Goal: Task Accomplishment & Management: Manage account settings

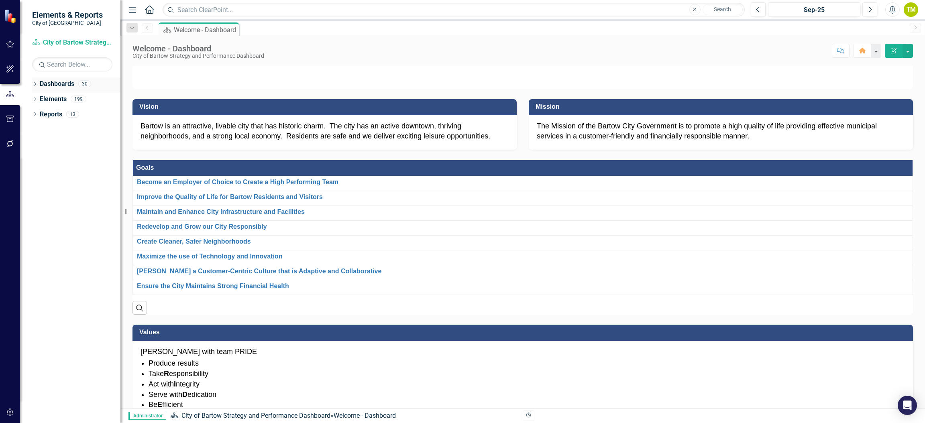
click at [33, 87] on icon "Dropdown" at bounding box center [35, 85] width 6 height 4
click at [38, 99] on icon "Dropdown" at bounding box center [39, 98] width 6 height 5
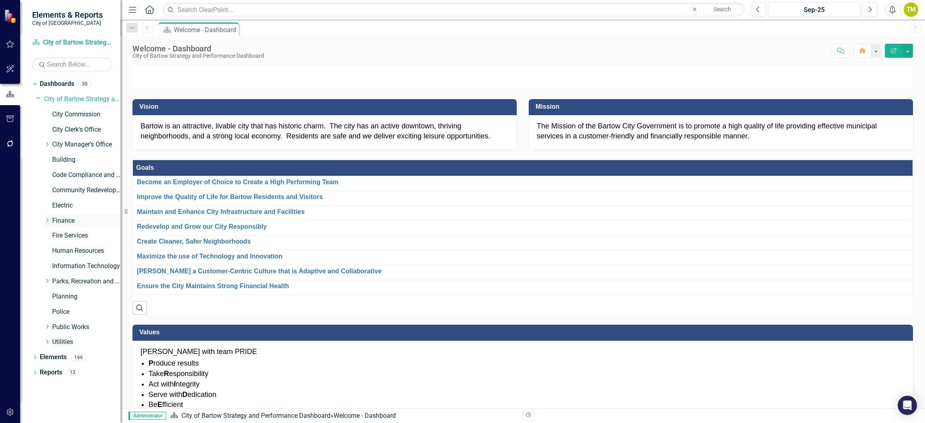
click at [47, 219] on icon at bounding box center [48, 220] width 2 height 4
click at [74, 231] on link "Customer Service" at bounding box center [90, 235] width 60 height 9
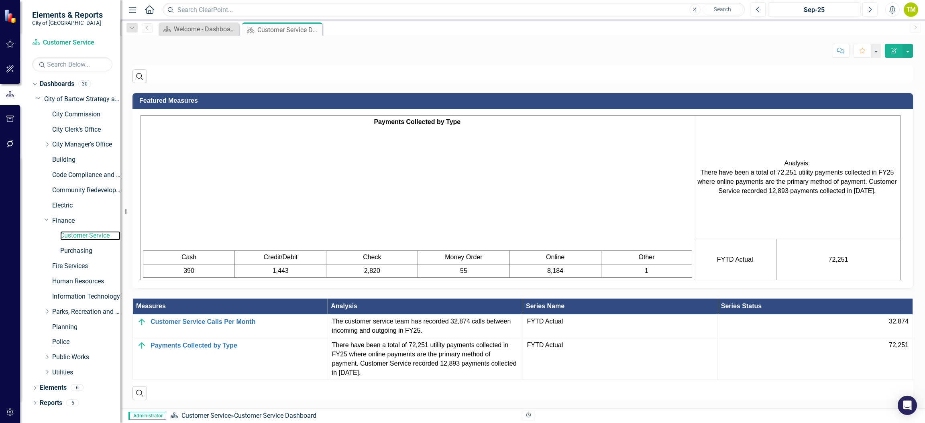
scroll to position [514, 0]
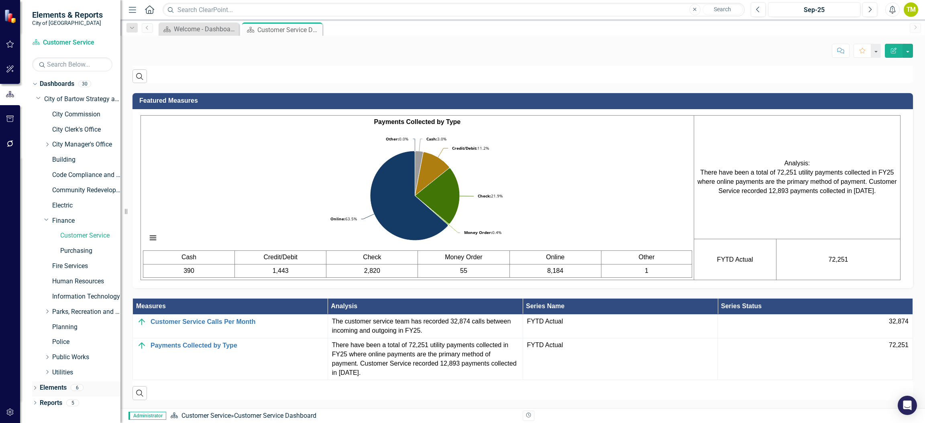
click at [47, 387] on link "Elements" at bounding box center [53, 387] width 27 height 9
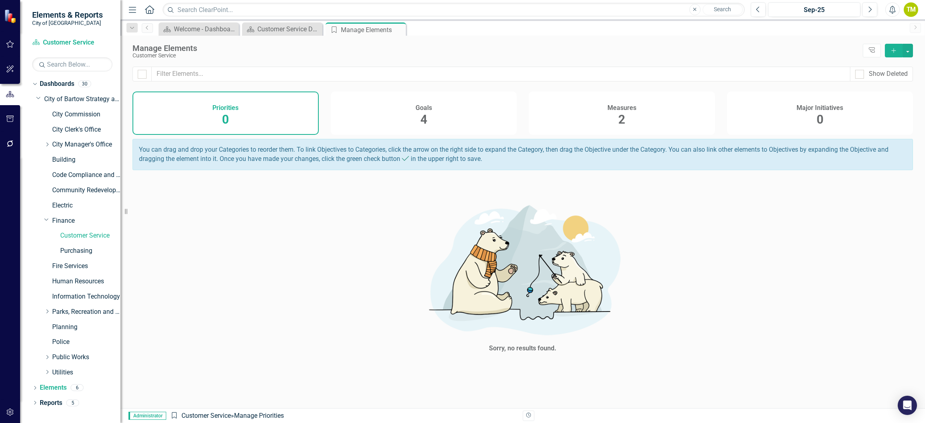
click at [623, 120] on span "2" at bounding box center [621, 119] width 7 height 14
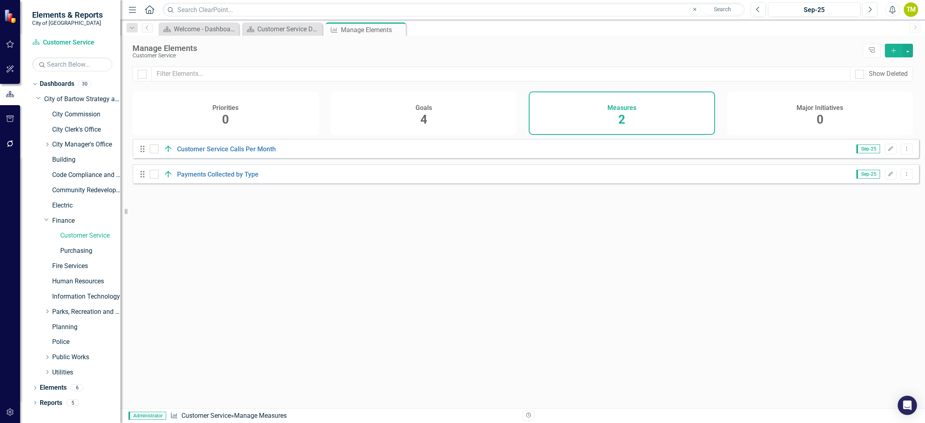
click at [891, 52] on icon "Add" at bounding box center [893, 51] width 7 height 6
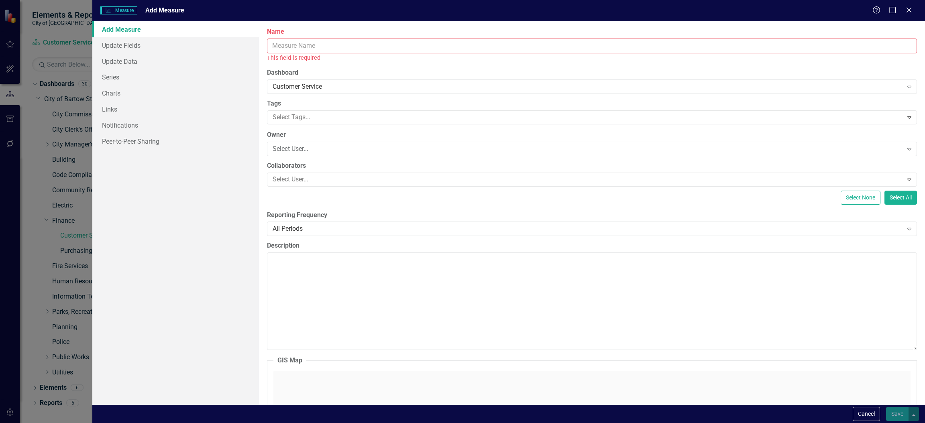
click at [309, 45] on input "Name" at bounding box center [592, 46] width 650 height 15
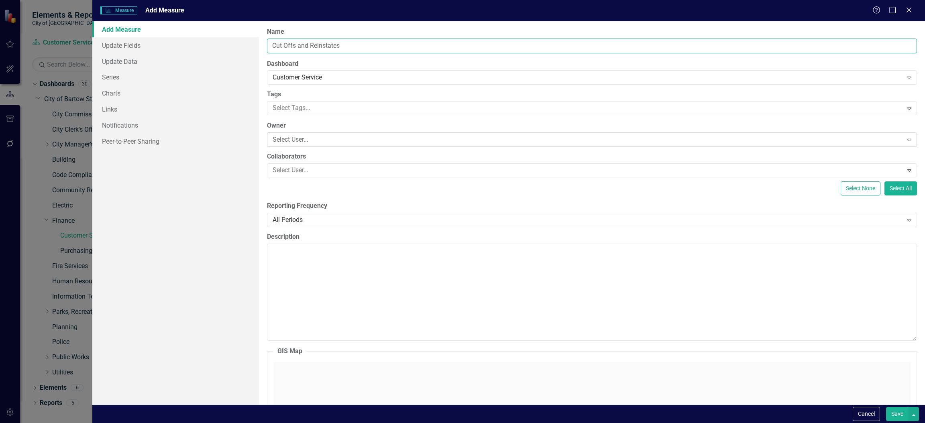
type input "Cut Offs and Reinstates"
click at [348, 139] on div "Select User..." at bounding box center [588, 139] width 630 height 9
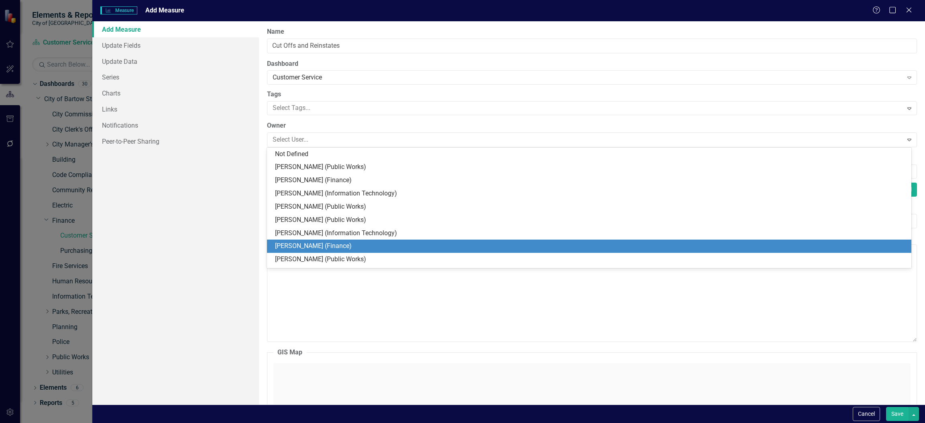
click at [356, 244] on div "[PERSON_NAME] (Finance)" at bounding box center [590, 246] width 631 height 9
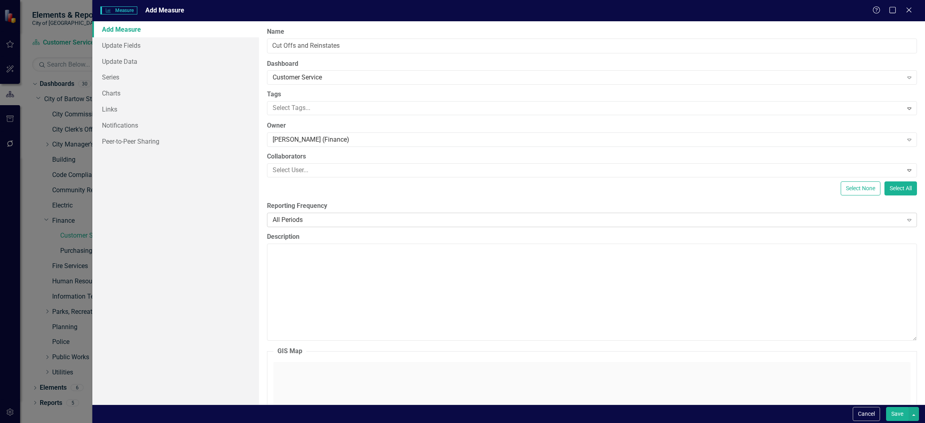
click at [351, 218] on div "All Periods" at bounding box center [588, 219] width 630 height 9
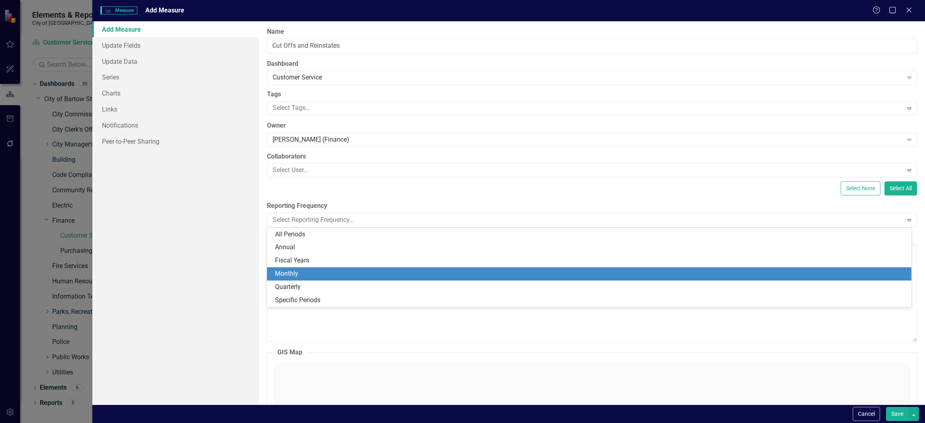
click at [327, 271] on div "Monthly" at bounding box center [590, 273] width 631 height 9
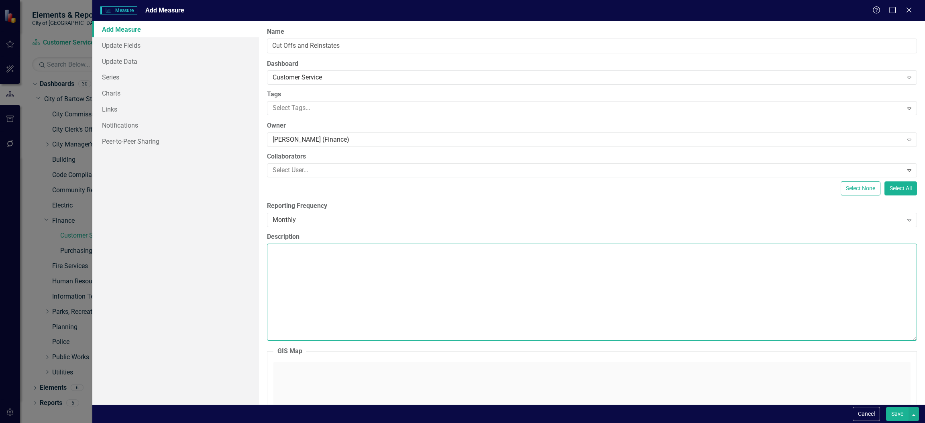
click at [338, 265] on textarea "Description" at bounding box center [592, 292] width 650 height 97
type textarea "C"
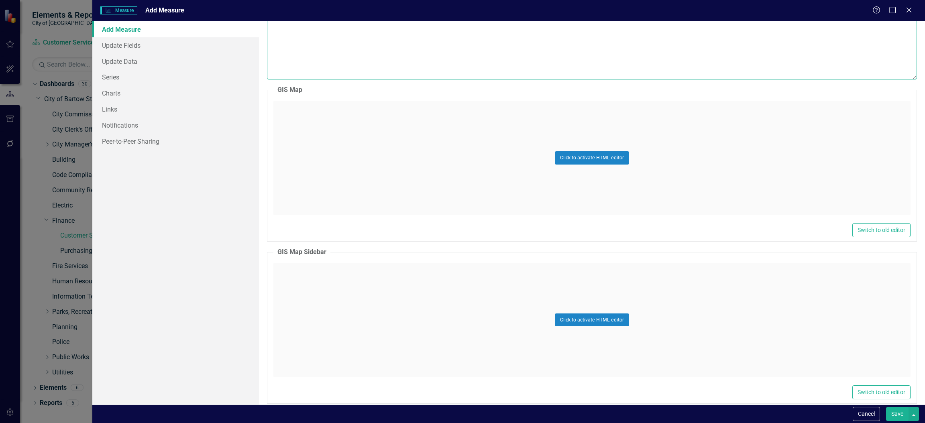
scroll to position [273, 0]
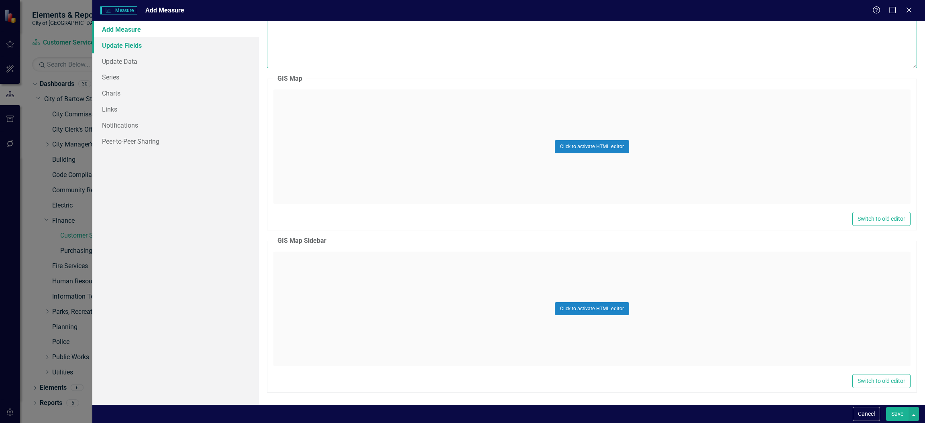
type textarea "Electric cut offs and reinstates for non-payment."
click at [129, 41] on link "Update Fields" at bounding box center [175, 45] width 167 height 16
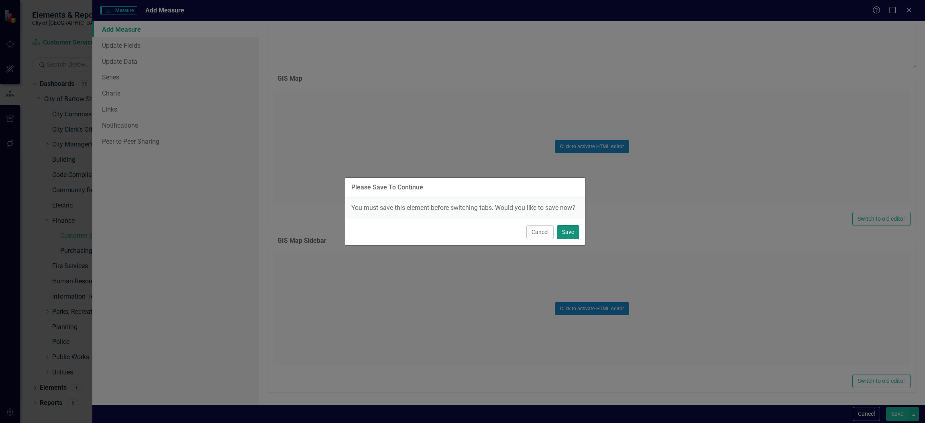
click at [567, 234] on button "Save" at bounding box center [568, 232] width 22 height 14
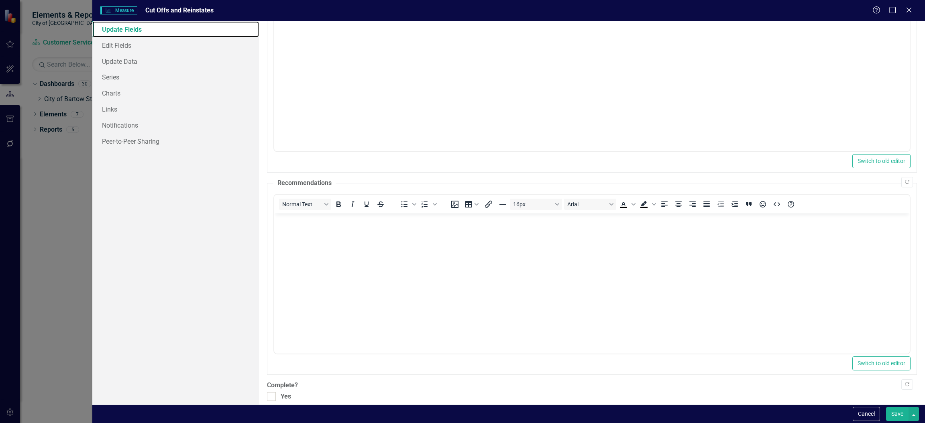
scroll to position [91, 0]
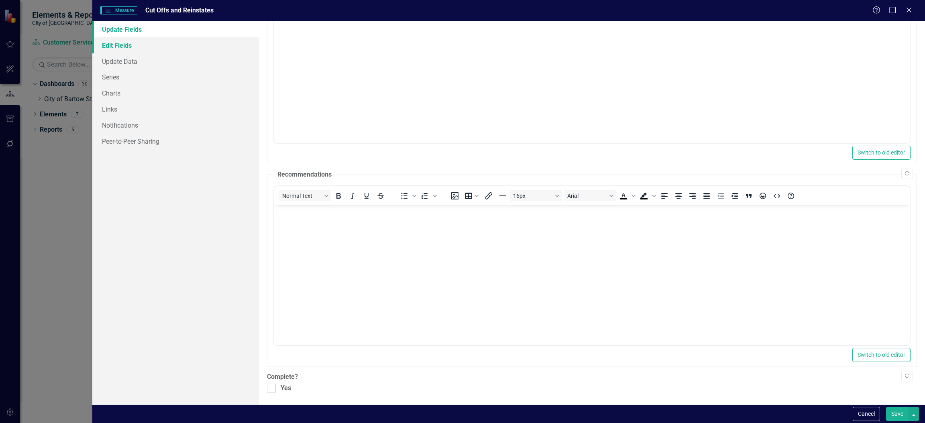
click at [122, 46] on link "Edit Fields" at bounding box center [175, 45] width 167 height 16
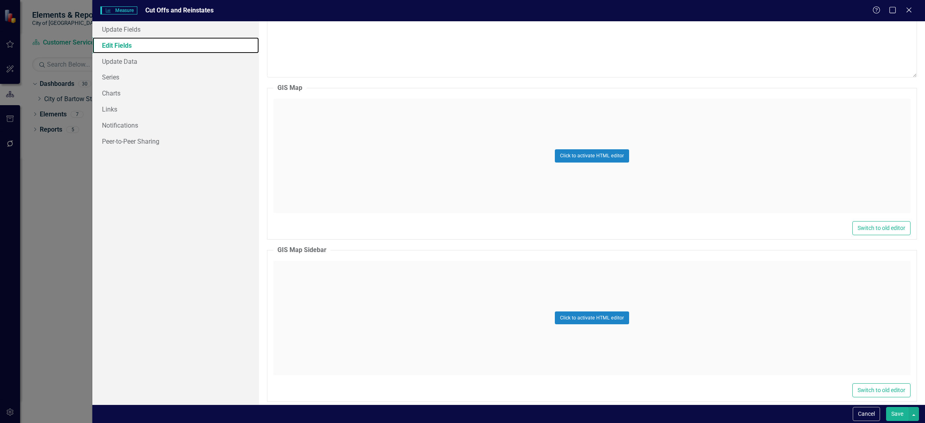
scroll to position [273, 0]
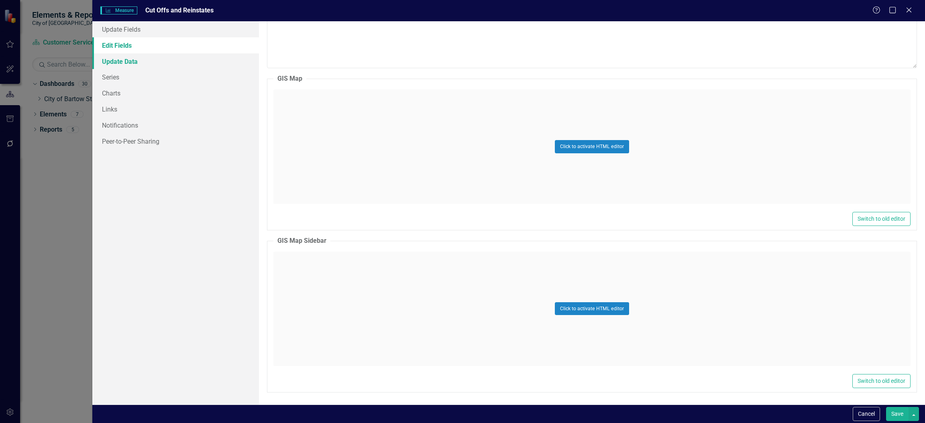
click at [135, 66] on link "Update Data" at bounding box center [175, 61] width 167 height 16
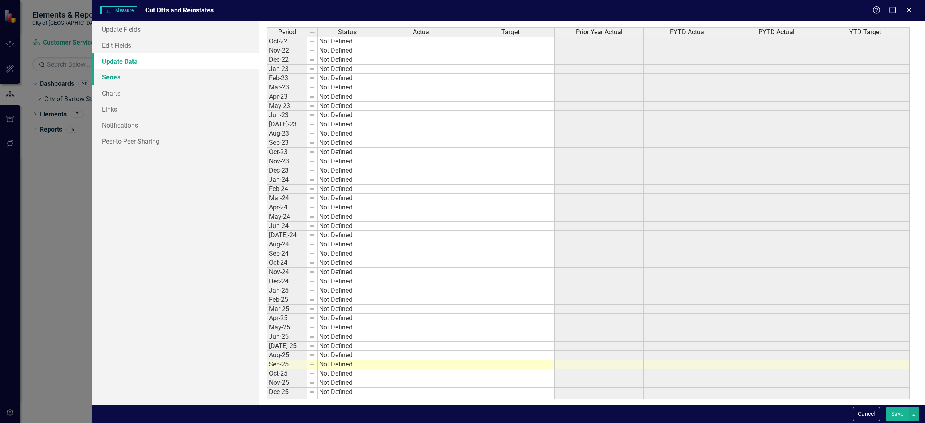
click at [109, 81] on link "Series" at bounding box center [175, 77] width 167 height 16
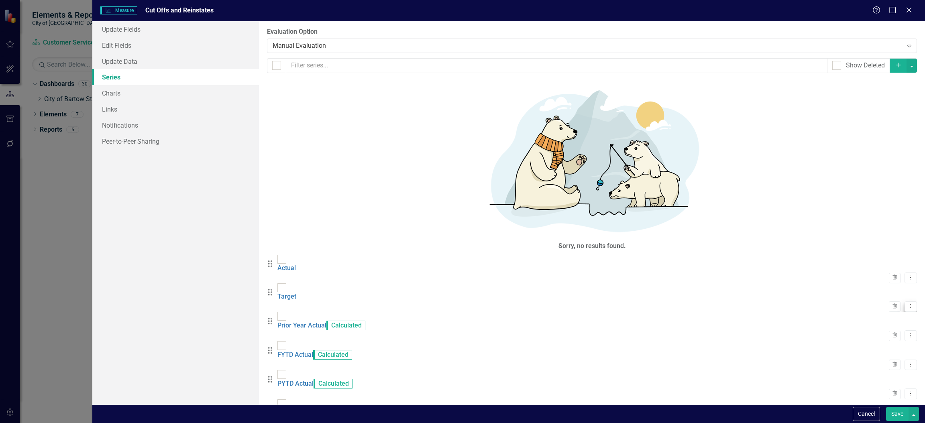
click at [907, 303] on icon "Dropdown Menu" at bounding box center [910, 305] width 7 height 5
click at [847, 129] on link "Edit Edit Measure Series" at bounding box center [864, 127] width 91 height 15
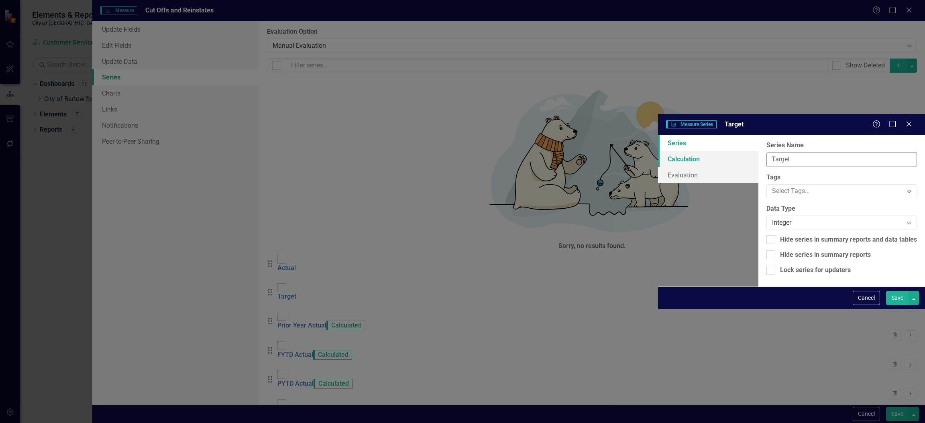
drag, startPoint x: 440, startPoint y: 48, endPoint x: 295, endPoint y: 41, distance: 145.1
click at [658, 135] on div "Series Calculation Evaluation From this page, you can edit the name, type, and …" at bounding box center [791, 211] width 267 height 152
type input "Reinstates"
click at [891, 305] on button "Save" at bounding box center [897, 298] width 22 height 14
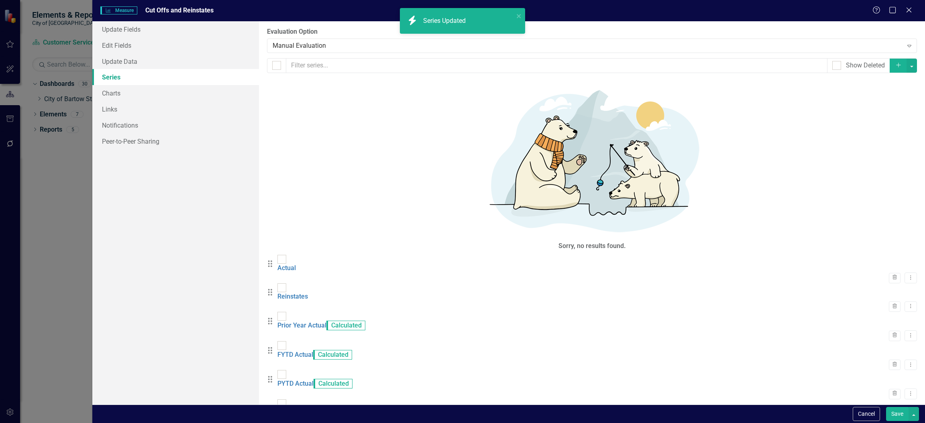
click at [907, 420] on icon "Dropdown Menu" at bounding box center [910, 422] width 7 height 5
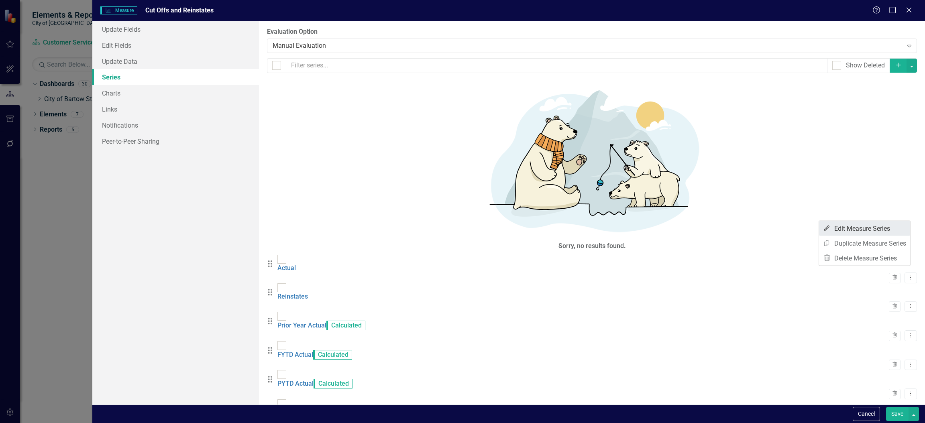
click at [868, 230] on link "Edit Edit Measure Series" at bounding box center [864, 228] width 91 height 15
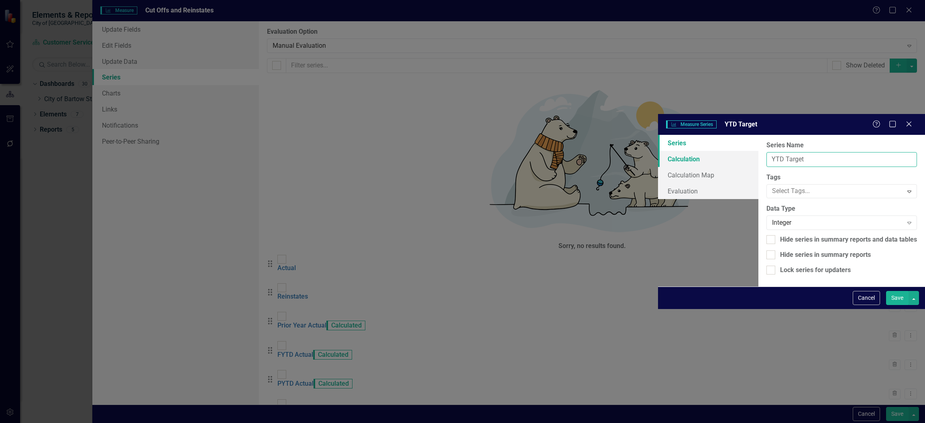
drag, startPoint x: 399, startPoint y: 44, endPoint x: 271, endPoint y: 49, distance: 127.3
click at [658, 135] on div "Series Calculation Calculation Map Evaluation From this page, you can edit the …" at bounding box center [791, 211] width 267 height 152
type input "Reinstates FYTD Actual"
click at [886, 291] on button "Save" at bounding box center [897, 298] width 22 height 14
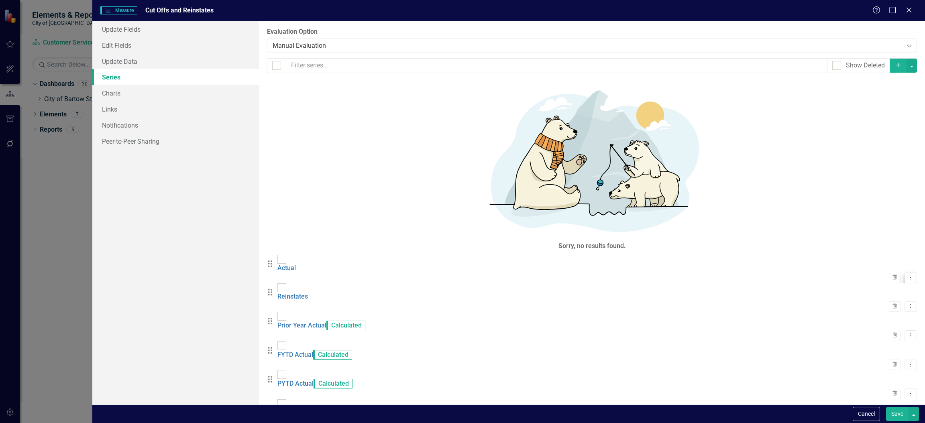
click at [907, 275] on icon "Dropdown Menu" at bounding box center [910, 277] width 7 height 5
click at [841, 107] on link "Edit Edit Measure Series" at bounding box center [864, 102] width 91 height 15
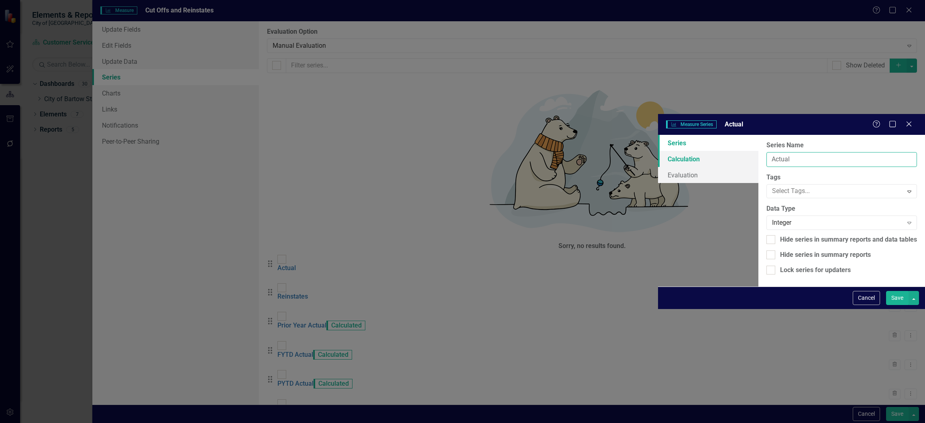
drag, startPoint x: 398, startPoint y: 45, endPoint x: 242, endPoint y: 46, distance: 155.3
click at [658, 135] on div "Series Calculation Evaluation From this page, you can edit the name, type, and …" at bounding box center [791, 211] width 267 height 152
type input "Cut Offs"
click at [892, 305] on button "Save" at bounding box center [897, 298] width 22 height 14
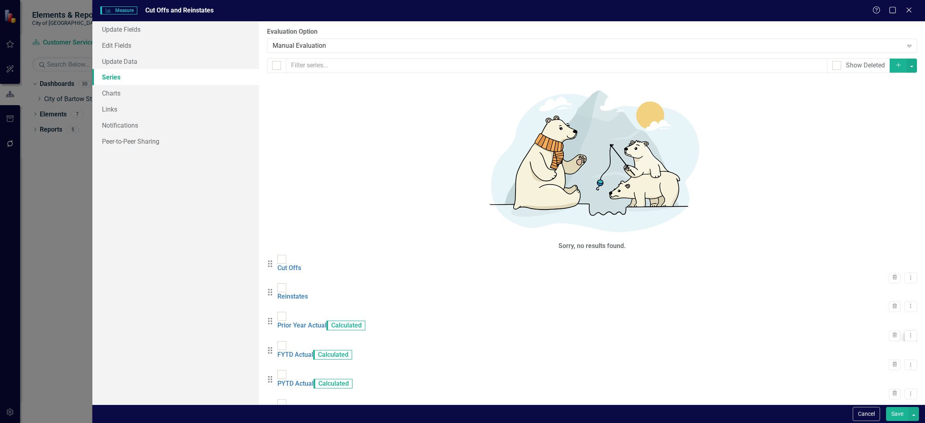
click at [907, 333] on icon "Dropdown Menu" at bounding box center [910, 335] width 7 height 5
click at [856, 158] on link "Edit Edit Measure Series" at bounding box center [864, 152] width 91 height 15
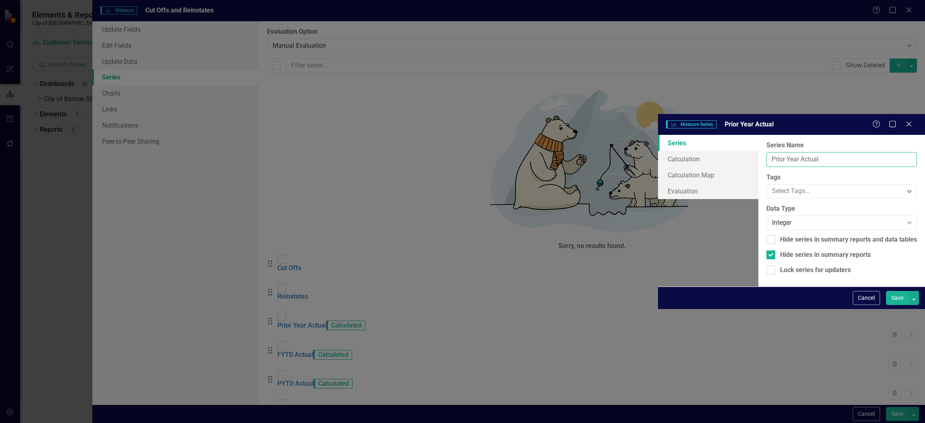
click at [766, 152] on input "Prior Year Actual" at bounding box center [841, 159] width 151 height 15
type input "Prior Year Actual - Cut Offs"
click at [898, 305] on button "Save" at bounding box center [897, 298] width 22 height 14
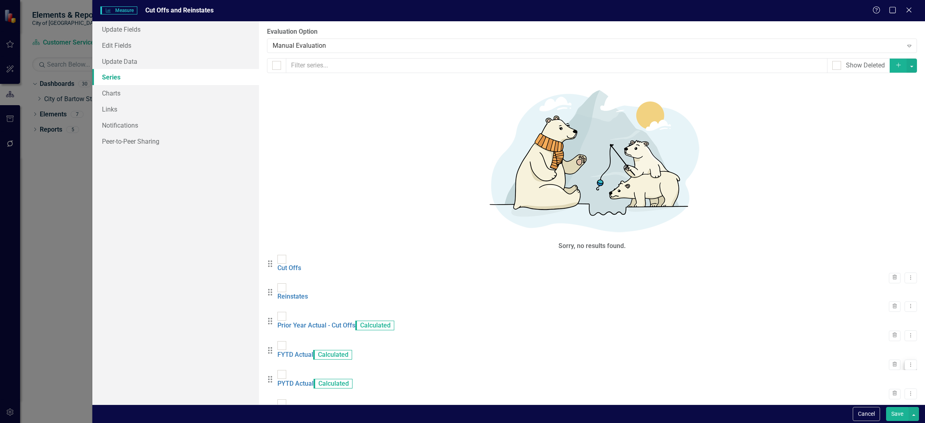
click at [907, 362] on icon "Dropdown Menu" at bounding box center [910, 364] width 7 height 5
click at [866, 177] on link "Edit Edit Measure Series" at bounding box center [864, 178] width 91 height 15
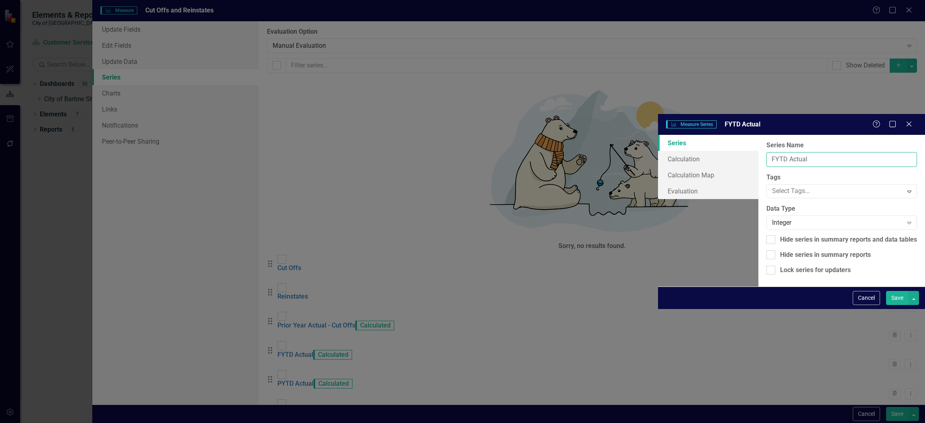
click at [766, 152] on input "FYTD Actual" at bounding box center [841, 159] width 151 height 15
type input "FYTD Actual - Cut Offs"
click at [886, 291] on button "Save" at bounding box center [897, 298] width 22 height 14
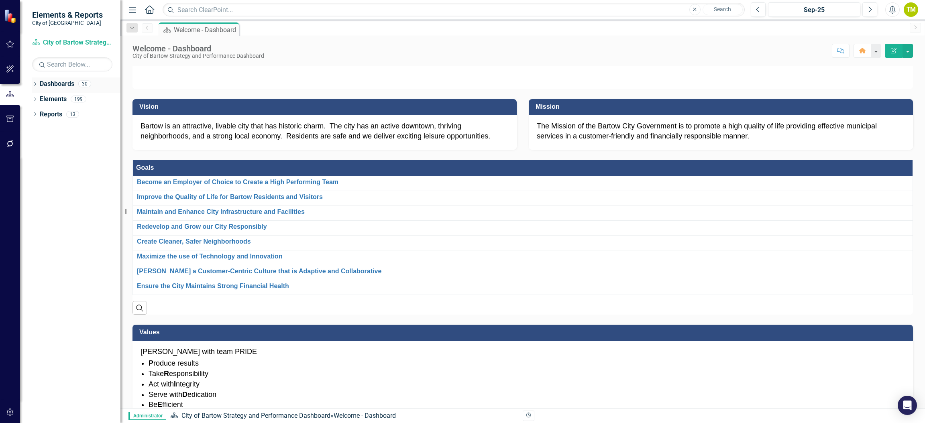
click at [35, 83] on icon "Dropdown" at bounding box center [35, 85] width 6 height 4
click at [37, 100] on div "Dropdown" at bounding box center [39, 99] width 6 height 7
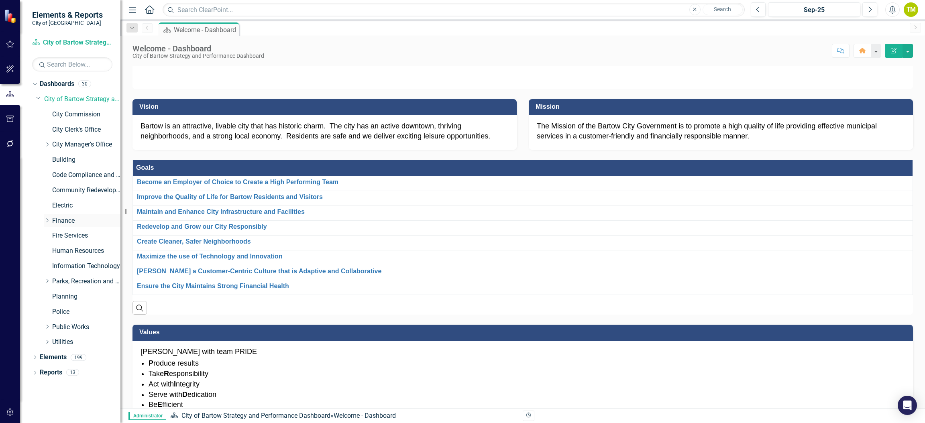
click at [45, 219] on icon "Dropdown" at bounding box center [47, 220] width 6 height 5
click at [71, 239] on link "Customer Service" at bounding box center [90, 235] width 60 height 9
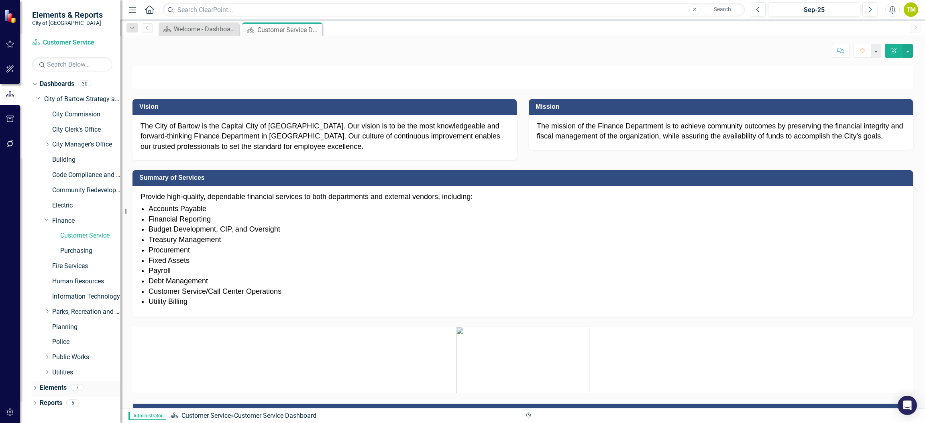
click at [47, 385] on link "Elements" at bounding box center [53, 387] width 27 height 9
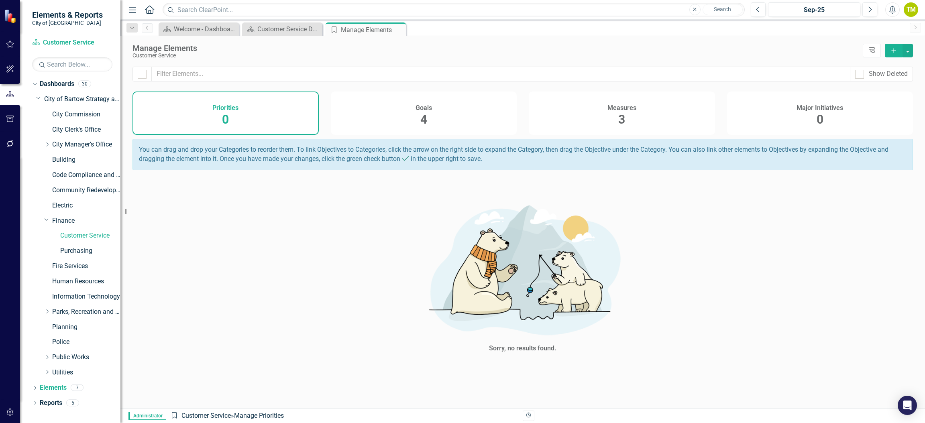
click at [612, 120] on div "Measures 3" at bounding box center [622, 113] width 186 height 43
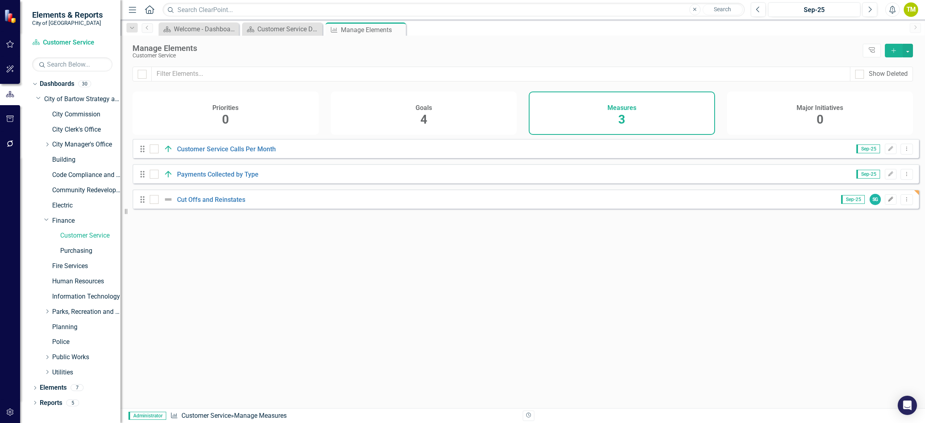
click at [885, 205] on button "Edit" at bounding box center [891, 199] width 12 height 10
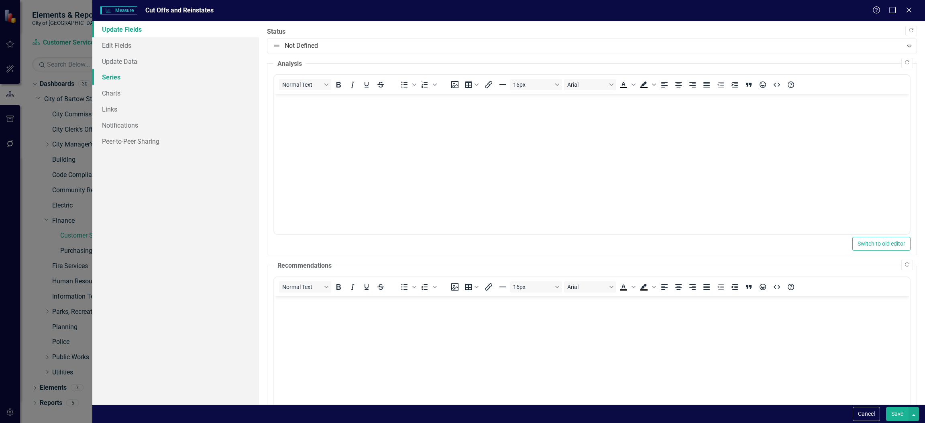
click at [110, 82] on link "Series" at bounding box center [175, 77] width 167 height 16
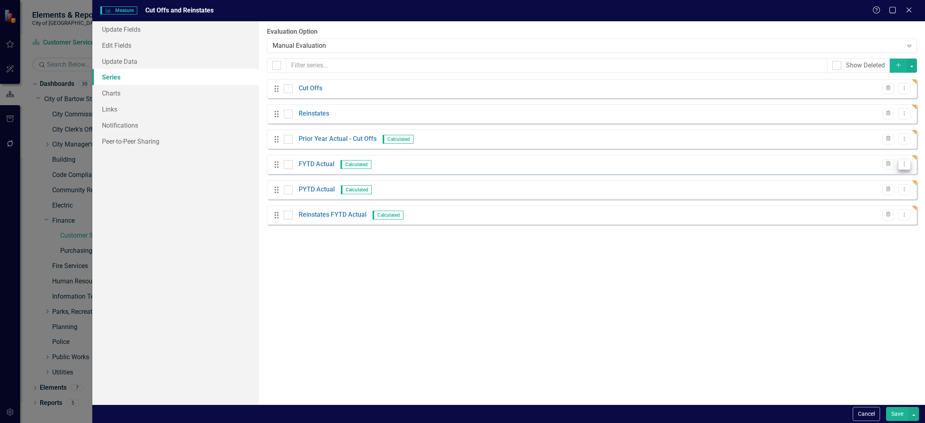
click at [907, 165] on icon "Dropdown Menu" at bounding box center [904, 163] width 7 height 5
click at [842, 180] on link "Edit Edit Measure Series" at bounding box center [864, 178] width 91 height 15
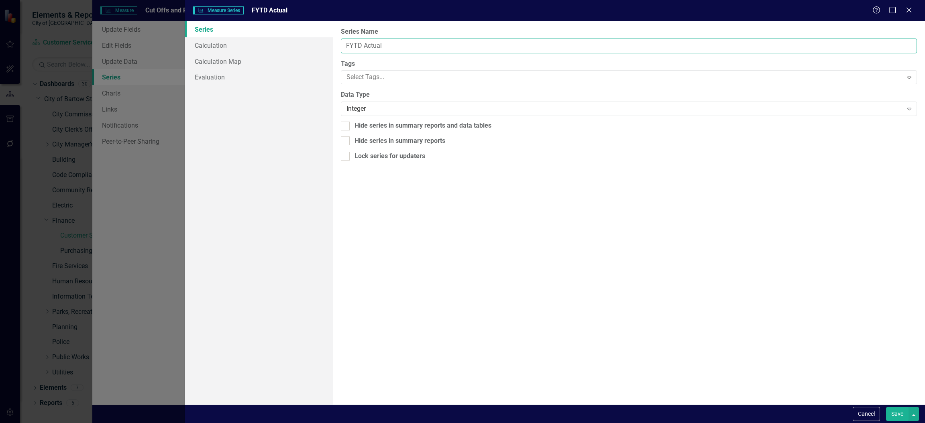
click at [392, 42] on input "FYTD Actual" at bounding box center [629, 46] width 576 height 15
type input "FYTD Actual - Cut-Off's"
click at [895, 413] on button "Save" at bounding box center [897, 414] width 22 height 14
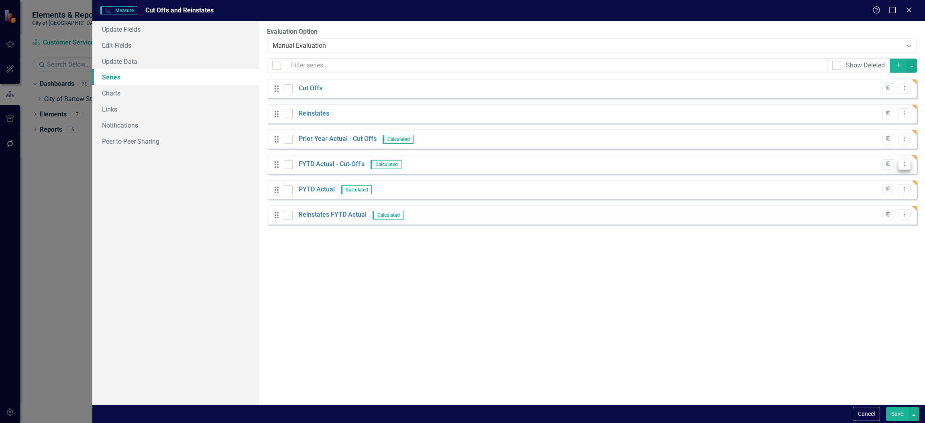
click at [905, 164] on icon "Dropdown Menu" at bounding box center [904, 163] width 7 height 5
click at [849, 175] on link "Edit Edit Measure Series" at bounding box center [864, 178] width 91 height 15
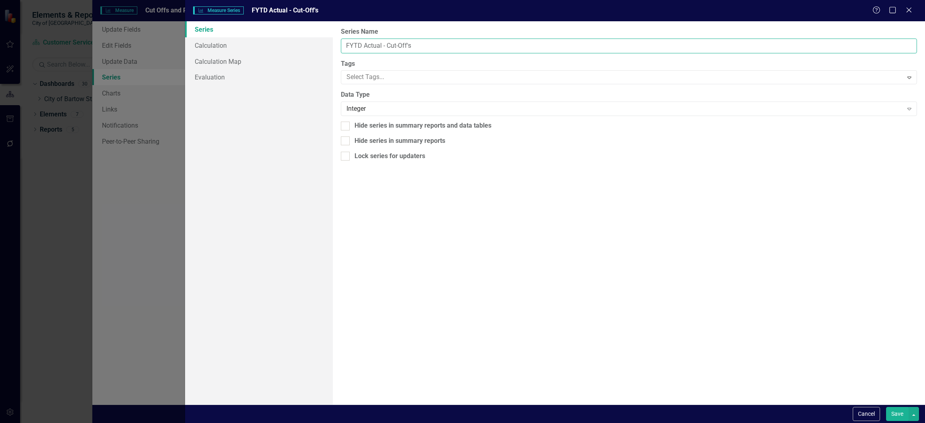
click at [408, 45] on input "FYTD Actual - Cut-Off's" at bounding box center [629, 46] width 576 height 15
type input "FYTD Actual - Cut-Offs"
click at [895, 415] on button "Save" at bounding box center [897, 414] width 22 height 14
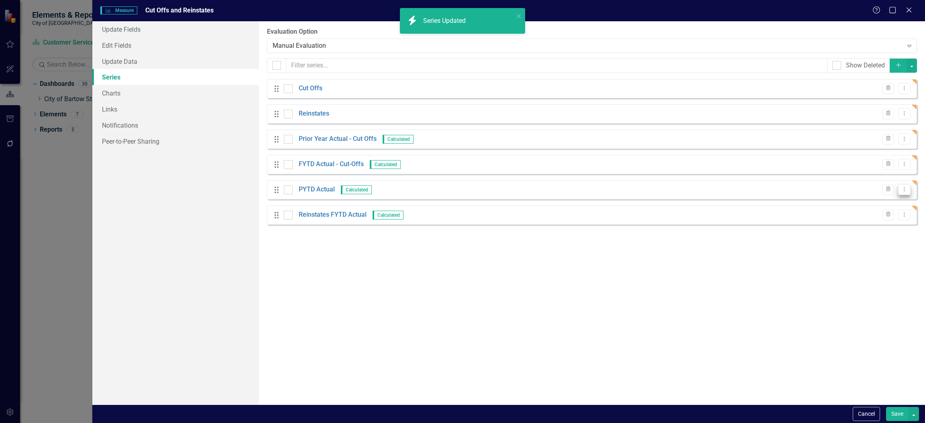
click at [901, 189] on icon "Dropdown Menu" at bounding box center [904, 189] width 7 height 5
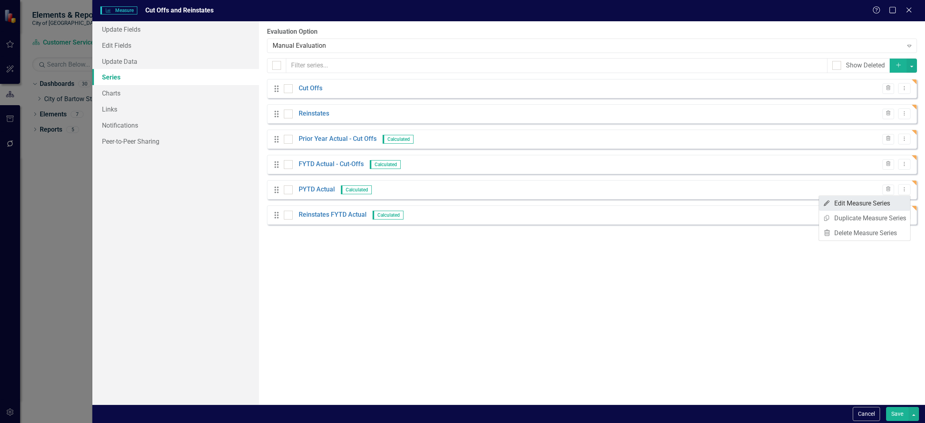
click at [883, 201] on link "Edit Edit Measure Series" at bounding box center [864, 203] width 91 height 15
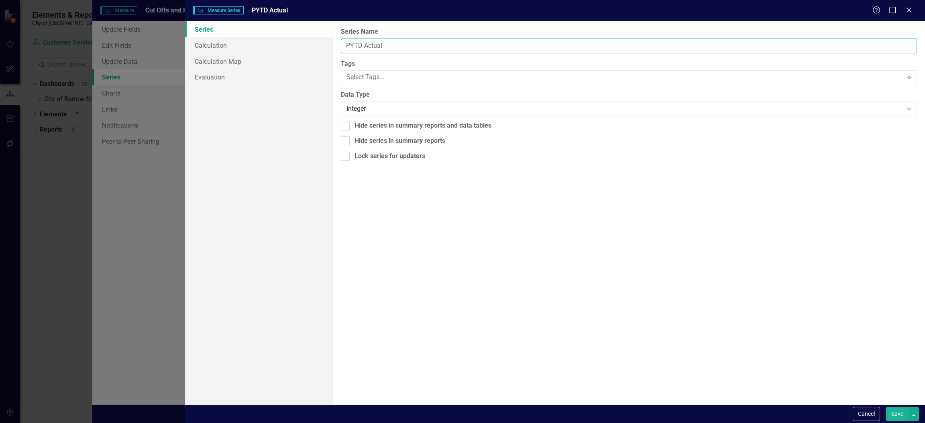
click at [444, 47] on input "PYTD Actual" at bounding box center [629, 46] width 576 height 15
type input "PYTD Actual - Cut-Offs"
click at [886, 407] on button "Save" at bounding box center [897, 414] width 22 height 14
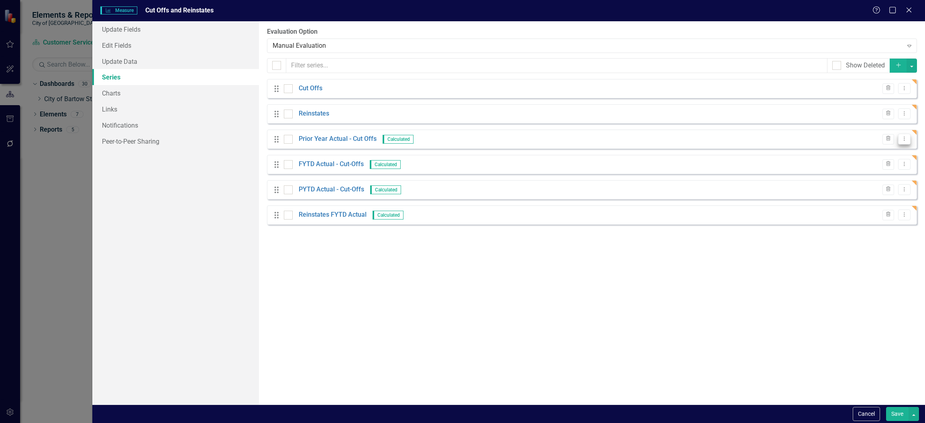
click at [906, 137] on icon "Dropdown Menu" at bounding box center [904, 138] width 7 height 5
click at [881, 169] on link "Copy Duplicate Measure Series" at bounding box center [864, 167] width 91 height 15
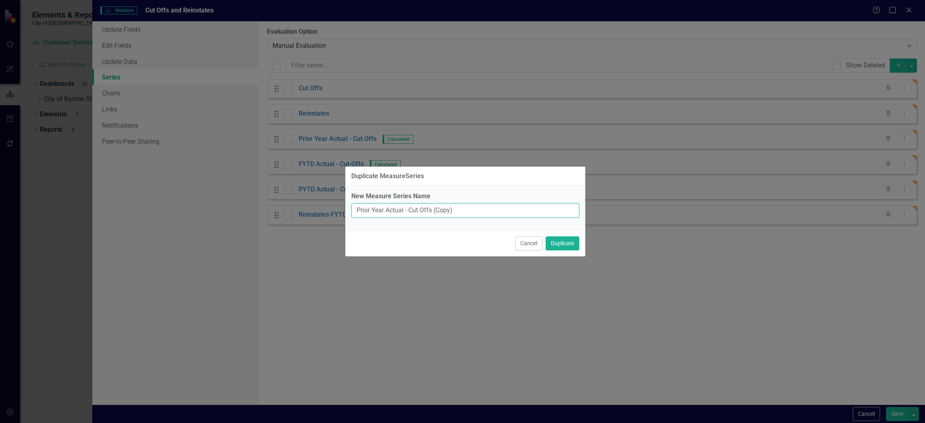
drag, startPoint x: 464, startPoint y: 210, endPoint x: 410, endPoint y: 210, distance: 53.4
click at [411, 211] on input "Prior Year Actual - Cut Offs (Copy)" at bounding box center [465, 210] width 228 height 15
type input "Prior Year Actual - Reinstates"
click at [562, 241] on button "Duplicate" at bounding box center [562, 243] width 34 height 14
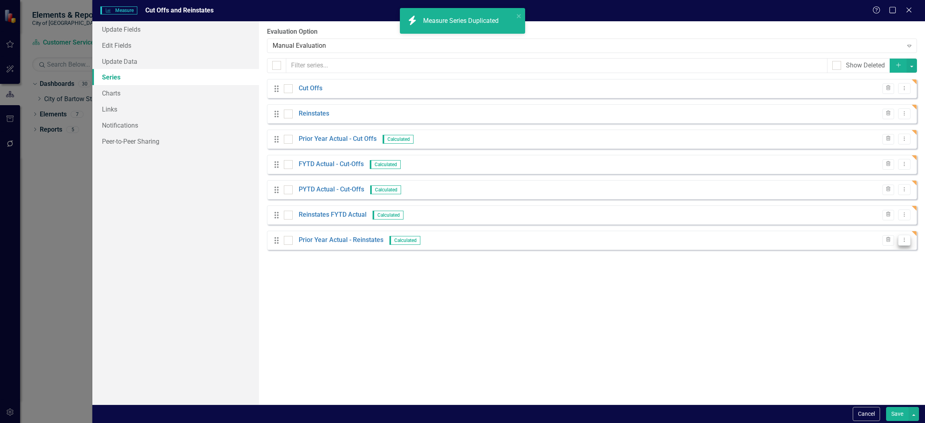
click at [906, 240] on icon "Dropdown Menu" at bounding box center [904, 239] width 7 height 5
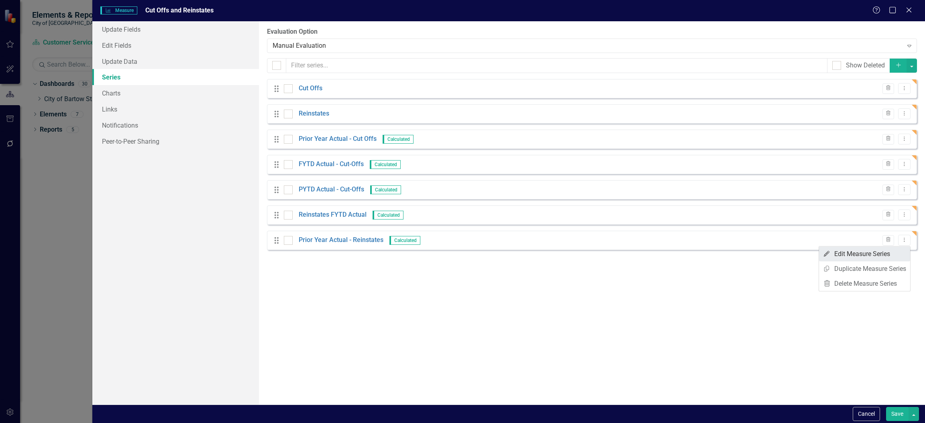
click at [849, 255] on link "Edit Edit Measure Series" at bounding box center [864, 253] width 91 height 15
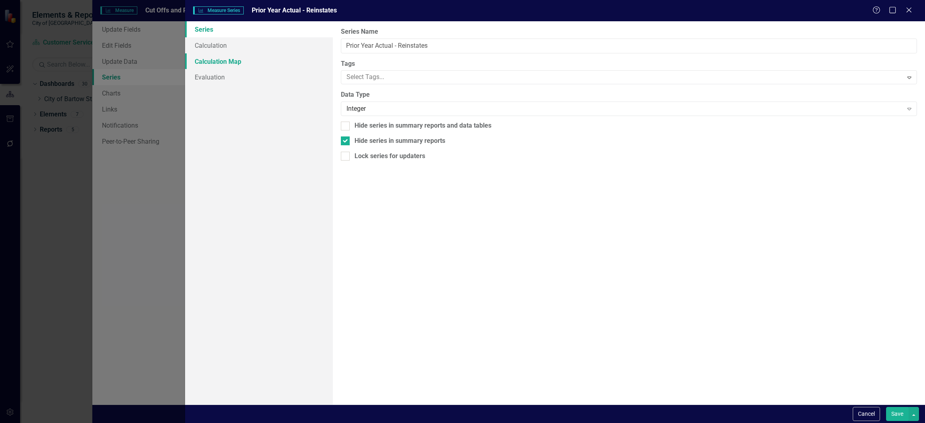
click at [197, 53] on link "Calculation Map" at bounding box center [259, 61] width 148 height 16
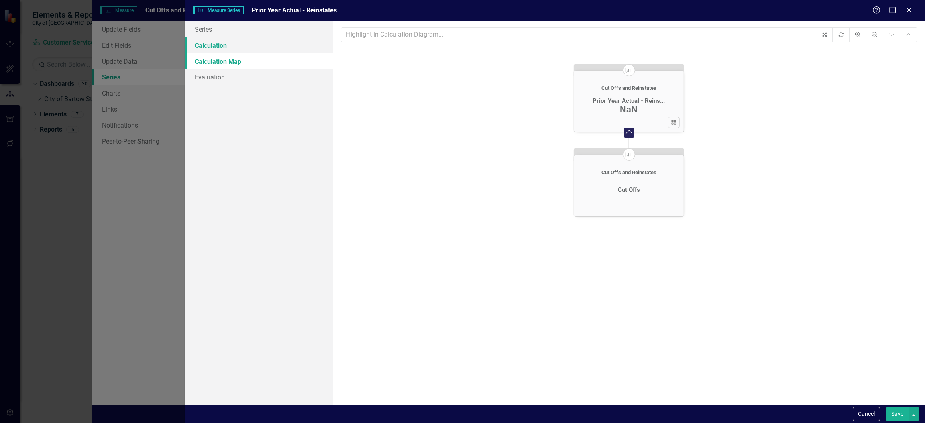
click at [197, 42] on link "Calculation" at bounding box center [259, 45] width 148 height 16
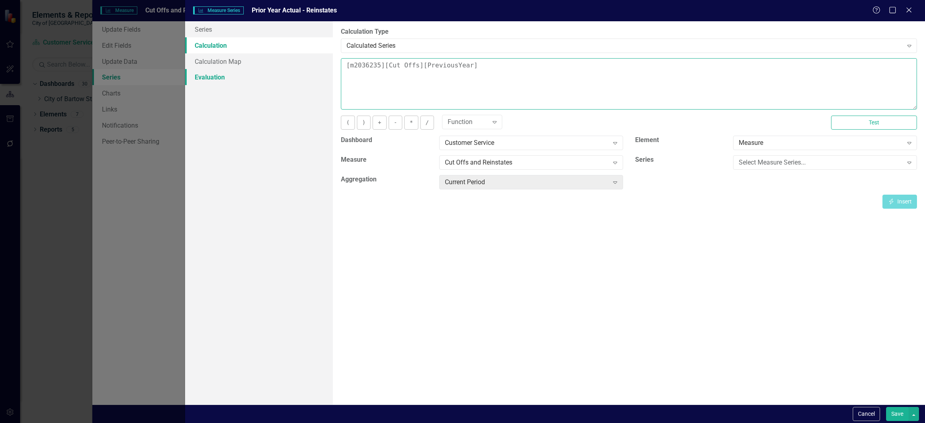
drag, startPoint x: 485, startPoint y: 65, endPoint x: 293, endPoint y: 71, distance: 192.8
click at [293, 71] on div "Series Calculation Calculation Map Evaluation From this page, you can edit the …" at bounding box center [555, 212] width 740 height 383
click at [768, 163] on div "Select Measure Series..." at bounding box center [821, 162] width 164 height 9
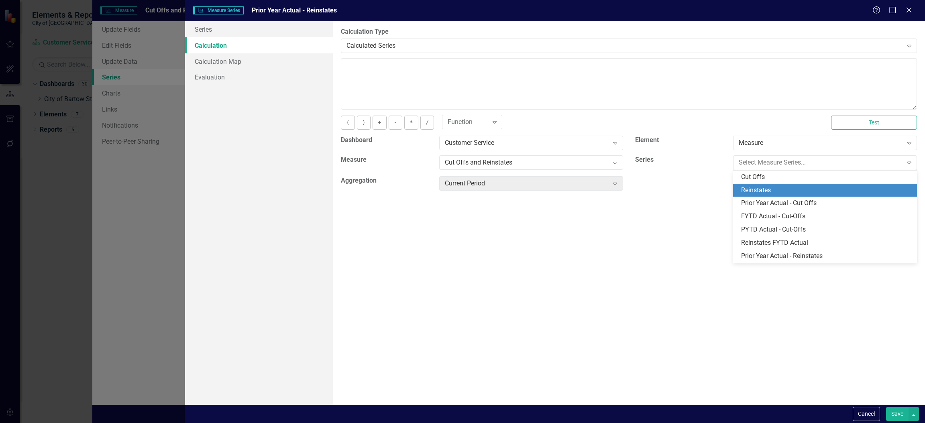
click at [772, 188] on div "Reinstates" at bounding box center [826, 190] width 171 height 9
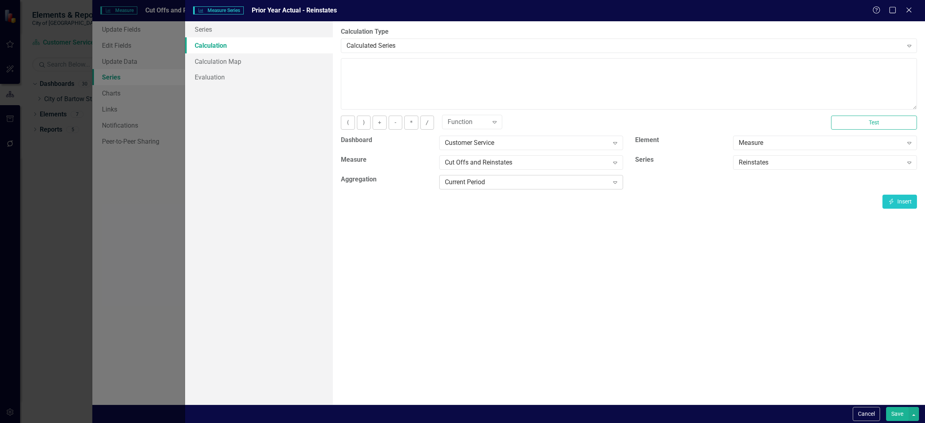
click at [474, 183] on div "Current Period" at bounding box center [527, 182] width 164 height 9
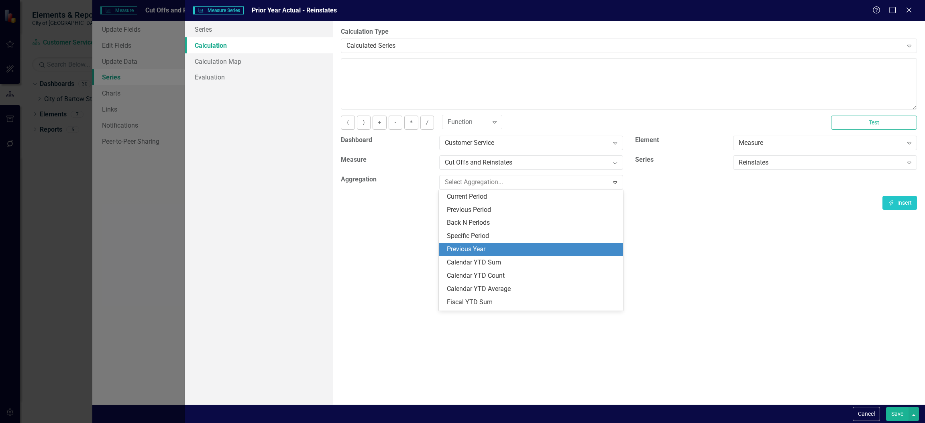
click at [479, 249] on div "Previous Year" at bounding box center [532, 249] width 171 height 9
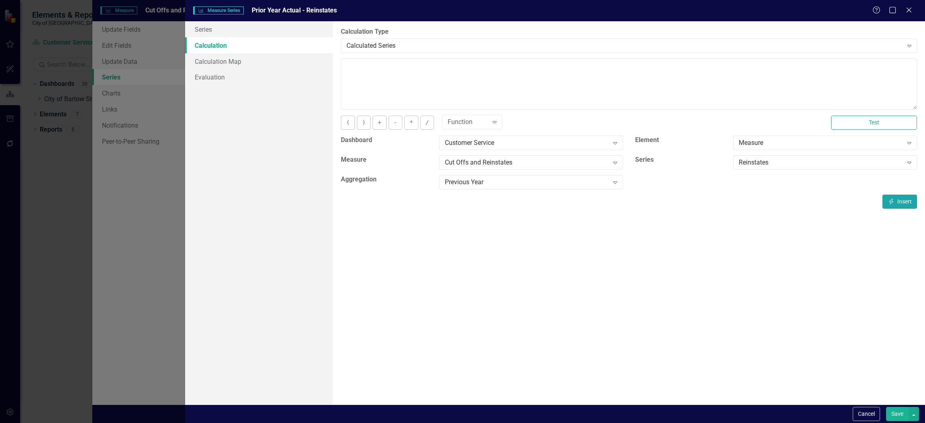
click at [898, 202] on button "Insert Insert" at bounding box center [899, 202] width 35 height 14
type textarea "[m2036235][Reinstates][PreviousYear]"
click at [900, 419] on button "Save" at bounding box center [897, 414] width 22 height 14
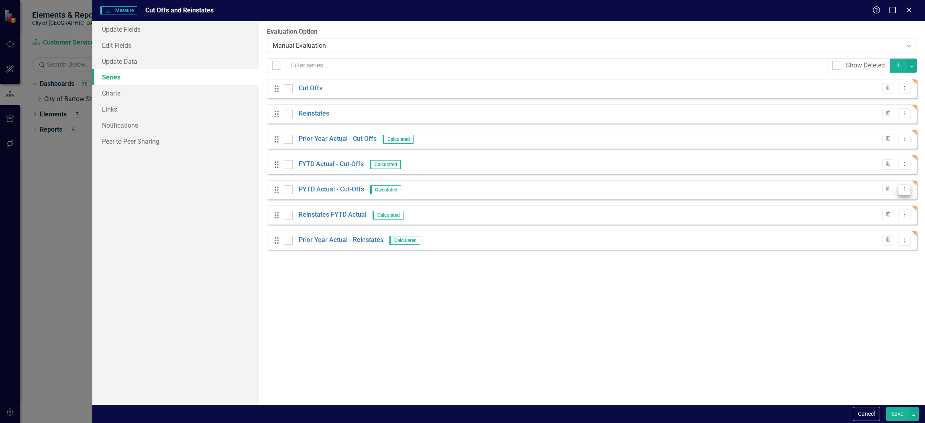
click at [903, 190] on icon "Dropdown Menu" at bounding box center [904, 189] width 7 height 5
click at [853, 219] on link "Copy Duplicate Measure Series" at bounding box center [864, 218] width 91 height 15
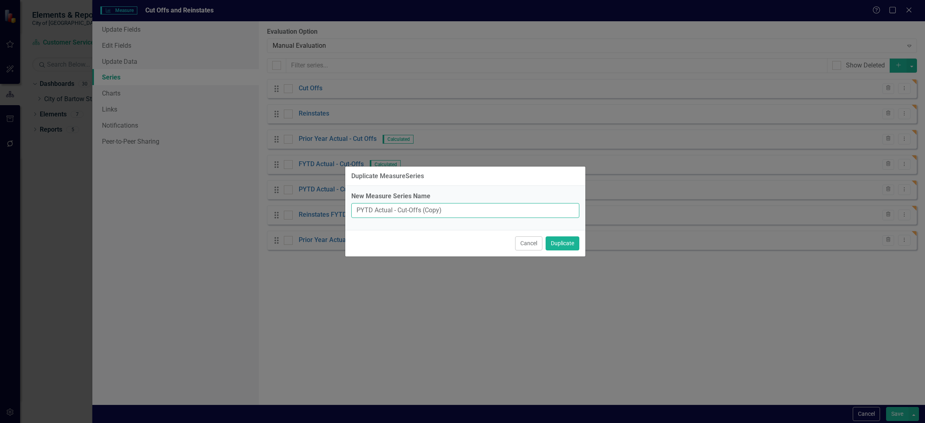
drag, startPoint x: 451, startPoint y: 209, endPoint x: 398, endPoint y: 208, distance: 53.0
click at [398, 208] on input "PYTD Actual - Cut-Offs (Copy)" at bounding box center [465, 210] width 228 height 15
type input "PYTD Actual - Reinstates"
click at [562, 242] on button "Duplicate" at bounding box center [562, 243] width 34 height 14
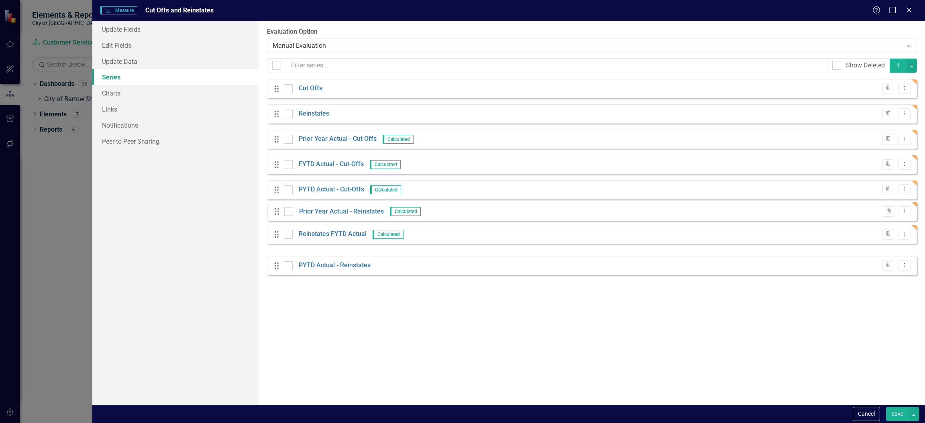
drag, startPoint x: 277, startPoint y: 243, endPoint x: 278, endPoint y: 214, distance: 28.9
click at [278, 214] on div "Drag Cut Offs Trash Dropdown Menu Drag Reinstates Trash Dropdown Menu Drag Prio…" at bounding box center [592, 177] width 650 height 196
drag, startPoint x: 895, startPoint y: 414, endPoint x: 868, endPoint y: 413, distance: 26.5
click at [895, 414] on button "Save" at bounding box center [897, 414] width 22 height 14
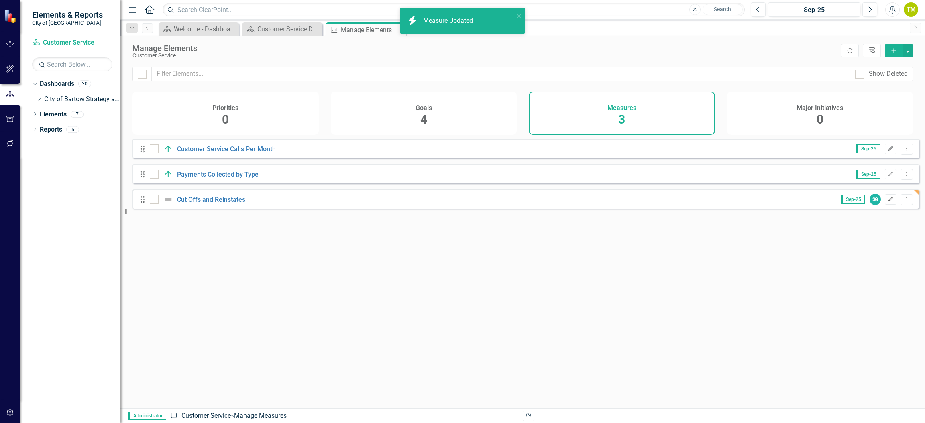
click at [887, 202] on icon "Edit" at bounding box center [890, 199] width 6 height 5
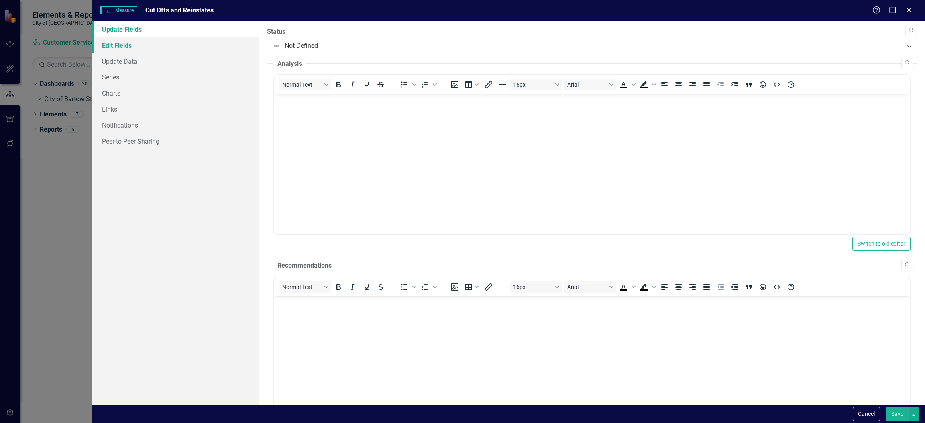
click at [119, 46] on link "Edit Fields" at bounding box center [175, 45] width 167 height 16
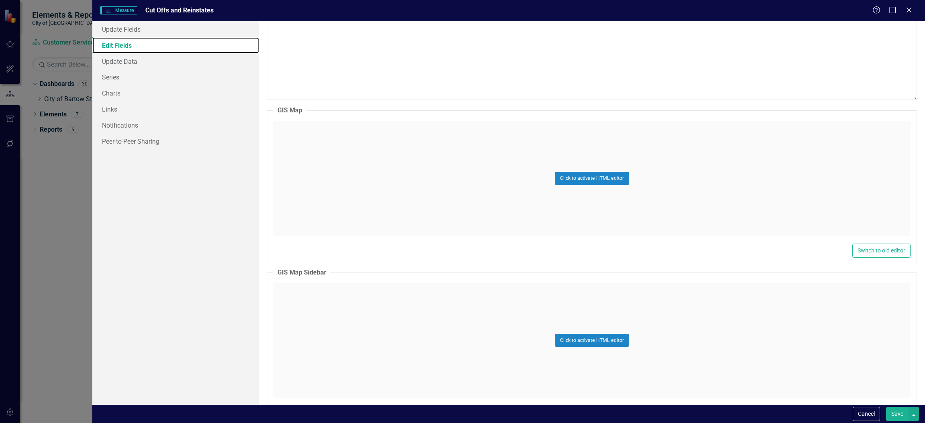
scroll to position [273, 0]
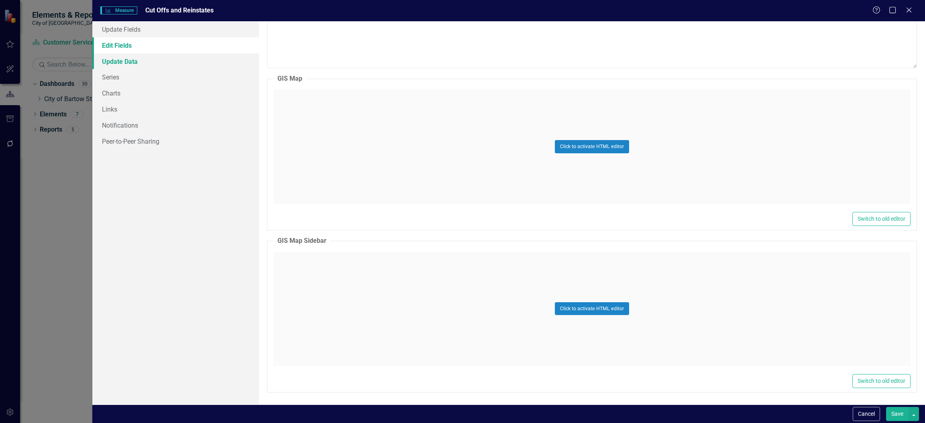
click at [112, 62] on link "Update Data" at bounding box center [175, 61] width 167 height 16
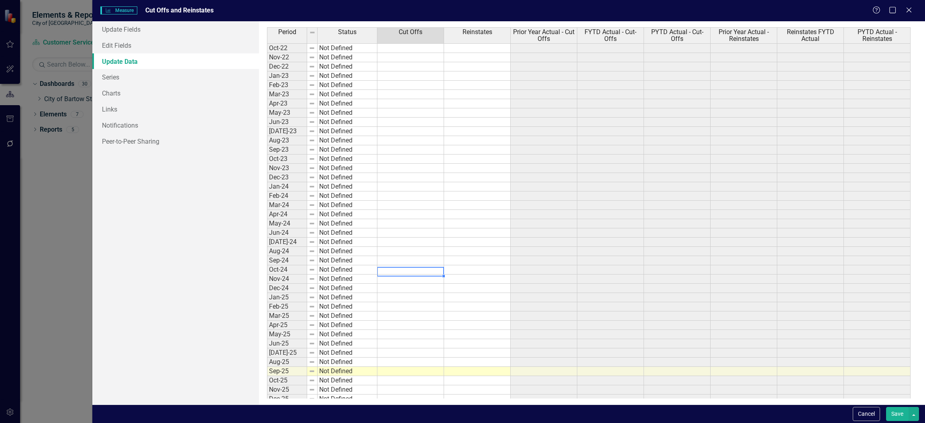
click at [404, 271] on td at bounding box center [410, 269] width 67 height 9
click at [469, 272] on td at bounding box center [477, 269] width 67 height 9
click at [415, 282] on td at bounding box center [410, 279] width 67 height 9
click at [490, 281] on td at bounding box center [477, 279] width 67 height 9
click at [432, 289] on td at bounding box center [410, 288] width 67 height 9
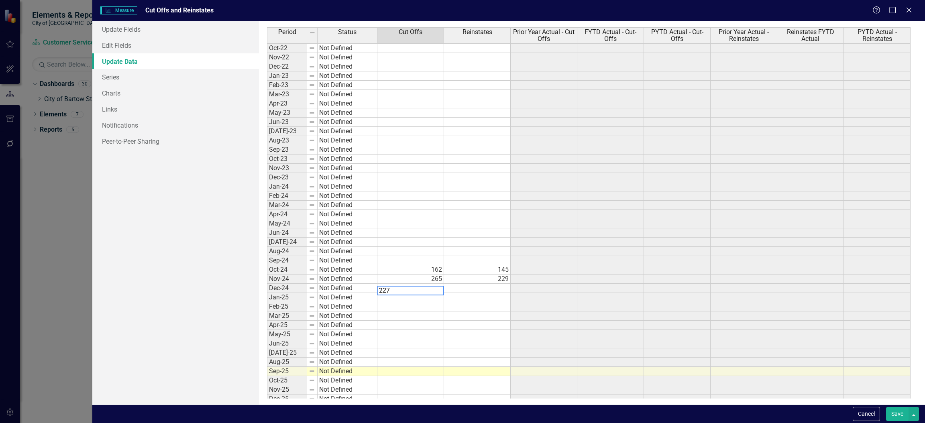
click at [492, 291] on td at bounding box center [477, 288] width 67 height 9
click at [427, 301] on td at bounding box center [410, 297] width 67 height 9
click at [495, 299] on td at bounding box center [477, 297] width 67 height 9
click at [427, 311] on td at bounding box center [410, 306] width 67 height 9
click at [476, 310] on td at bounding box center [477, 306] width 67 height 9
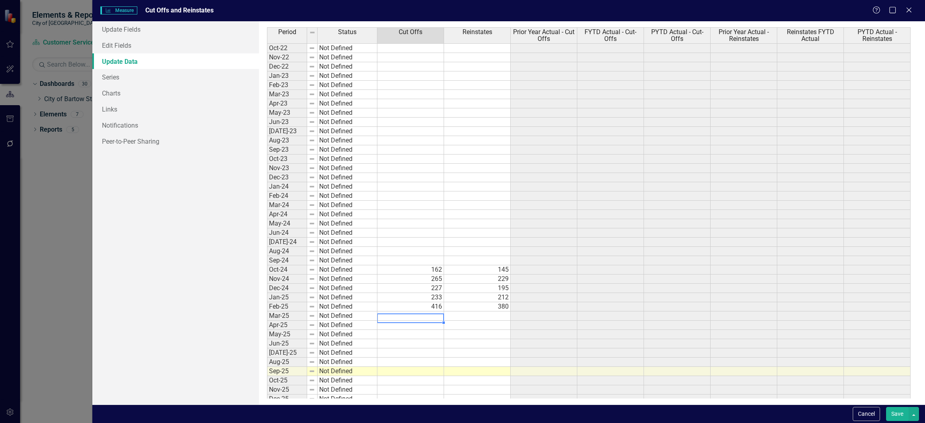
click at [421, 319] on td at bounding box center [410, 315] width 67 height 9
click at [492, 315] on td at bounding box center [477, 315] width 67 height 9
click at [430, 330] on td at bounding box center [410, 325] width 67 height 9
click at [495, 326] on td at bounding box center [477, 325] width 67 height 9
click at [426, 334] on td at bounding box center [410, 334] width 67 height 9
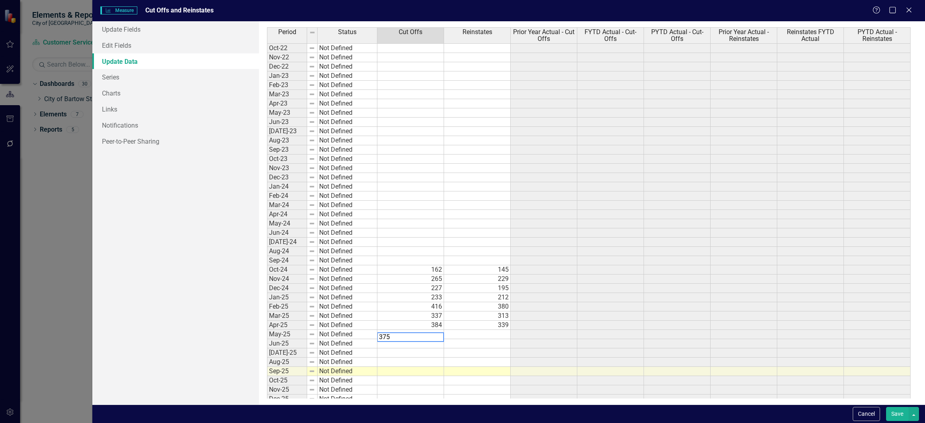
click at [468, 336] on td at bounding box center [477, 334] width 67 height 9
click at [412, 346] on td at bounding box center [410, 343] width 67 height 9
click at [267, 350] on div "Period Status Cut Offs Reinstates Prior Year Actual - Cut Offs FYTD Actual - Cu…" at bounding box center [267, 257] width 0 height 460
click at [413, 358] on td at bounding box center [410, 352] width 67 height 9
click at [464, 354] on td at bounding box center [477, 352] width 67 height 9
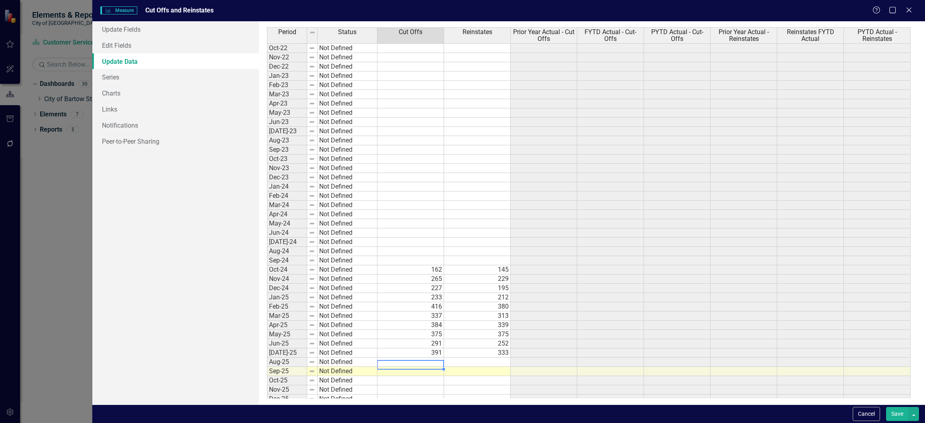
click at [423, 365] on td at bounding box center [410, 362] width 67 height 9
click at [477, 364] on td at bounding box center [477, 362] width 67 height 9
click at [413, 374] on td at bounding box center [410, 371] width 67 height 9
drag, startPoint x: 469, startPoint y: 365, endPoint x: 501, endPoint y: 363, distance: 31.3
click at [499, 363] on td "853" at bounding box center [477, 362] width 67 height 9
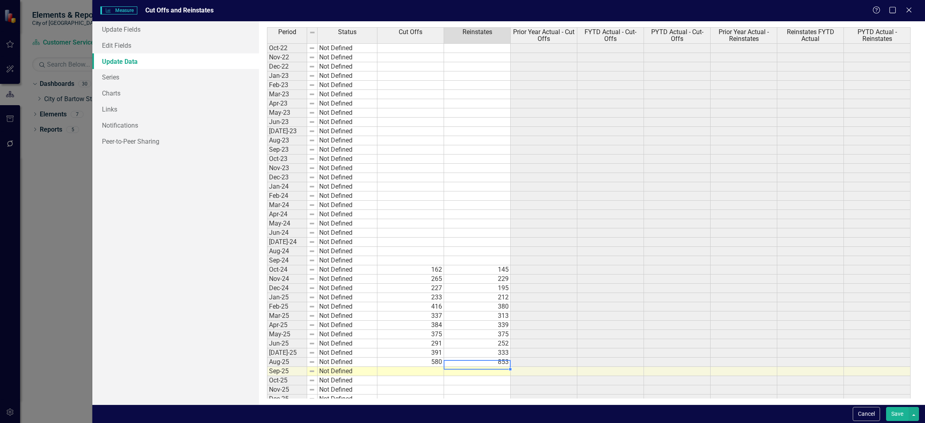
click at [501, 363] on td "853" at bounding box center [477, 362] width 67 height 9
click at [501, 363] on textarea "853" at bounding box center [477, 365] width 67 height 10
click at [423, 376] on td at bounding box center [410, 371] width 67 height 9
click at [481, 373] on td at bounding box center [477, 371] width 67 height 9
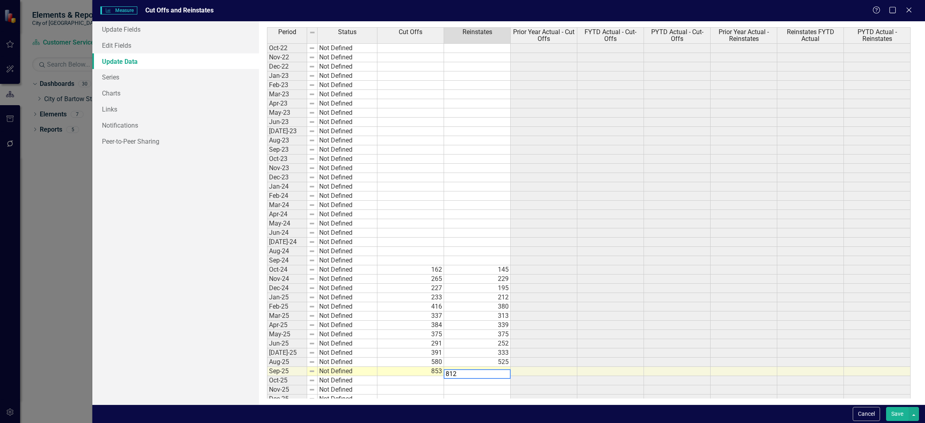
type textarea "812"
click at [342, 370] on td "Not Defined" at bounding box center [347, 371] width 60 height 9
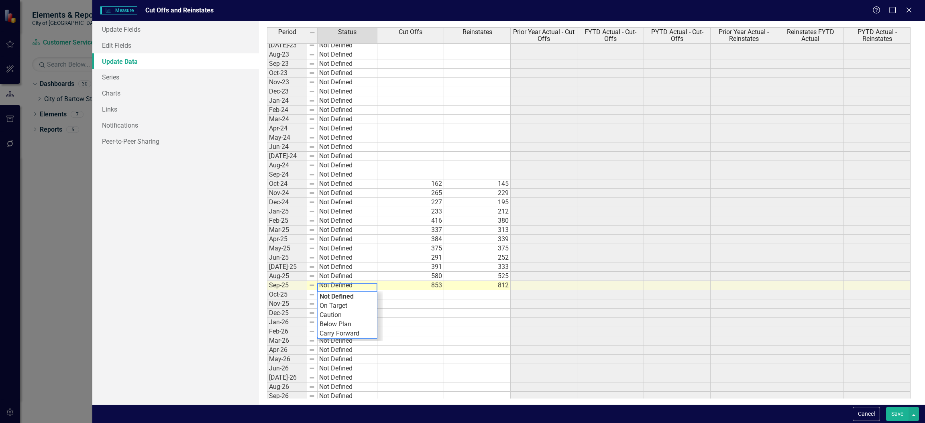
scroll to position [90, 0]
click at [351, 299] on div "Period Status Cut Offs Reinstates Prior Year Actual - Cut Offs FYTD Actual - Cu…" at bounding box center [591, 212] width 649 height 371
click at [342, 273] on td "Not Defined" at bounding box center [347, 272] width 60 height 9
click at [344, 274] on td "Not Defined" at bounding box center [347, 272] width 60 height 9
click at [342, 292] on div "Period Status Cut Offs Reinstates Prior Year Actual - Cut Offs FYTD Actual - Cu…" at bounding box center [591, 212] width 649 height 371
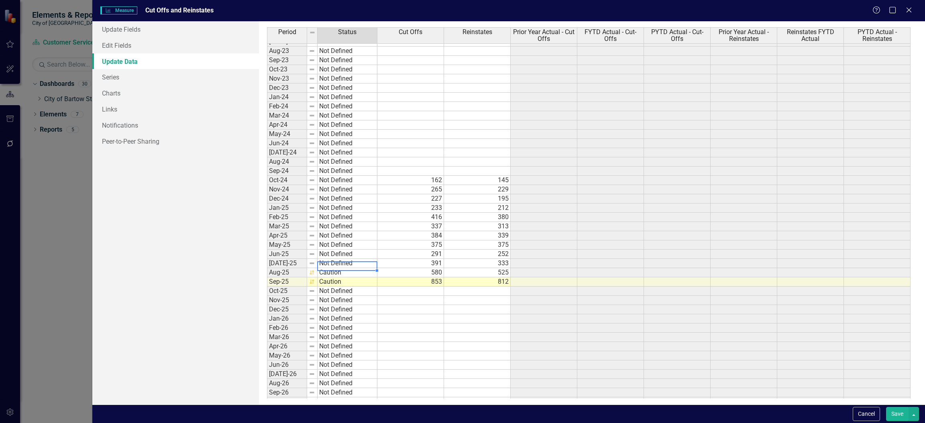
click at [336, 262] on td "Not Defined" at bounding box center [347, 263] width 60 height 9
click at [339, 276] on div "Period Status Cut Offs Reinstates Prior Year Actual - Cut Offs FYTD Actual - Cu…" at bounding box center [591, 212] width 649 height 371
click at [333, 255] on td "Not Defined" at bounding box center [347, 254] width 60 height 9
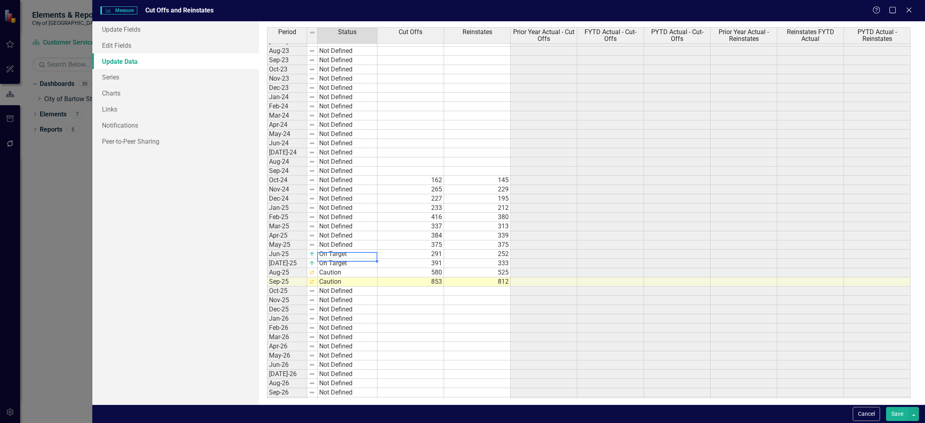
click at [335, 265] on div "Period Status Cut Offs Reinstates Prior Year Actual - Cut Offs FYTD Actual - Cu…" at bounding box center [591, 212] width 649 height 371
click at [334, 246] on td "Not Defined" at bounding box center [347, 244] width 60 height 9
click at [334, 256] on div "Period Status Cut Offs Reinstates Prior Year Actual - Cut Offs FYTD Actual - Cu…" at bounding box center [591, 212] width 649 height 371
click at [332, 237] on td "Not Defined" at bounding box center [347, 235] width 60 height 9
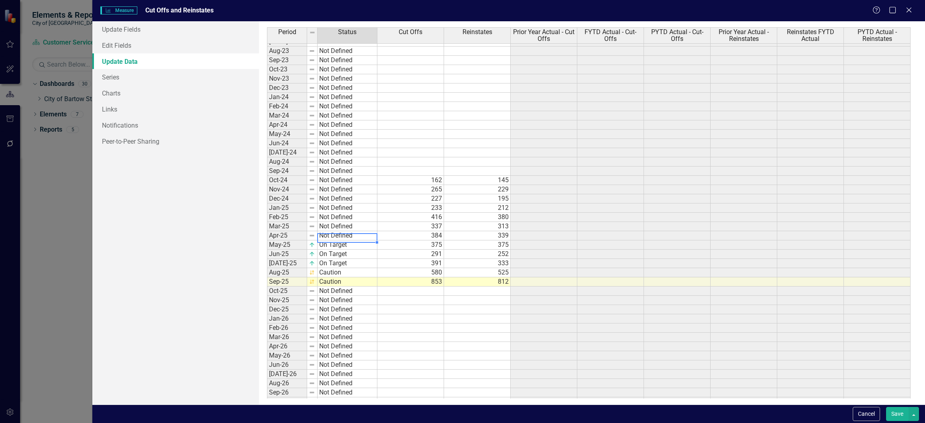
click at [332, 237] on td "Not Defined" at bounding box center [347, 235] width 60 height 9
click at [333, 248] on div "Period Status Cut Offs Reinstates Prior Year Actual - Cut Offs FYTD Actual - Cu…" at bounding box center [591, 212] width 649 height 371
click at [329, 230] on td "Not Defined" at bounding box center [347, 226] width 60 height 9
click at [329, 239] on div "Period Status Cut Offs Reinstates Prior Year Actual - Cut Offs FYTD Actual - Cu…" at bounding box center [591, 212] width 649 height 371
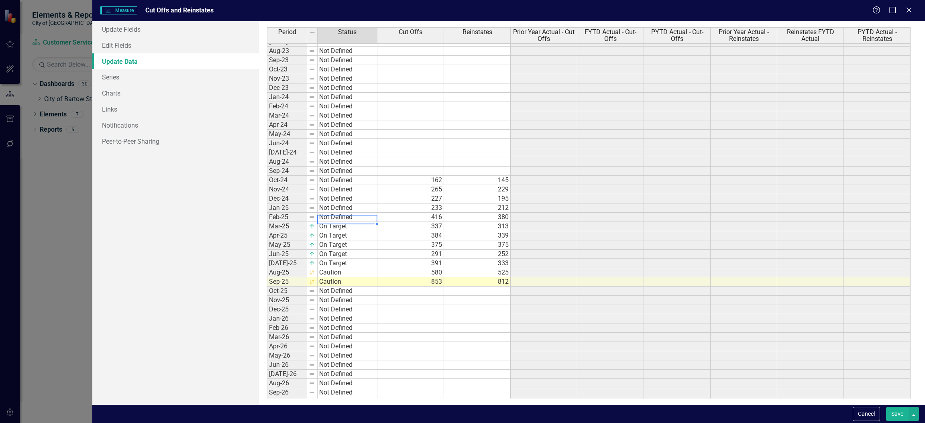
click at [331, 220] on td "Not Defined" at bounding box center [347, 217] width 60 height 9
click at [331, 240] on div "Period Status Cut Offs Reinstates Prior Year Actual - Cut Offs FYTD Actual - Cu…" at bounding box center [591, 212] width 649 height 371
click at [334, 210] on td "Not Defined" at bounding box center [347, 208] width 60 height 9
click at [335, 212] on td "Not Defined" at bounding box center [347, 208] width 60 height 9
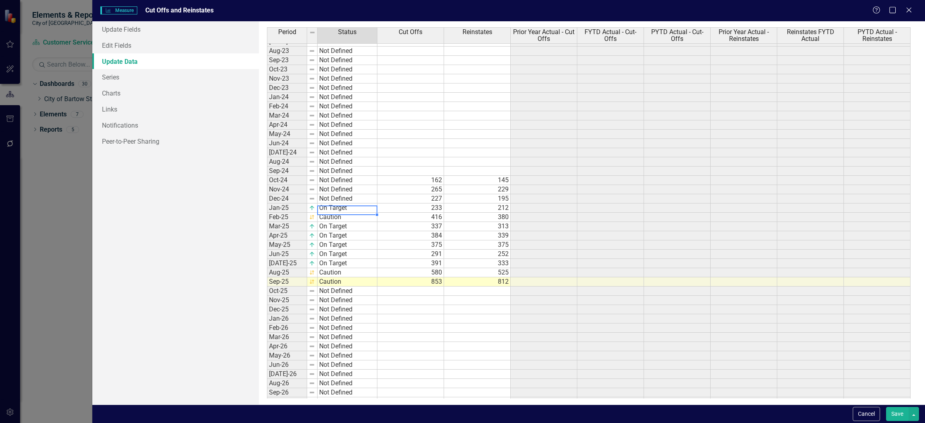
click at [335, 219] on div "Period Status Cut Offs Reinstates Prior Year Actual - Cut Offs FYTD Actual - Cu…" at bounding box center [591, 212] width 649 height 371
click at [334, 198] on td "Not Defined" at bounding box center [347, 198] width 60 height 9
click at [334, 199] on td "Not Defined" at bounding box center [347, 198] width 60 height 9
click at [333, 211] on div "Period Status Cut Offs Reinstates Prior Year Actual - Cut Offs FYTD Actual - Cu…" at bounding box center [591, 212] width 649 height 371
click at [328, 190] on td "Not Defined" at bounding box center [347, 189] width 60 height 9
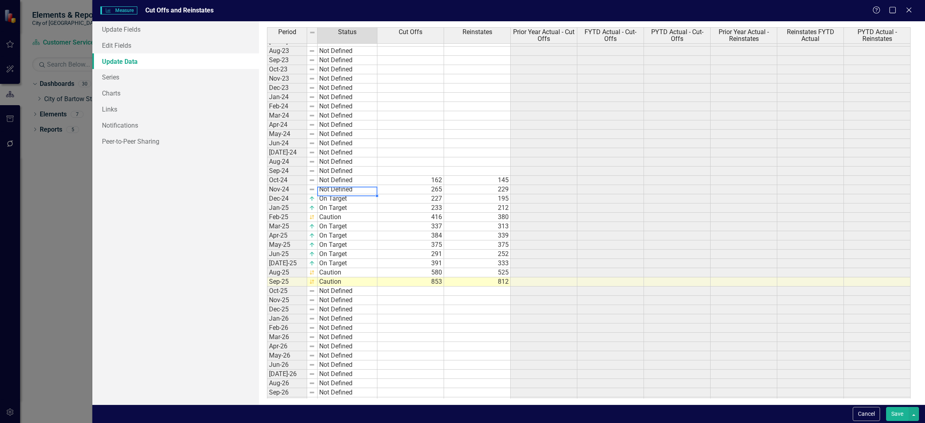
click at [328, 190] on td "Not Defined" at bounding box center [347, 189] width 60 height 9
drag, startPoint x: 328, startPoint y: 197, endPoint x: 329, endPoint y: 184, distance: 13.7
click at [328, 196] on div "Period Status Cut Offs Reinstates Prior Year Actual - Cut Offs FYTD Actual - Cu…" at bounding box center [591, 212] width 649 height 371
click at [329, 184] on td "Not Defined" at bounding box center [347, 180] width 60 height 9
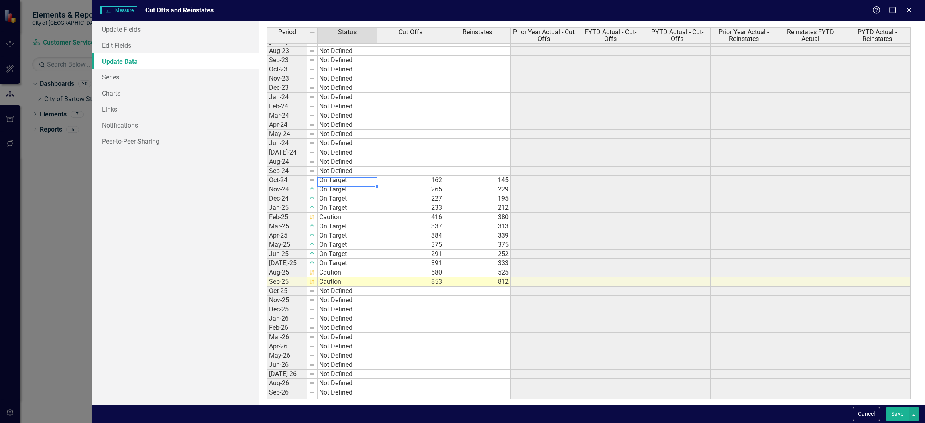
click at [330, 189] on div "Period Status Cut Offs Reinstates Prior Year Actual - Cut Offs FYTD Actual - Cu…" at bounding box center [591, 212] width 649 height 371
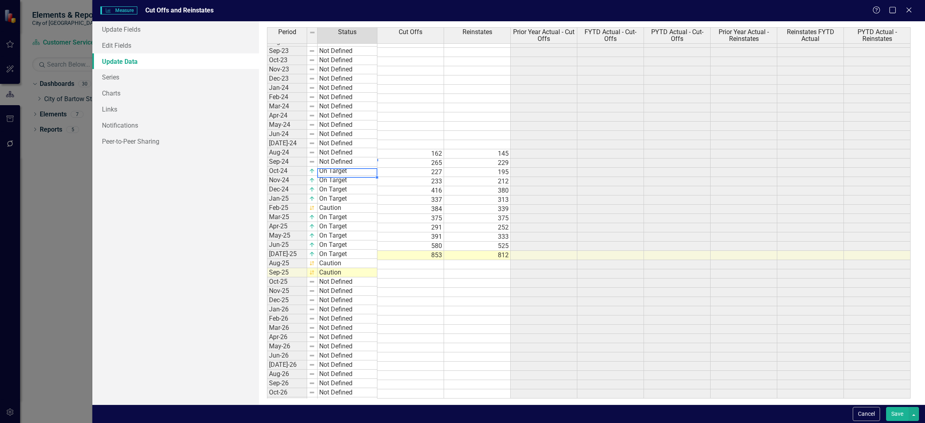
scroll to position [116, 0]
click at [896, 414] on button "Save" at bounding box center [897, 414] width 22 height 14
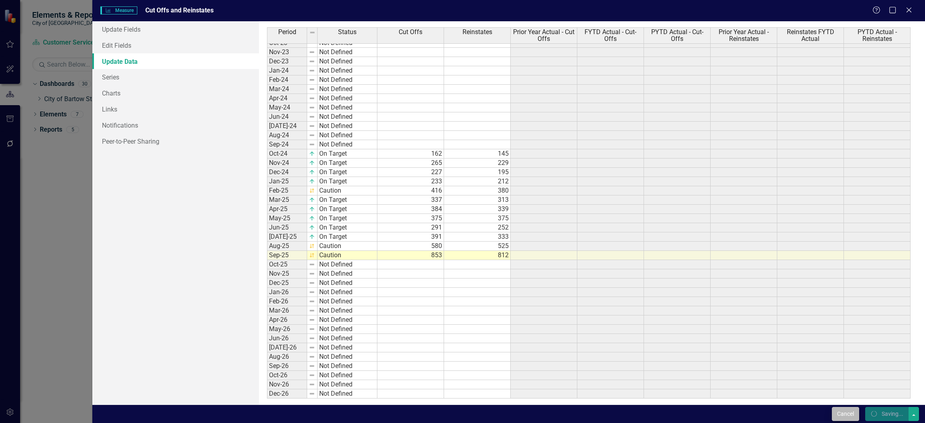
scroll to position [116, 0]
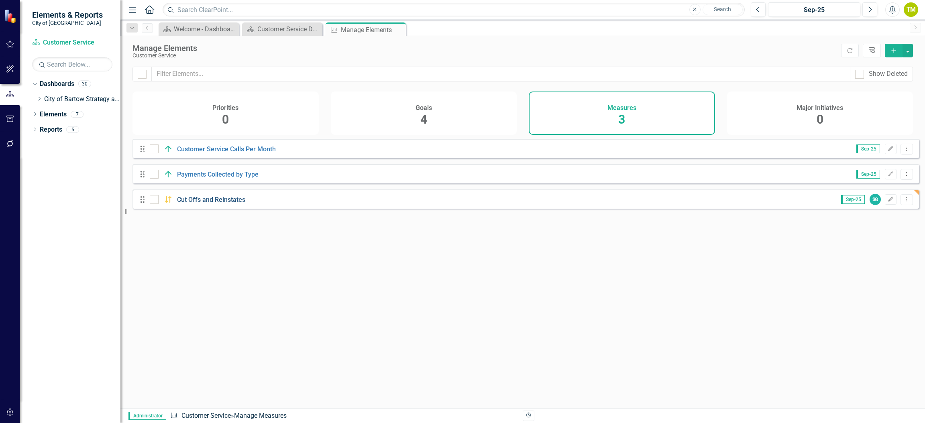
click at [229, 209] on div "Drag Cut Offs and Reinstates Sep-25 SG Edit Dropdown Menu" at bounding box center [525, 198] width 786 height 19
click at [221, 204] on link "Cut Offs and Reinstates" at bounding box center [211, 200] width 68 height 8
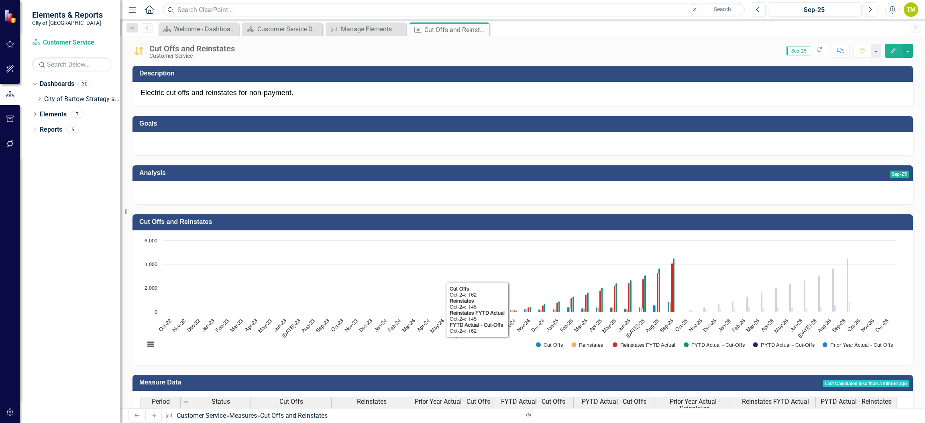
click at [322, 258] on rect "Interactive chart" at bounding box center [519, 296] width 758 height 120
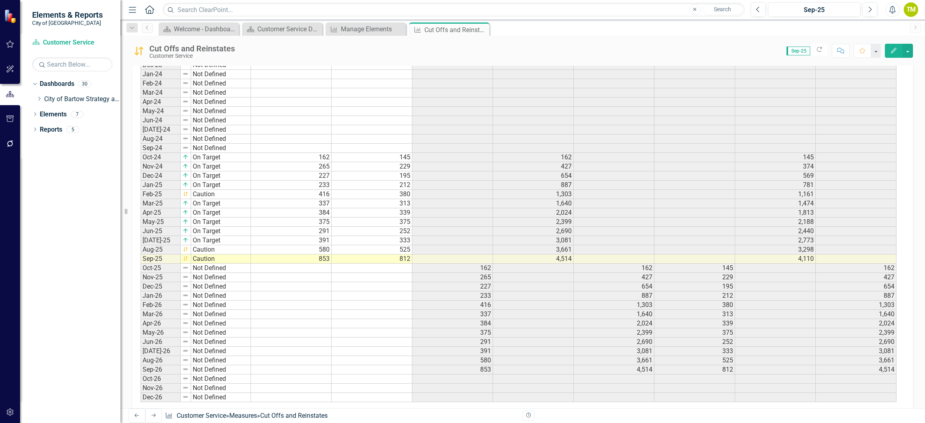
scroll to position [501, 0]
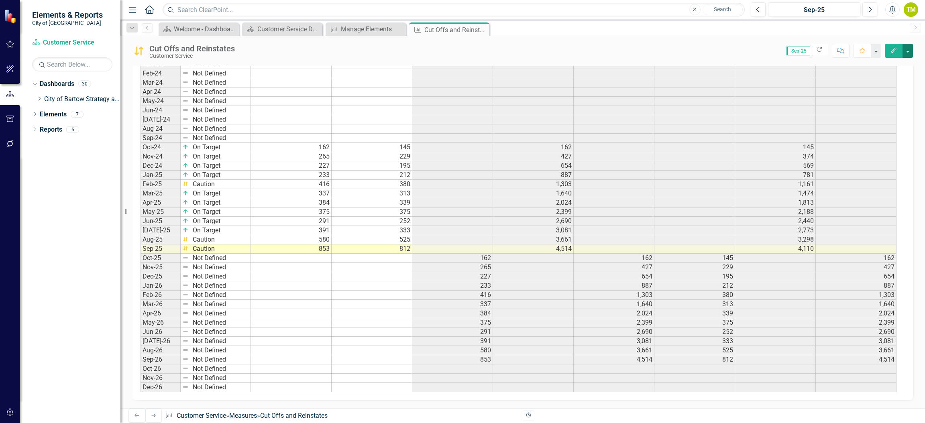
click at [910, 53] on button "button" at bounding box center [907, 51] width 10 height 14
click at [871, 66] on link "Edit Edit Measure" at bounding box center [873, 65] width 78 height 15
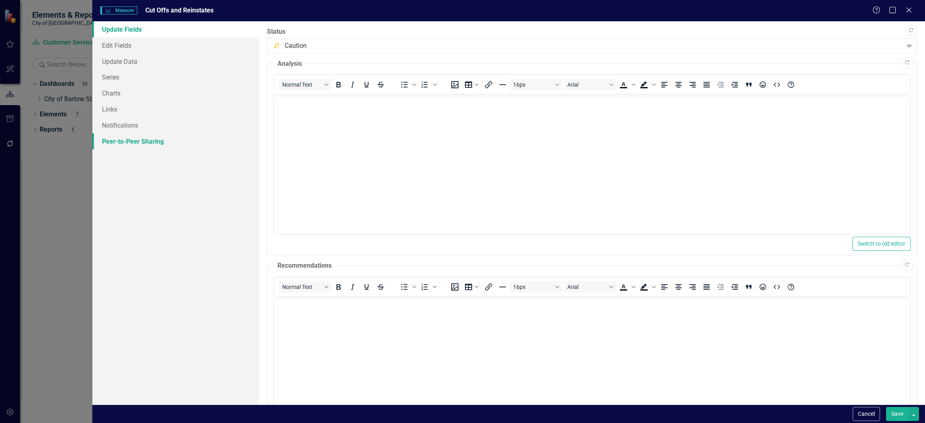
scroll to position [0, 0]
click at [115, 46] on link "Edit Fields" at bounding box center [175, 45] width 167 height 16
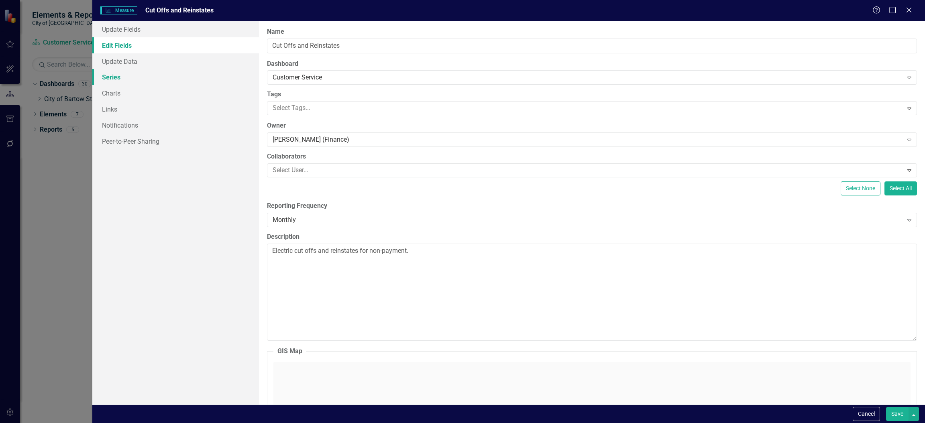
click at [107, 79] on link "Series" at bounding box center [175, 77] width 167 height 16
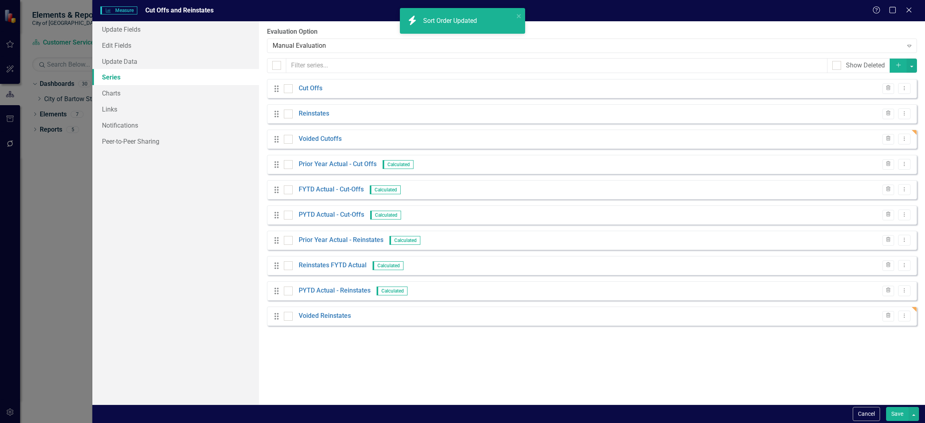
scroll to position [501, 0]
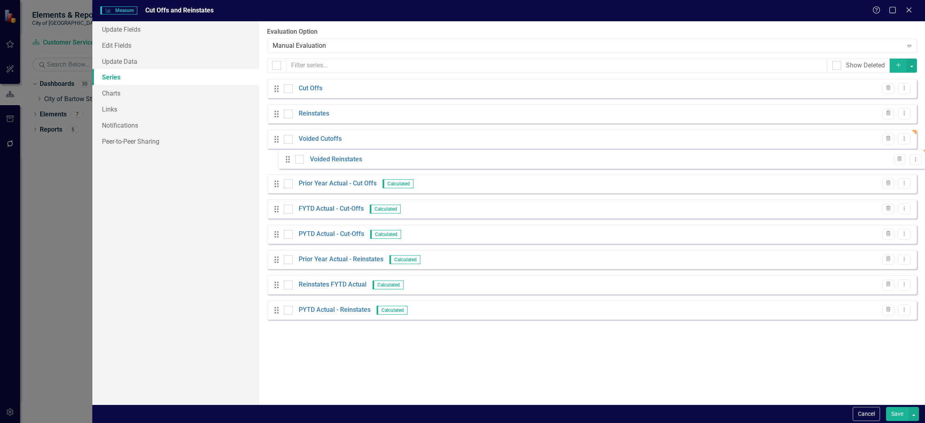
drag, startPoint x: 278, startPoint y: 320, endPoint x: 288, endPoint y: 161, distance: 158.4
click at [288, 162] on div "Drag Cut Offs Trash Dropdown Menu Drag Reinstates Trash Dropdown Menu Drag Void…" at bounding box center [592, 202] width 650 height 247
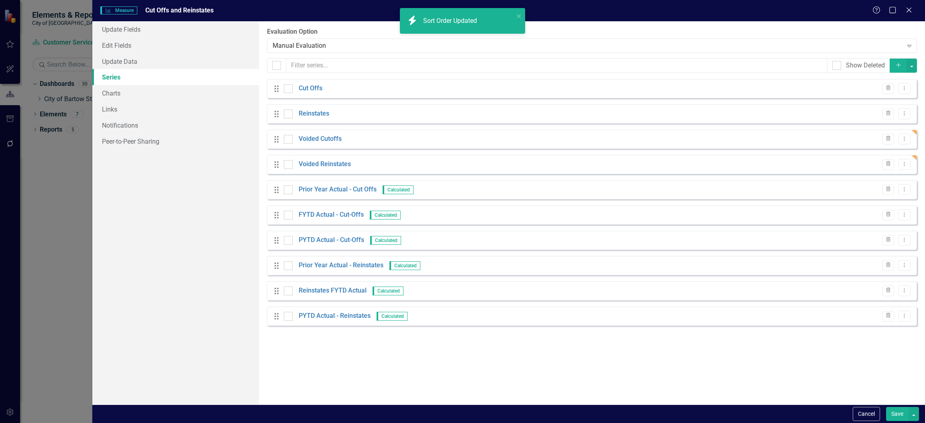
click at [902, 411] on button "Save" at bounding box center [897, 414] width 22 height 14
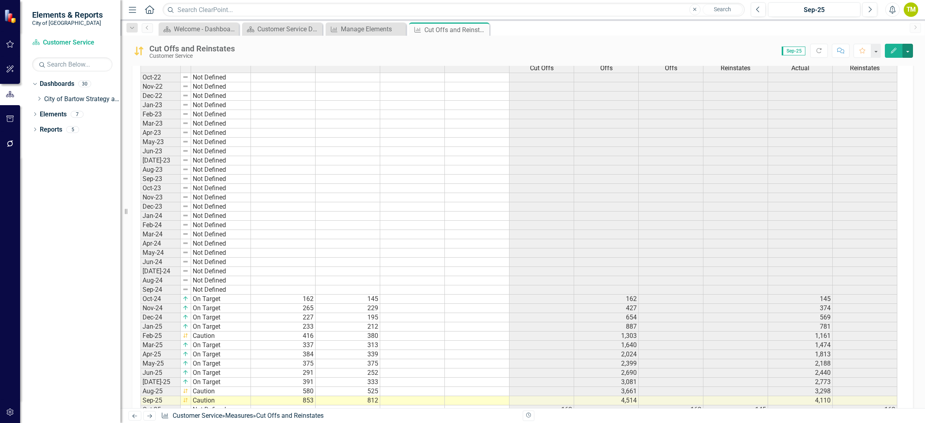
scroll to position [320, 0]
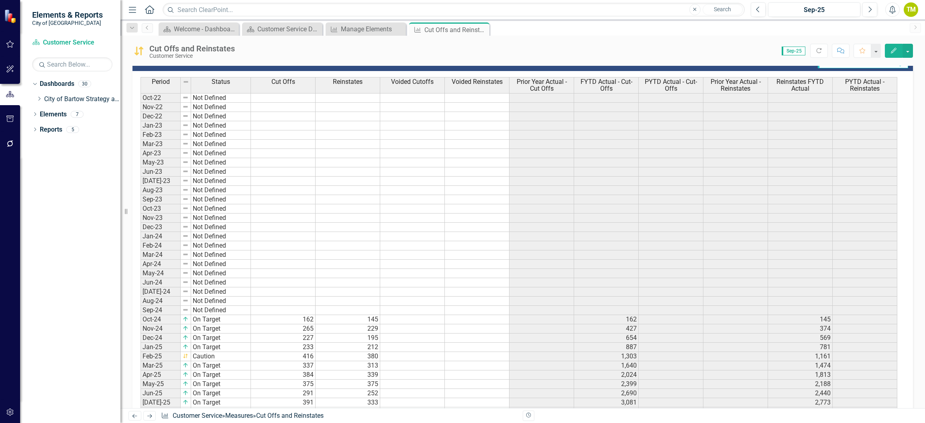
click at [406, 318] on td at bounding box center [412, 319] width 65 height 9
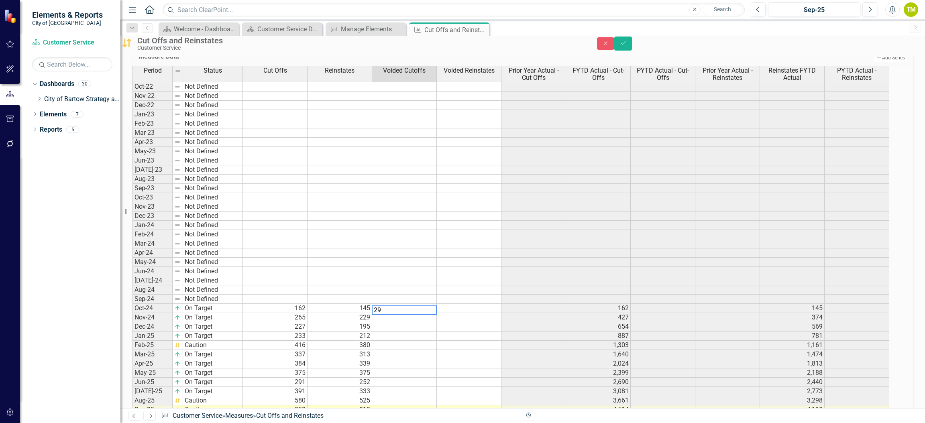
type textarea "29"
click at [450, 313] on td at bounding box center [469, 308] width 65 height 9
type textarea "29"
click at [403, 322] on td at bounding box center [404, 317] width 65 height 9
type textarea "59"
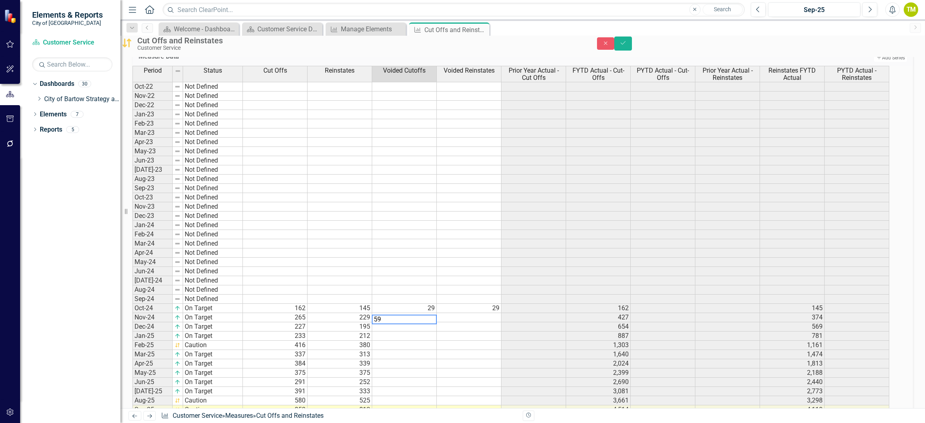
click at [458, 322] on td at bounding box center [469, 317] width 65 height 9
type textarea "56"
click at [433, 332] on td at bounding box center [404, 326] width 65 height 9
type textarea "46"
click at [474, 332] on td at bounding box center [469, 326] width 65 height 9
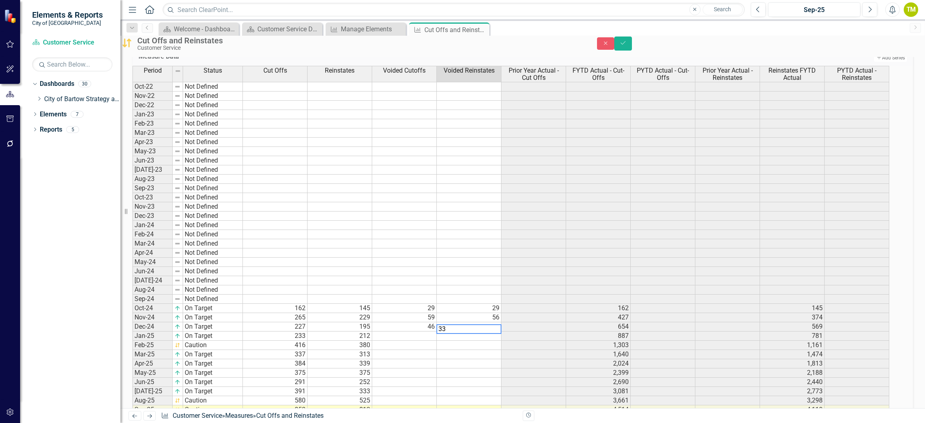
type textarea "33"
click at [437, 341] on td at bounding box center [404, 336] width 65 height 9
type textarea "47"
click at [490, 341] on td at bounding box center [469, 336] width 65 height 9
type textarea "44"
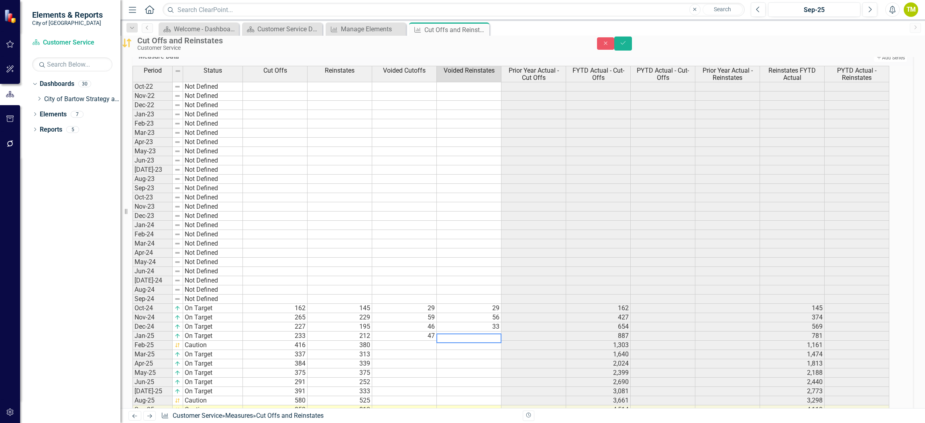
click at [418, 350] on td at bounding box center [404, 345] width 65 height 9
type textarea "76"
click at [485, 350] on td at bounding box center [469, 345] width 65 height 9
type textarea "76"
click at [428, 359] on td at bounding box center [404, 354] width 65 height 9
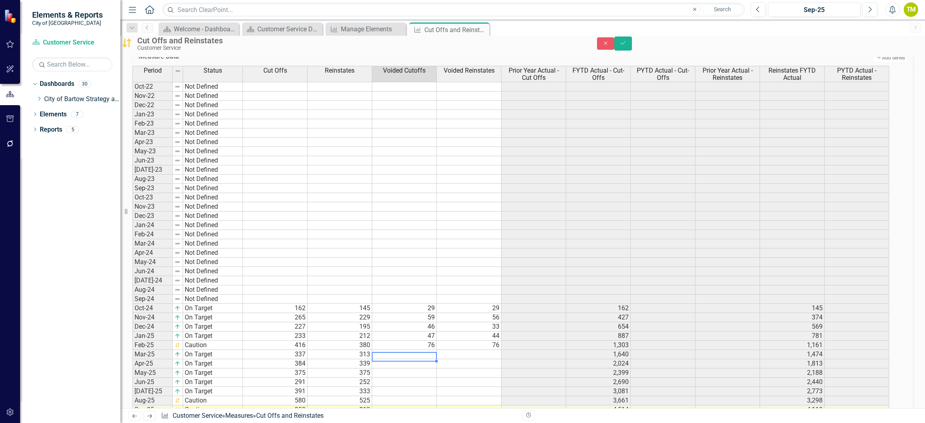
type textarea "5"
type textarea "62"
click at [483, 359] on td at bounding box center [469, 354] width 65 height 9
type textarea "62"
click at [425, 368] on td at bounding box center [404, 363] width 65 height 9
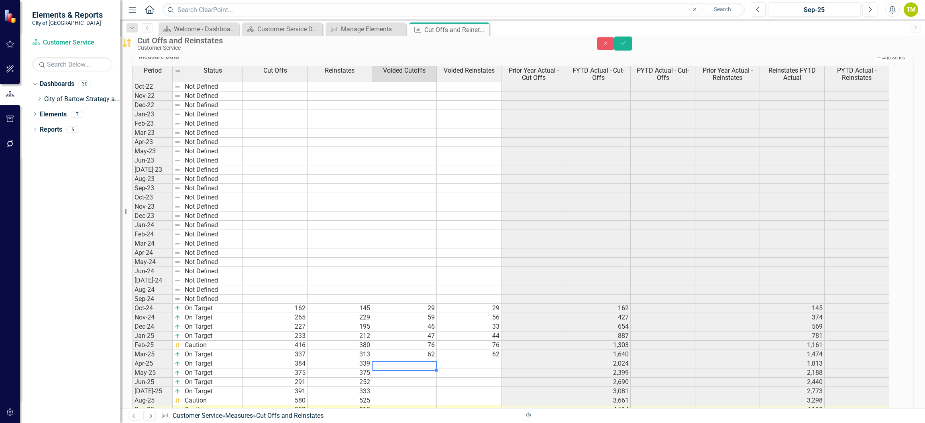
click at [497, 359] on td "62" at bounding box center [469, 354] width 65 height 9
type textarea "60"
click at [434, 368] on td at bounding box center [404, 363] width 65 height 9
type textarea "94"
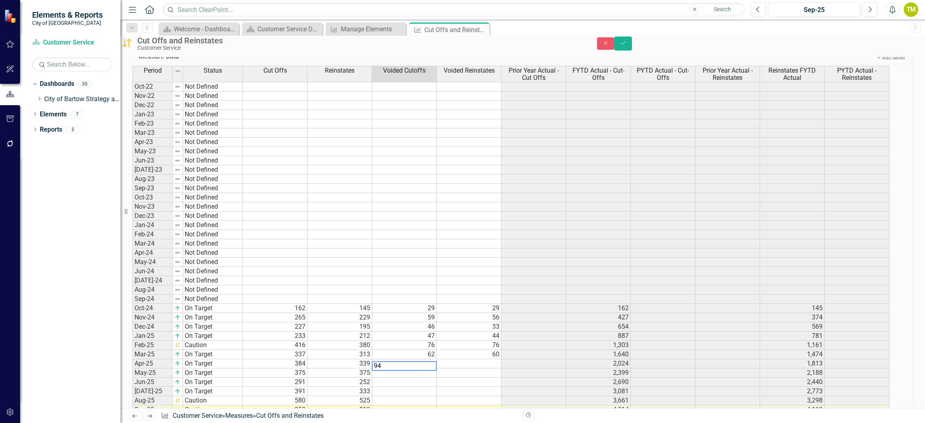
click at [476, 368] on td at bounding box center [469, 363] width 65 height 9
type textarea "90"
click at [433, 378] on td at bounding box center [404, 372] width 65 height 9
type textarea "70"
click at [492, 378] on td at bounding box center [469, 372] width 65 height 9
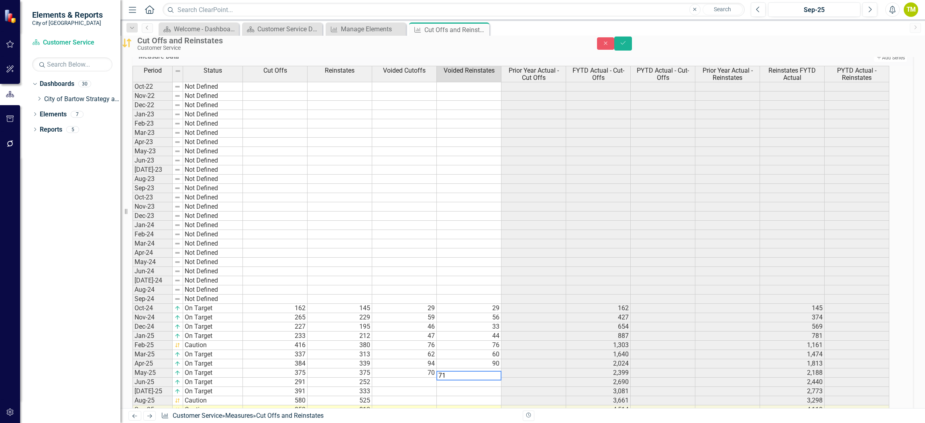
type textarea "71"
click at [424, 387] on td at bounding box center [404, 382] width 65 height 9
type textarea "38"
click at [485, 387] on td at bounding box center [469, 382] width 65 height 9
click at [415, 408] on div "Previous Next Measure Customer Service » Measures » Cut Offs and Reinstates Rev…" at bounding box center [522, 415] width 804 height 15
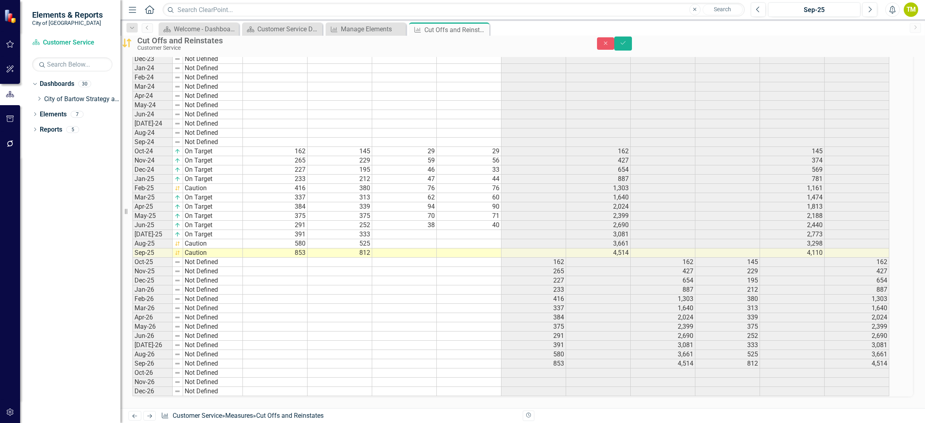
scroll to position [501, 0]
click at [412, 230] on td at bounding box center [404, 234] width 65 height 9
type textarea "84"
click at [457, 230] on td at bounding box center [469, 234] width 65 height 9
type textarea "80"
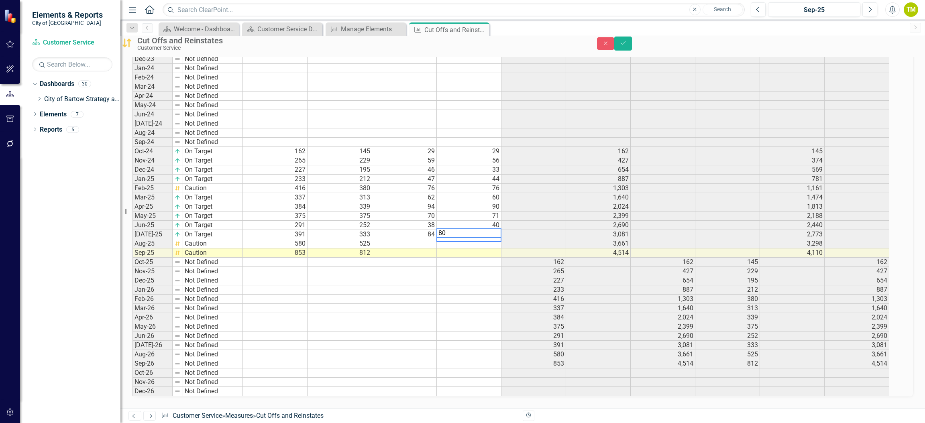
click at [411, 239] on td at bounding box center [404, 243] width 65 height 9
type textarea "119"
click at [452, 239] on td at bounding box center [469, 243] width 65 height 9
type textarea "116"
click at [401, 248] on td at bounding box center [404, 252] width 65 height 9
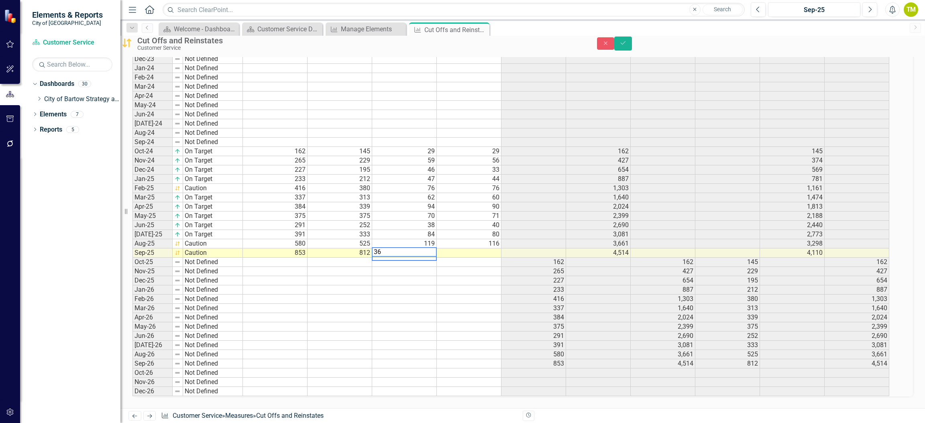
type textarea "36"
click at [478, 248] on td at bounding box center [469, 252] width 65 height 9
type textarea "41"
click at [912, 45] on div "Close Save" at bounding box center [761, 44] width 328 height 14
click at [632, 49] on button "Save" at bounding box center [623, 44] width 18 height 14
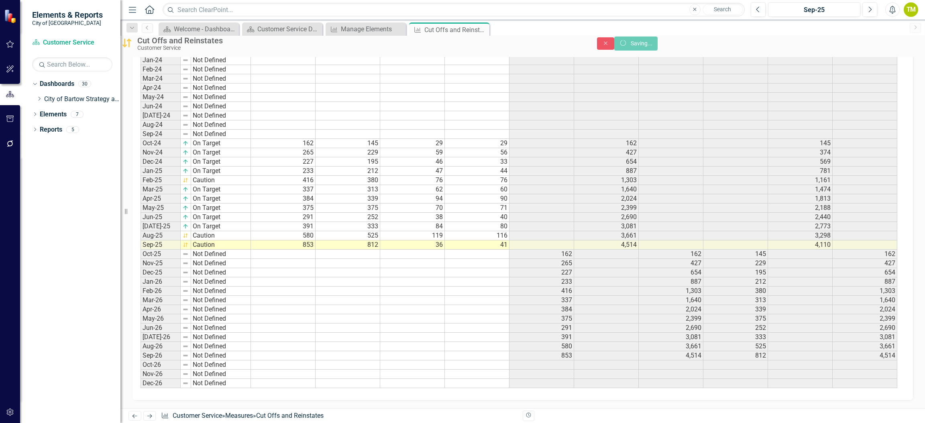
scroll to position [497, 0]
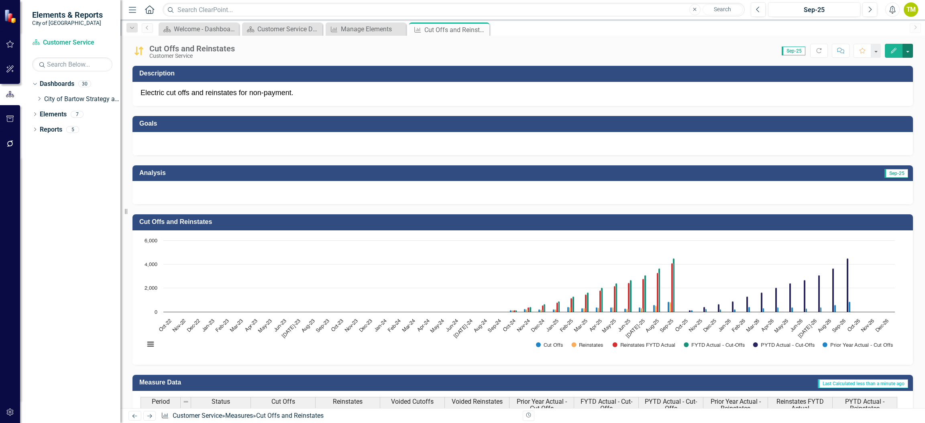
click at [908, 51] on button "button" at bounding box center [907, 51] width 10 height 14
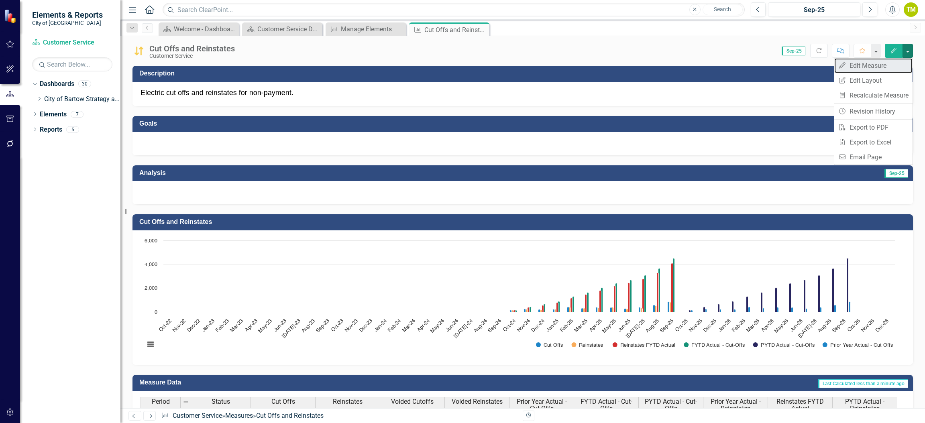
click at [875, 69] on link "Edit Edit Measure" at bounding box center [873, 65] width 78 height 15
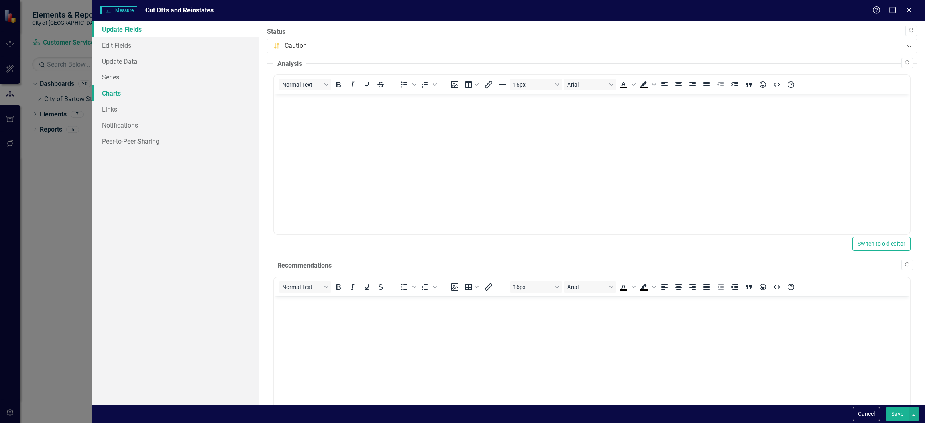
scroll to position [0, 0]
drag, startPoint x: 120, startPoint y: 67, endPoint x: 121, endPoint y: 73, distance: 6.1
click at [120, 68] on link "Update Data" at bounding box center [175, 61] width 167 height 16
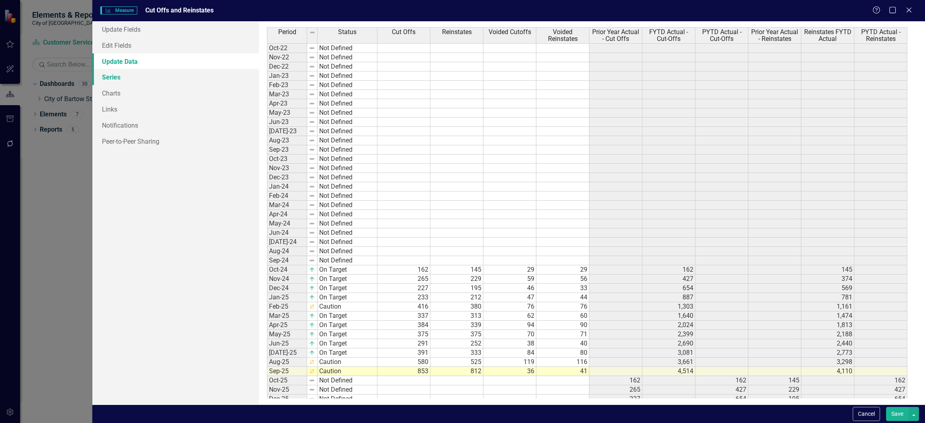
click at [121, 76] on link "Series" at bounding box center [175, 77] width 167 height 16
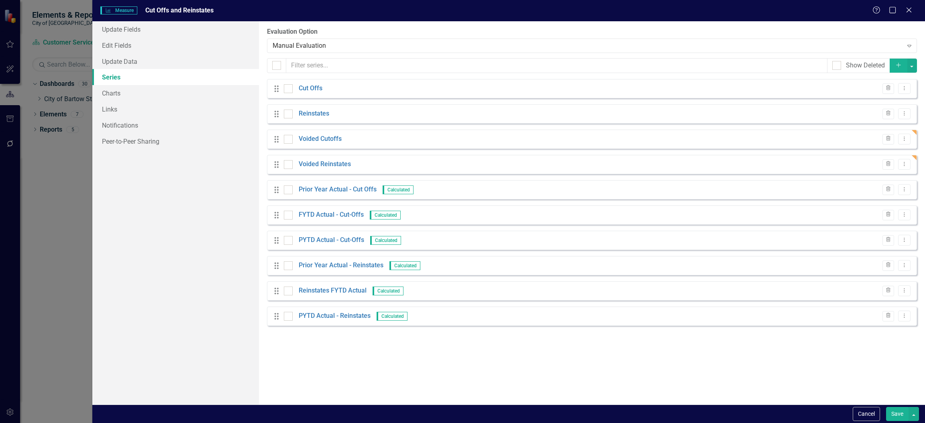
click at [899, 65] on icon "Add" at bounding box center [898, 65] width 7 height 6
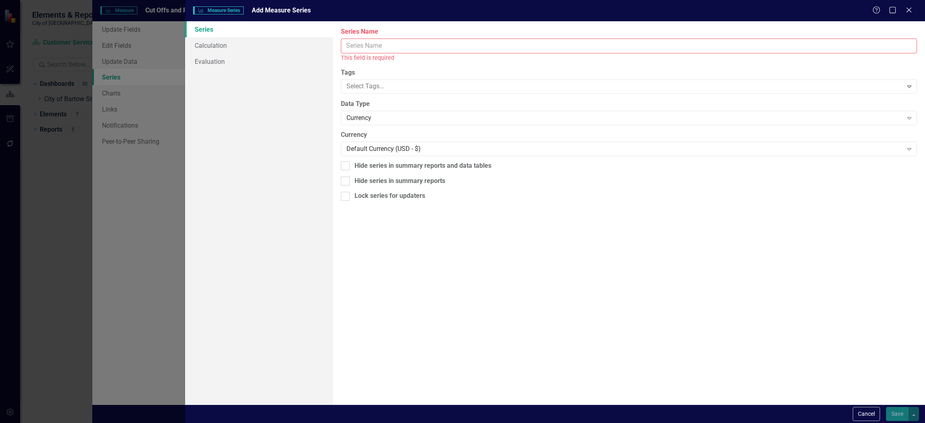
click at [390, 42] on input "Series Name" at bounding box center [629, 46] width 576 height 15
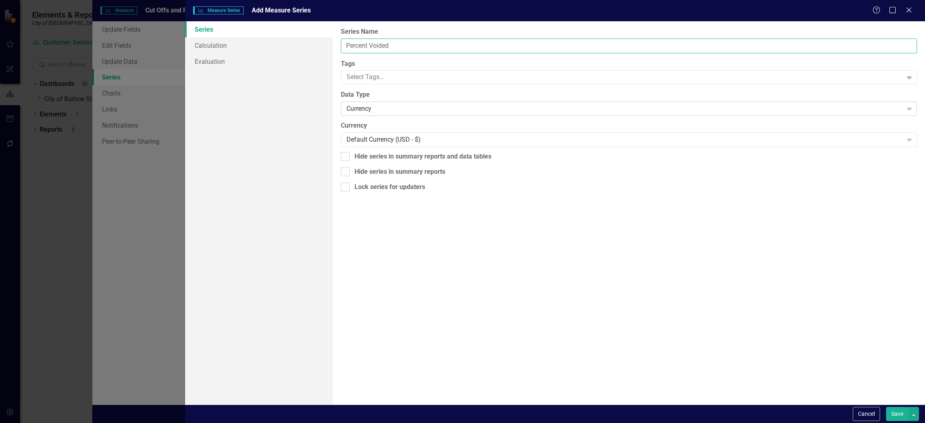
type input "Percent Voided"
click at [355, 108] on div "Currency" at bounding box center [624, 108] width 556 height 9
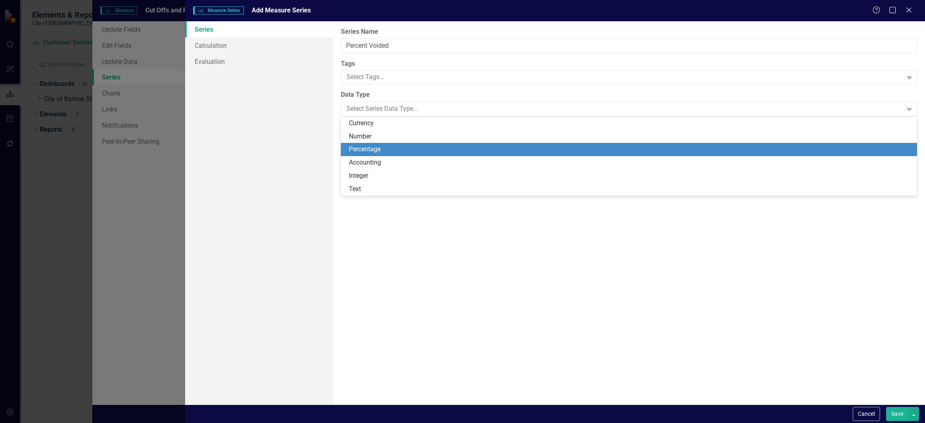
click at [359, 149] on div "Percentage" at bounding box center [630, 149] width 563 height 9
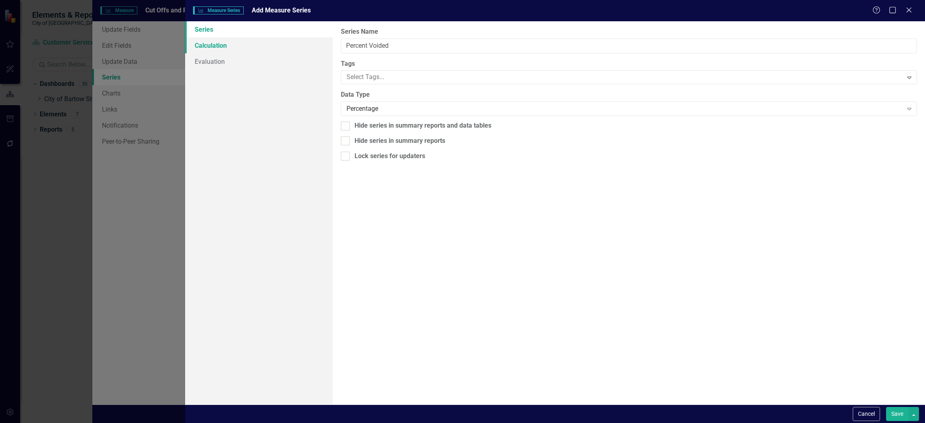
click at [218, 49] on link "Calculation" at bounding box center [259, 45] width 148 height 16
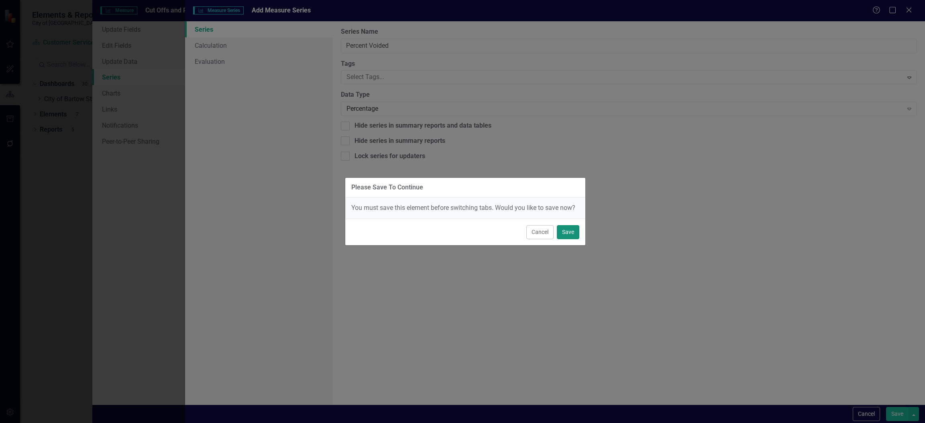
click at [570, 234] on button "Save" at bounding box center [568, 232] width 22 height 14
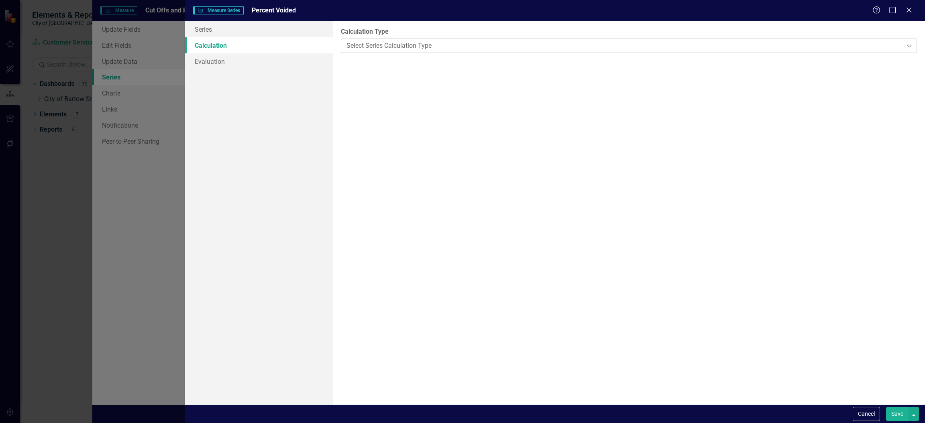
click at [436, 46] on div "Select Series Calculation Type" at bounding box center [624, 45] width 556 height 9
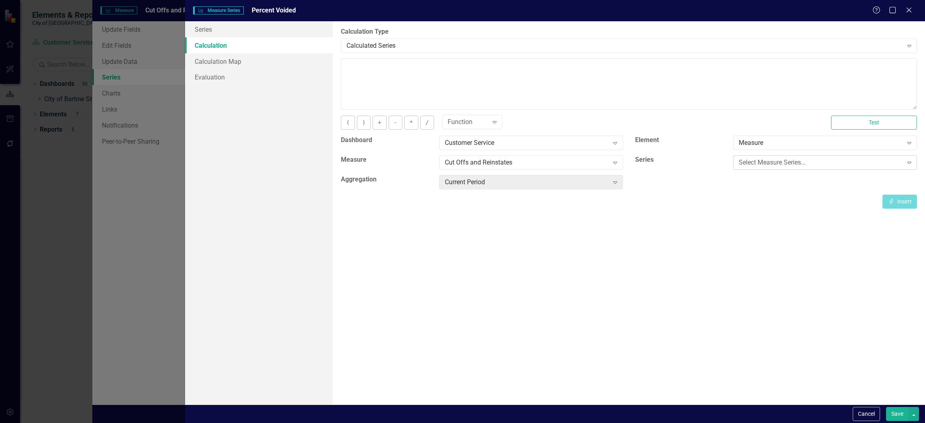
click at [813, 161] on div "Select Measure Series..." at bounding box center [821, 162] width 164 height 9
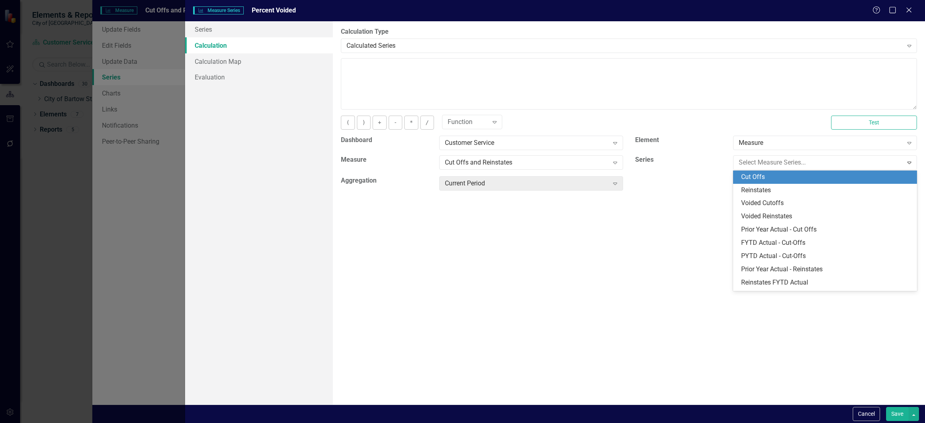
click at [801, 175] on div "Cut Offs" at bounding box center [826, 177] width 171 height 9
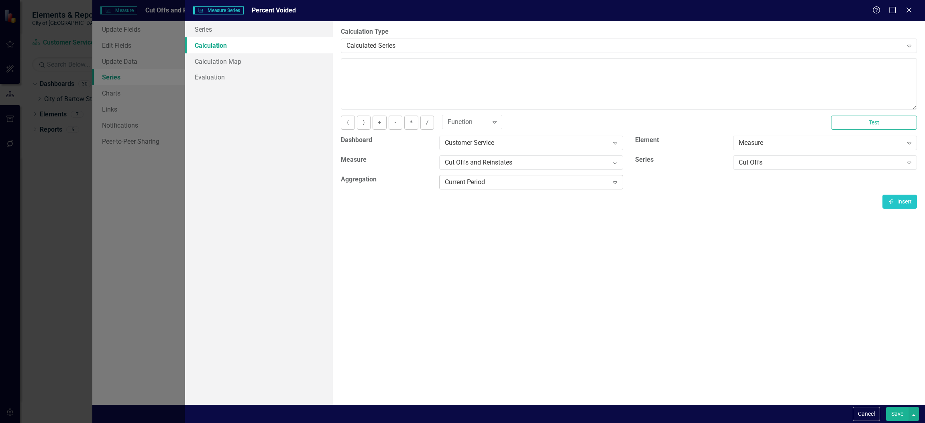
click at [537, 180] on div "Current Period" at bounding box center [527, 182] width 164 height 9
click at [712, 220] on div "By default, series in ClearPoint are not calculated. So, if you leave the form …" at bounding box center [629, 212] width 592 height 383
click at [899, 201] on button "Insert Insert" at bounding box center [899, 202] width 35 height 14
click at [423, 122] on button "/" at bounding box center [427, 123] width 14 height 14
type textarea "[m2036235][Cut Offs][CurrentPeriod] /"
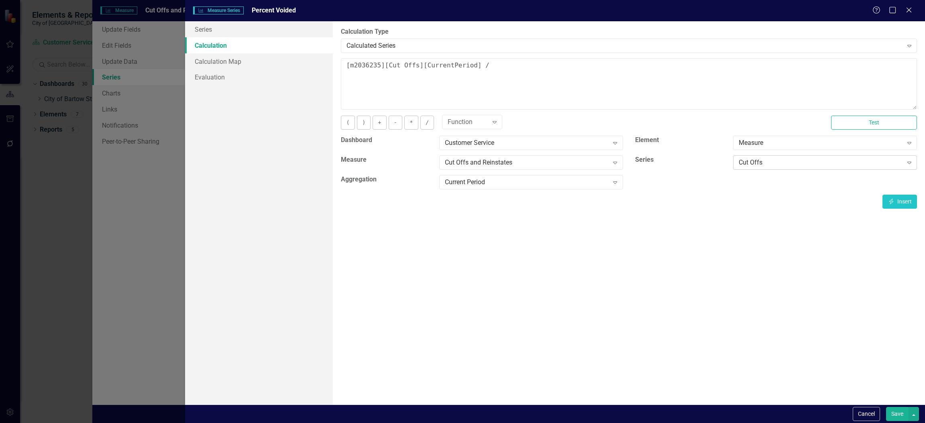
click at [755, 164] on div "Cut Offs" at bounding box center [821, 162] width 164 height 9
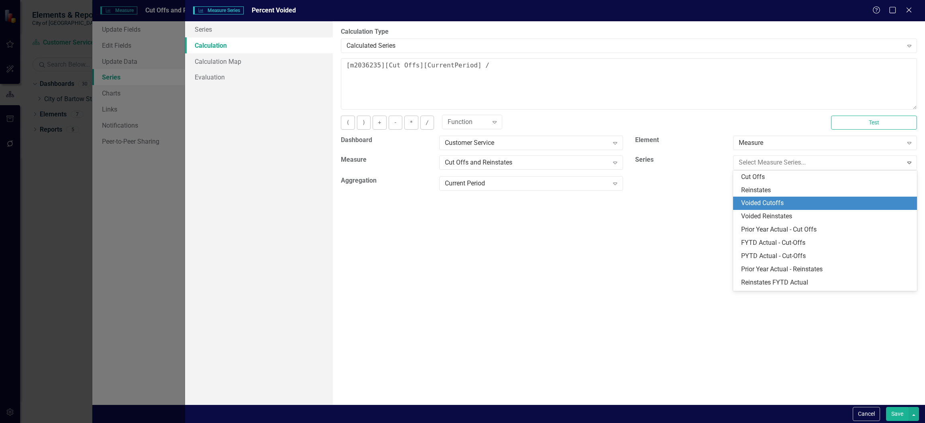
click at [766, 202] on div "Voided Cutoffs" at bounding box center [826, 203] width 171 height 9
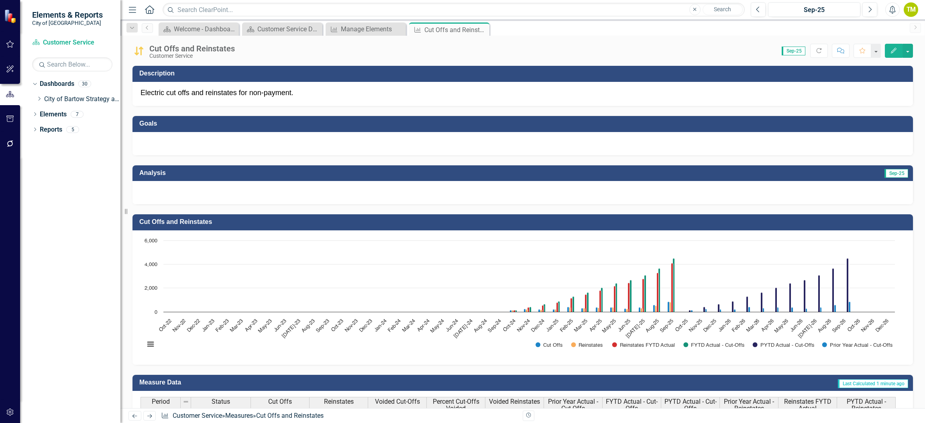
scroll to position [4, 0]
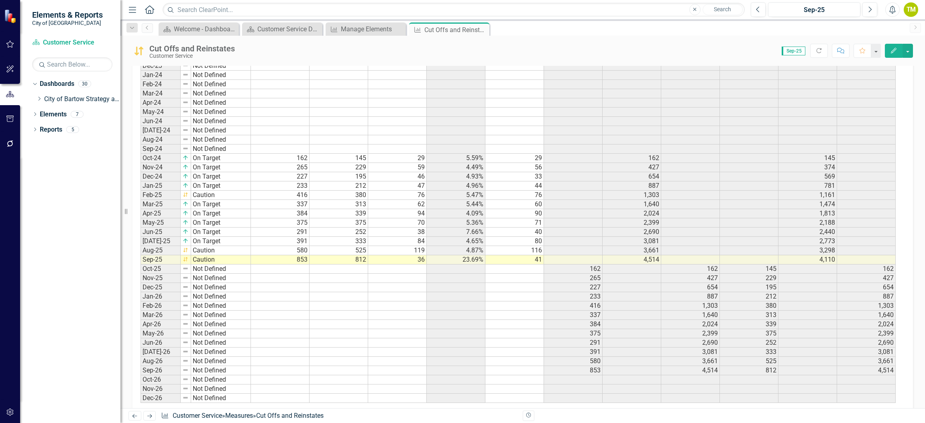
click at [892, 52] on icon "button" at bounding box center [894, 51] width 6 height 6
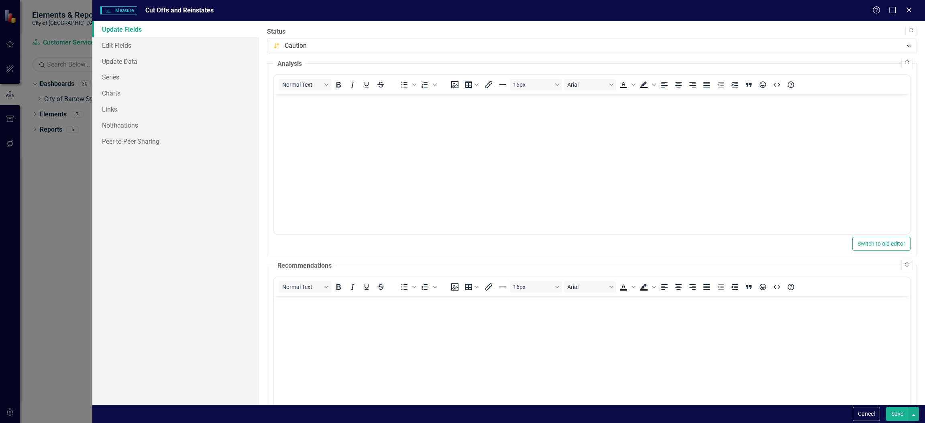
scroll to position [0, 0]
click at [110, 78] on link "Series" at bounding box center [175, 77] width 167 height 16
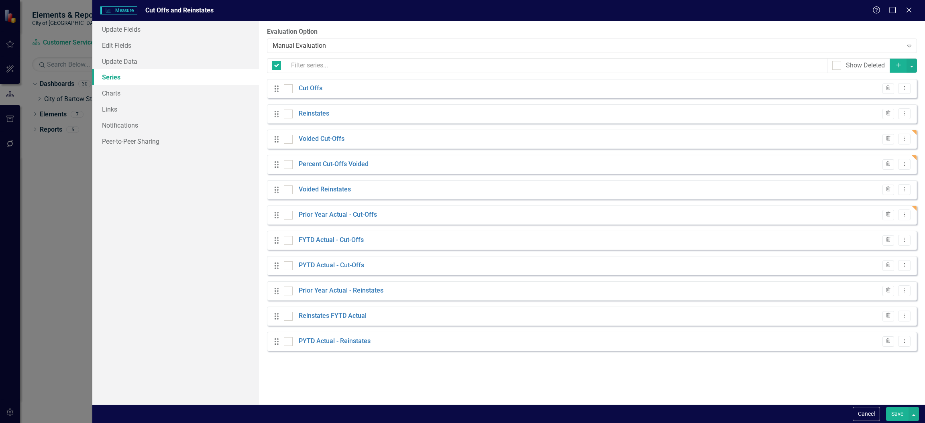
checkbox input "false"
click at [904, 166] on icon "Dropdown Menu" at bounding box center [904, 163] width 7 height 5
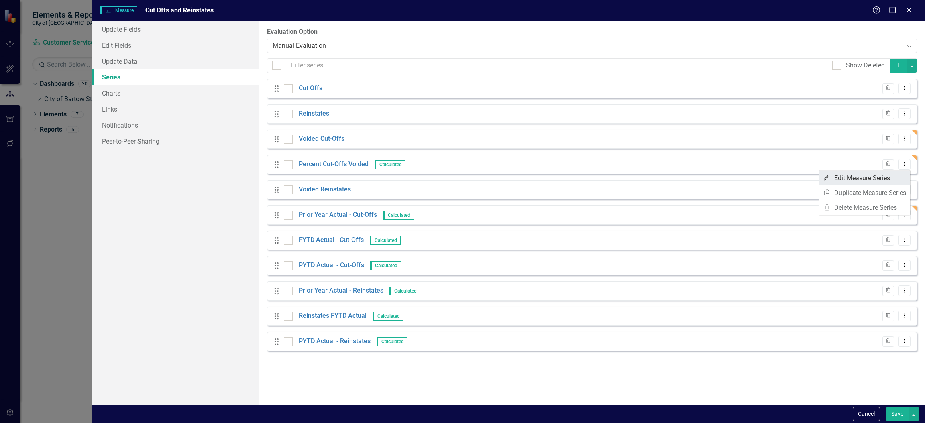
click at [840, 178] on link "Edit Edit Measure Series" at bounding box center [864, 178] width 91 height 15
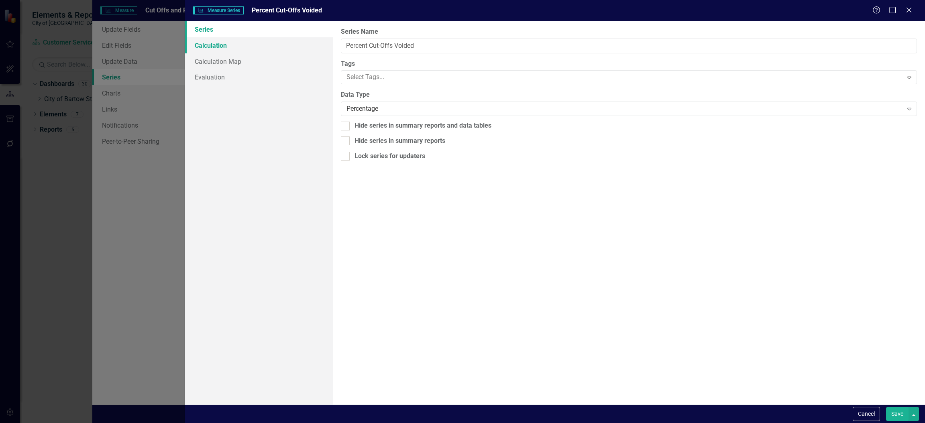
click at [207, 45] on link "Calculation" at bounding box center [259, 45] width 148 height 16
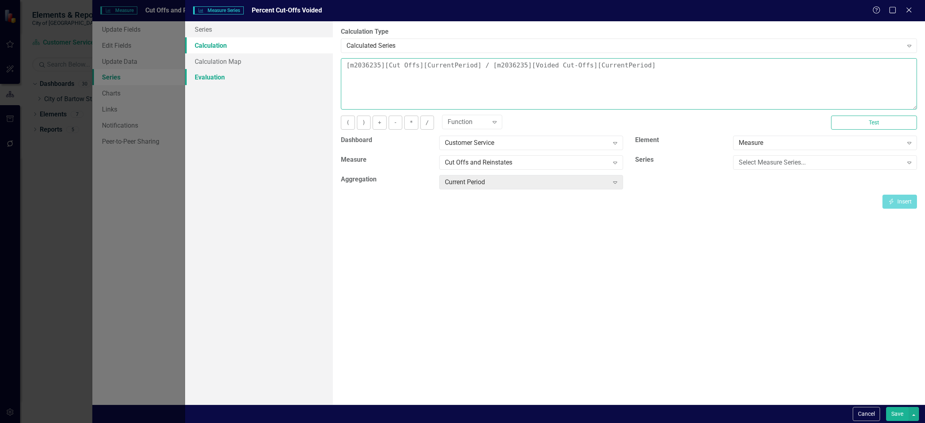
drag, startPoint x: 659, startPoint y: 67, endPoint x: 271, endPoint y: 76, distance: 388.7
click at [271, 76] on div "Series Calculation Calculation Map Evaluation From this page, you can edit the …" at bounding box center [555, 212] width 740 height 383
click at [745, 166] on div "Select Measure Series..." at bounding box center [821, 162] width 164 height 9
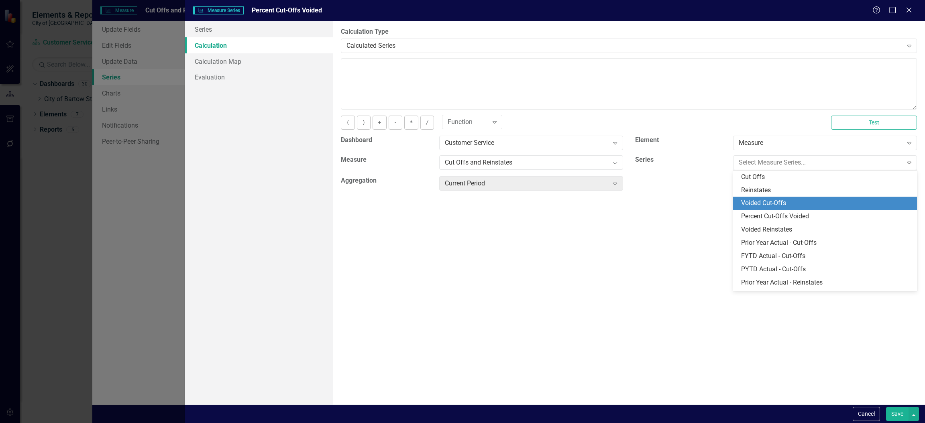
click at [755, 206] on div "Voided Cut-Offs" at bounding box center [826, 203] width 171 height 9
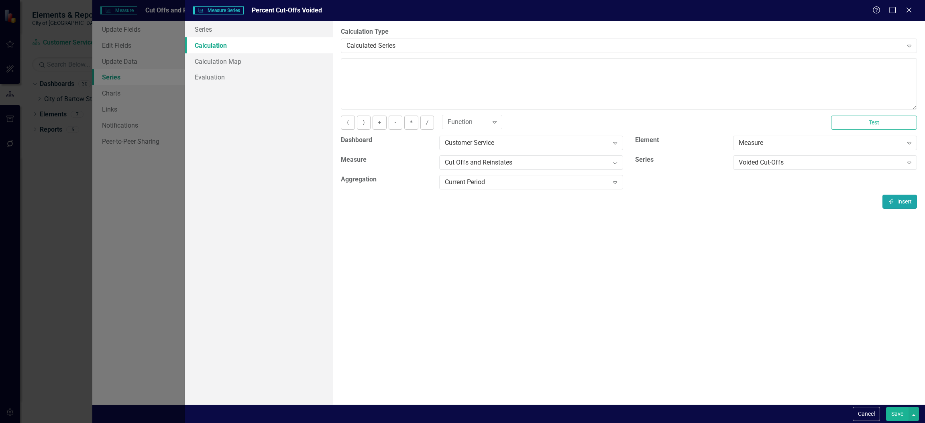
click at [900, 204] on button "Insert Insert" at bounding box center [899, 202] width 35 height 14
click at [427, 120] on button "/" at bounding box center [427, 123] width 14 height 14
type textarea "[m2036235][Voided Cut-Offs][CurrentPeriod] /"
click at [779, 164] on div "Voided Cut-Offs" at bounding box center [821, 162] width 164 height 9
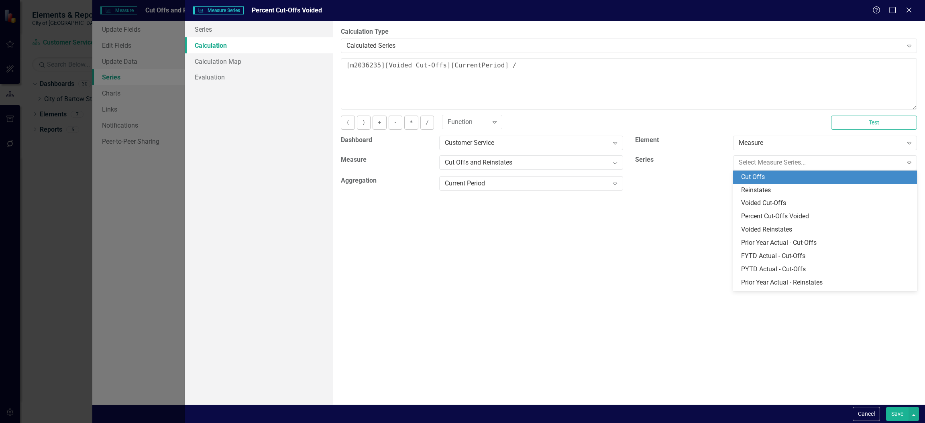
click at [759, 181] on div "Cut Offs" at bounding box center [826, 177] width 171 height 9
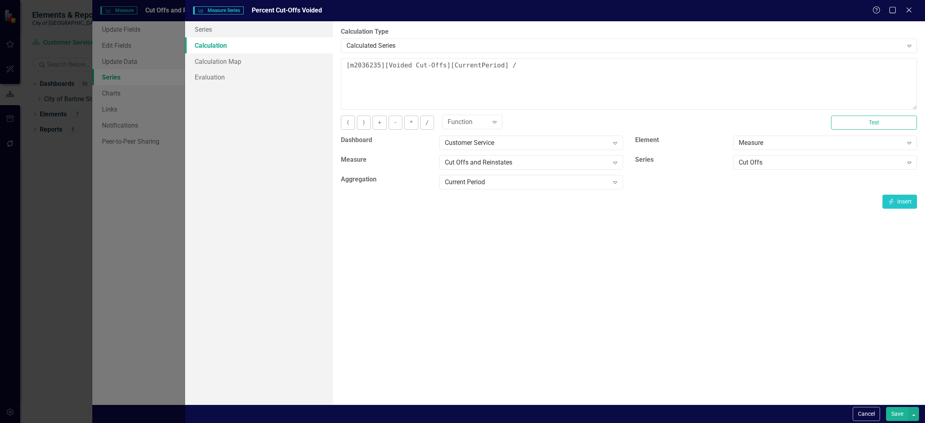
click at [893, 415] on button "Save" at bounding box center [897, 414] width 22 height 14
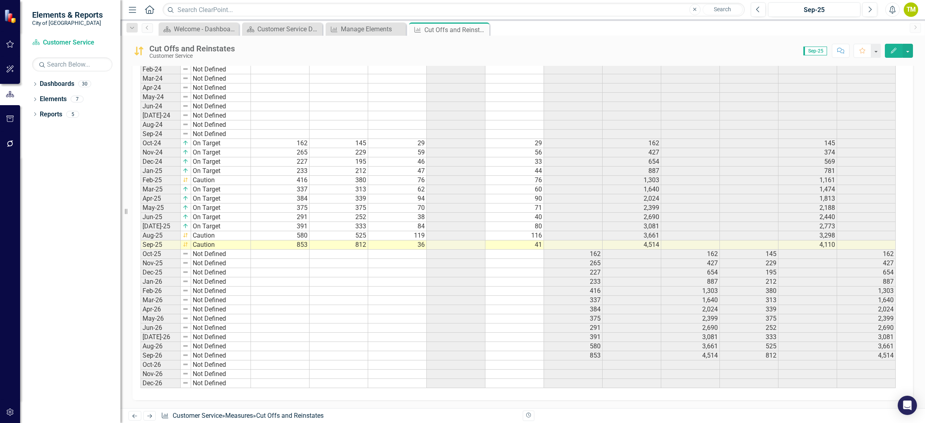
scroll to position [501, 0]
click at [893, 51] on icon "Edit" at bounding box center [893, 51] width 7 height 6
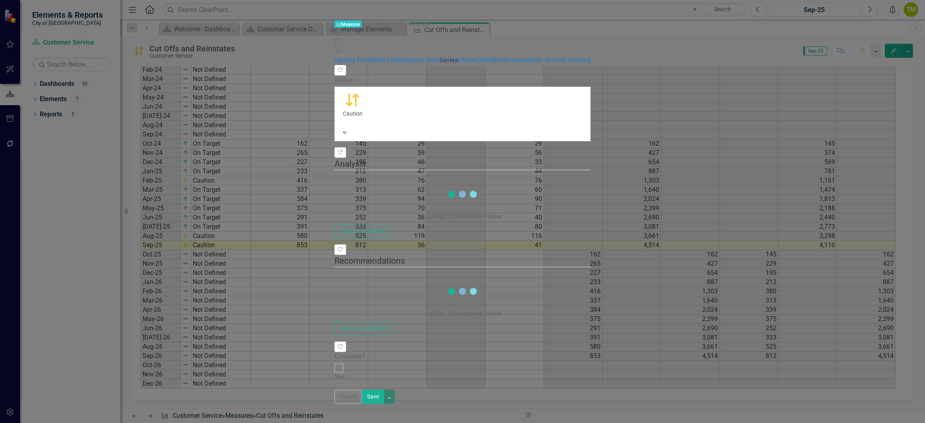
click at [440, 64] on link "Series" at bounding box center [449, 60] width 18 height 8
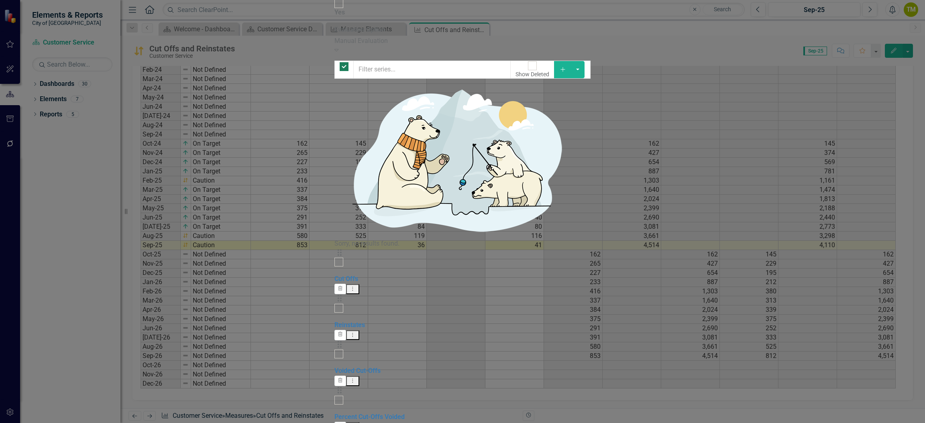
checkbox input "false"
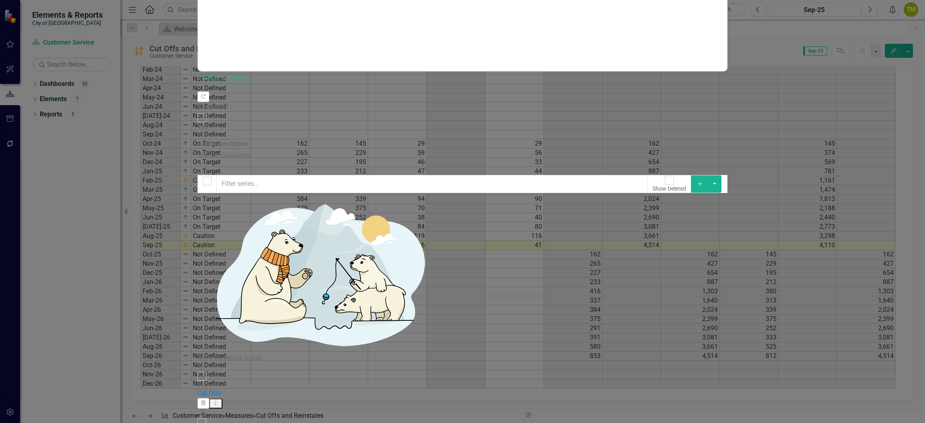
scroll to position [0, 0]
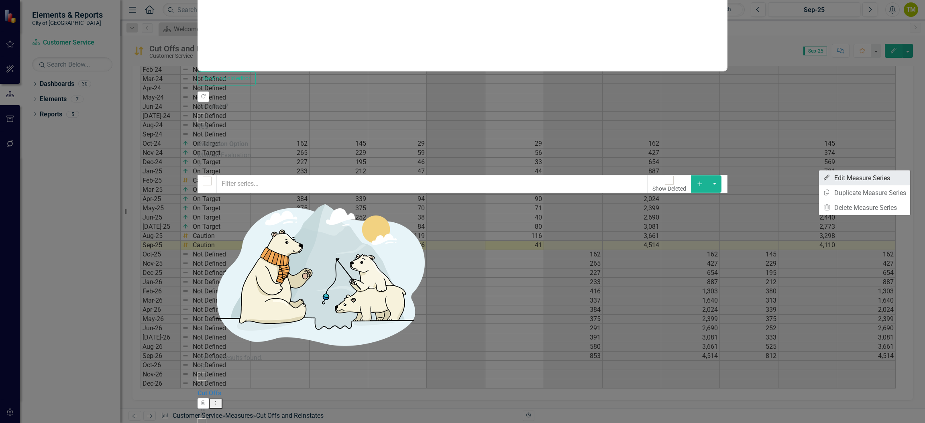
click at [854, 179] on link "Edit Edit Measure Series" at bounding box center [864, 178] width 91 height 15
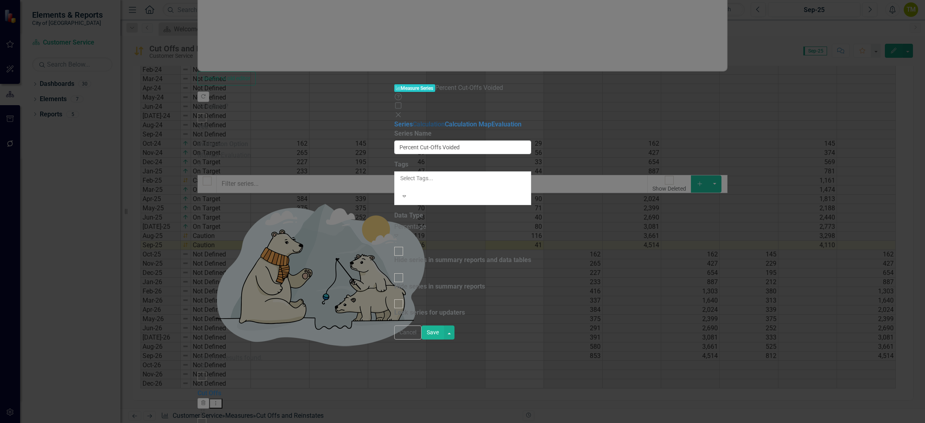
click at [413, 120] on link "Calculation" at bounding box center [429, 124] width 32 height 8
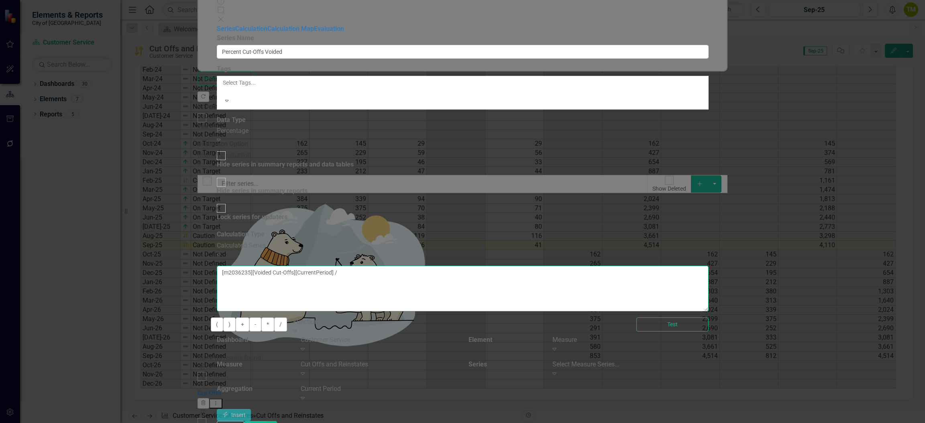
click at [522, 266] on textarea "[m2036235][Voided Cut-Offs][CurrentPeriod] /" at bounding box center [463, 289] width 492 height 46
type textarea "[m2036235][Voided Cut-Offs][CurrentPeriod] /"
click at [708, 360] on div "Select Measure Series..." at bounding box center [630, 364] width 156 height 9
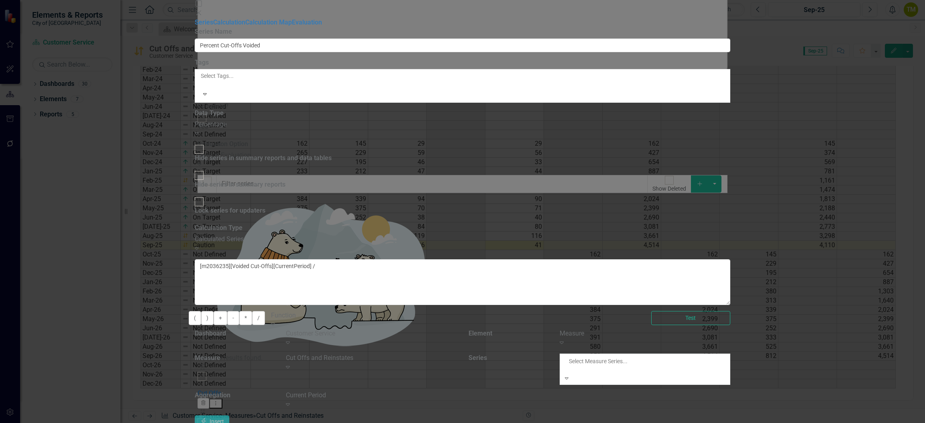
click at [747, 423] on div "Cut Offs" at bounding box center [462, 427] width 925 height 9
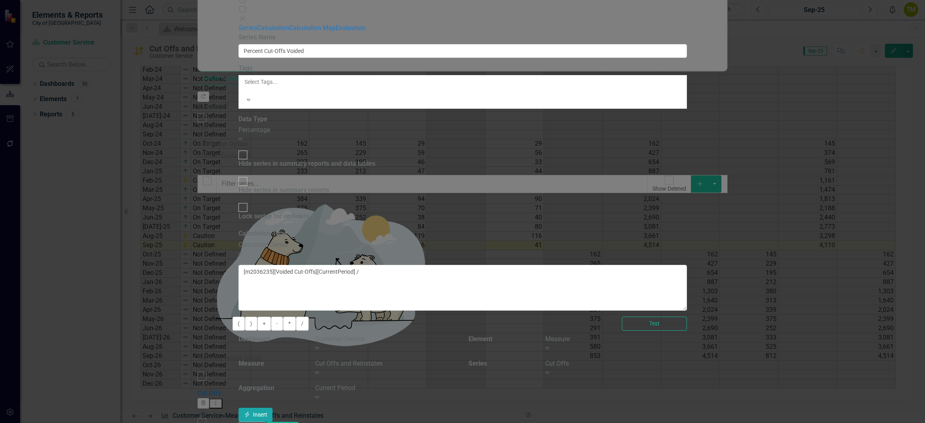
click at [251, 412] on icon "Insert" at bounding box center [247, 415] width 7 height 6
click at [288, 422] on button "Save" at bounding box center [277, 429] width 22 height 14
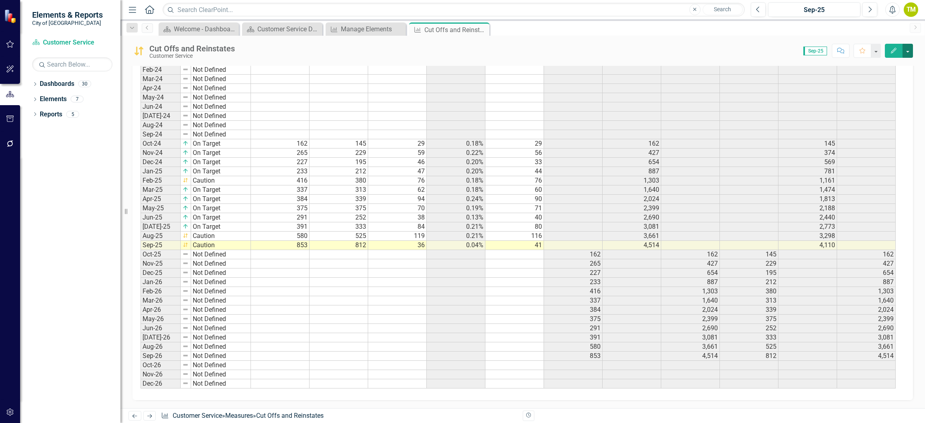
click at [908, 51] on button "button" at bounding box center [907, 51] width 10 height 14
click at [871, 66] on link "Edit Edit Measure" at bounding box center [873, 65] width 78 height 15
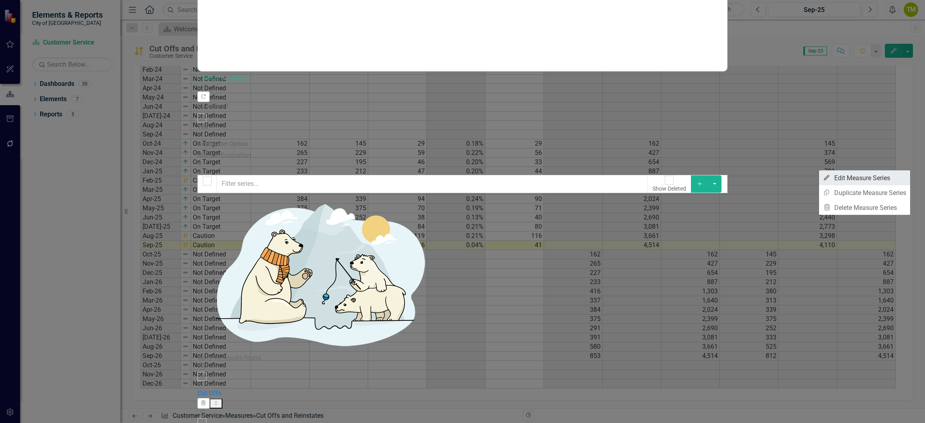
click at [856, 178] on link "Edit Edit Measure Series" at bounding box center [864, 178] width 91 height 15
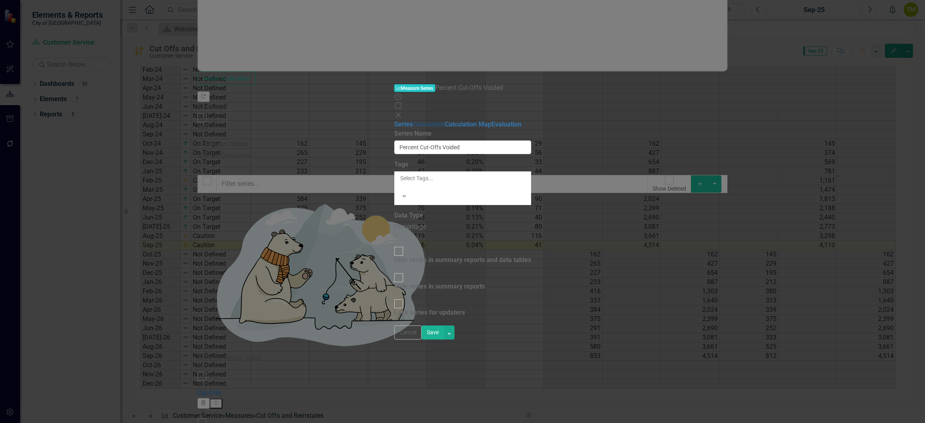
click at [413, 120] on link "Calculation" at bounding box center [429, 124] width 32 height 8
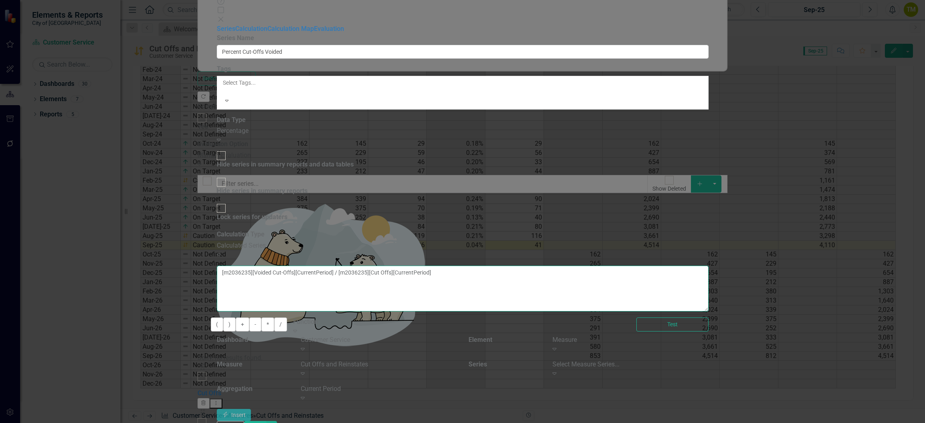
click at [678, 266] on textarea "[m2036235][Voided Cut-Offs][CurrentPeriod] / [m2036235][Cut Offs][CurrentPeriod]" at bounding box center [463, 289] width 492 height 46
click at [274, 317] on button "*" at bounding box center [267, 324] width 13 height 14
type textarea "[m2036235][Voided Cut-Offs][CurrentPeriod] / [m2036235][Cut Offs][CurrentPeriod…"
click at [267, 421] on button "Save" at bounding box center [255, 428] width 22 height 14
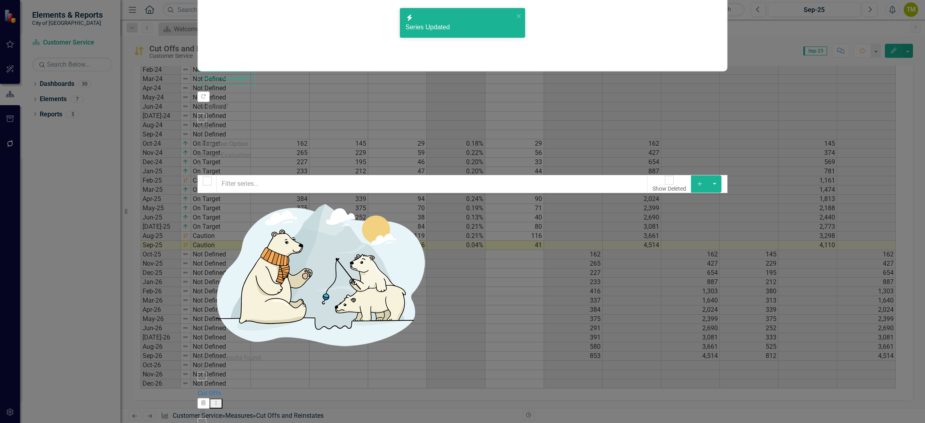
drag, startPoint x: 891, startPoint y: 413, endPoint x: 745, endPoint y: 377, distance: 151.4
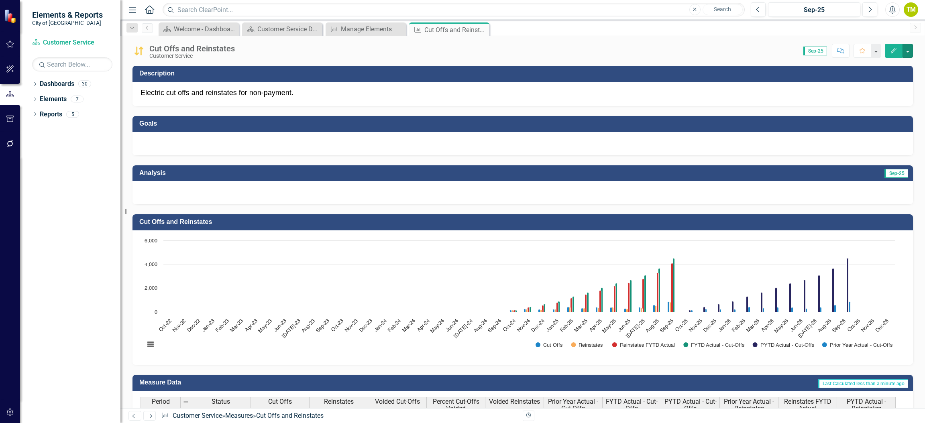
click at [253, 236] on icon "Created with Highcharts 11.4.8 Chart context menu Cut Offs Reinstates Reinstate…" at bounding box center [519, 296] width 758 height 120
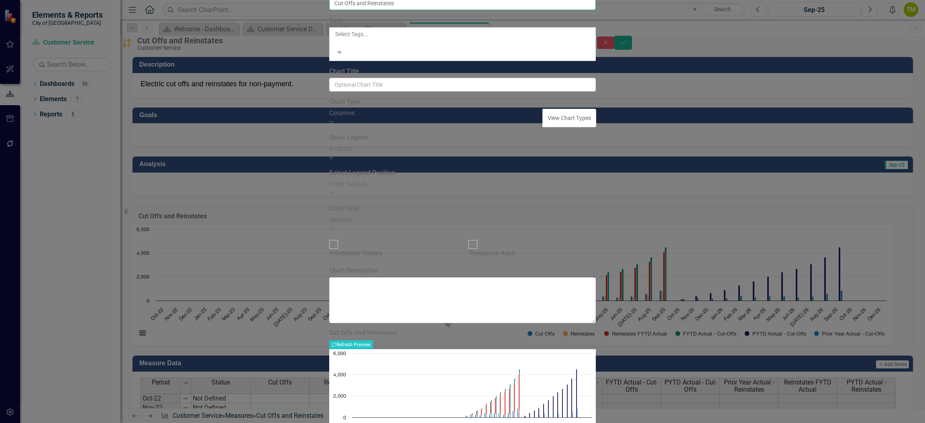
drag, startPoint x: 429, startPoint y: 44, endPoint x: 370, endPoint y: 47, distance: 59.1
click at [372, 10] on input "Cut Offs and Reinstates" at bounding box center [462, 3] width 267 height 14
type input "Cut Offs"
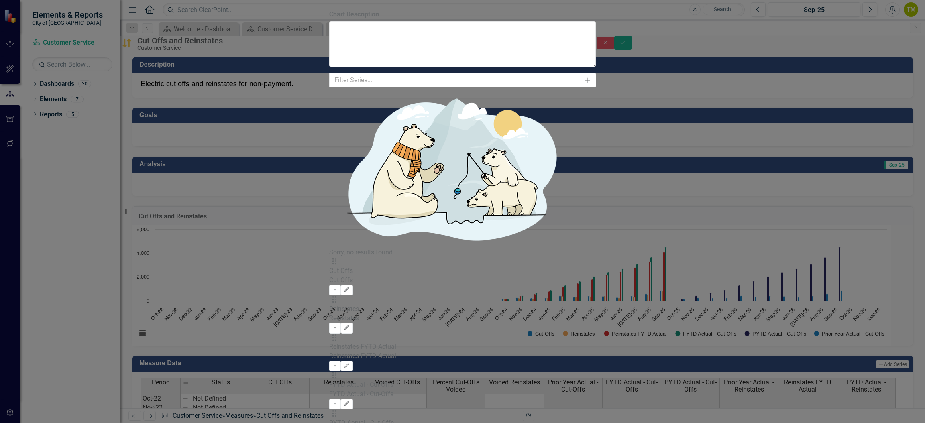
click at [341, 323] on button "Remove" at bounding box center [335, 328] width 12 height 10
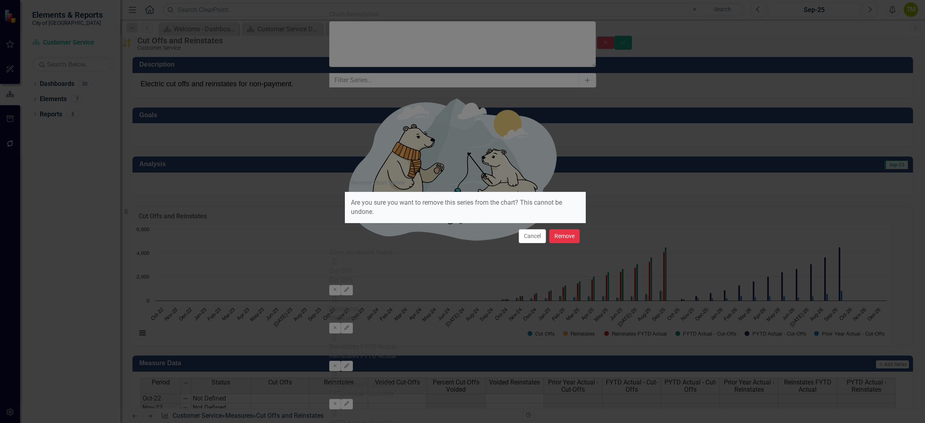
click at [562, 237] on button "Remove" at bounding box center [564, 236] width 31 height 14
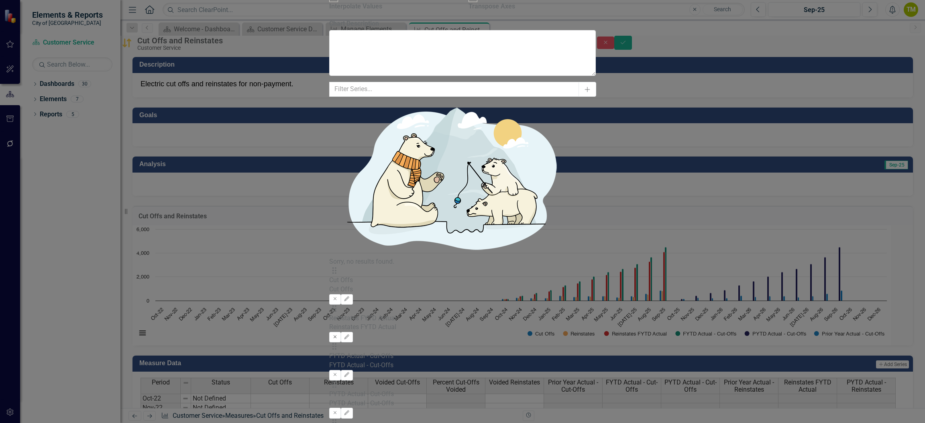
click at [337, 335] on icon "button" at bounding box center [335, 336] width 3 height 3
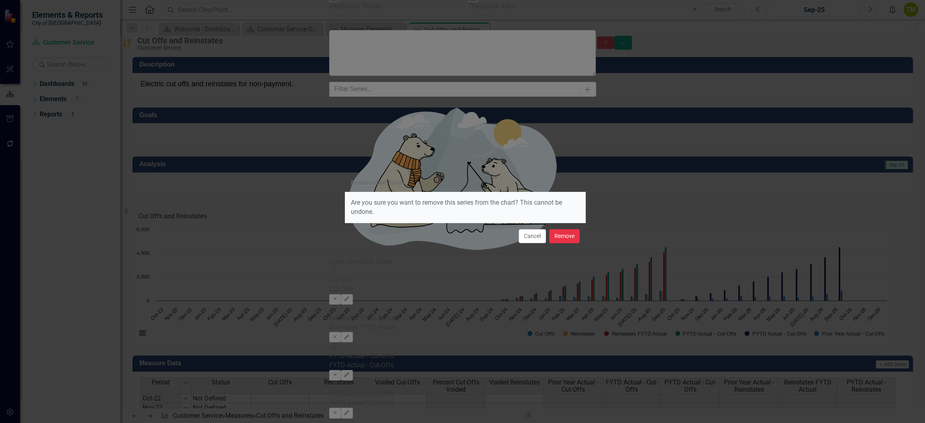
click at [561, 242] on button "Remove" at bounding box center [564, 236] width 31 height 14
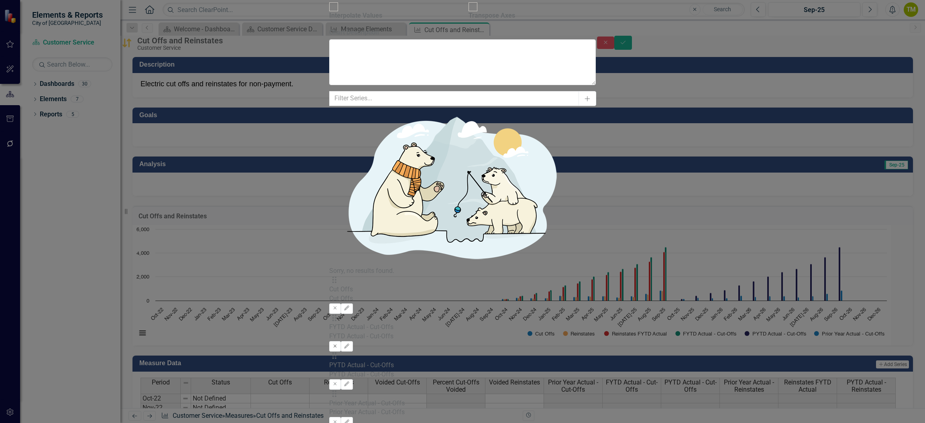
click at [338, 344] on icon "Remove" at bounding box center [335, 346] width 6 height 5
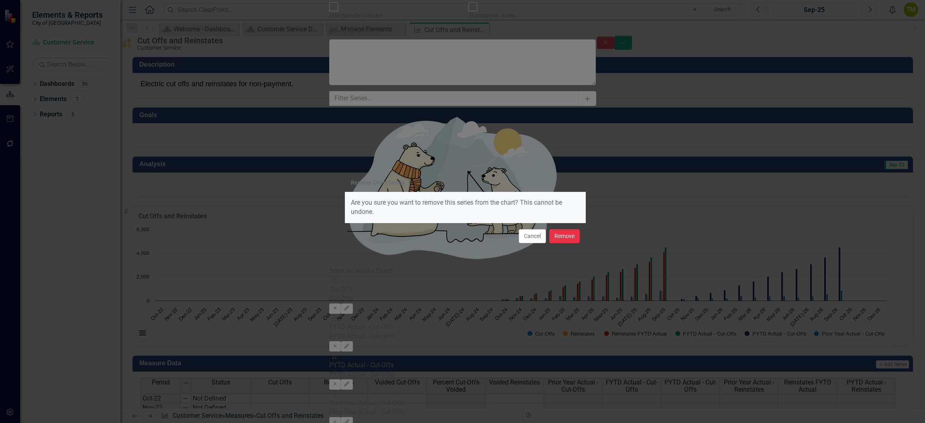
click at [563, 236] on button "Remove" at bounding box center [564, 236] width 31 height 14
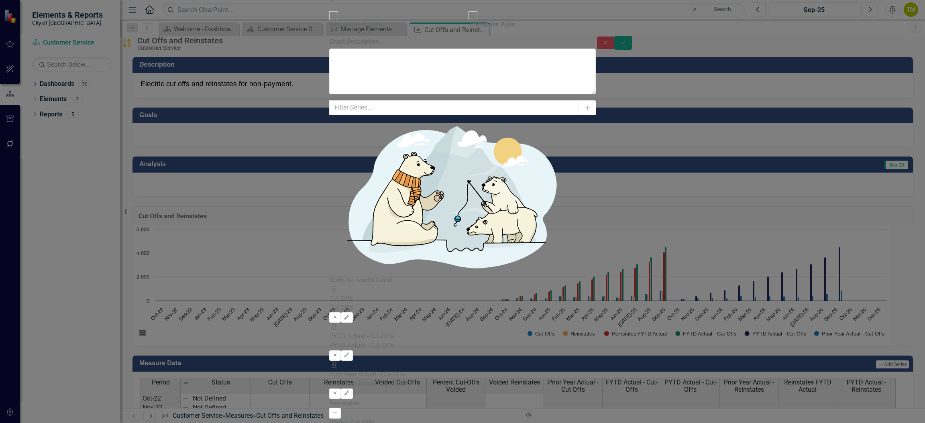
click at [341, 350] on button "Remove" at bounding box center [335, 355] width 12 height 10
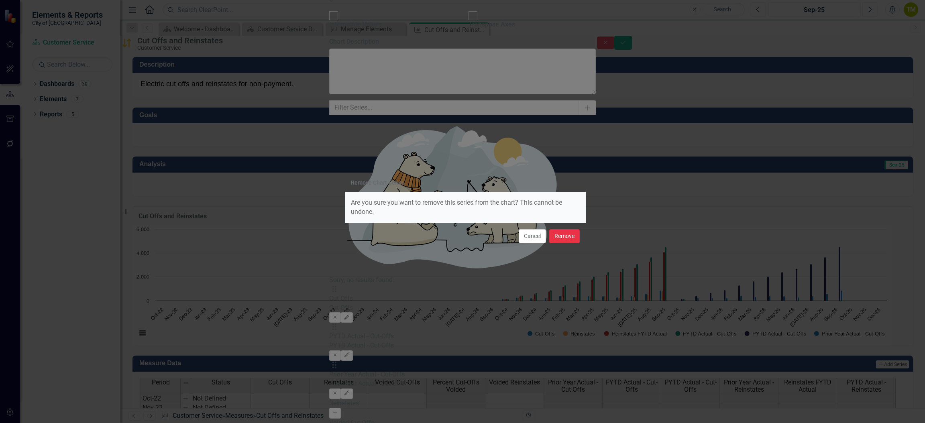
click at [555, 238] on button "Remove" at bounding box center [564, 236] width 31 height 14
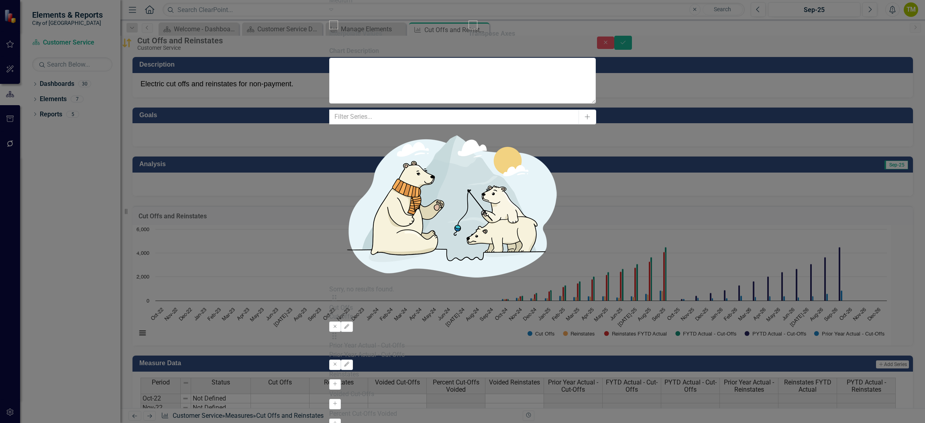
drag, startPoint x: 597, startPoint y: 81, endPoint x: 568, endPoint y: 119, distance: 48.2
click at [596, 332] on div "Drag Prior Year Actual - Cut-Offs Prior Year Actual - Cut-Offs Remove Edit" at bounding box center [462, 351] width 267 height 38
click at [337, 363] on icon "button" at bounding box center [335, 364] width 3 height 3
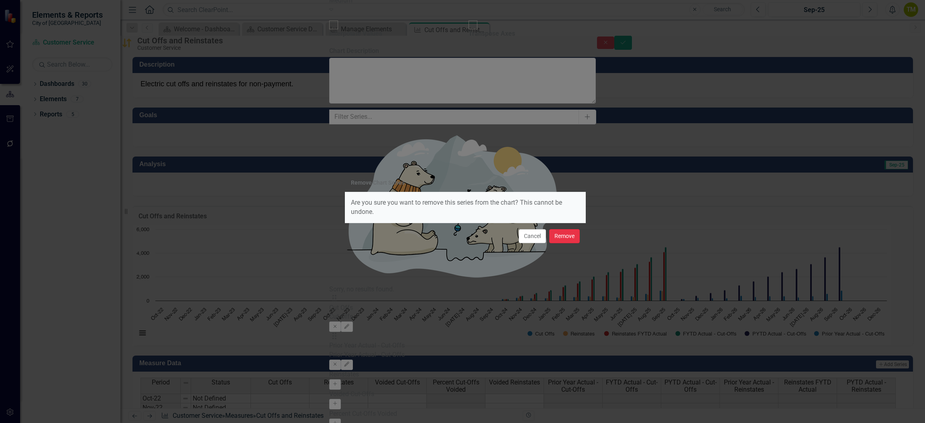
click at [562, 236] on button "Remove" at bounding box center [564, 236] width 31 height 14
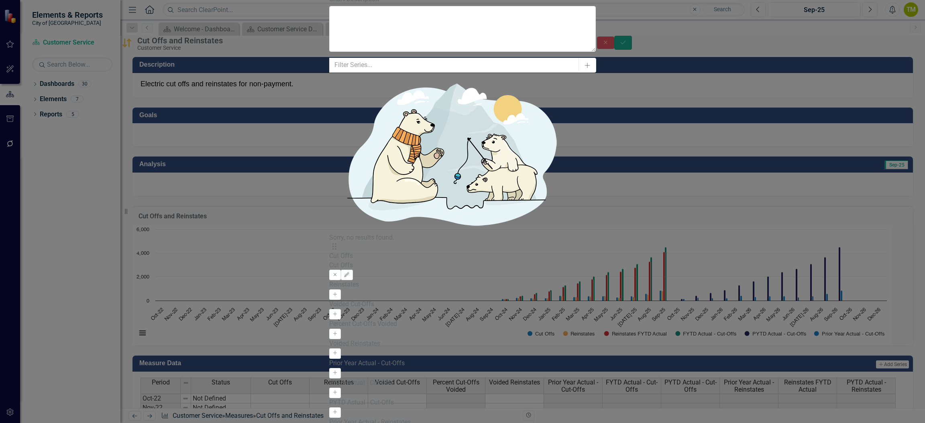
checkbox input "false"
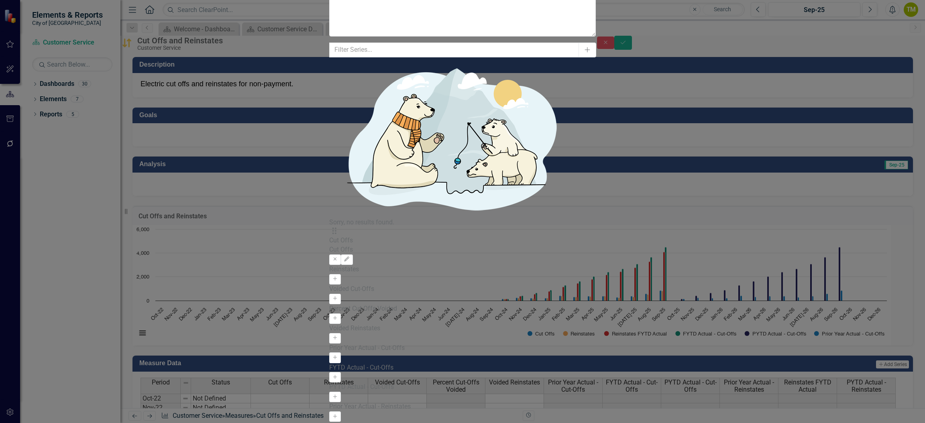
type input "12"
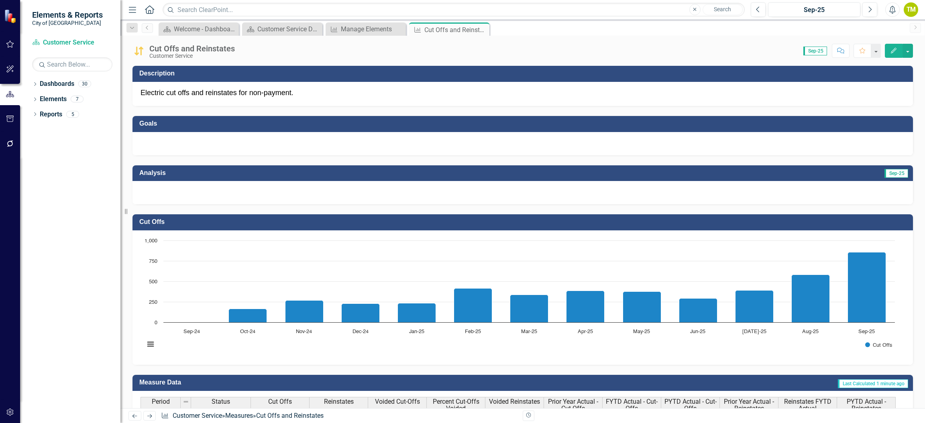
click at [471, 360] on div "Chart Bar chart with 13 bars. Cut Offs (Chart Type: Columns) Plot Bands Cut Off…" at bounding box center [522, 297] width 780 height 134
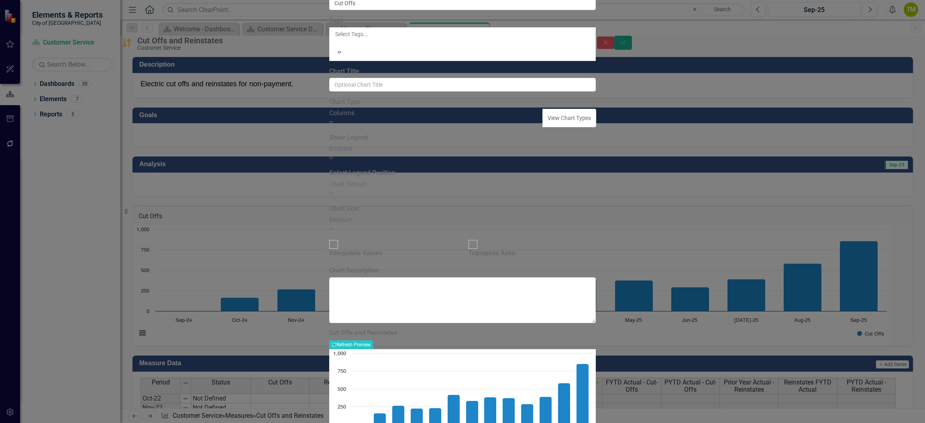
type input "Cut Offs"
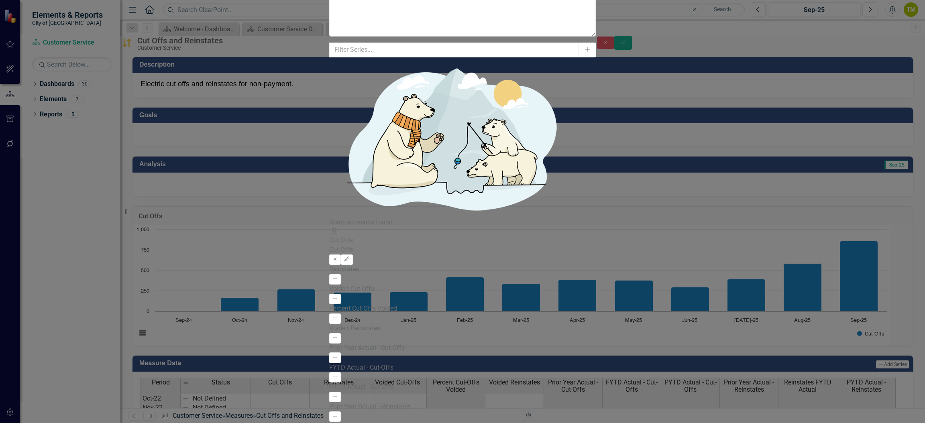
type input "11"
click at [350, 257] on icon "Edit" at bounding box center [347, 259] width 6 height 5
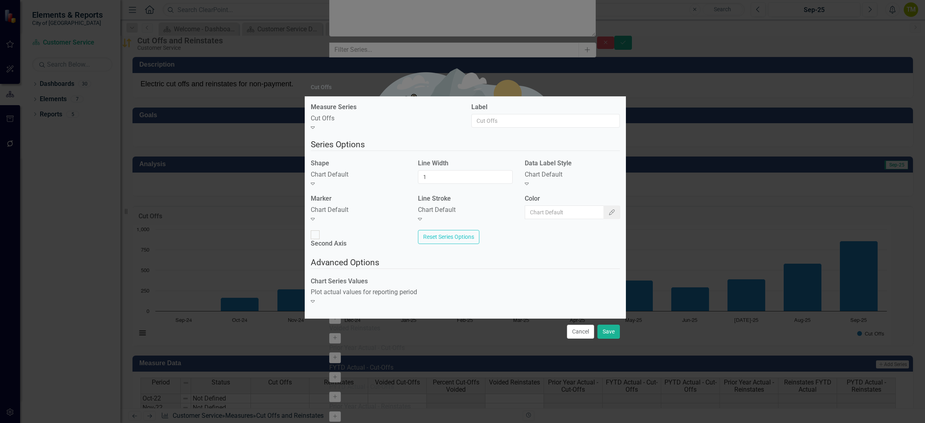
click at [529, 184] on icon at bounding box center [527, 184] width 4 height 2
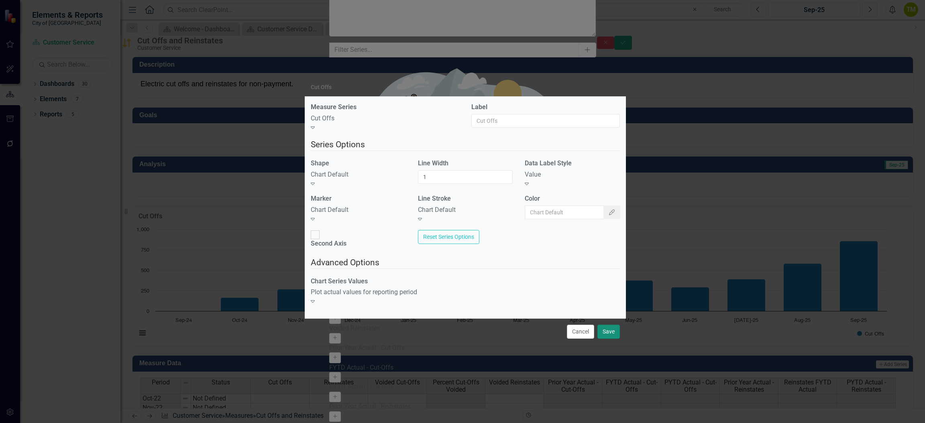
click at [605, 325] on button "Save" at bounding box center [608, 332] width 22 height 14
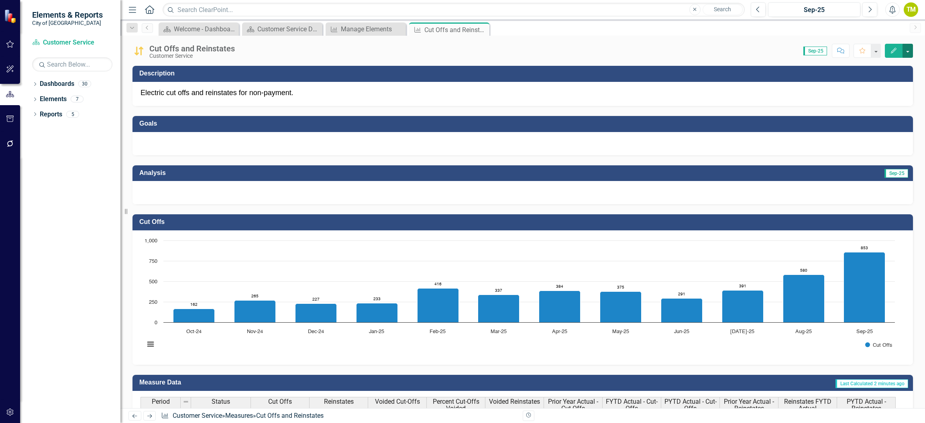
click at [905, 51] on button "button" at bounding box center [907, 51] width 10 height 14
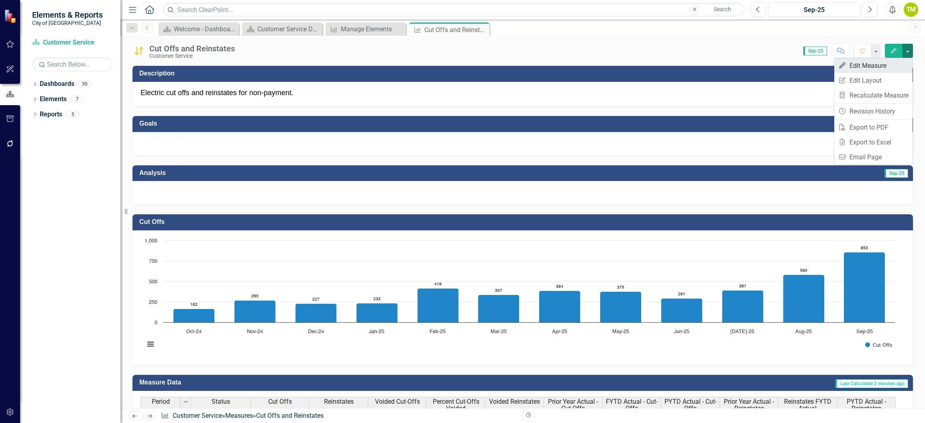
click at [854, 70] on link "Edit Edit Measure" at bounding box center [873, 65] width 78 height 15
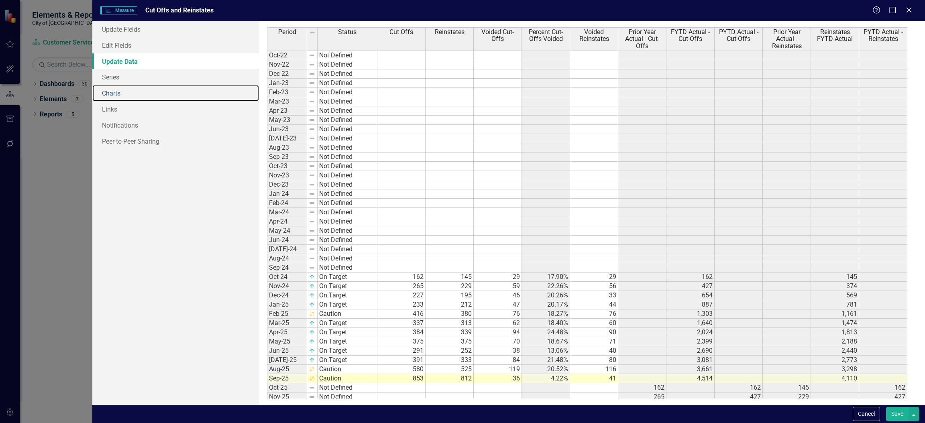
click at [117, 94] on link "Charts" at bounding box center [175, 93] width 167 height 16
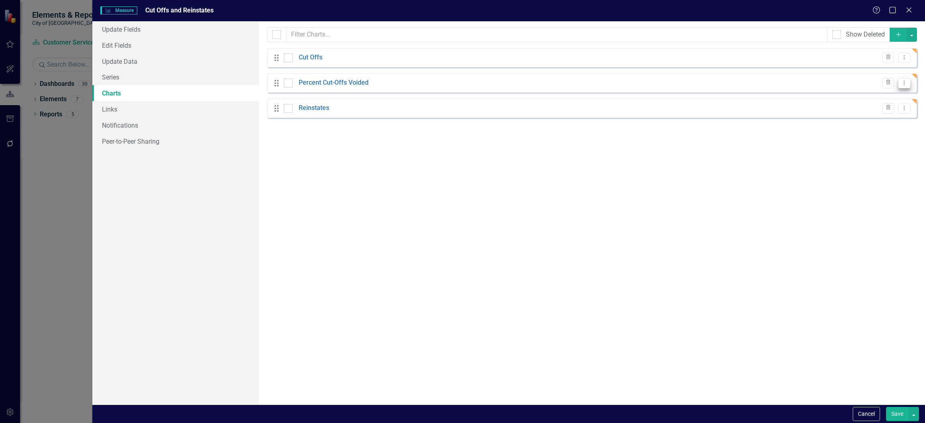
click at [904, 83] on icon "Dropdown Menu" at bounding box center [904, 82] width 7 height 5
click at [866, 100] on link "Edit Edit Chart" at bounding box center [878, 96] width 63 height 15
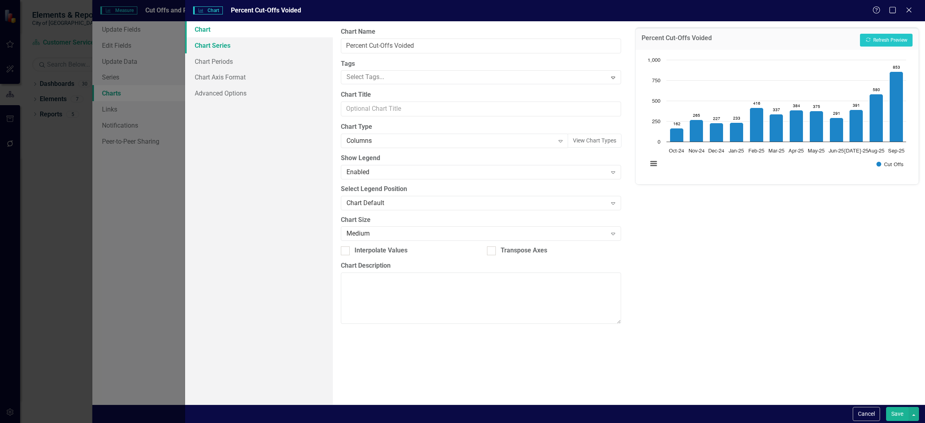
click at [207, 40] on link "Chart Series" at bounding box center [259, 45] width 148 height 16
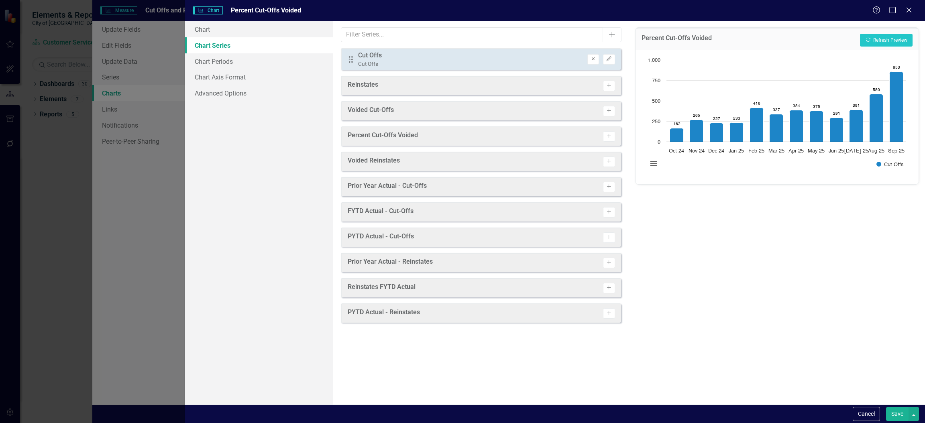
click at [593, 59] on icon "Remove" at bounding box center [593, 59] width 6 height 5
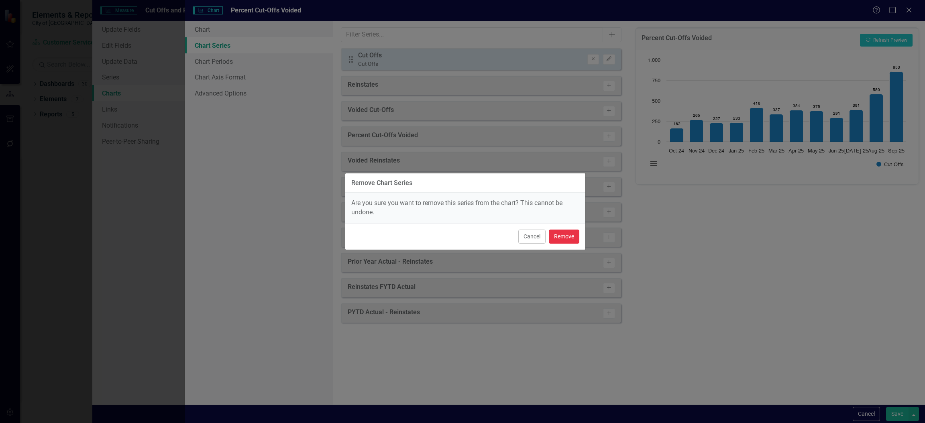
click at [573, 234] on button "Remove" at bounding box center [564, 237] width 31 height 14
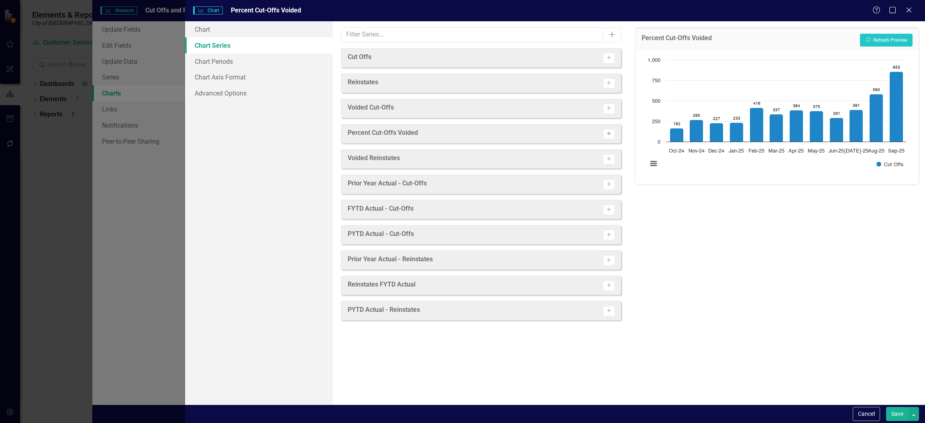
click at [613, 132] on button "Activate" at bounding box center [609, 134] width 12 height 10
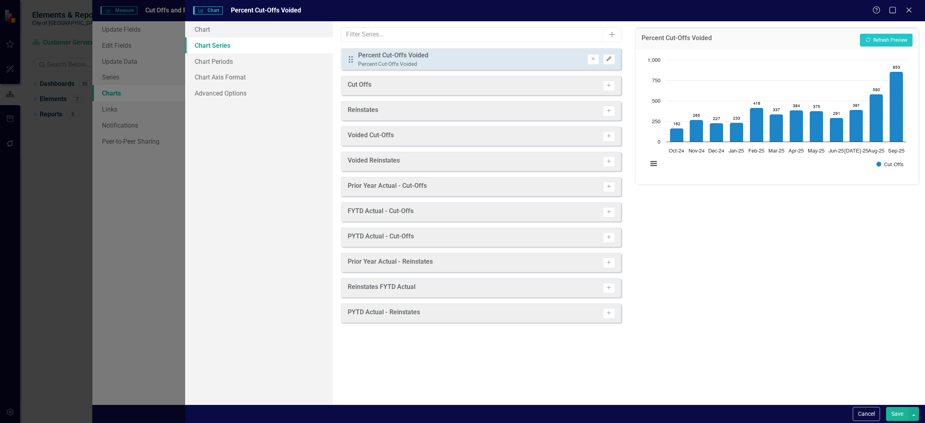
click at [614, 57] on button "Edit" at bounding box center [609, 59] width 12 height 10
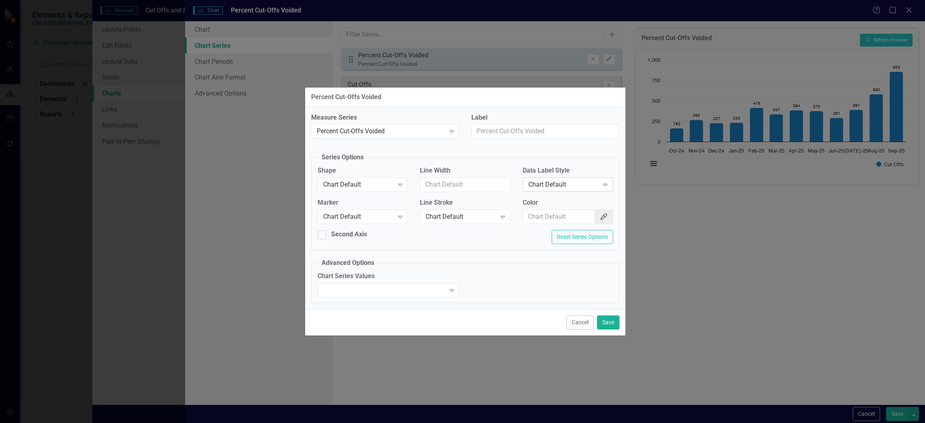
click at [566, 181] on div "Chart Default" at bounding box center [563, 184] width 71 height 9
drag, startPoint x: 551, startPoint y: 227, endPoint x: 569, endPoint y: 227, distance: 18.1
click at [551, 226] on div "Value" at bounding box center [569, 224] width 77 height 9
drag, startPoint x: 605, startPoint y: 320, endPoint x: 608, endPoint y: 309, distance: 10.8
click at [606, 319] on button "Save" at bounding box center [608, 322] width 22 height 14
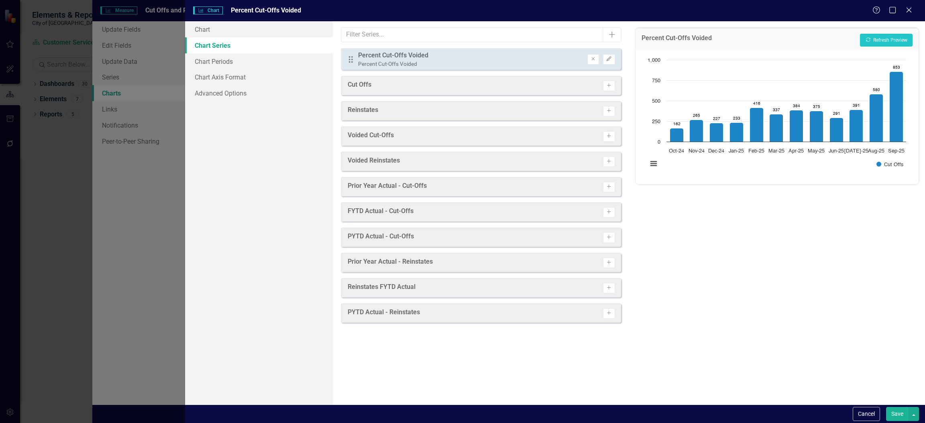
click at [899, 419] on button "Save" at bounding box center [897, 414] width 22 height 14
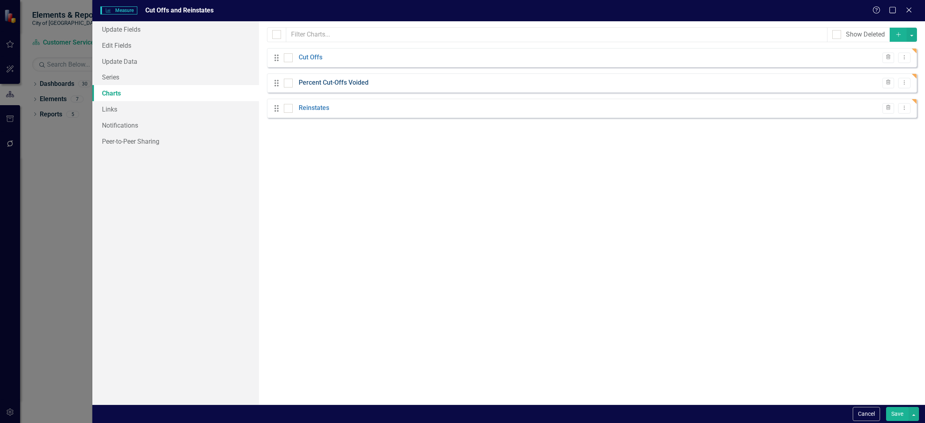
click at [333, 83] on link "Percent Cut-Offs Voided" at bounding box center [334, 82] width 70 height 9
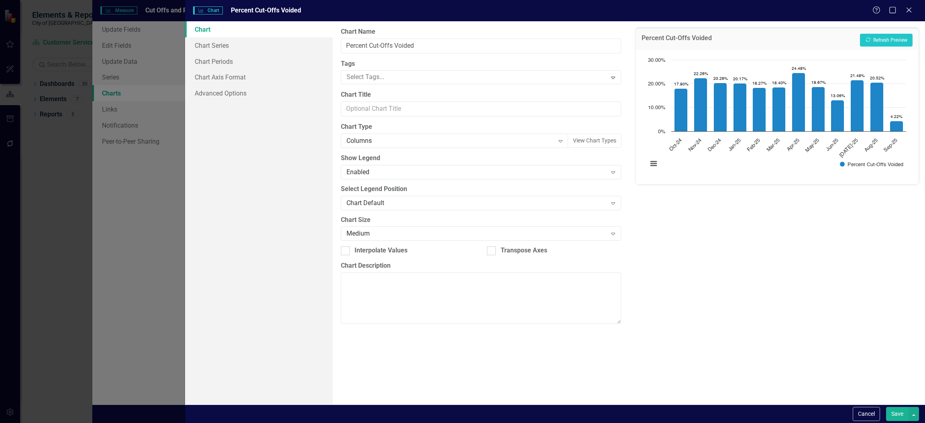
click at [892, 416] on button "Save" at bounding box center [897, 414] width 22 height 14
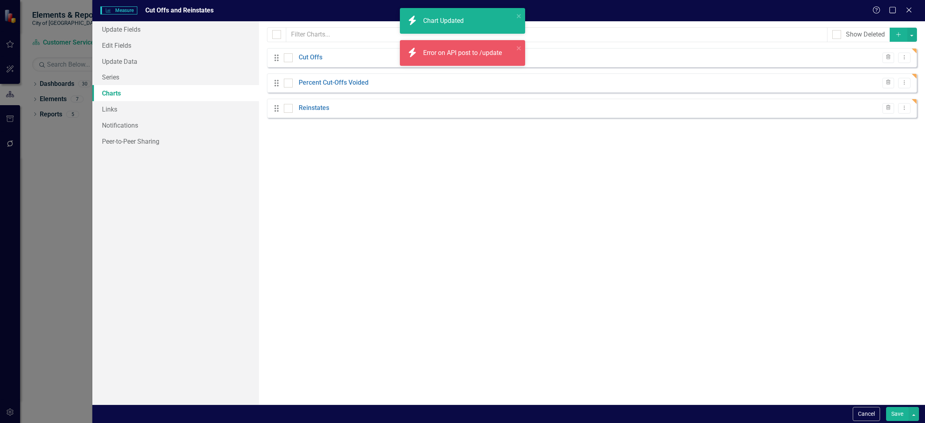
click at [896, 33] on icon "Add" at bounding box center [898, 35] width 7 height 6
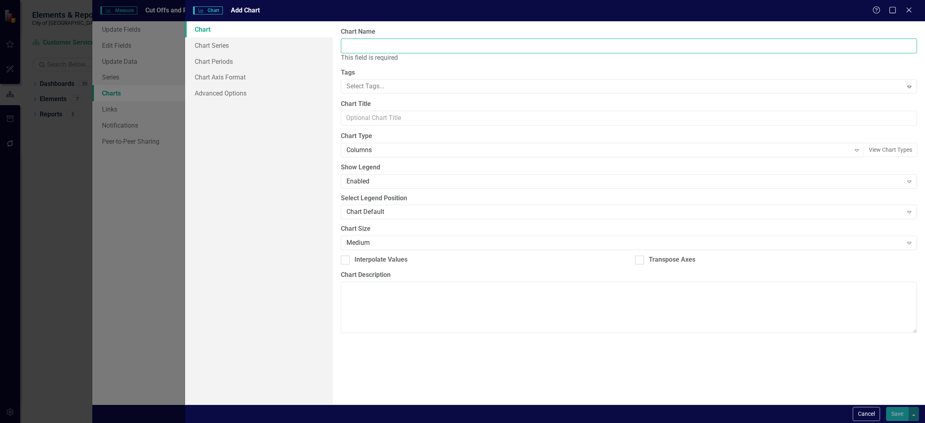
click at [388, 41] on input "Name" at bounding box center [629, 46] width 576 height 15
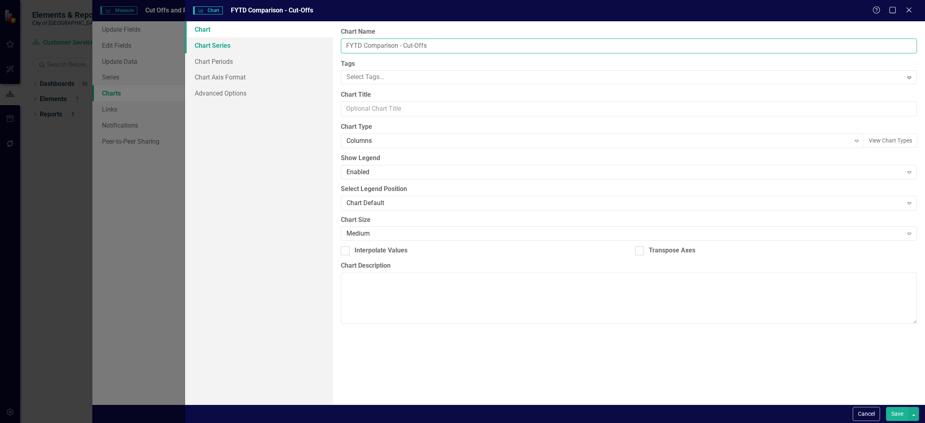
type input "FYTD Comparison - Cut-Offs"
click at [208, 49] on link "Chart Series" at bounding box center [259, 45] width 148 height 16
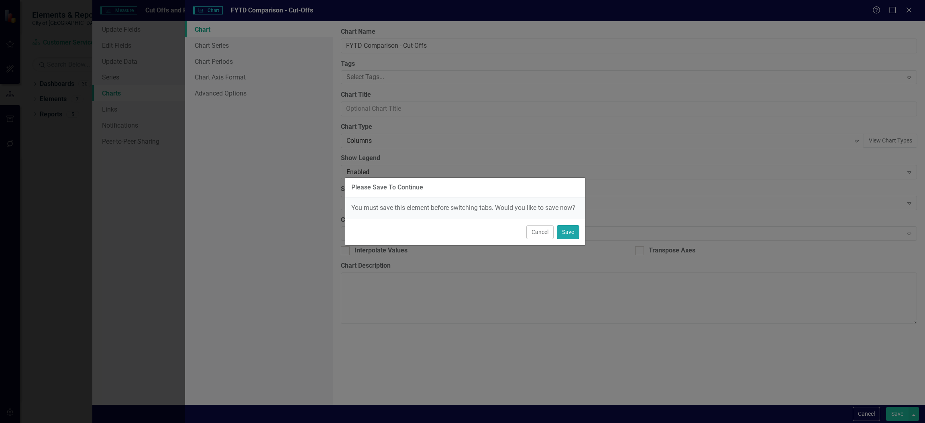
click at [569, 236] on button "Save" at bounding box center [568, 232] width 22 height 14
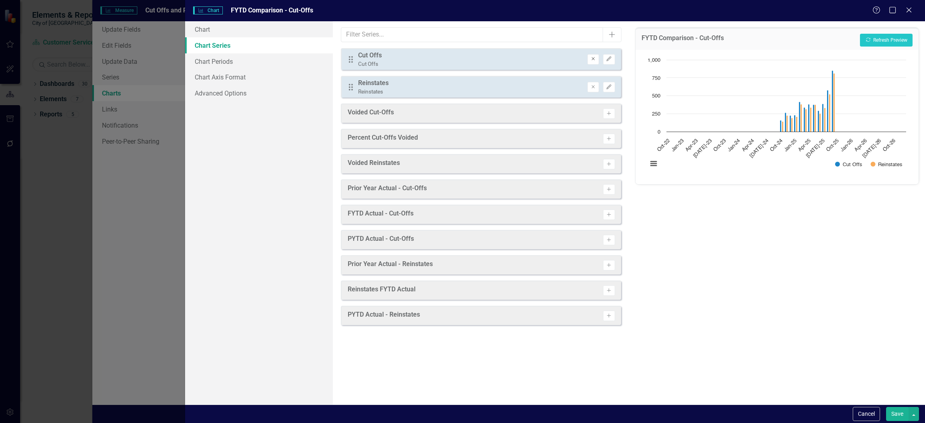
click at [592, 60] on icon "Remove" at bounding box center [593, 59] width 6 height 5
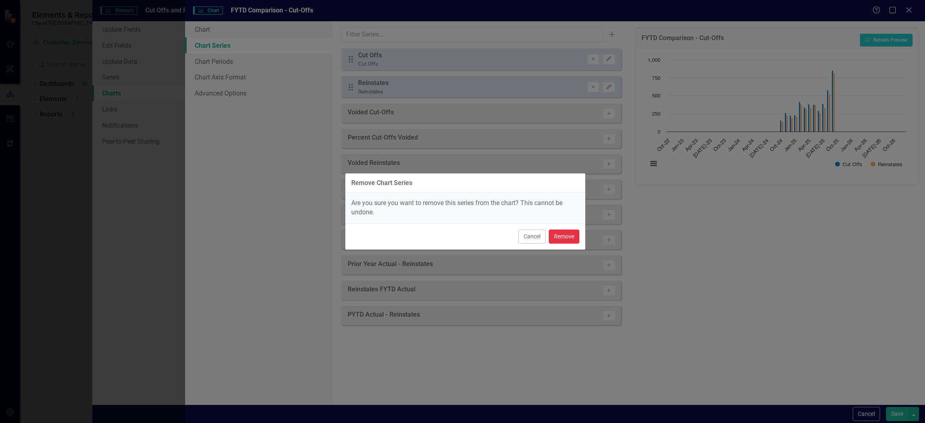
click at [570, 242] on button "Remove" at bounding box center [564, 237] width 31 height 14
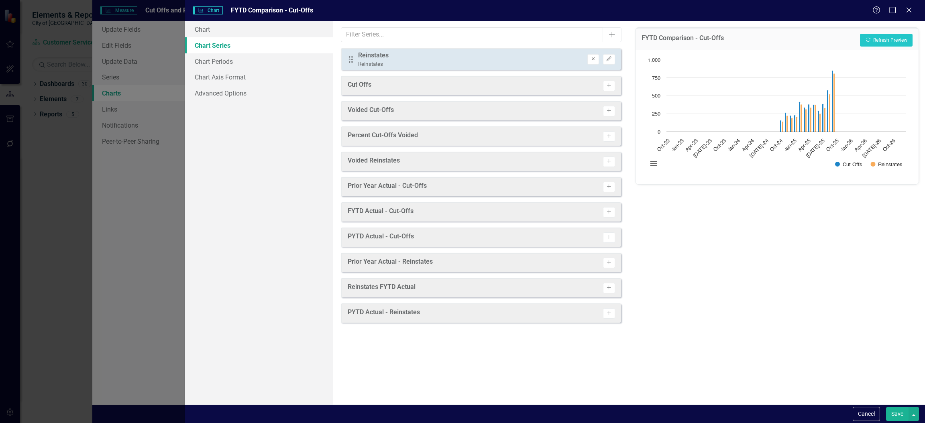
click at [594, 54] on button "Remove" at bounding box center [593, 59] width 12 height 10
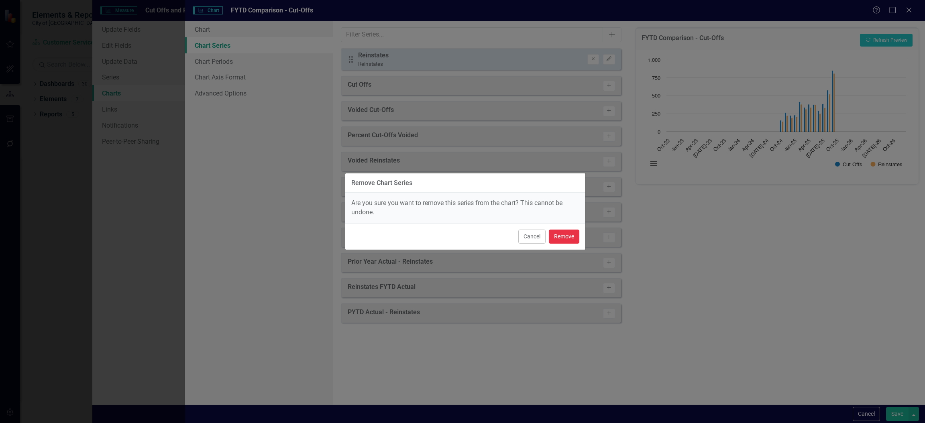
click at [565, 241] on button "Remove" at bounding box center [564, 237] width 31 height 14
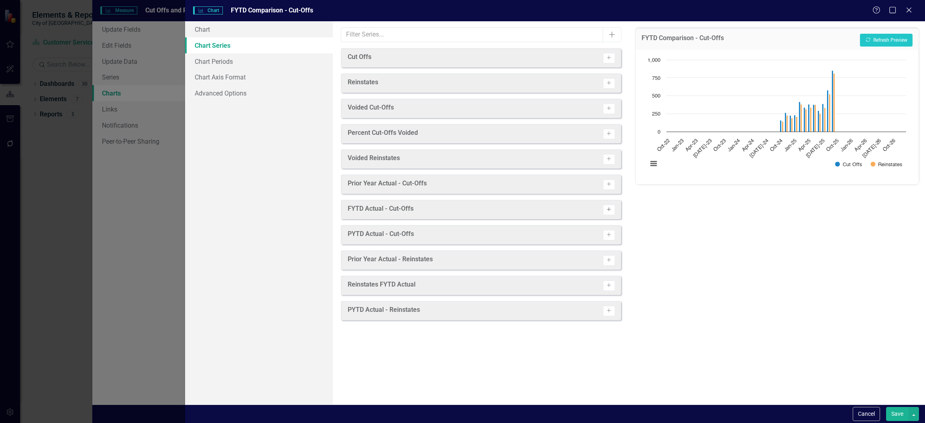
click at [610, 209] on icon "button" at bounding box center [609, 210] width 4 height 4
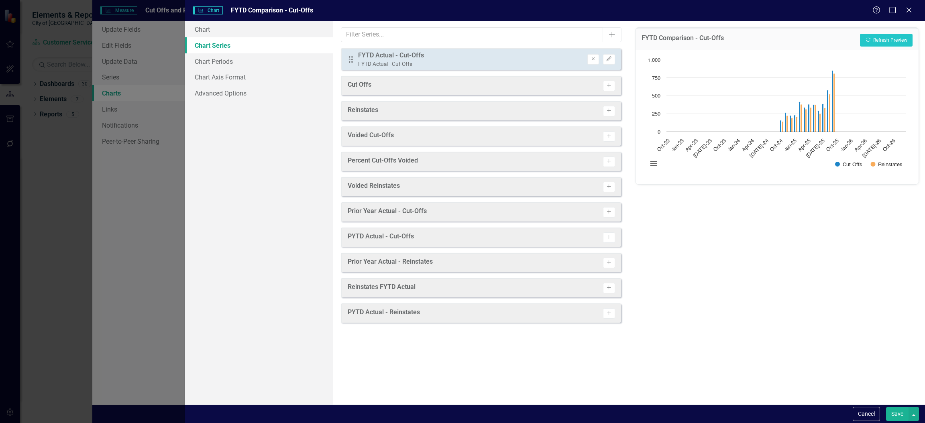
click at [608, 213] on icon "Activate" at bounding box center [609, 212] width 6 height 5
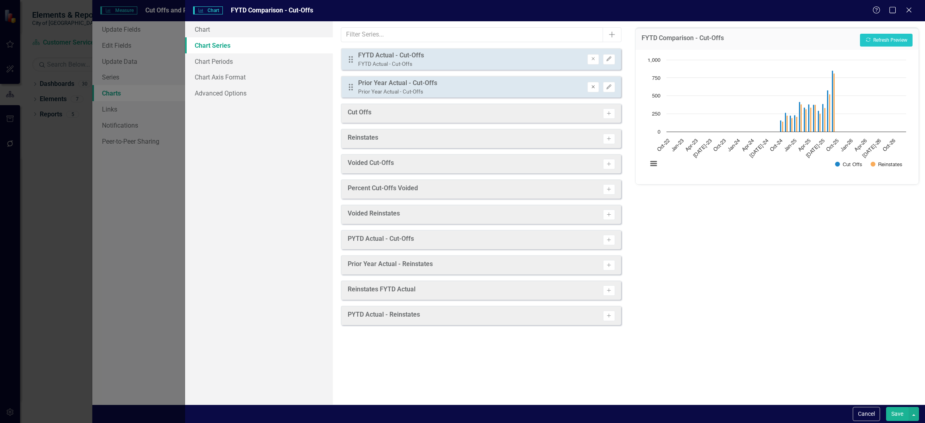
click at [590, 87] on icon "Remove" at bounding box center [593, 87] width 6 height 5
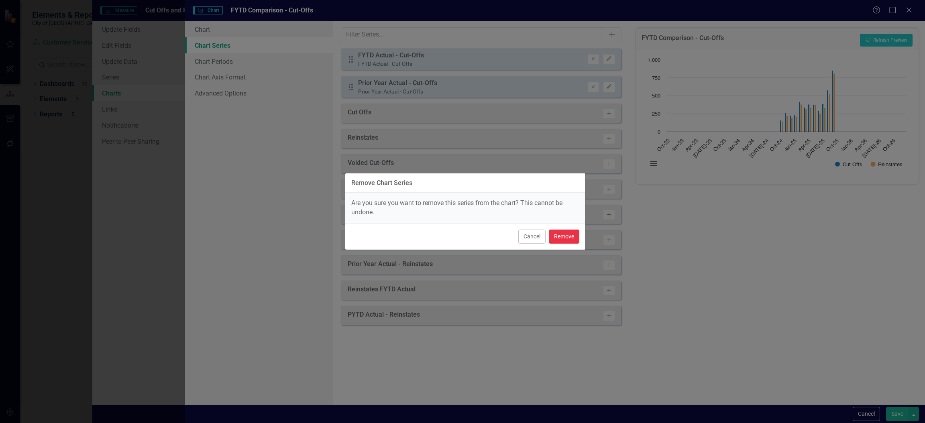
click at [560, 236] on button "Remove" at bounding box center [564, 237] width 31 height 14
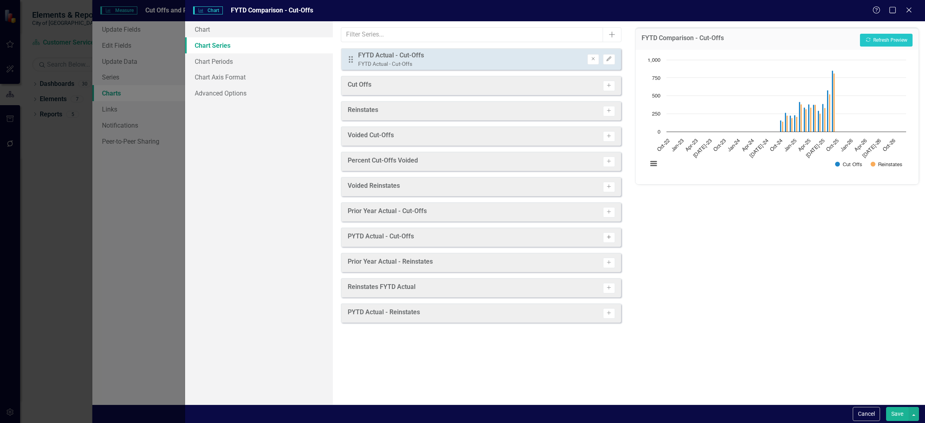
click at [608, 237] on icon "Activate" at bounding box center [609, 237] width 6 height 5
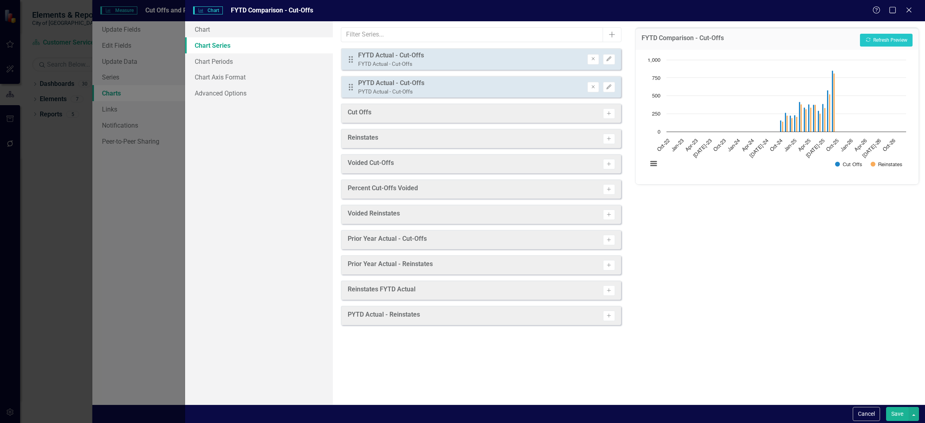
drag, startPoint x: 350, startPoint y: 91, endPoint x: 351, endPoint y: 67, distance: 24.5
click at [351, 67] on div "Drag FYTD Actual - Cut-Offs FYTD Actual - Cut-Offs Remove Edit Drag PYTD Actual…" at bounding box center [481, 73] width 280 height 50
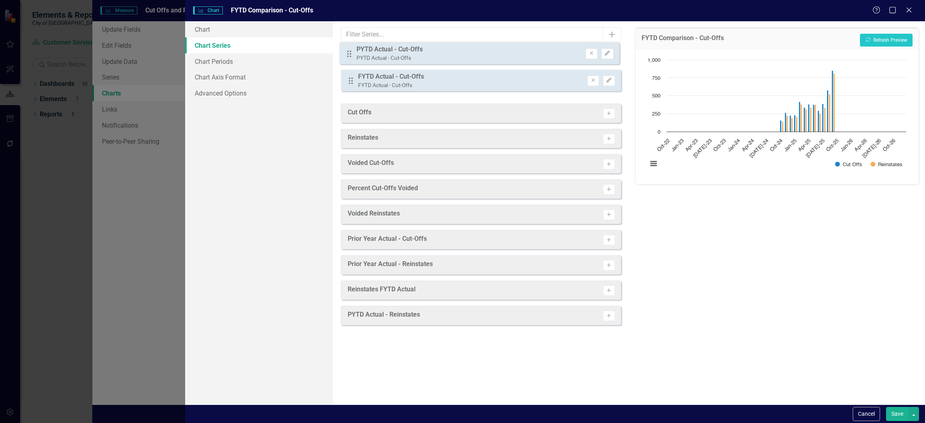
drag, startPoint x: 350, startPoint y: 85, endPoint x: 349, endPoint y: 52, distance: 33.4
click at [349, 52] on div "Drag FYTD Actual - Cut-Offs FYTD Actual - Cut-Offs Remove Edit Drag PYTD Actual…" at bounding box center [481, 73] width 280 height 50
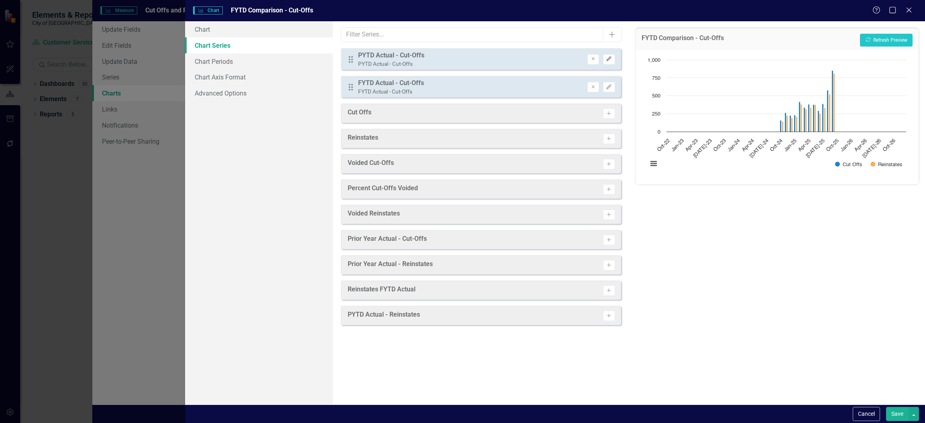
click at [609, 59] on icon "Edit" at bounding box center [609, 59] width 6 height 5
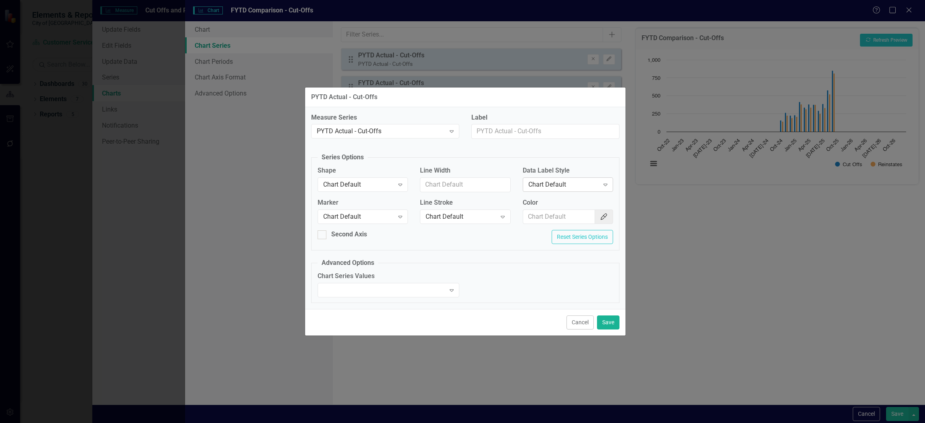
click at [558, 182] on div "Chart Default" at bounding box center [563, 184] width 71 height 9
click at [549, 220] on div "Value" at bounding box center [569, 224] width 77 height 9
click at [600, 216] on icon "Color Picker" at bounding box center [604, 217] width 8 height 6
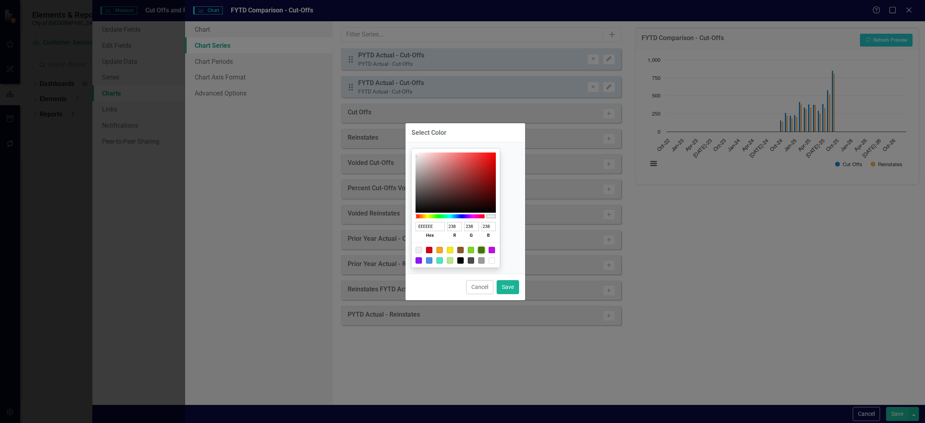
click at [484, 251] on div at bounding box center [481, 250] width 6 height 6
type input "417505"
type input "65"
type input "117"
type input "5"
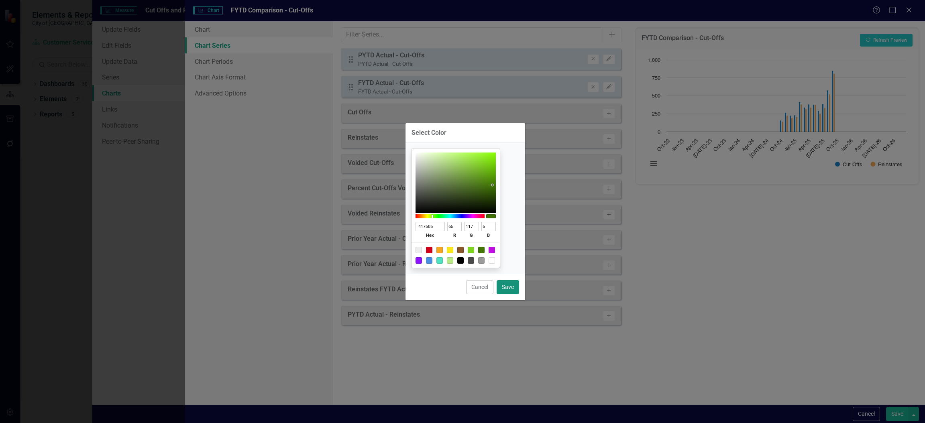
click at [511, 287] on button "Save" at bounding box center [508, 287] width 22 height 14
type input "#417505"
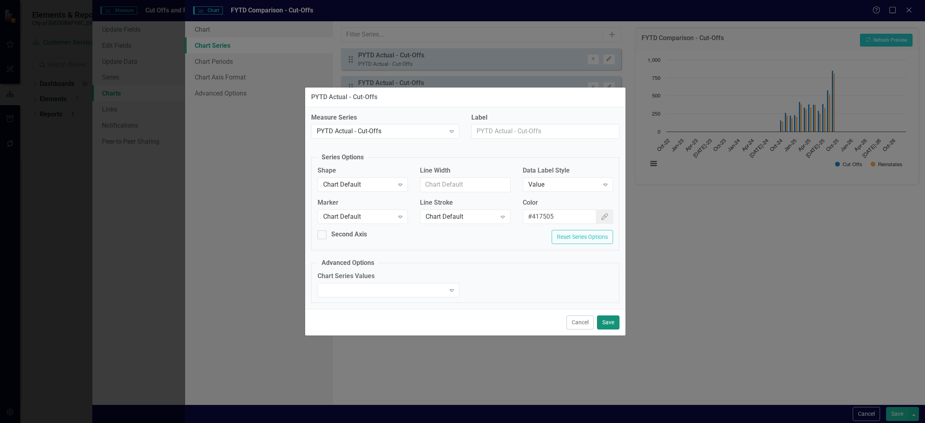
click at [608, 325] on button "Save" at bounding box center [608, 322] width 22 height 14
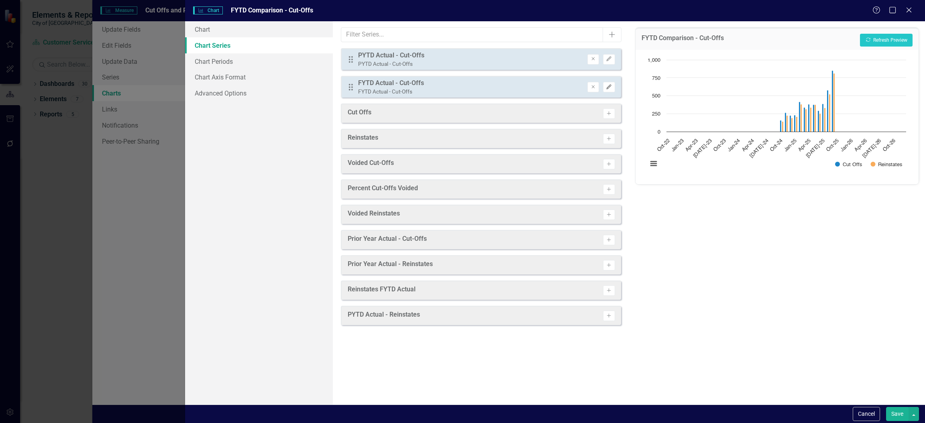
click at [607, 87] on icon "button" at bounding box center [608, 86] width 5 height 5
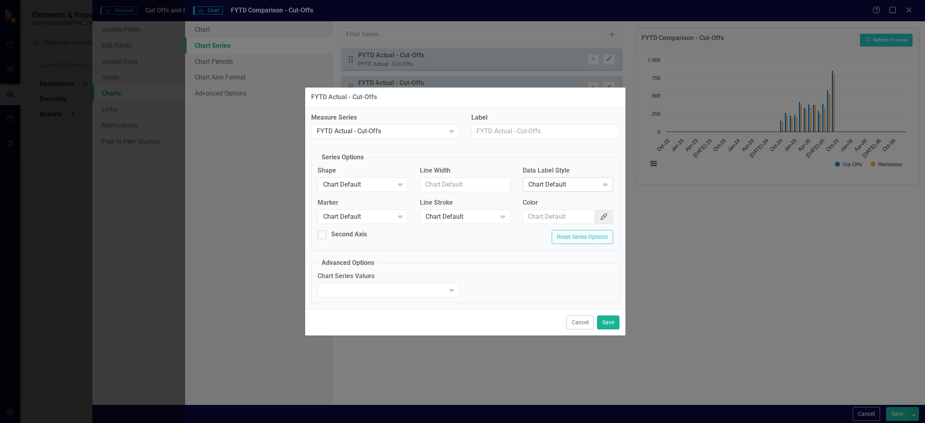
click at [605, 184] on icon at bounding box center [605, 185] width 4 height 2
click at [576, 224] on div "Value" at bounding box center [569, 224] width 77 height 9
click at [602, 216] on icon "Color Picker" at bounding box center [604, 217] width 8 height 6
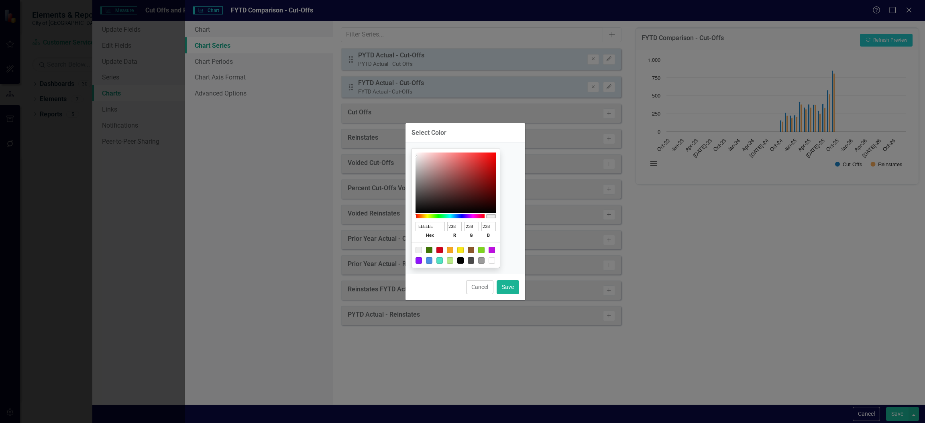
click at [469, 216] on div at bounding box center [449, 216] width 69 height 4
type input "0E238E"
type input "14"
type input "35"
type input "142"
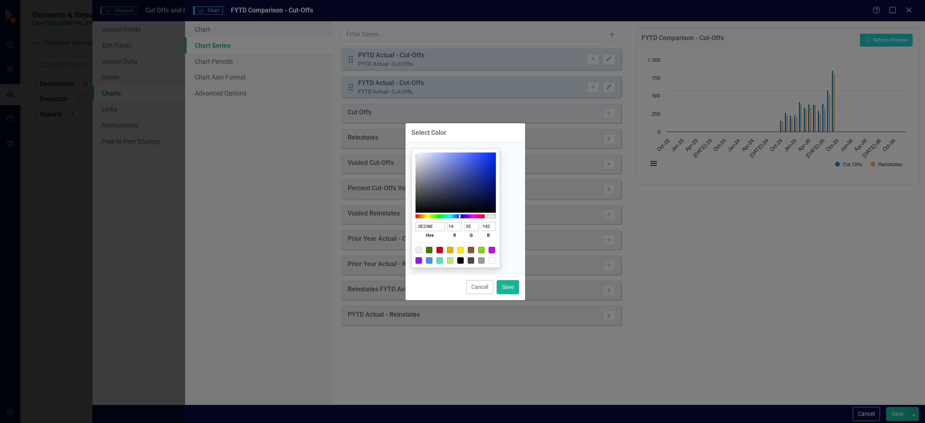
click at [496, 179] on div at bounding box center [455, 183] width 80 height 60
click at [507, 292] on button "Save" at bounding box center [508, 287] width 22 height 14
type input "#0e238e"
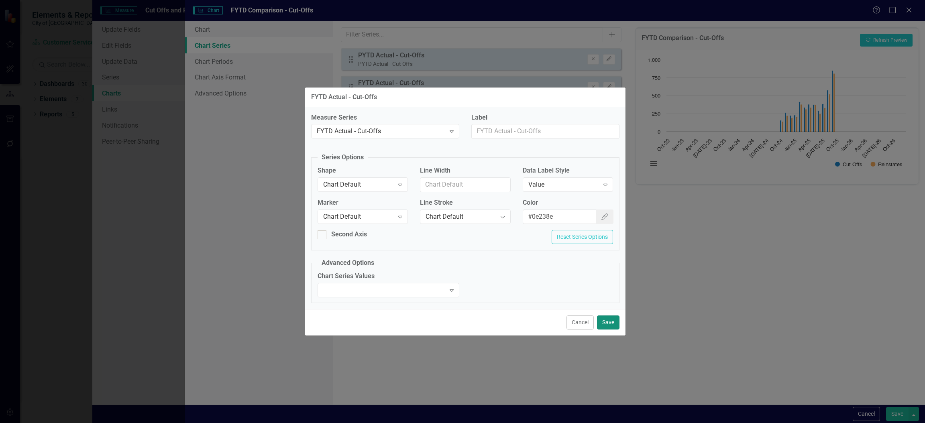
click at [612, 324] on button "Save" at bounding box center [608, 322] width 22 height 14
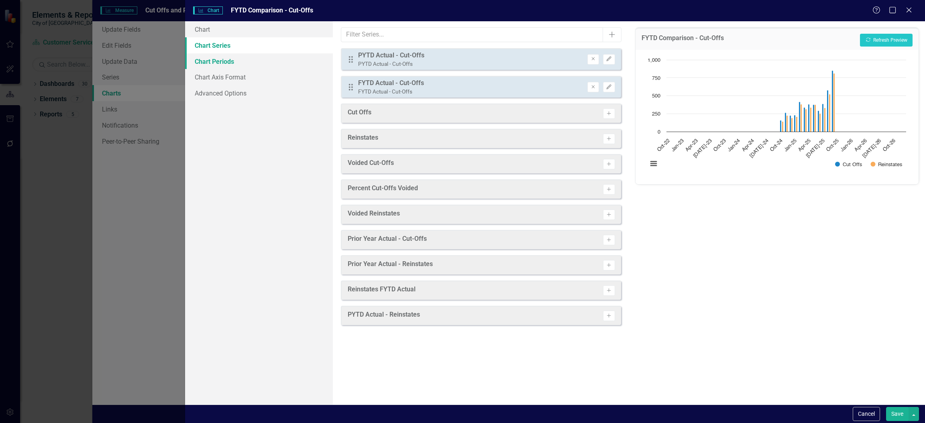
click at [208, 64] on link "Chart Periods" at bounding box center [259, 61] width 148 height 16
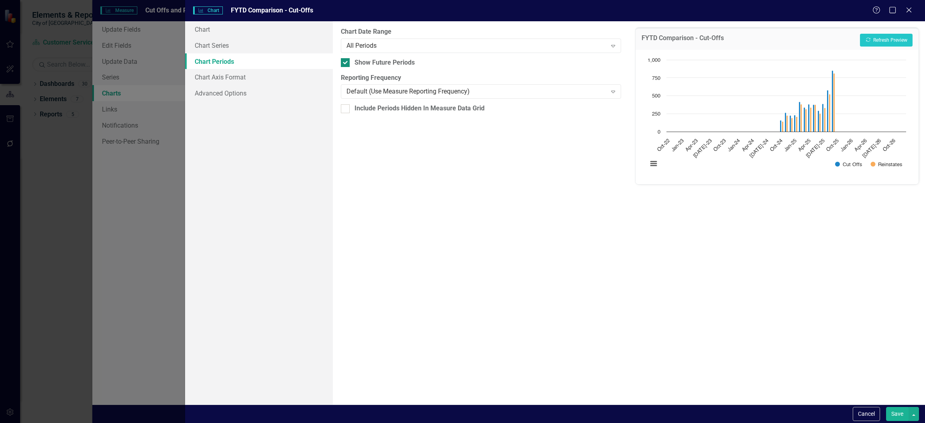
click at [345, 64] on div at bounding box center [345, 62] width 9 height 9
click at [345, 63] on input "Show Future Periods" at bounding box center [343, 60] width 5 height 5
checkbox input "false"
click at [350, 49] on div "All Periods" at bounding box center [476, 45] width 260 height 9
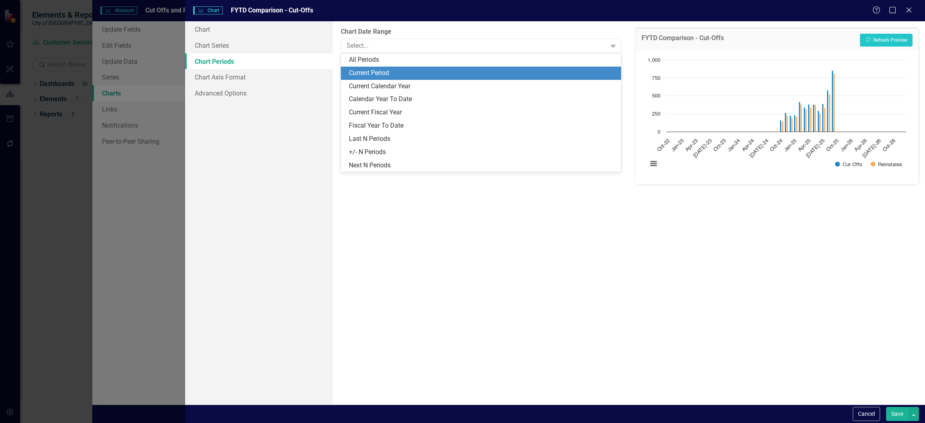
click at [389, 74] on div "Current Period" at bounding box center [482, 73] width 267 height 9
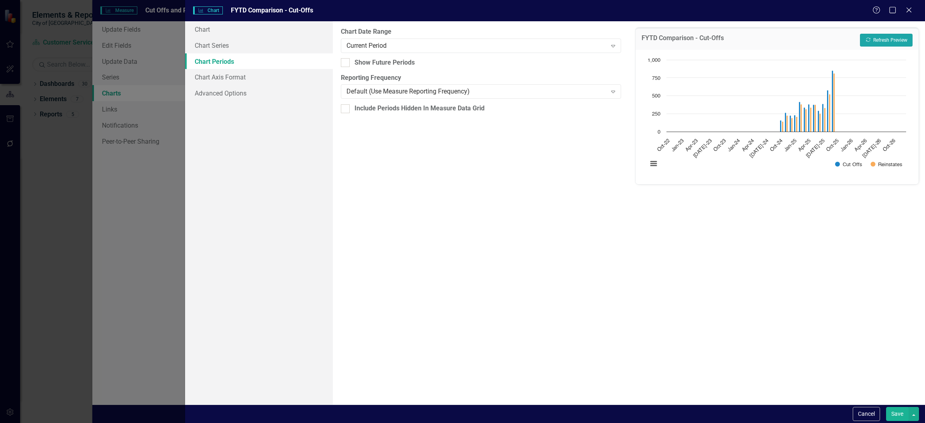
click at [894, 36] on button "Recalculate Refresh Preview" at bounding box center [886, 40] width 53 height 13
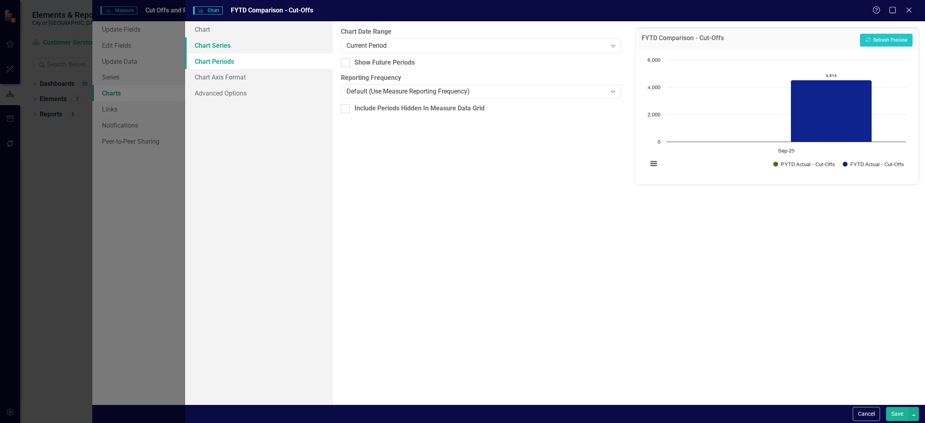
click at [194, 40] on link "Chart Series" at bounding box center [259, 45] width 148 height 16
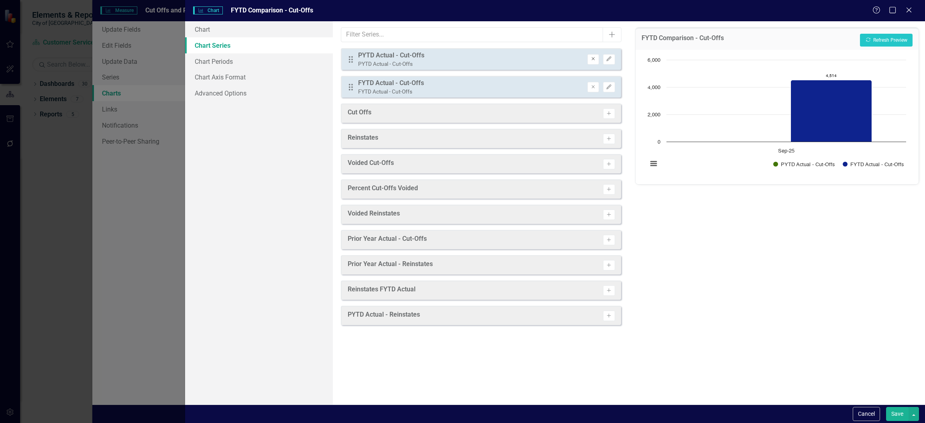
click at [593, 60] on icon "Remove" at bounding box center [593, 59] width 6 height 5
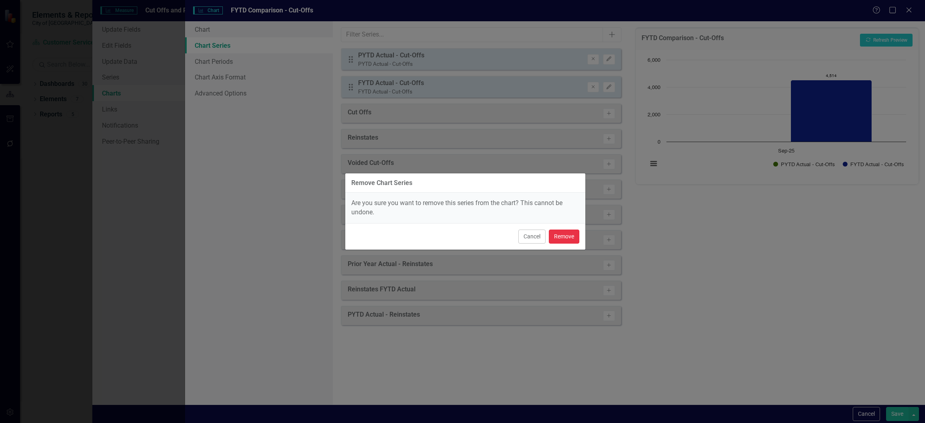
click at [560, 237] on button "Remove" at bounding box center [564, 237] width 31 height 14
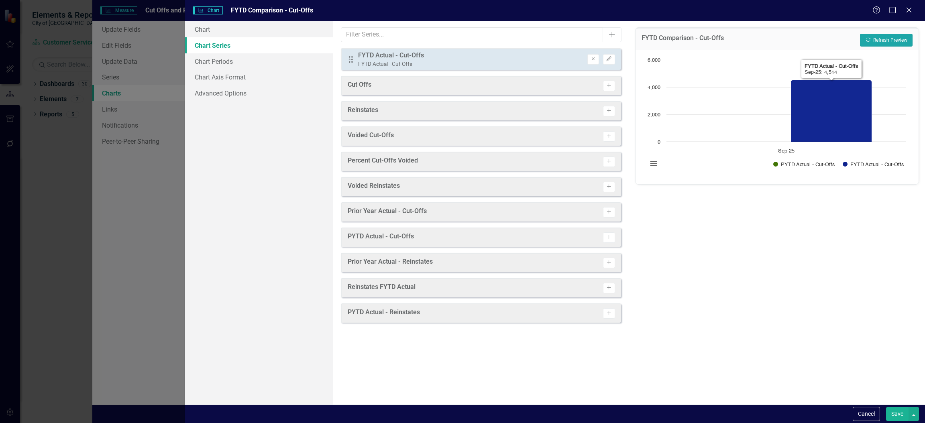
click at [892, 40] on button "Recalculate Refresh Preview" at bounding box center [886, 40] width 53 height 13
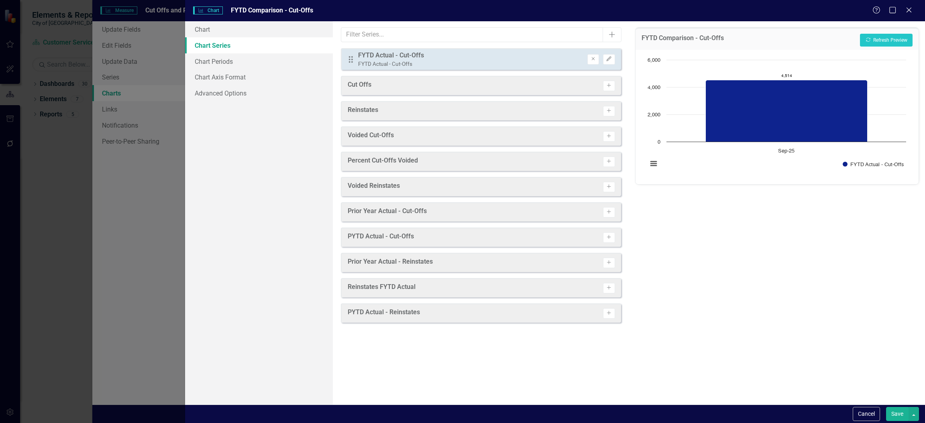
click at [887, 415] on button "Save" at bounding box center [897, 414] width 22 height 14
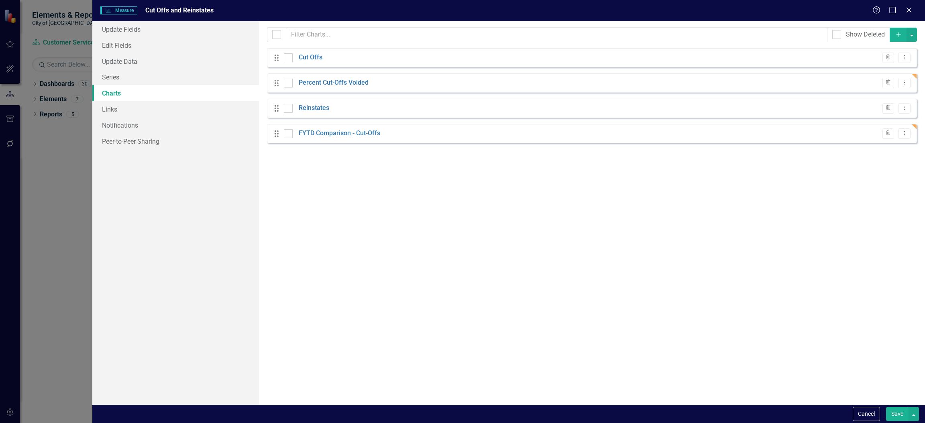
click at [892, 413] on button "Save" at bounding box center [897, 414] width 22 height 14
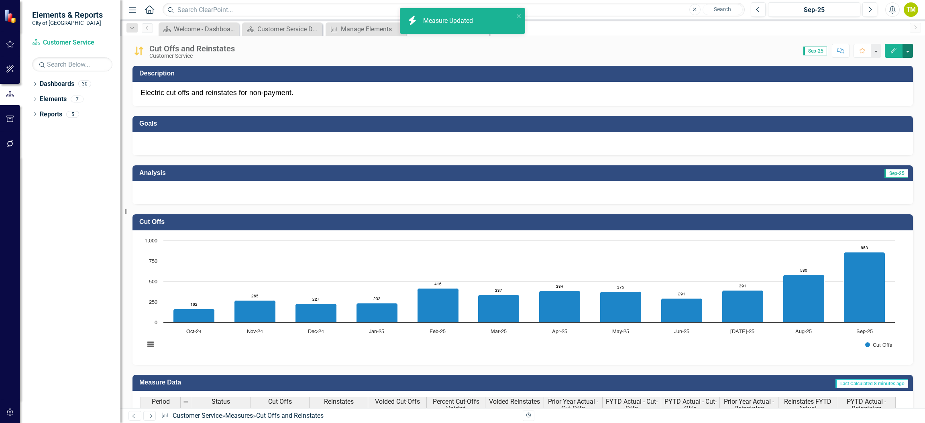
click at [905, 51] on button "button" at bounding box center [907, 51] width 10 height 14
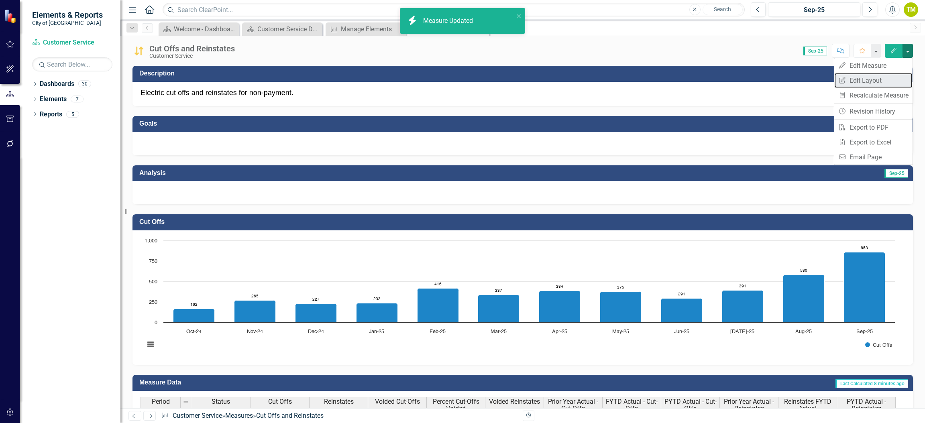
click at [871, 79] on link "Edit Report Edit Layout" at bounding box center [873, 80] width 78 height 15
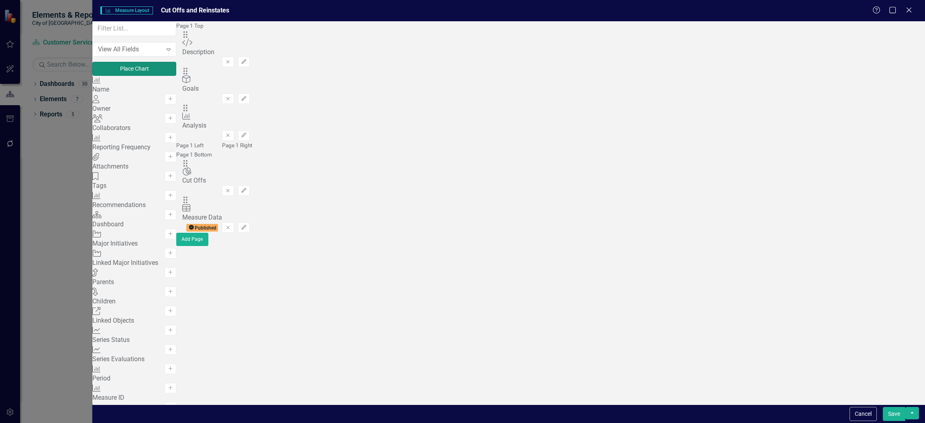
click at [172, 76] on button "Place Chart" at bounding box center [134, 69] width 84 height 14
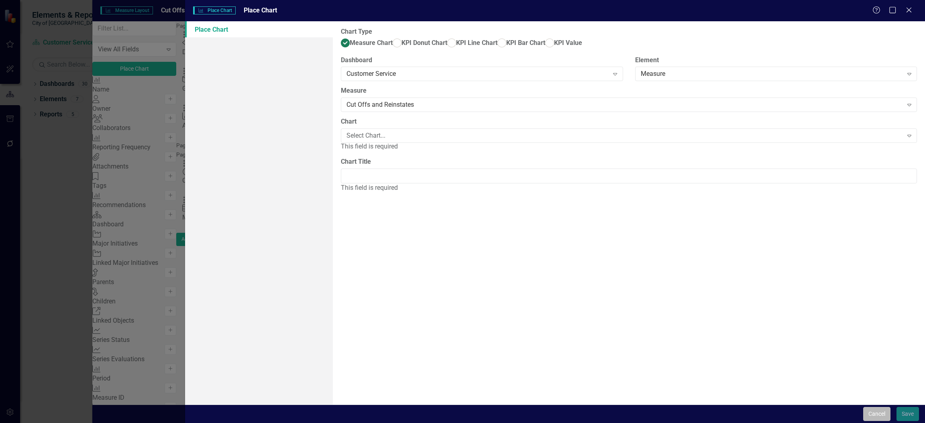
click at [873, 417] on button "Cancel" at bounding box center [876, 414] width 27 height 14
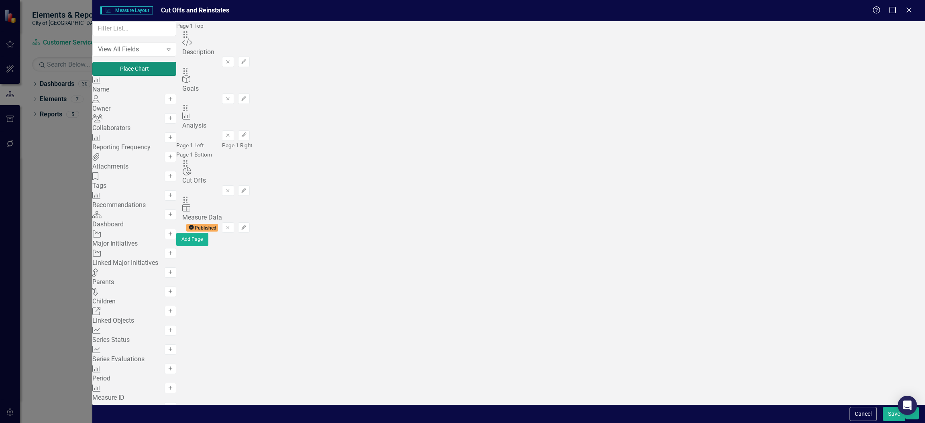
scroll to position [477, 0]
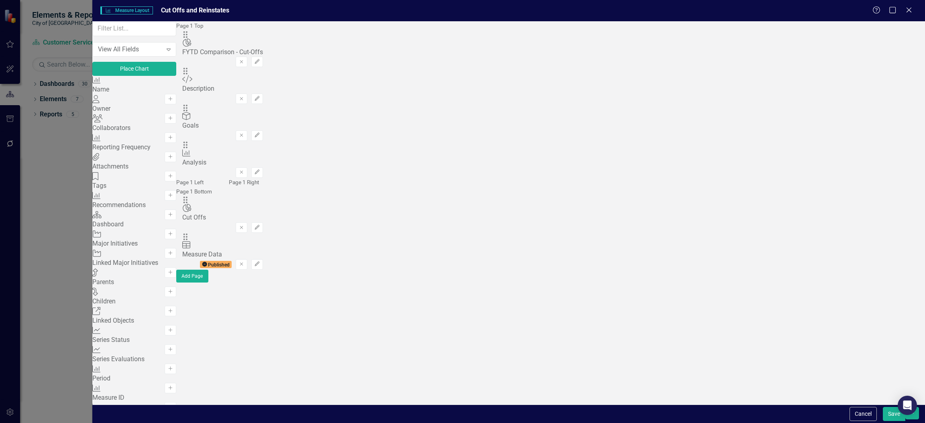
scroll to position [452, 0]
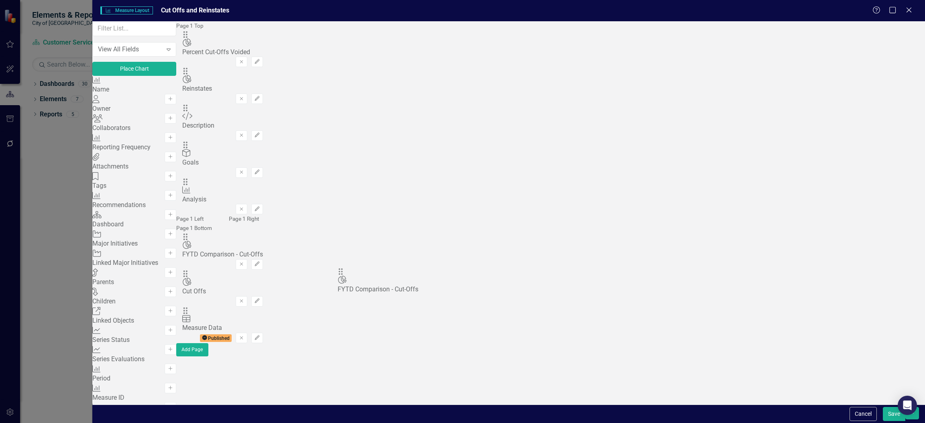
drag, startPoint x: 326, startPoint y: 105, endPoint x: 353, endPoint y: 279, distance: 175.9
drag, startPoint x: 328, startPoint y: 55, endPoint x: 344, endPoint y: 280, distance: 225.8
drag, startPoint x: 326, startPoint y: 54, endPoint x: 341, endPoint y: 247, distance: 194.1
click at [893, 415] on button "Save" at bounding box center [894, 414] width 22 height 14
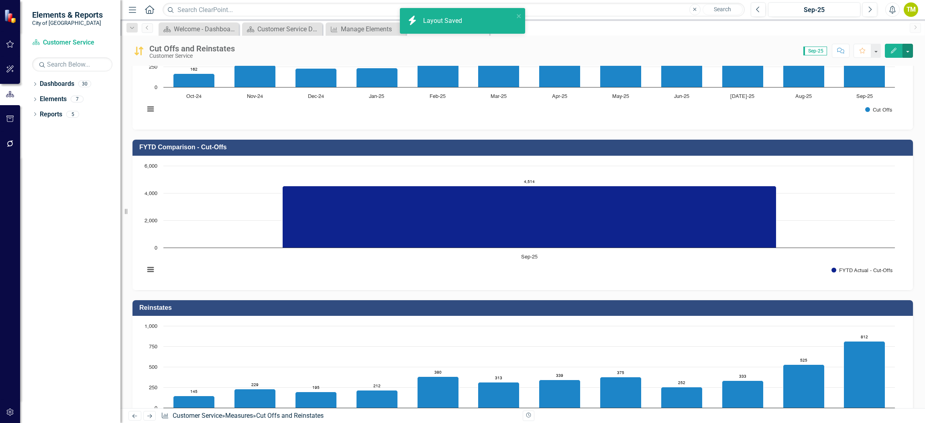
scroll to position [241, 0]
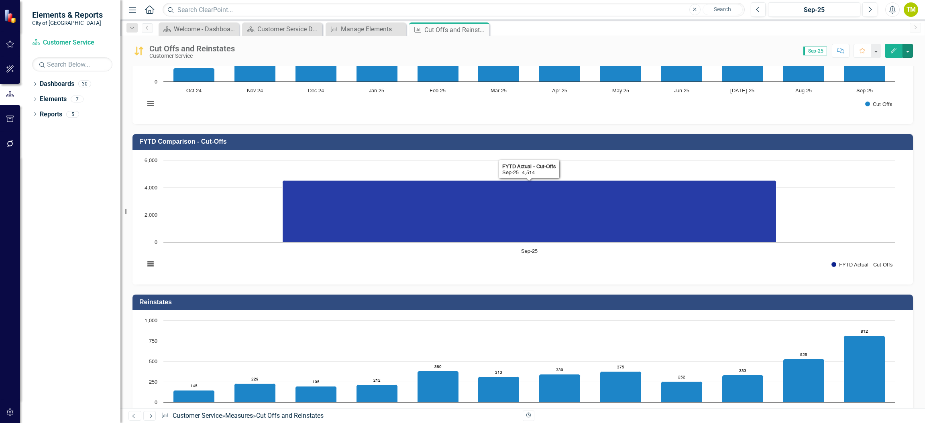
click at [346, 226] on icon "Sep-25, 4,514. FYTD Actual - Cut-Offs." at bounding box center [530, 211] width 494 height 62
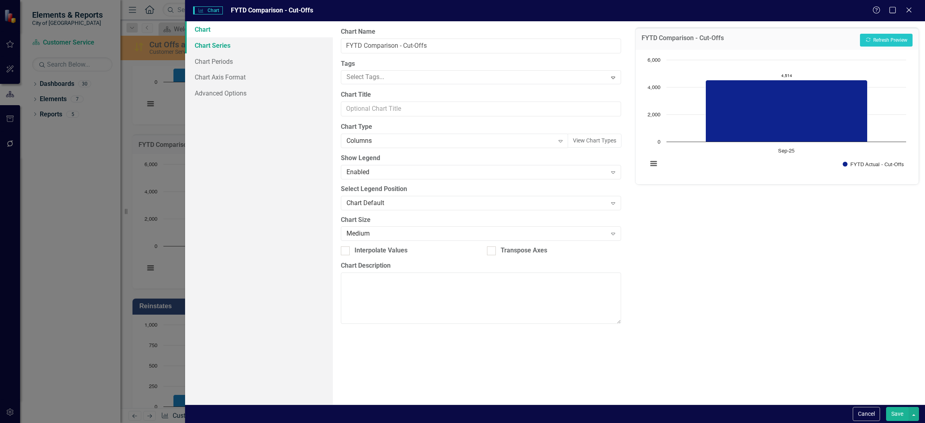
click at [213, 42] on link "Chart Series" at bounding box center [259, 45] width 148 height 16
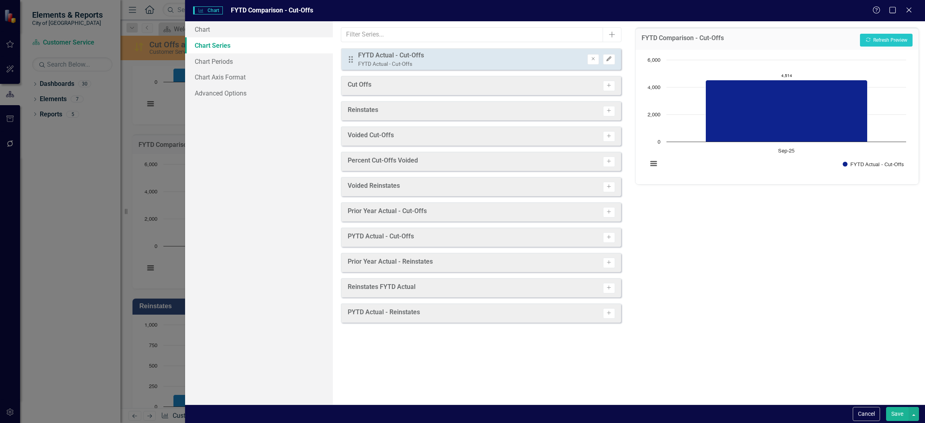
click at [609, 59] on icon "Edit" at bounding box center [609, 59] width 6 height 5
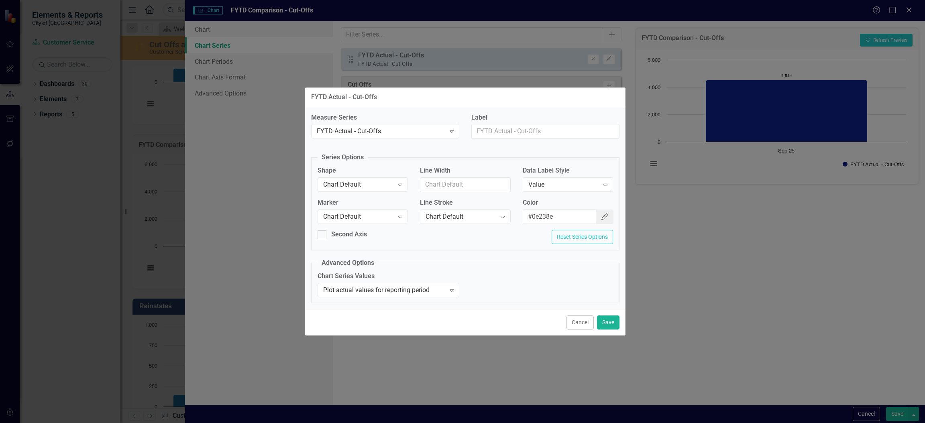
click at [605, 214] on icon "Color Picker" at bounding box center [604, 217] width 8 height 6
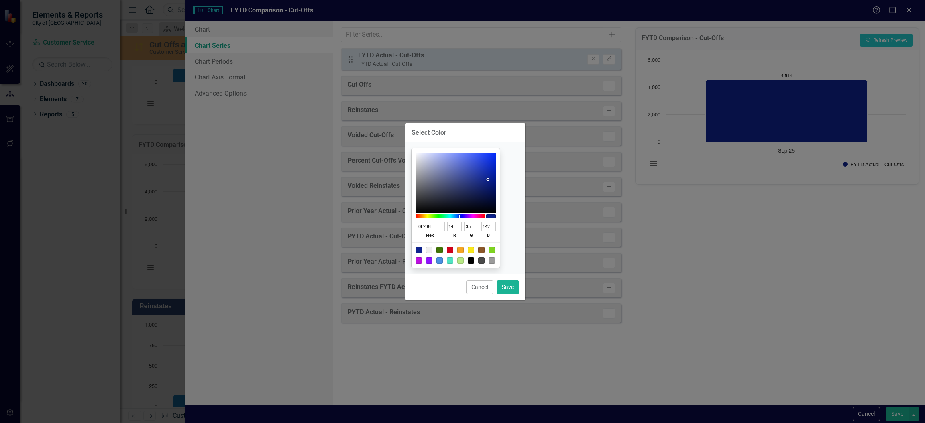
click at [443, 260] on div at bounding box center [439, 260] width 6 height 6
type input "4A90E2"
type input "74"
type input "144"
type input "226"
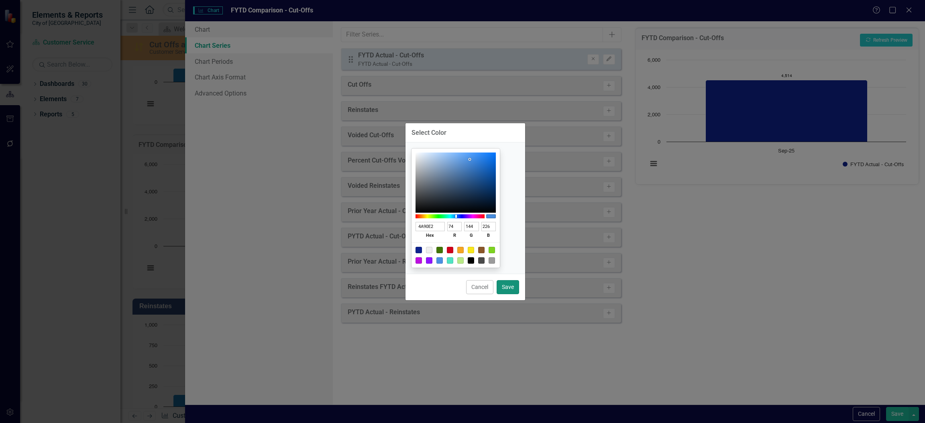
click at [510, 287] on button "Save" at bounding box center [508, 287] width 22 height 14
type input "#4a90e2"
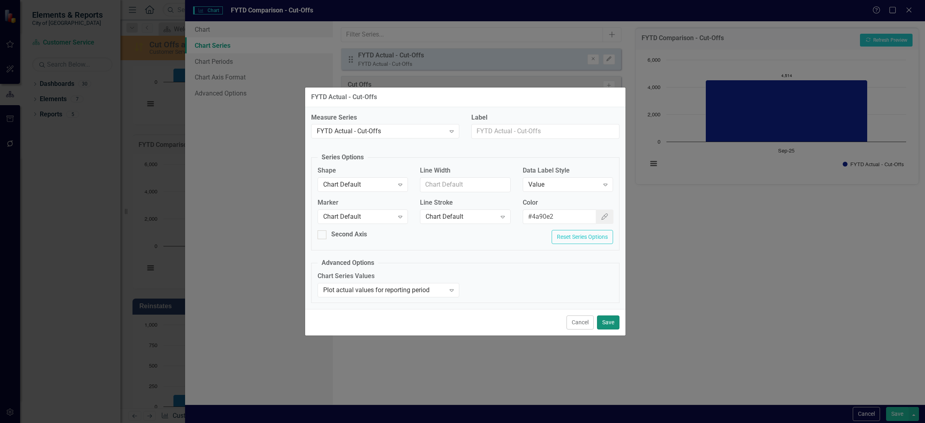
click at [612, 322] on button "Save" at bounding box center [608, 322] width 22 height 14
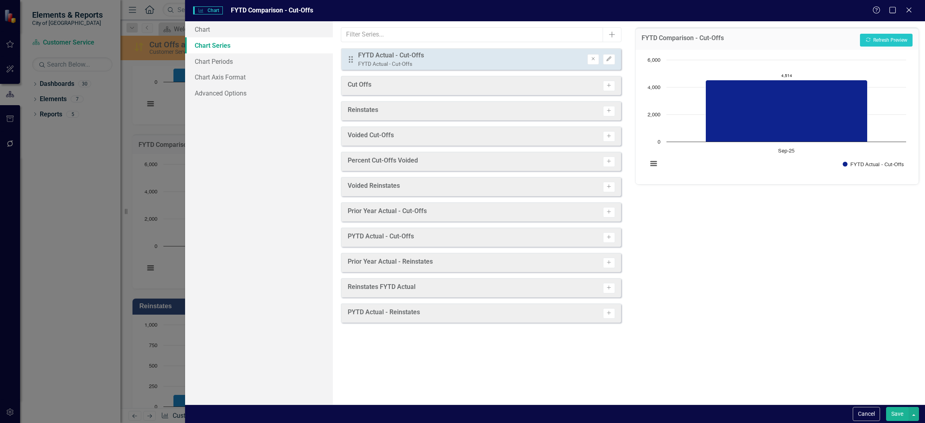
click at [890, 417] on button "Save" at bounding box center [897, 414] width 22 height 14
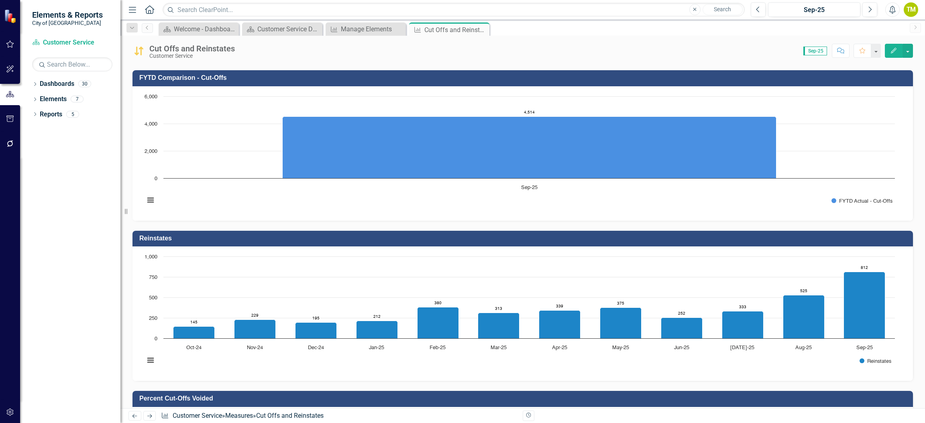
scroll to position [301, 0]
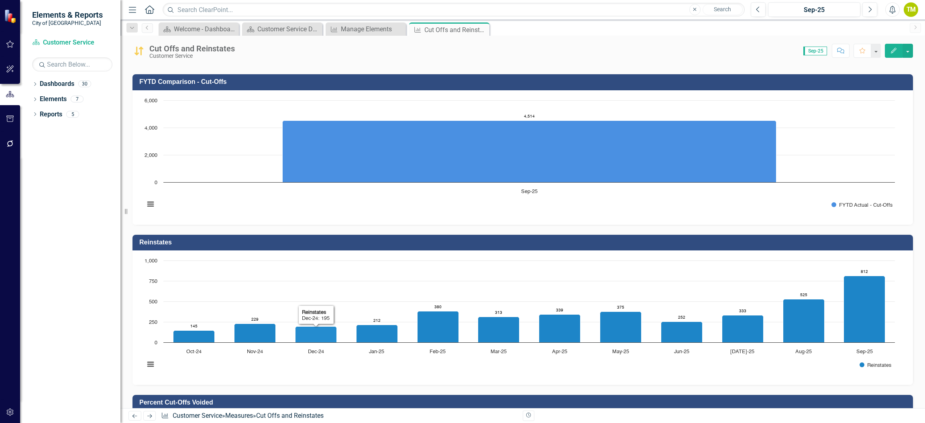
click at [267, 194] on rect "Interactive chart" at bounding box center [519, 156] width 758 height 120
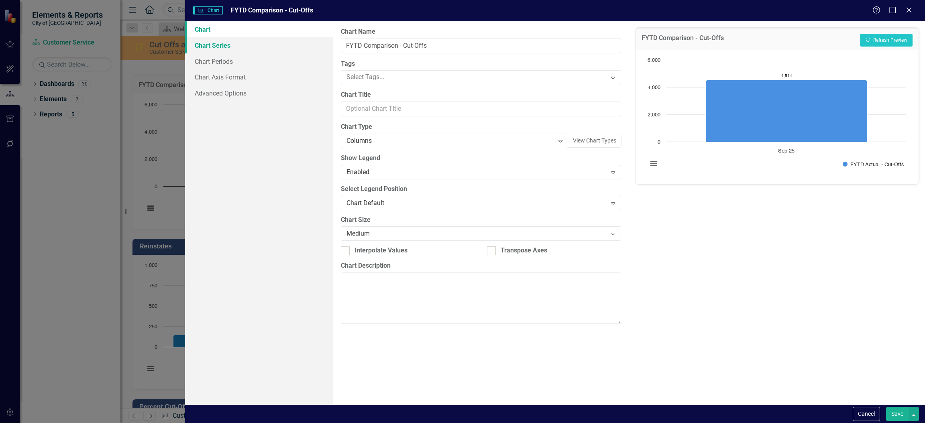
click at [202, 48] on link "Chart Series" at bounding box center [259, 45] width 148 height 16
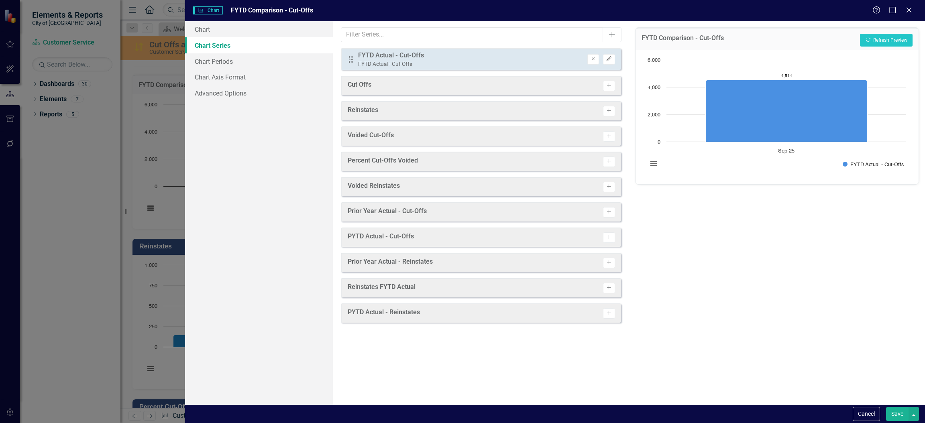
click at [608, 60] on icon "Edit" at bounding box center [609, 59] width 6 height 5
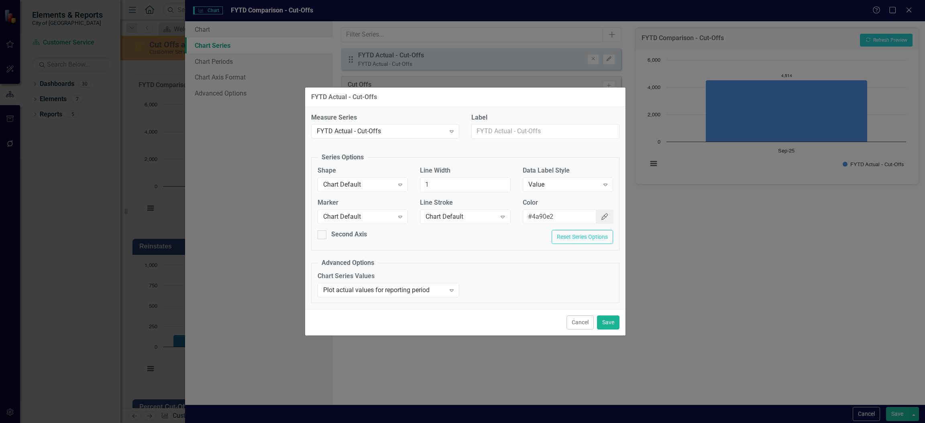
click at [601, 214] on icon "Color Picker" at bounding box center [604, 217] width 8 height 6
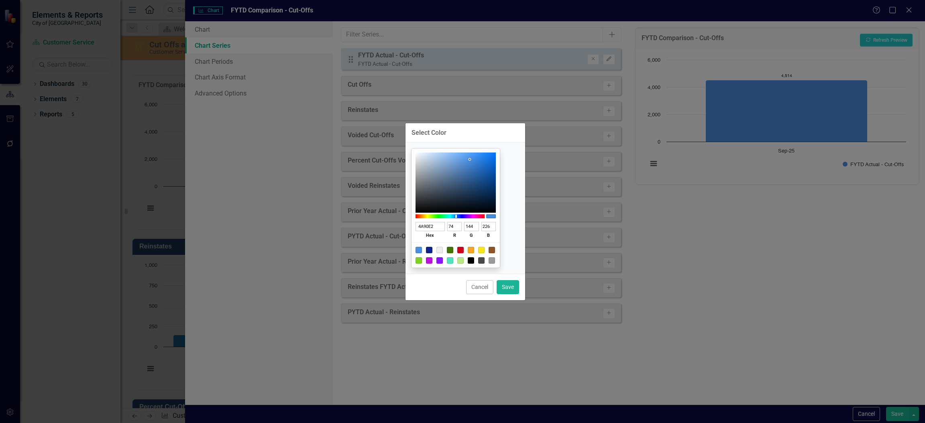
type input "2571C9"
type input "37"
type input "113"
type input "201"
click at [490, 165] on div at bounding box center [455, 183] width 80 height 60
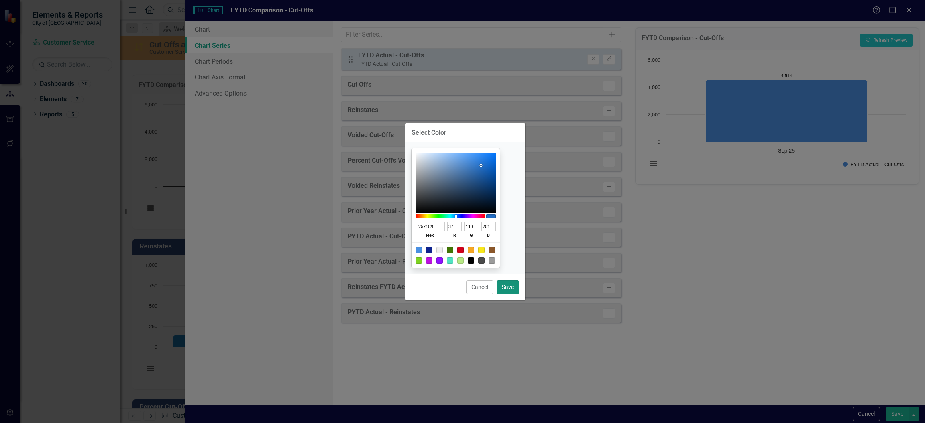
click at [509, 288] on button "Save" at bounding box center [508, 287] width 22 height 14
type input "#2571c9"
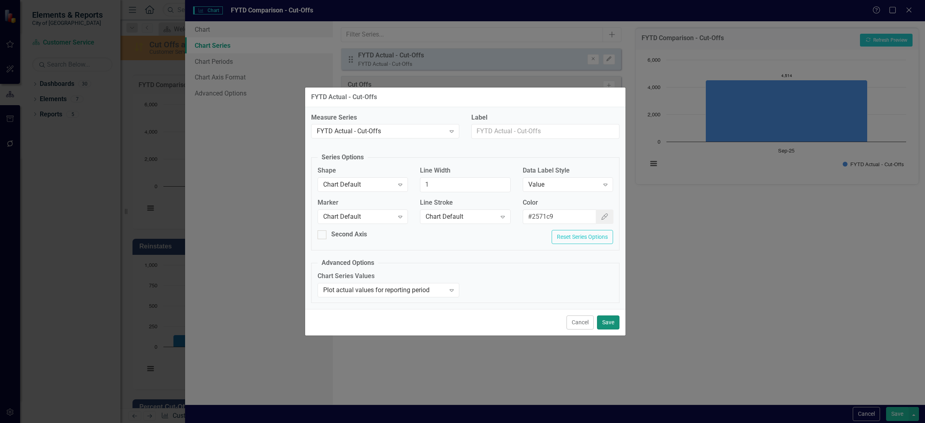
drag, startPoint x: 606, startPoint y: 322, endPoint x: 639, endPoint y: 342, distance: 38.3
click at [606, 322] on button "Save" at bounding box center [608, 322] width 22 height 14
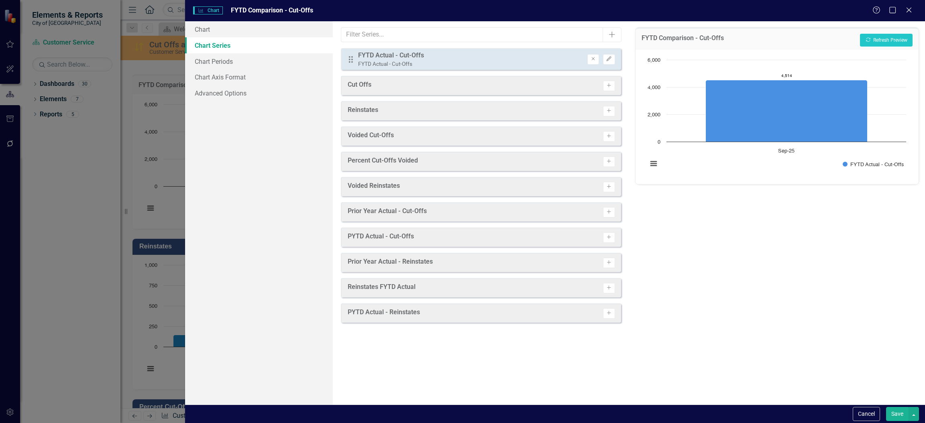
click at [893, 411] on button "Save" at bounding box center [897, 414] width 22 height 14
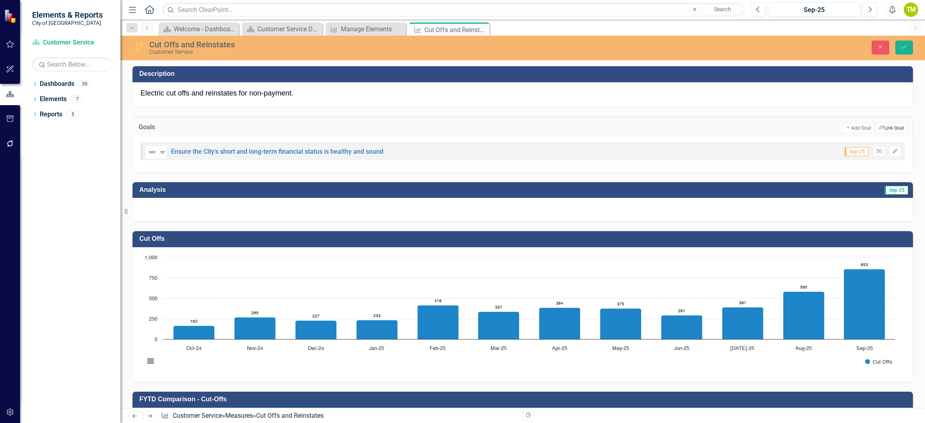
click at [879, 130] on button "Link Tag Link Goal" at bounding box center [891, 128] width 31 height 10
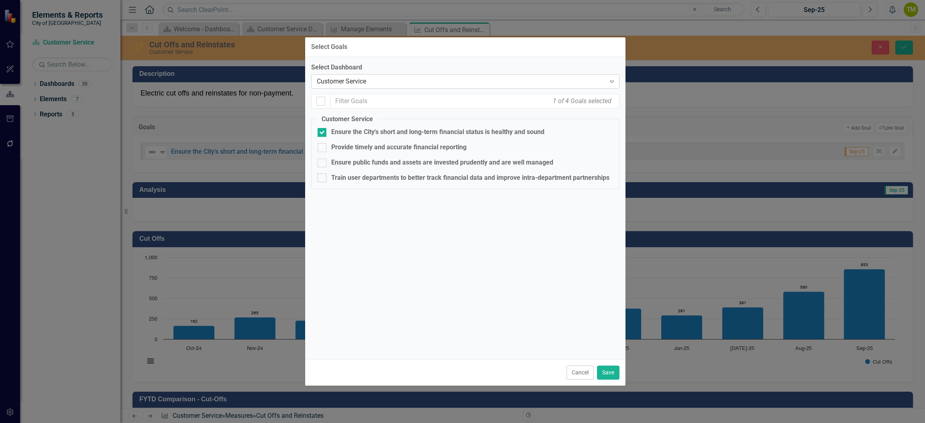
click at [398, 79] on div "Customer Service" at bounding box center [461, 81] width 289 height 9
click at [362, 423] on div "City of Bartow Strategy and Performance Dashboard" at bounding box center [464, 429] width 912 height 9
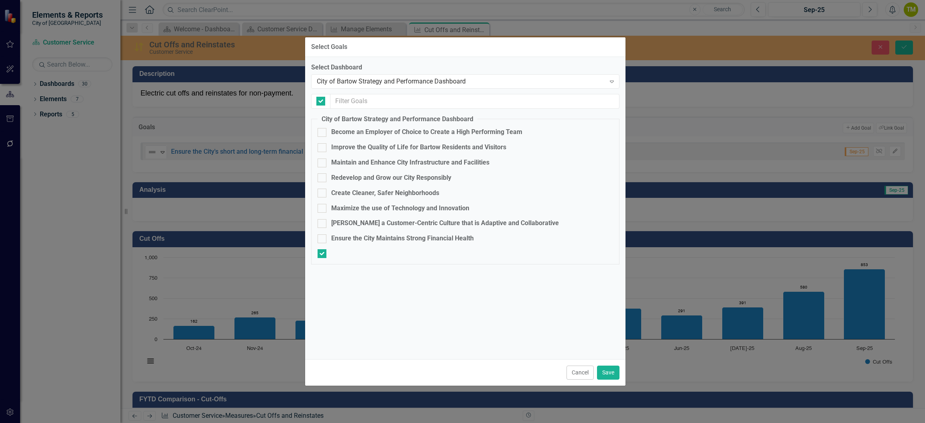
checkbox input "false"
click at [392, 238] on div "Ensure the City Maintains Strong Financial Health" at bounding box center [402, 238] width 142 height 9
click at [323, 238] on input "Ensure the City Maintains Strong Financial Health" at bounding box center [319, 236] width 5 height 5
checkbox input "true"
click at [605, 372] on button "Save" at bounding box center [608, 373] width 22 height 14
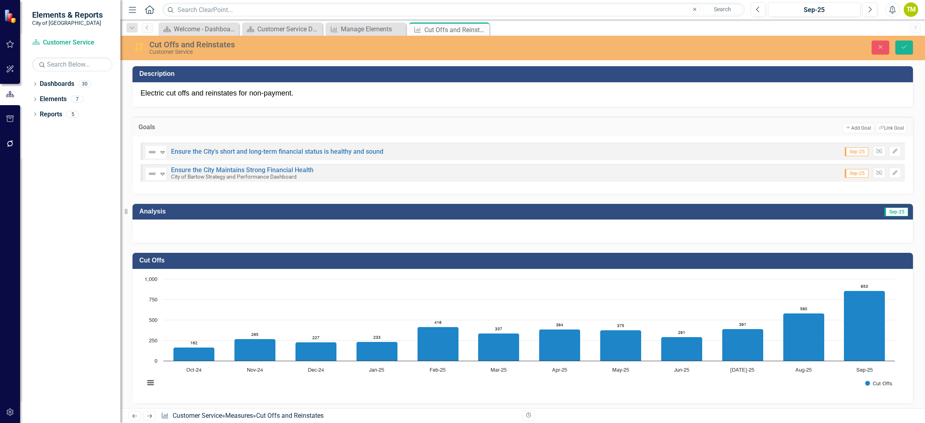
click at [413, 226] on div at bounding box center [522, 231] width 780 height 23
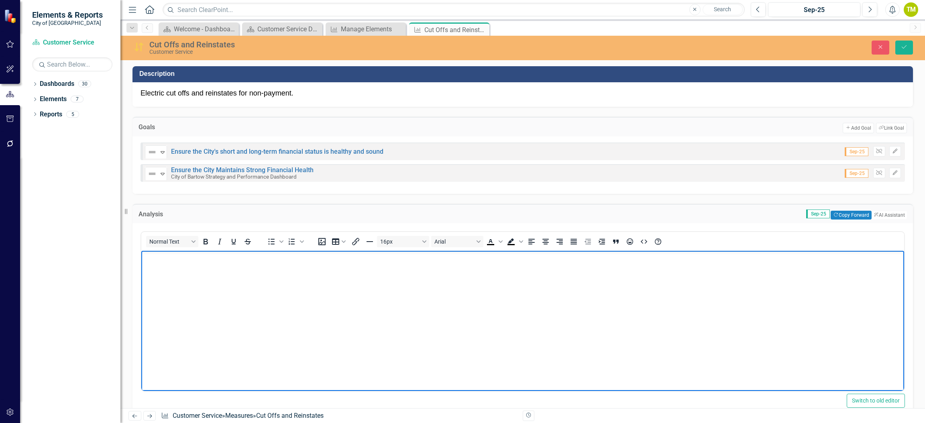
click at [287, 279] on body "Rich Text Area. Press ALT-0 for help." at bounding box center [522, 311] width 763 height 120
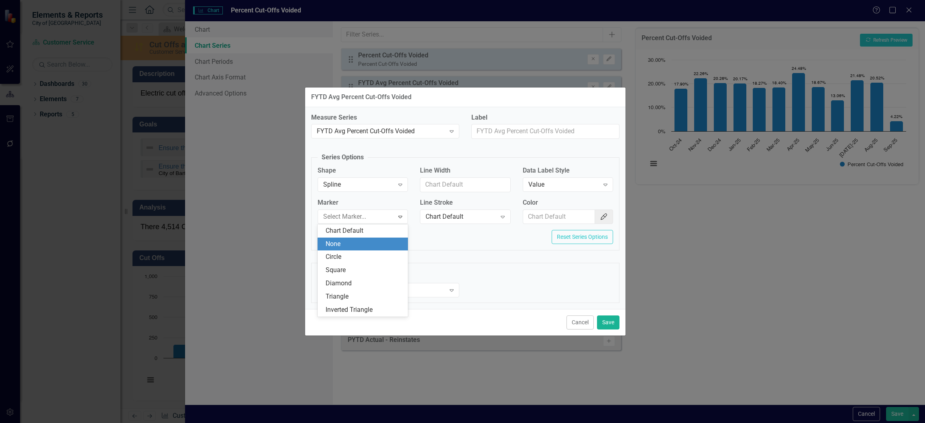
scroll to position [482, 0]
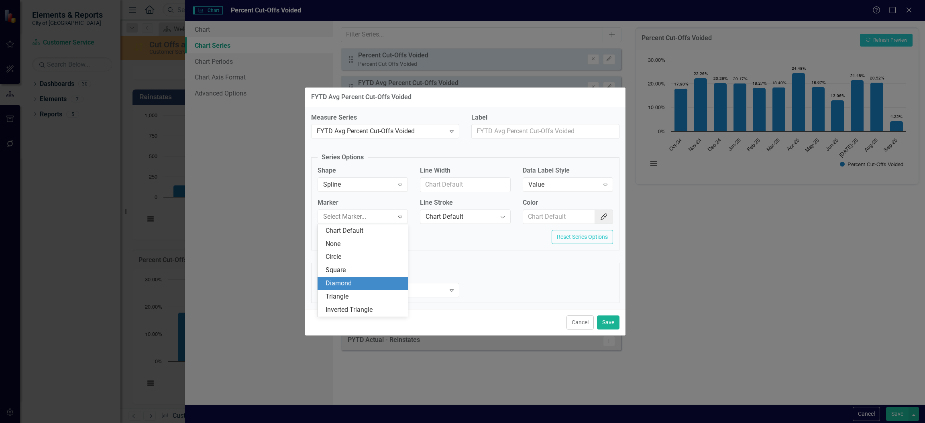
click at [351, 283] on div "Diamond" at bounding box center [364, 283] width 77 height 9
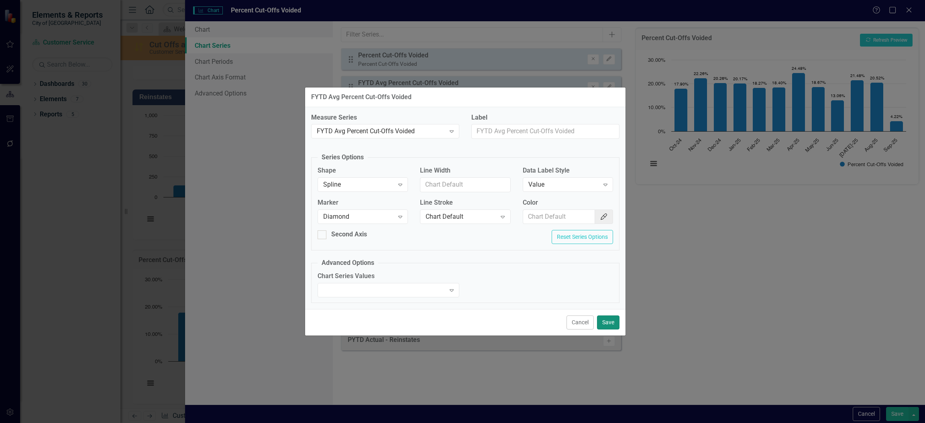
click at [609, 322] on button "Save" at bounding box center [608, 322] width 22 height 14
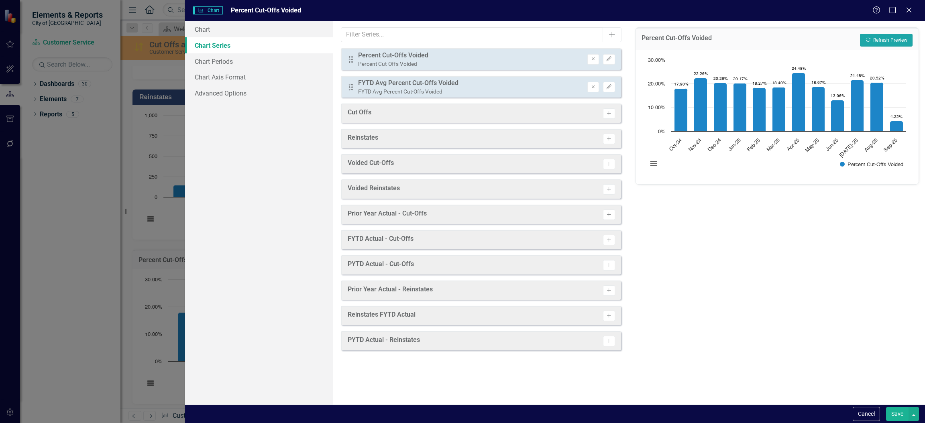
click at [875, 40] on button "Recalculate Refresh Preview" at bounding box center [886, 40] width 53 height 13
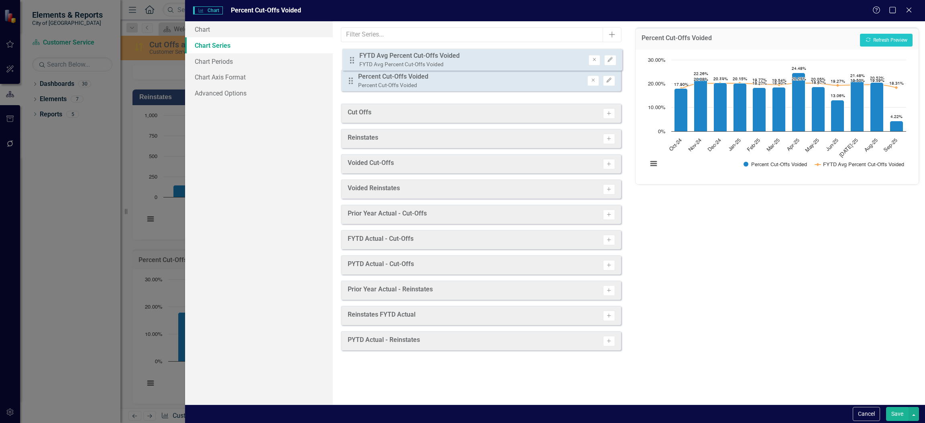
drag, startPoint x: 351, startPoint y: 91, endPoint x: 352, endPoint y: 64, distance: 26.9
click at [352, 64] on div "Drag Percent Cut-Offs Voided Percent Cut-Offs Voided Remove Edit Drag FYTD Avg …" at bounding box center [481, 73] width 280 height 50
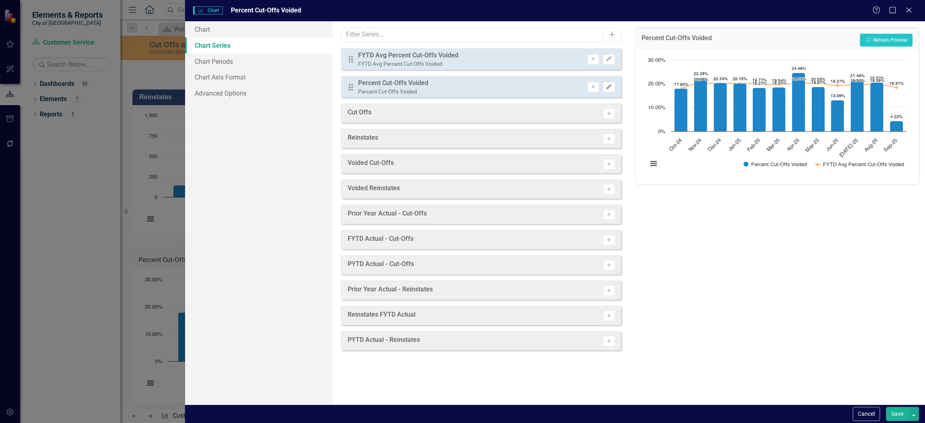
click at [609, 88] on icon "Edit" at bounding box center [609, 87] width 6 height 5
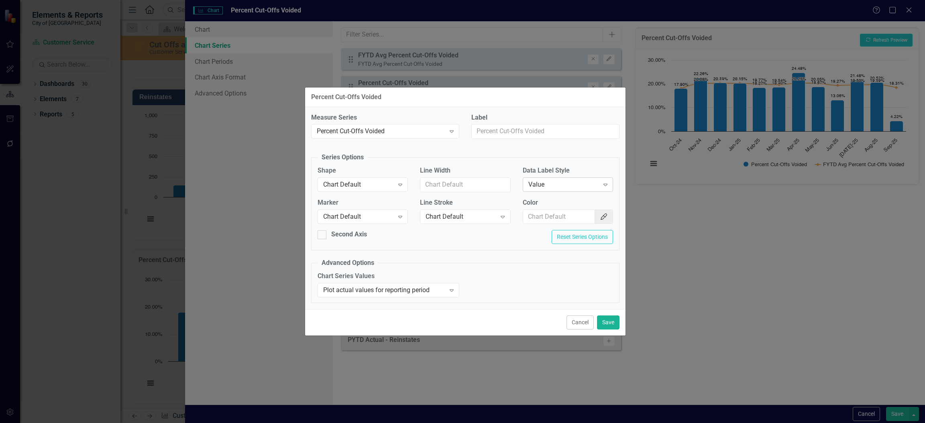
click at [609, 184] on div "Expand" at bounding box center [605, 184] width 14 height 13
click at [560, 209] on div "None" at bounding box center [569, 211] width 77 height 9
drag, startPoint x: 608, startPoint y: 323, endPoint x: 620, endPoint y: 301, distance: 25.0
click at [610, 320] on button "Save" at bounding box center [608, 322] width 22 height 14
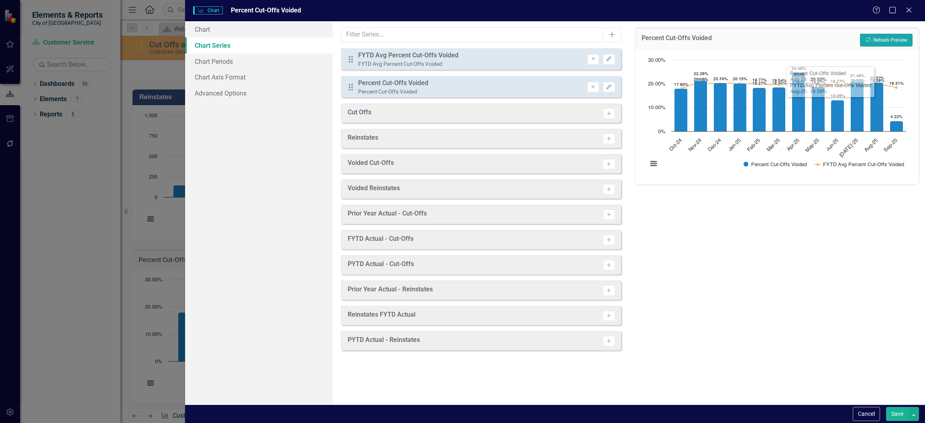
click at [887, 40] on button "Recalculate Refresh Preview" at bounding box center [886, 40] width 53 height 13
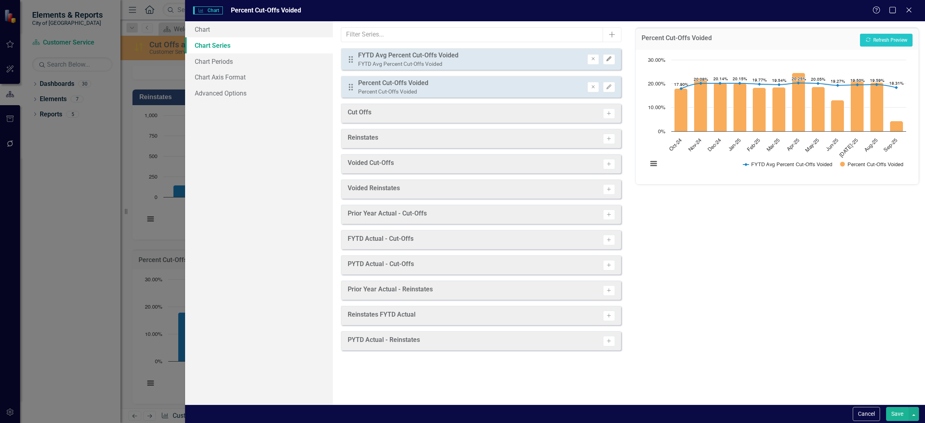
click at [611, 59] on icon "Edit" at bounding box center [609, 59] width 6 height 5
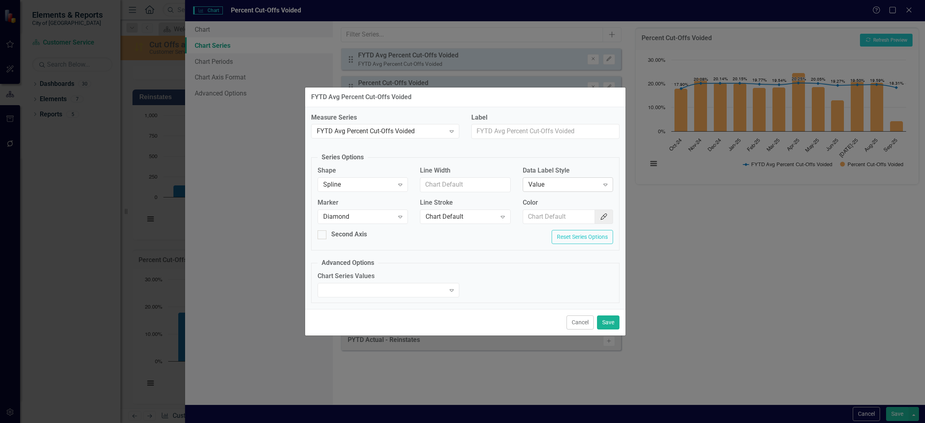
click at [563, 189] on div "Value" at bounding box center [563, 184] width 71 height 9
click at [561, 206] on div "None" at bounding box center [568, 211] width 90 height 13
click at [613, 323] on button "Save" at bounding box center [608, 322] width 22 height 14
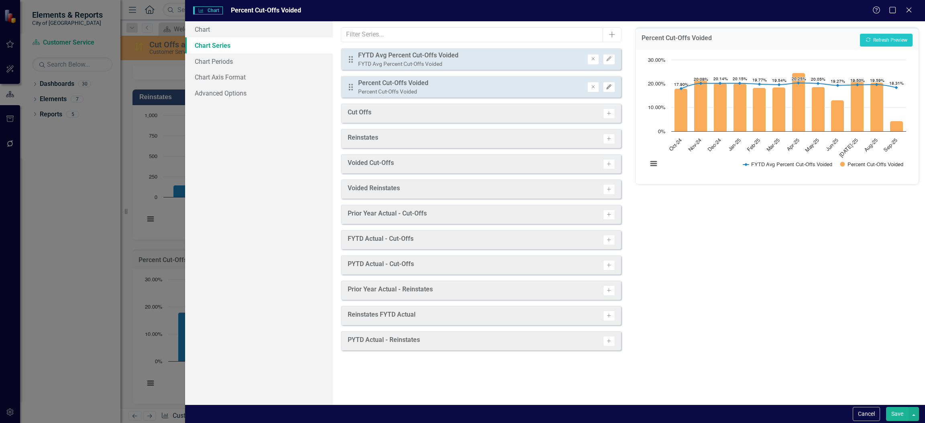
click at [610, 89] on button "Edit" at bounding box center [609, 87] width 12 height 10
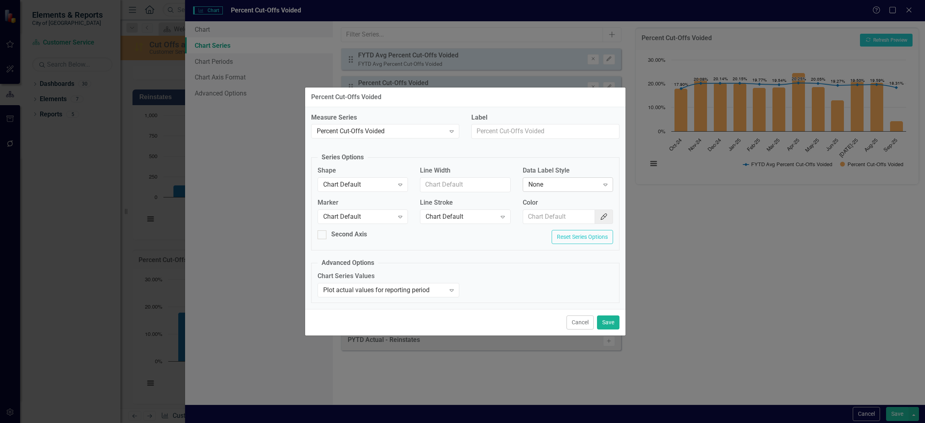
click at [562, 187] on div "None" at bounding box center [563, 184] width 71 height 9
click at [546, 222] on div "Value" at bounding box center [569, 224] width 77 height 9
click at [600, 216] on icon "Color Picker" at bounding box center [604, 217] width 8 height 6
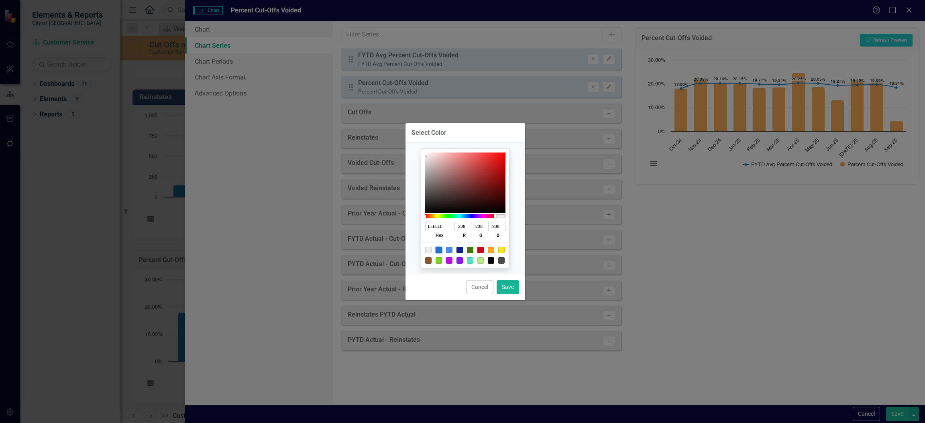
click at [439, 250] on div at bounding box center [439, 250] width 6 height 6
type input "2571C9"
type input "37"
type input "113"
type input "201"
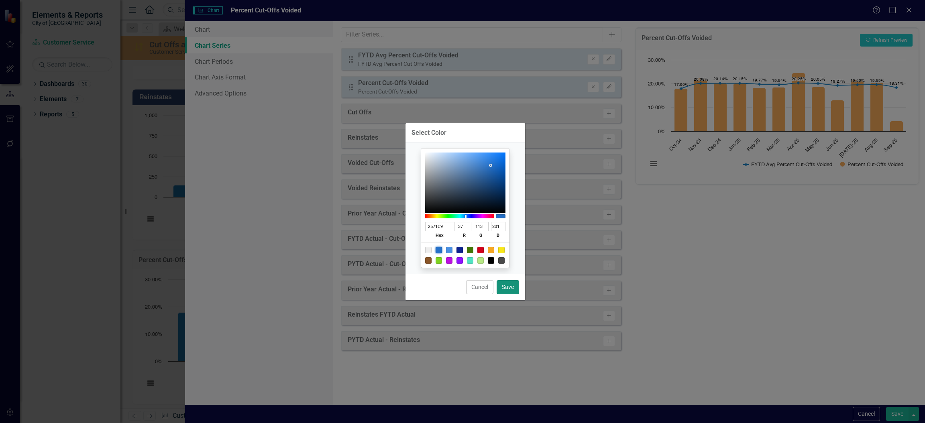
click at [506, 288] on button "Save" at bounding box center [508, 287] width 22 height 14
type input "#2571c9"
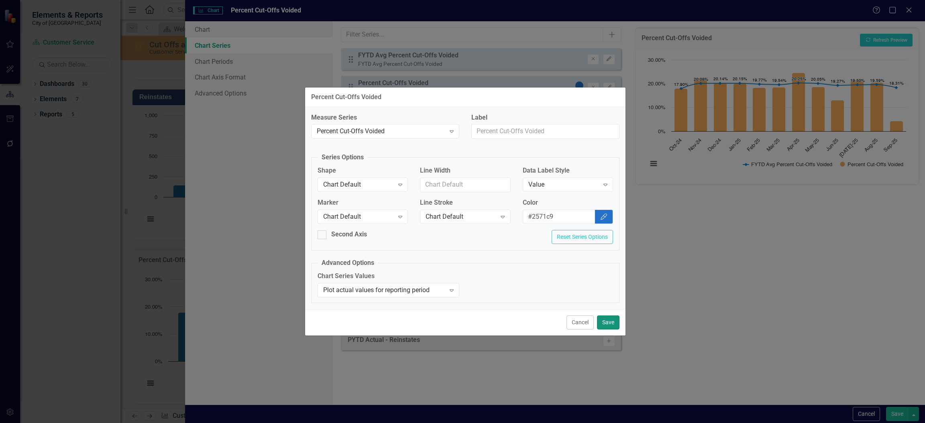
click at [615, 323] on button "Save" at bounding box center [608, 322] width 22 height 14
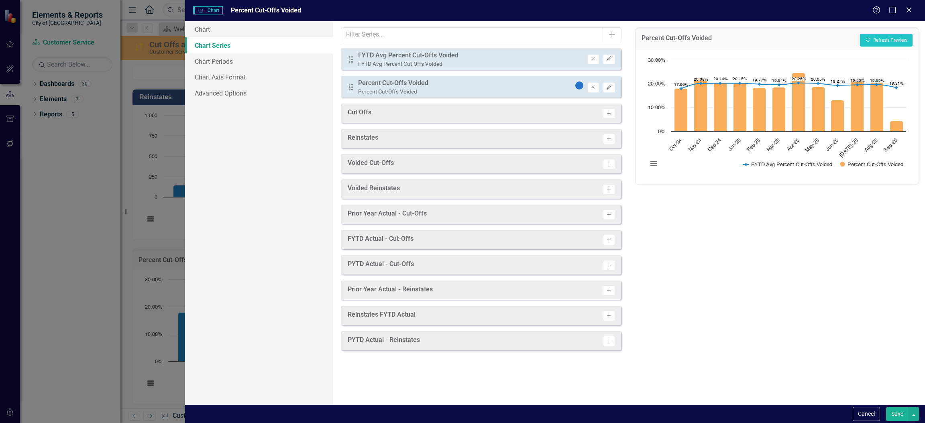
click at [611, 59] on icon "Edit" at bounding box center [609, 59] width 6 height 5
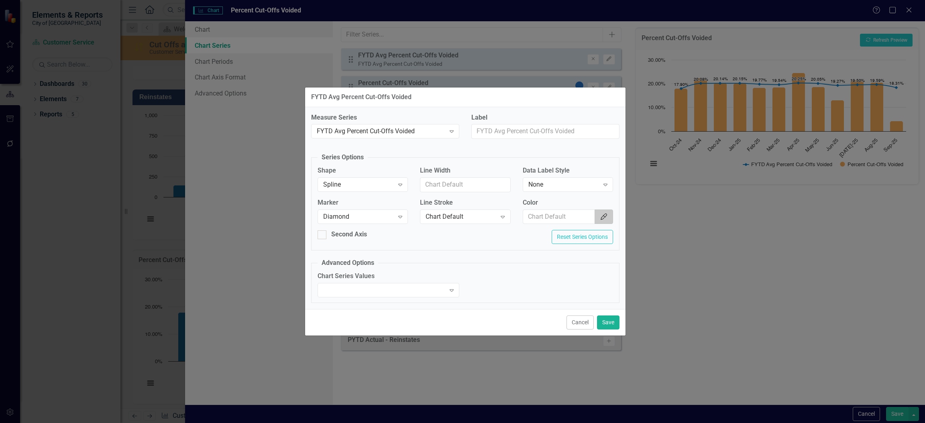
click at [603, 220] on icon "Color Picker" at bounding box center [604, 217] width 8 height 6
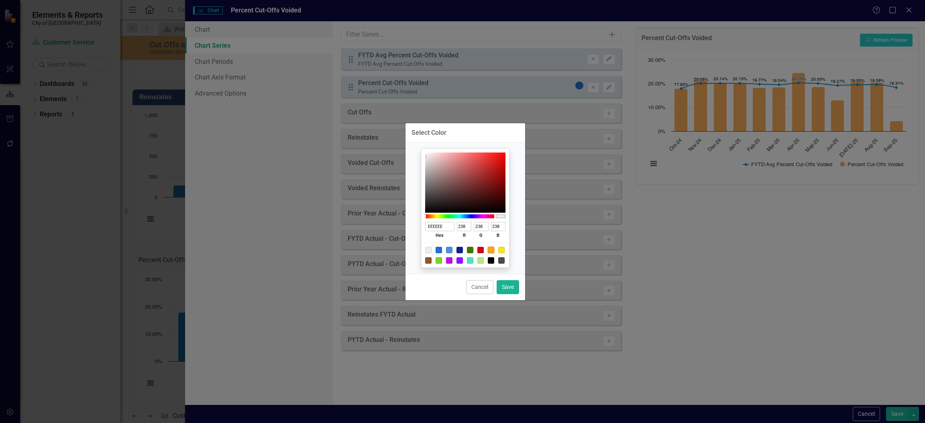
click at [492, 250] on div at bounding box center [491, 250] width 6 height 6
type input "F5A623"
type input "245"
type input "166"
type input "35"
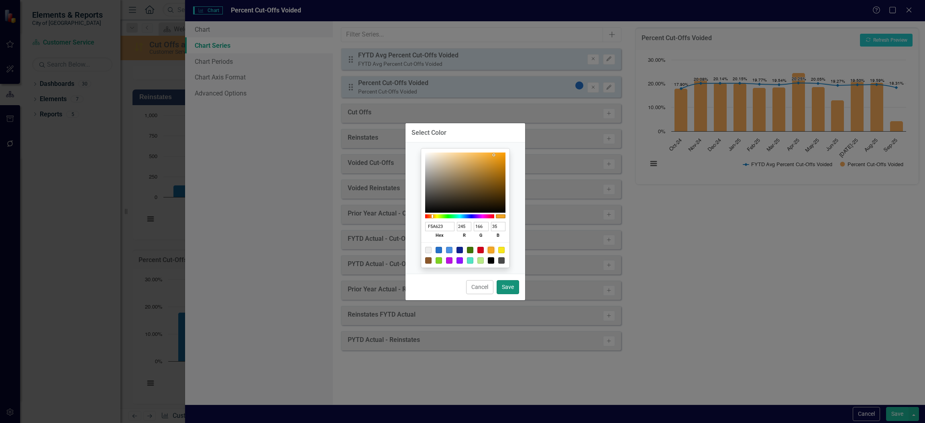
click at [511, 287] on button "Save" at bounding box center [508, 287] width 22 height 14
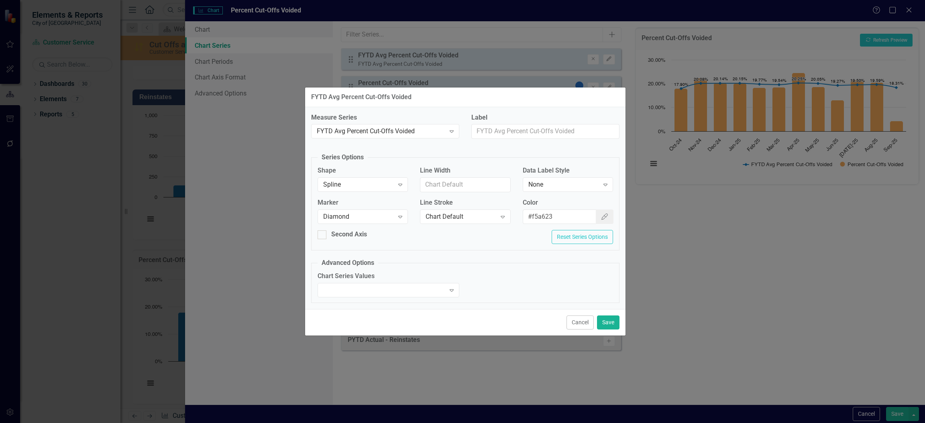
type input "#f5a623"
click at [606, 321] on button "Save" at bounding box center [608, 322] width 22 height 14
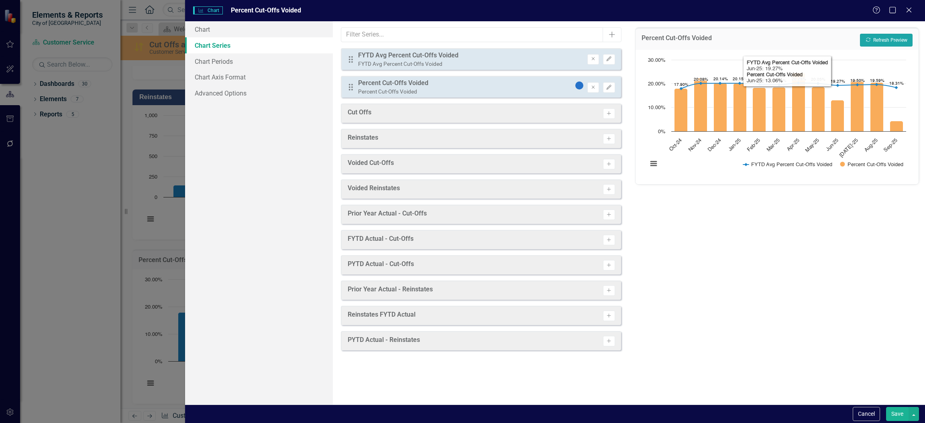
click at [889, 40] on button "Recalculate Refresh Preview" at bounding box center [886, 40] width 53 height 13
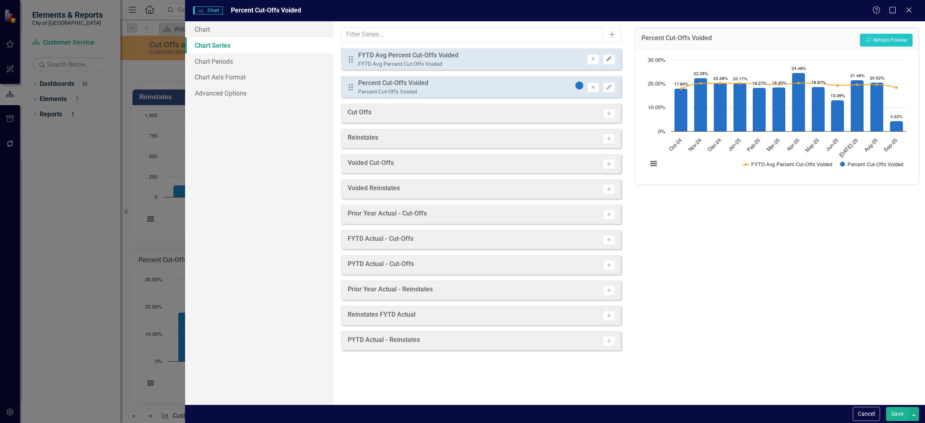
click at [608, 60] on icon "button" at bounding box center [608, 59] width 5 height 5
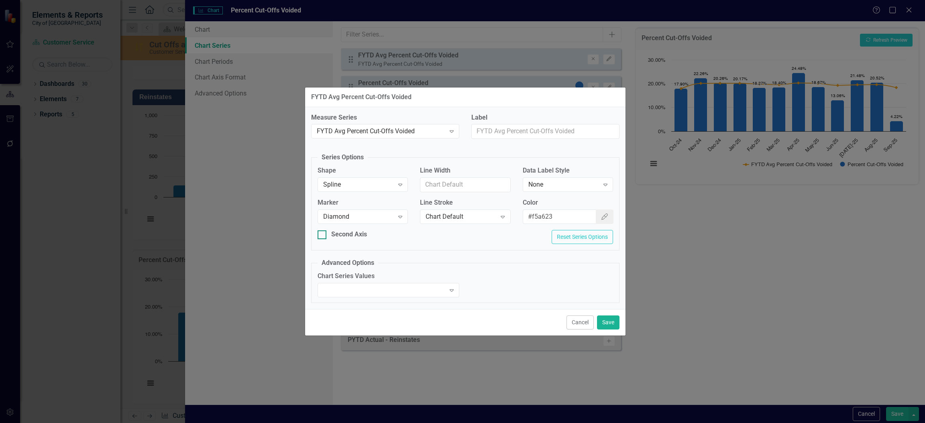
drag, startPoint x: 320, startPoint y: 236, endPoint x: 325, endPoint y: 236, distance: 4.8
click at [322, 236] on div at bounding box center [321, 234] width 9 height 9
click at [322, 236] on input "Second Axis" at bounding box center [319, 232] width 5 height 5
checkbox input "true"
click at [606, 322] on button "Save" at bounding box center [608, 322] width 22 height 14
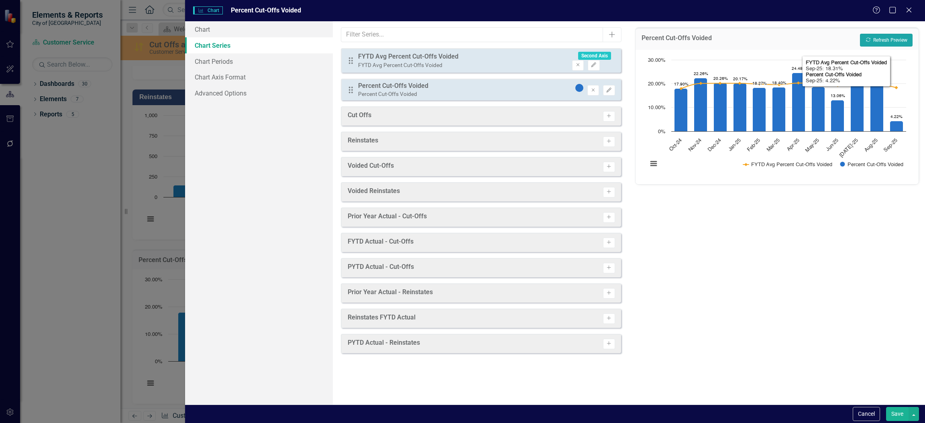
click at [892, 38] on button "Recalculate Refresh Preview" at bounding box center [886, 40] width 53 height 13
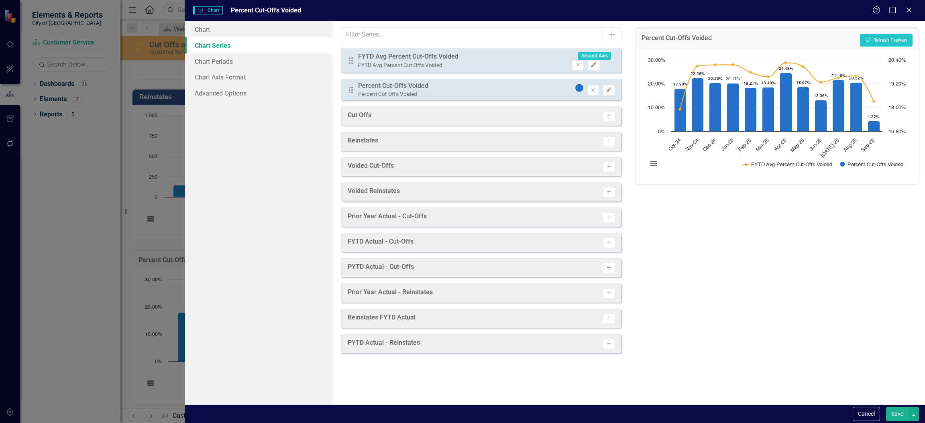
click at [599, 60] on button "Edit" at bounding box center [594, 65] width 12 height 10
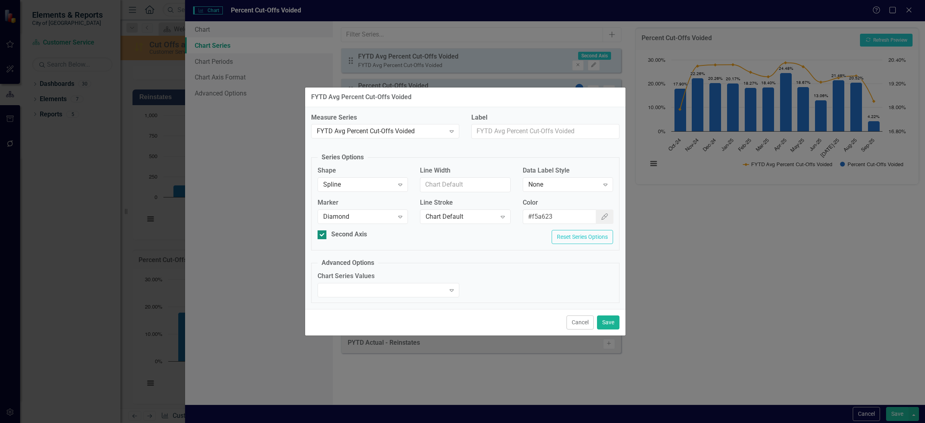
click at [333, 233] on div "Second Axis" at bounding box center [349, 234] width 36 height 9
click at [323, 233] on input "Second Axis" at bounding box center [319, 232] width 5 height 5
checkbox input "false"
click at [604, 325] on button "Save" at bounding box center [608, 322] width 22 height 14
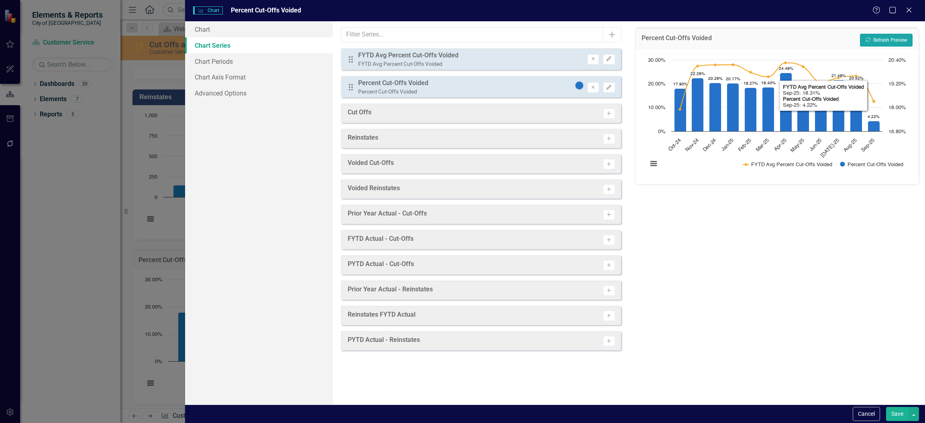
click at [890, 34] on button "Recalculate Refresh Preview" at bounding box center [886, 40] width 53 height 13
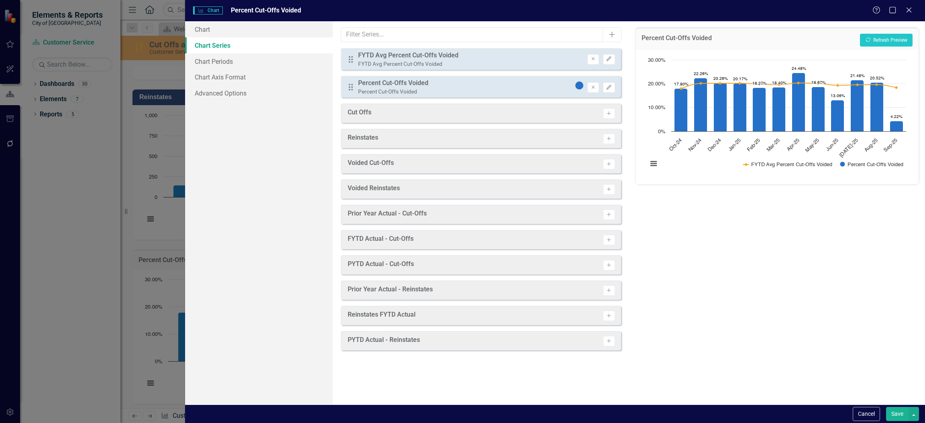
click at [893, 411] on button "Save" at bounding box center [897, 414] width 22 height 14
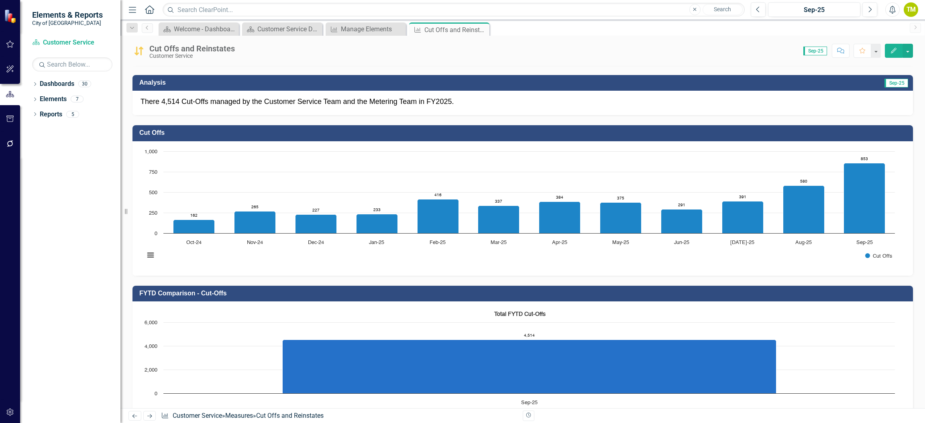
scroll to position [0, 0]
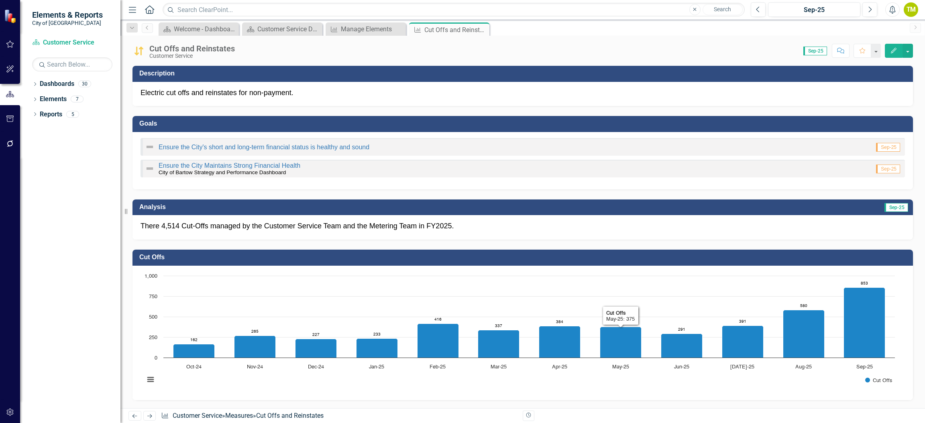
click at [530, 213] on td "Analysis" at bounding box center [338, 207] width 399 height 13
click at [528, 226] on p "There 4,514 Cut-Offs managed by the Customer Service Team and the Metering Team…" at bounding box center [522, 226] width 764 height 10
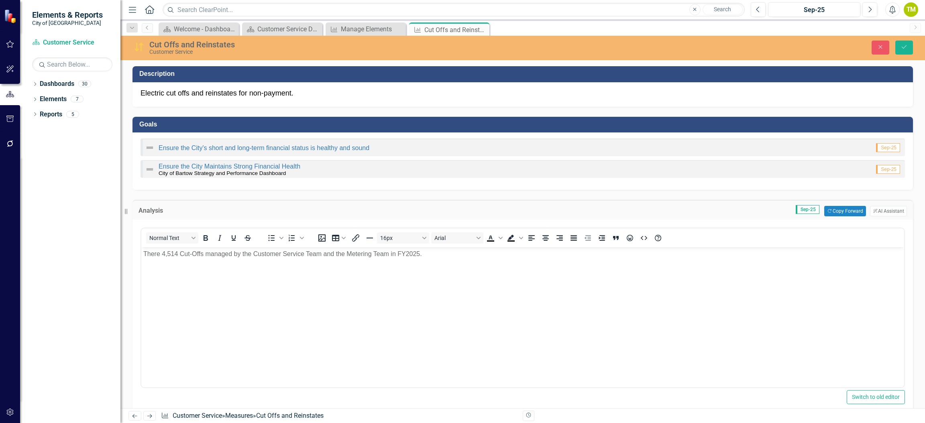
click at [449, 255] on p "There 4,514 Cut-Offs managed by the Customer Service Team and the Metering Team…" at bounding box center [522, 254] width 759 height 10
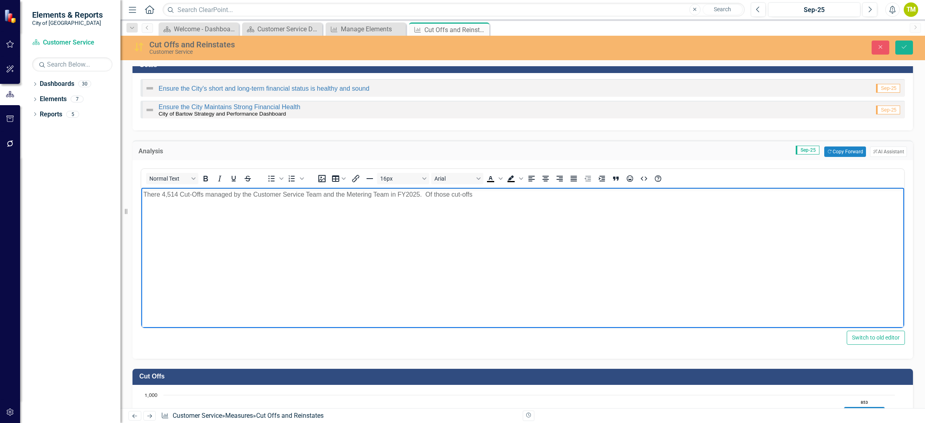
scroll to position [59, 0]
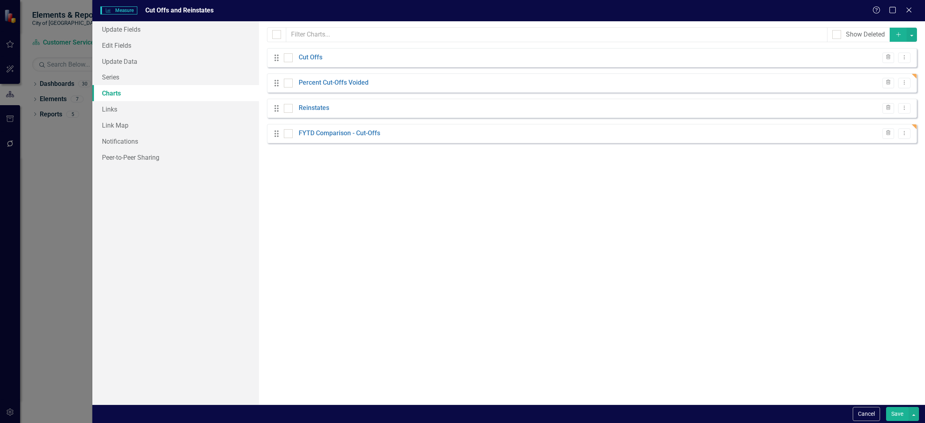
scroll to position [782, 0]
click at [904, 83] on icon "Dropdown Menu" at bounding box center [904, 82] width 7 height 5
click at [555, 300] on div "From this page, you can add, edit, delete, or duplicate charts to show how you …" at bounding box center [592, 212] width 666 height 383
click at [863, 413] on button "Cancel" at bounding box center [866, 414] width 27 height 14
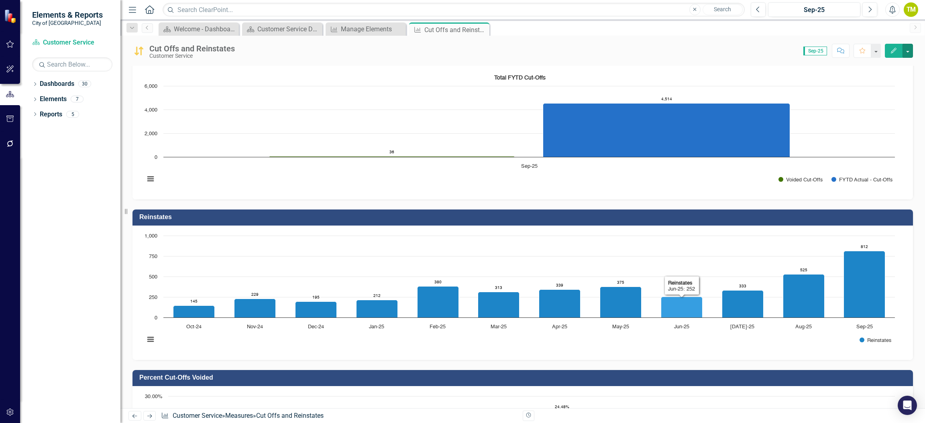
scroll to position [241, 0]
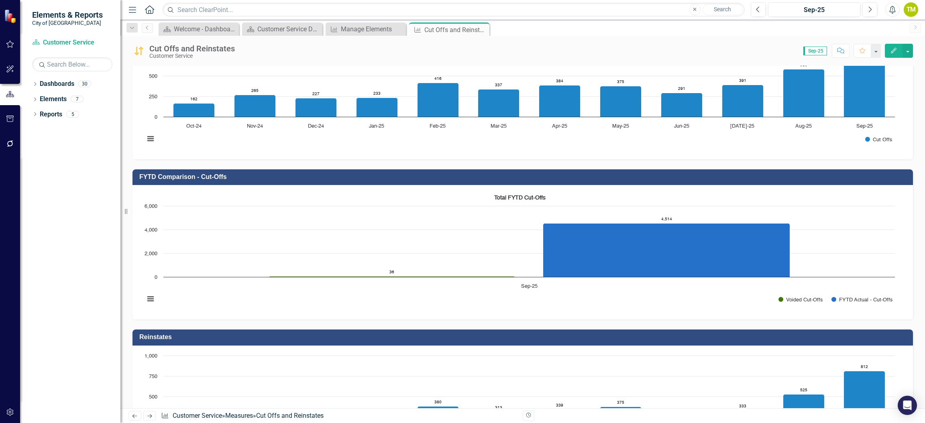
click at [303, 173] on h3 "FYTD Comparison - Cut-Offs" at bounding box center [523, 176] width 769 height 7
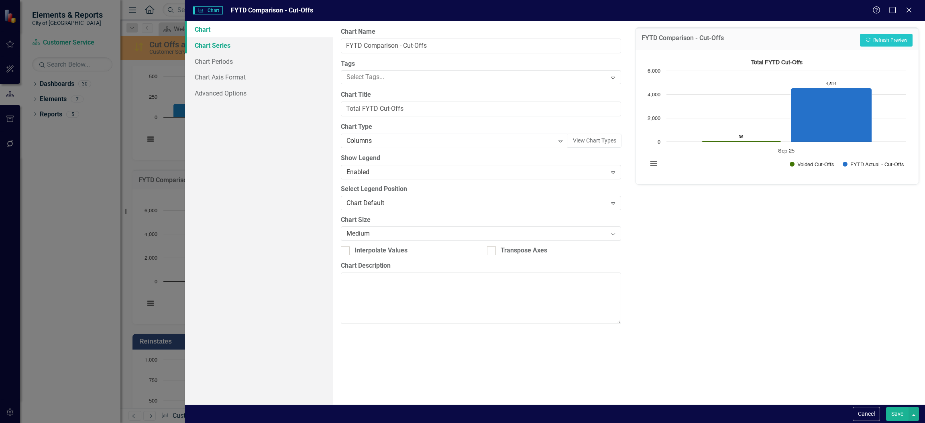
click at [201, 51] on link "Chart Series" at bounding box center [259, 45] width 148 height 16
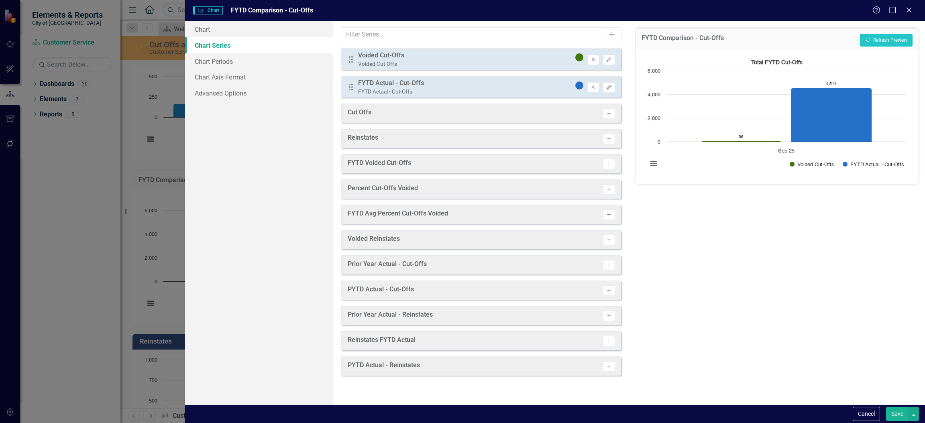
click at [594, 61] on icon "Remove" at bounding box center [593, 59] width 6 height 5
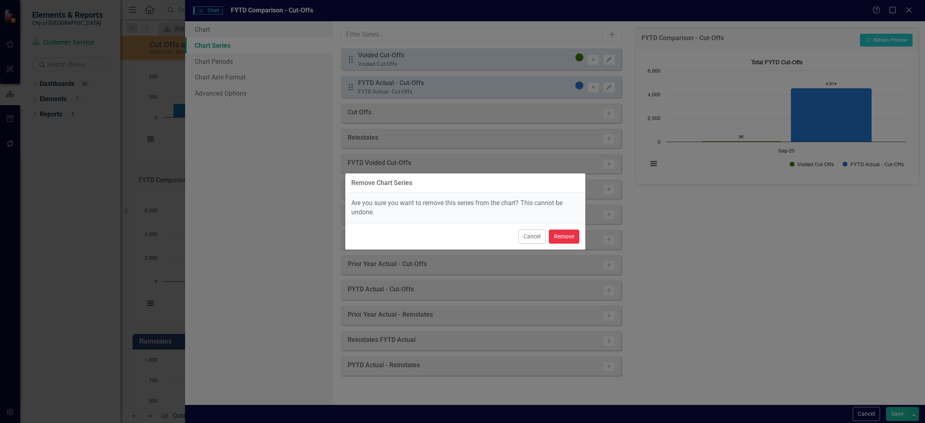
click at [564, 236] on button "Remove" at bounding box center [564, 237] width 31 height 14
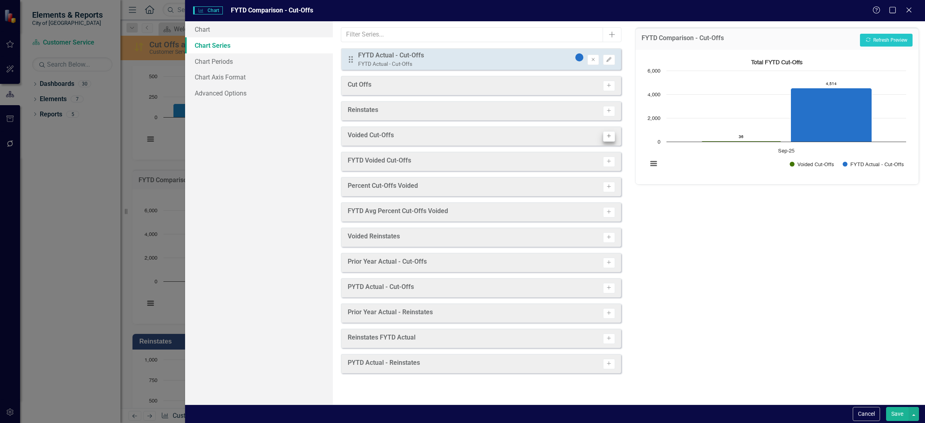
click at [606, 161] on icon "Activate" at bounding box center [609, 161] width 6 height 5
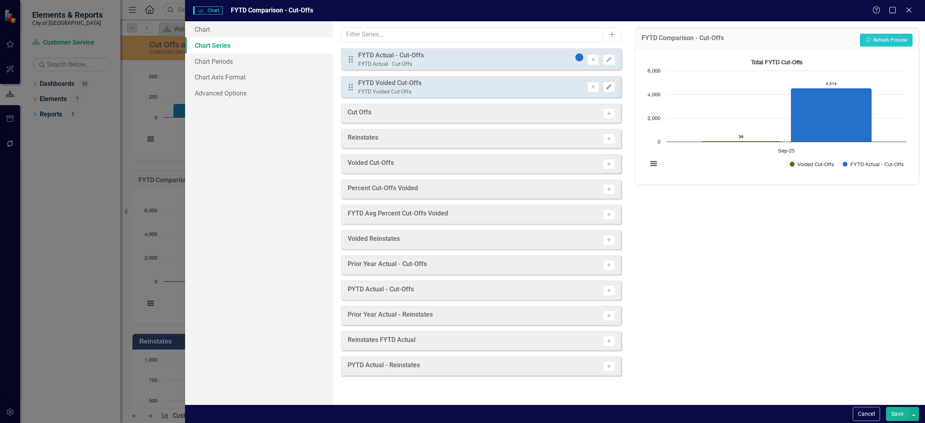
click at [609, 85] on icon "Edit" at bounding box center [609, 87] width 6 height 5
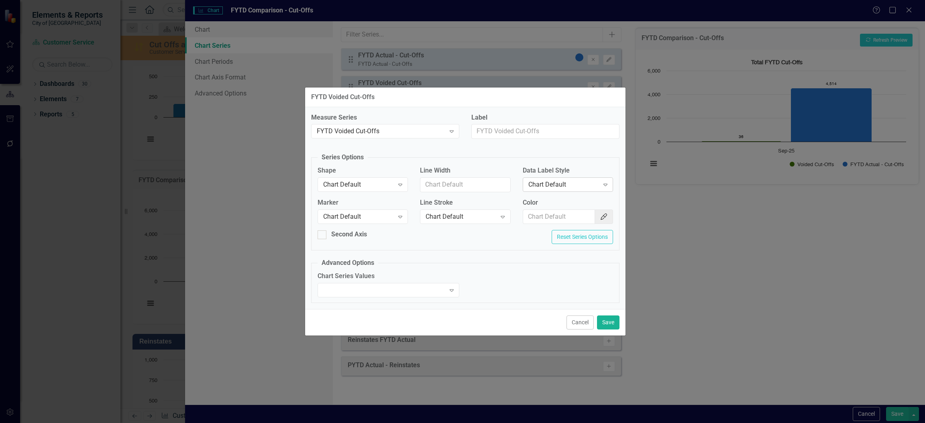
click at [555, 190] on div "Chart Default Expand" at bounding box center [568, 184] width 90 height 14
click at [536, 229] on div "Value" at bounding box center [569, 224] width 77 height 9
click at [604, 216] on icon "Color Picker" at bounding box center [604, 217] width 8 height 6
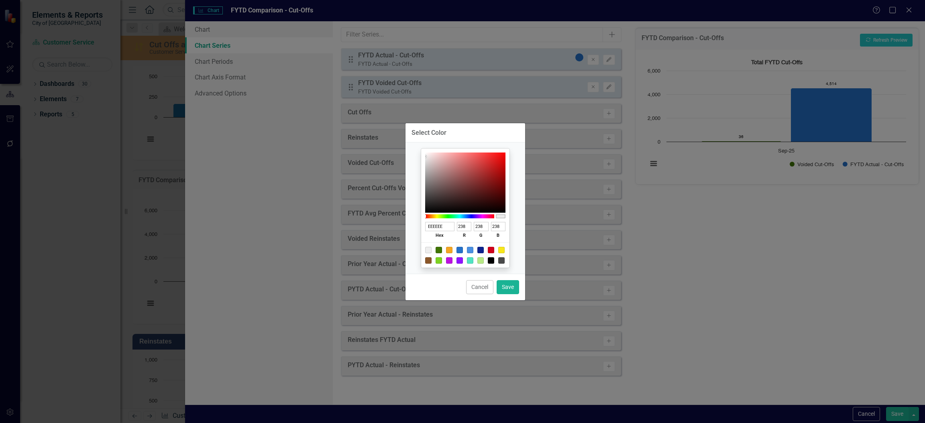
click at [440, 250] on div at bounding box center [439, 250] width 6 height 6
type input "417505"
type input "65"
type input "117"
type input "5"
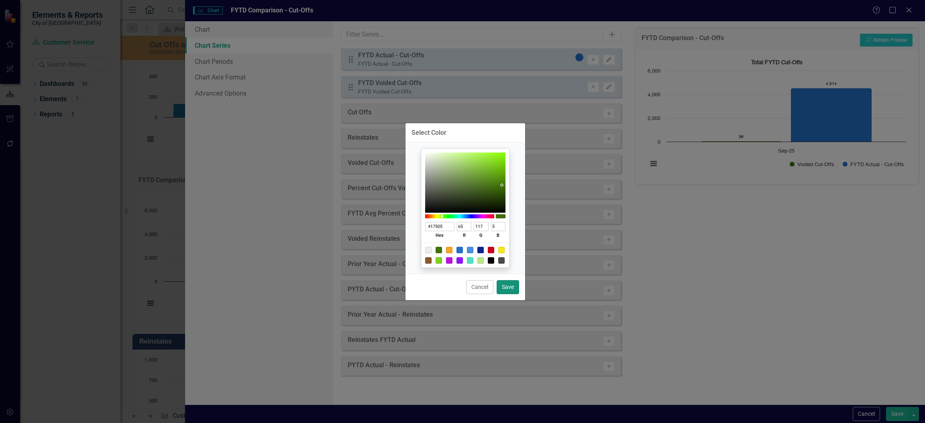
click at [514, 285] on button "Save" at bounding box center [508, 287] width 22 height 14
type input "#417505"
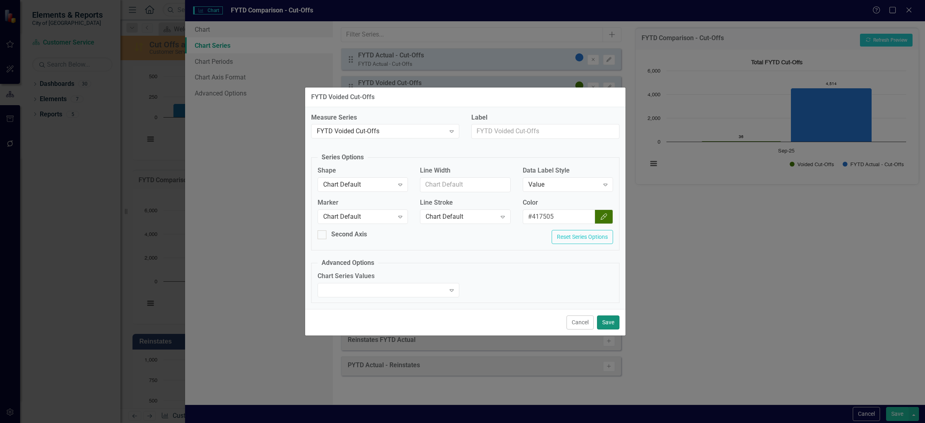
click at [615, 326] on button "Save" at bounding box center [608, 322] width 22 height 14
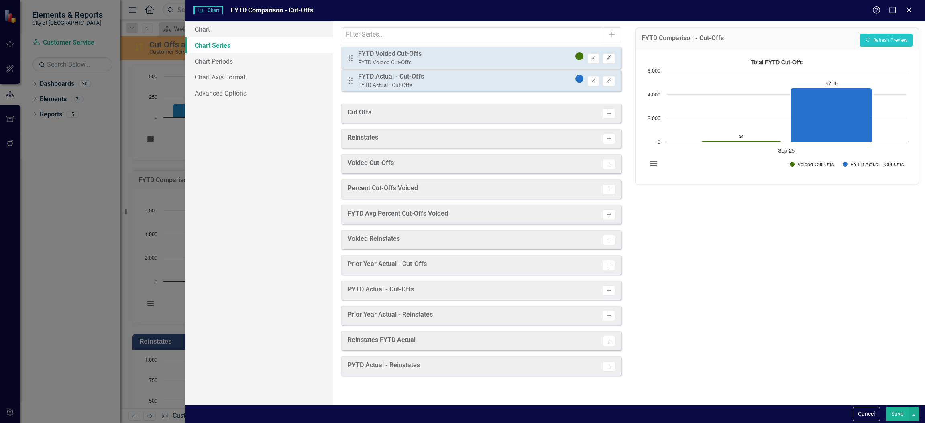
drag, startPoint x: 351, startPoint y: 87, endPoint x: 351, endPoint y: 58, distance: 28.9
click at [351, 58] on div "Drag FYTD Actual - Cut-Offs FYTD Actual - Cut-Offs Remove Edit Drag FYTD Voided…" at bounding box center [481, 73] width 280 height 50
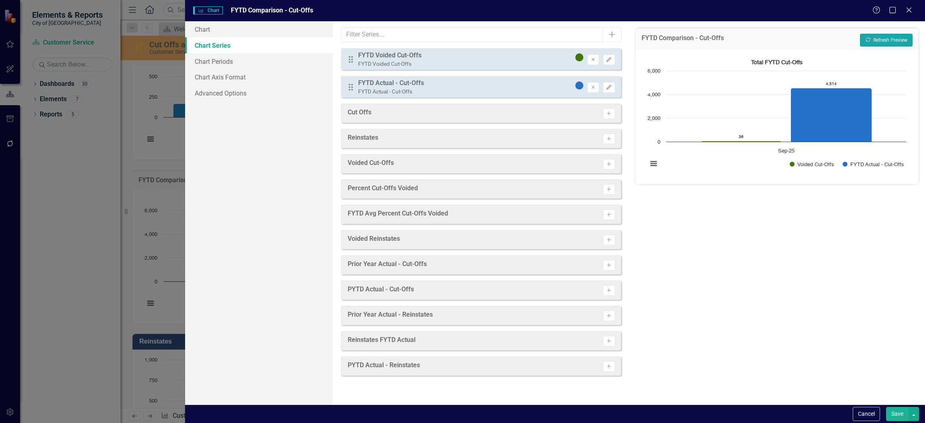
click at [875, 36] on button "Recalculate Refresh Preview" at bounding box center [886, 40] width 53 height 13
click at [899, 414] on button "Save" at bounding box center [897, 414] width 22 height 14
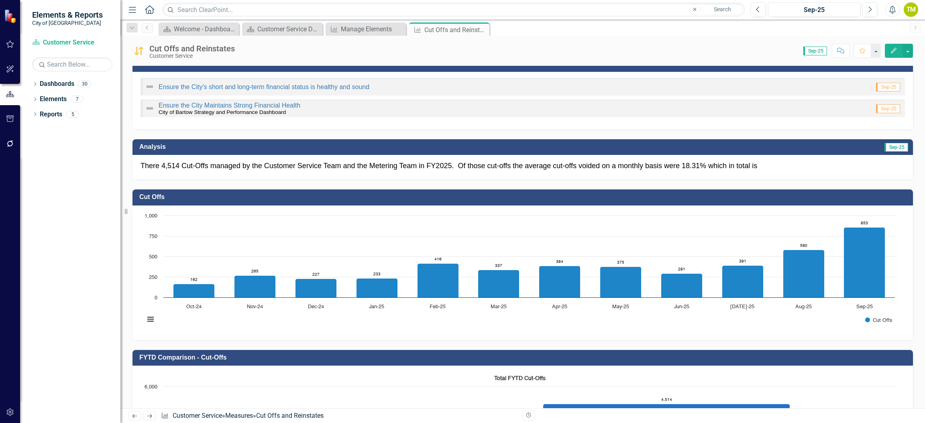
scroll to position [120, 0]
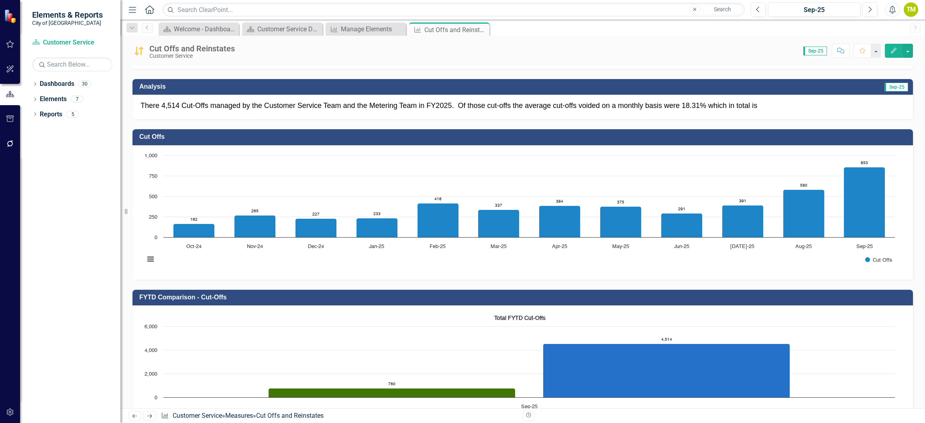
click at [776, 108] on p "There 4,514 Cut-Offs managed by the Customer Service Team and the Metering Team…" at bounding box center [522, 106] width 764 height 10
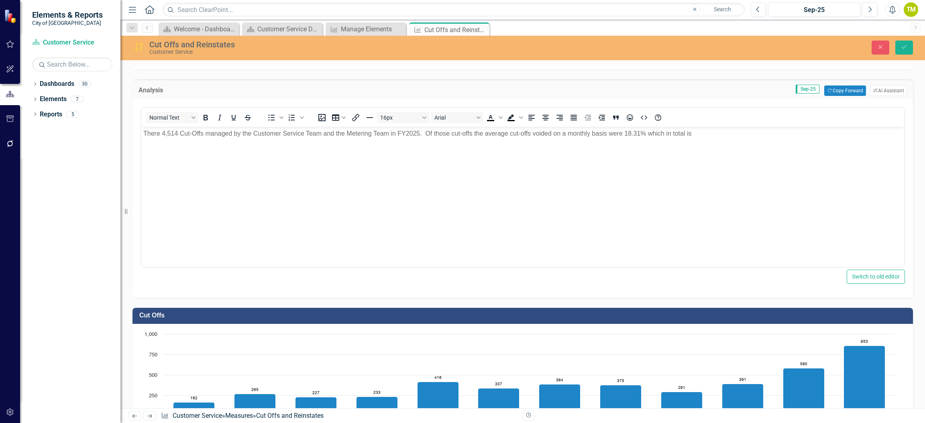
scroll to position [0, 0]
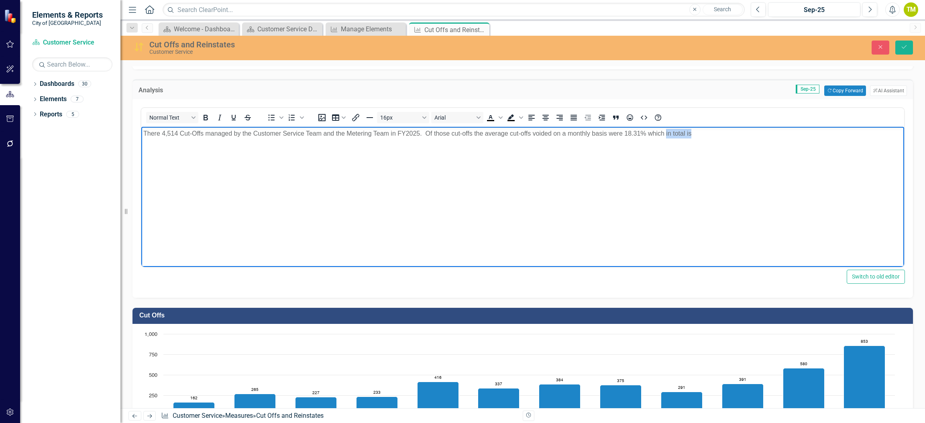
drag, startPoint x: 712, startPoint y: 136, endPoint x: 666, endPoint y: 136, distance: 45.8
click at [666, 136] on p "There 4,514 Cut-Offs managed by the Customer Service Team and the Metering Team…" at bounding box center [522, 134] width 759 height 10
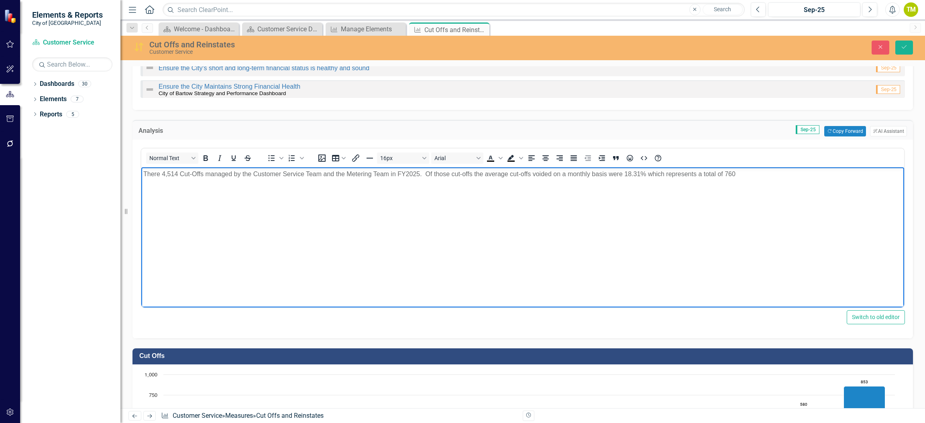
scroll to position [60, 0]
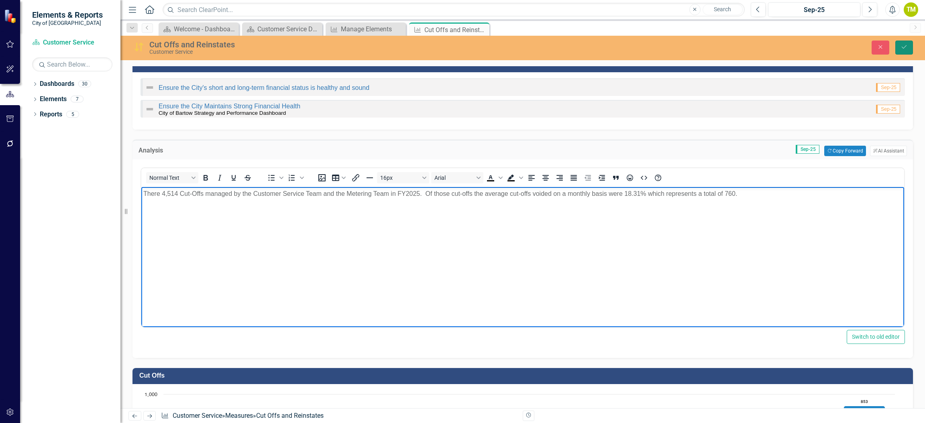
click at [902, 48] on icon "Save" at bounding box center [903, 47] width 7 height 6
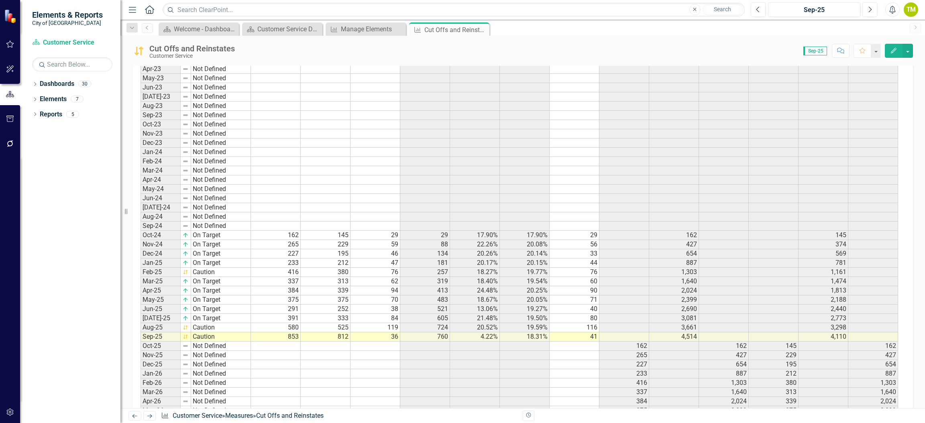
scroll to position [963, 0]
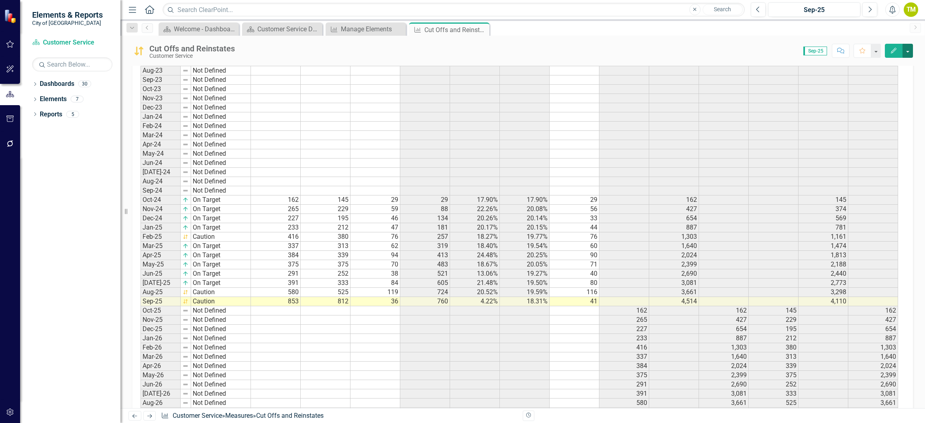
click at [908, 54] on button "button" at bounding box center [907, 51] width 10 height 14
click at [864, 67] on link "Edit Edit Measure" at bounding box center [873, 65] width 78 height 15
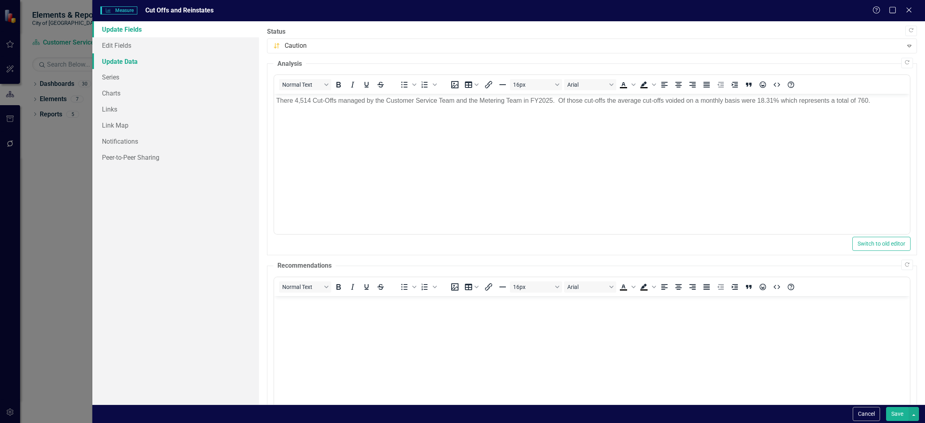
scroll to position [0, 0]
click at [112, 80] on link "Series" at bounding box center [175, 77] width 167 height 16
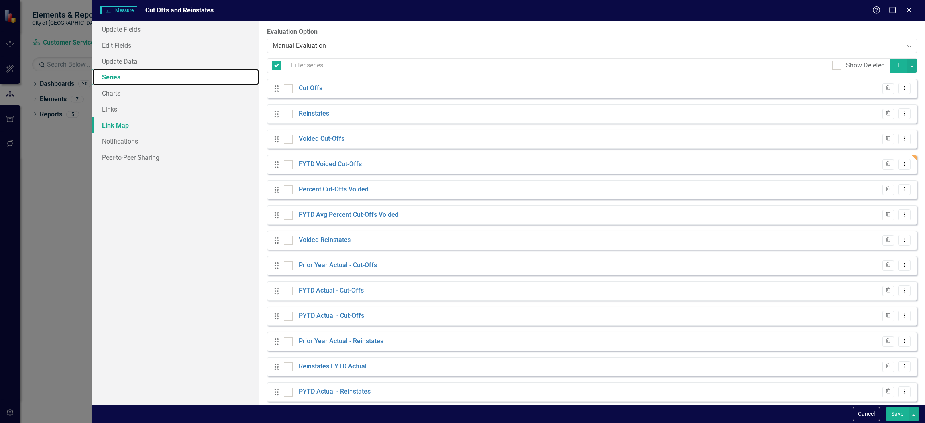
checkbox input "false"
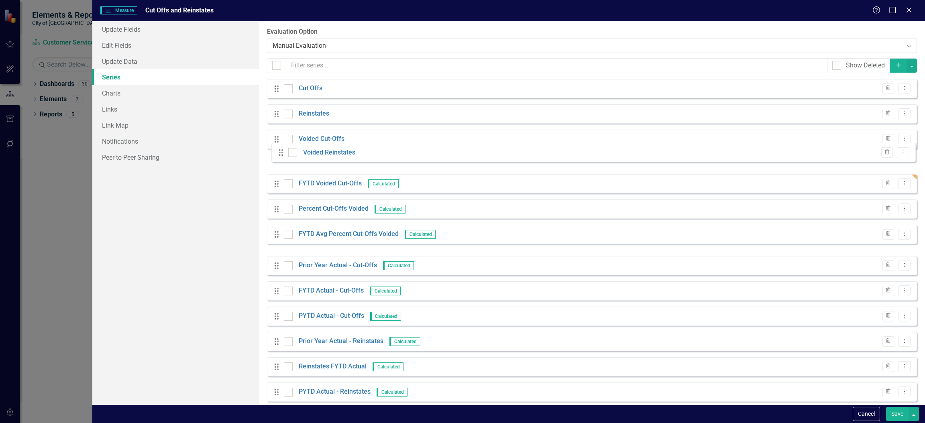
drag, startPoint x: 276, startPoint y: 244, endPoint x: 278, endPoint y: 159, distance: 85.5
click at [278, 159] on div "Drag Cut Offs Trash Dropdown Menu Drag Reinstates Trash Dropdown Menu Drag Void…" at bounding box center [592, 240] width 650 height 323
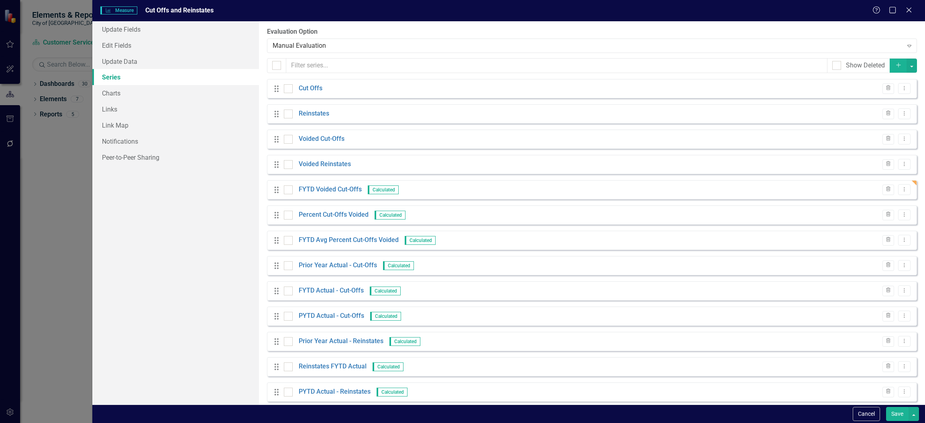
drag, startPoint x: 895, startPoint y: 413, endPoint x: 868, endPoint y: 418, distance: 27.7
click at [895, 413] on button "Save" at bounding box center [897, 414] width 22 height 14
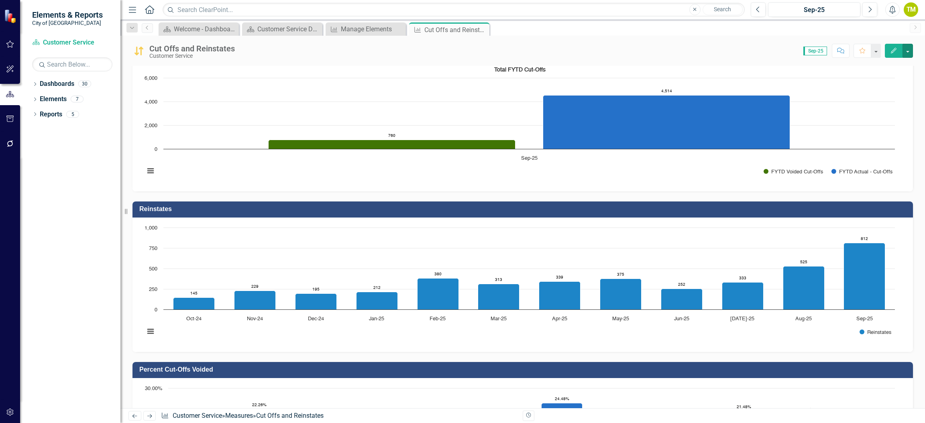
scroll to position [363, 0]
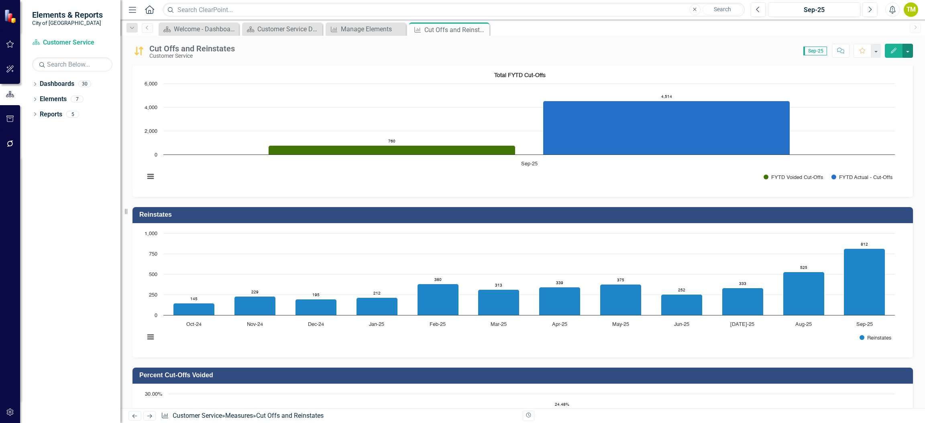
click at [505, 168] on rect "Interactive chart" at bounding box center [519, 129] width 758 height 120
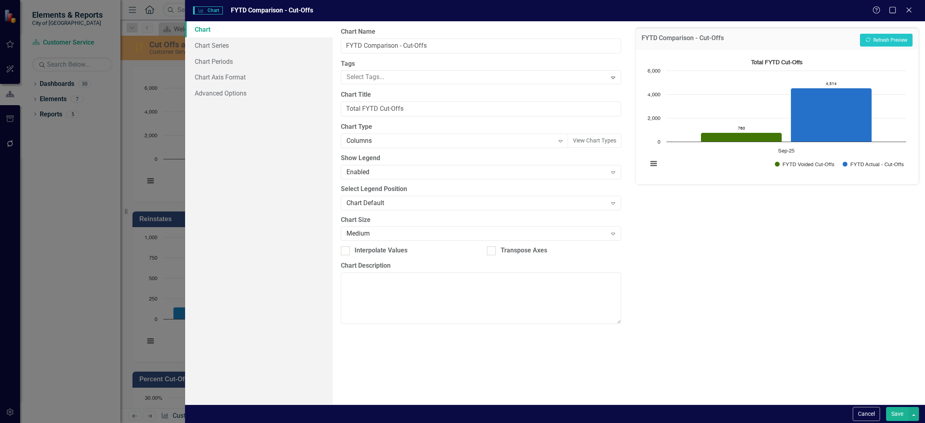
scroll to position [367, 0]
click at [199, 51] on link "Chart Series" at bounding box center [259, 45] width 148 height 16
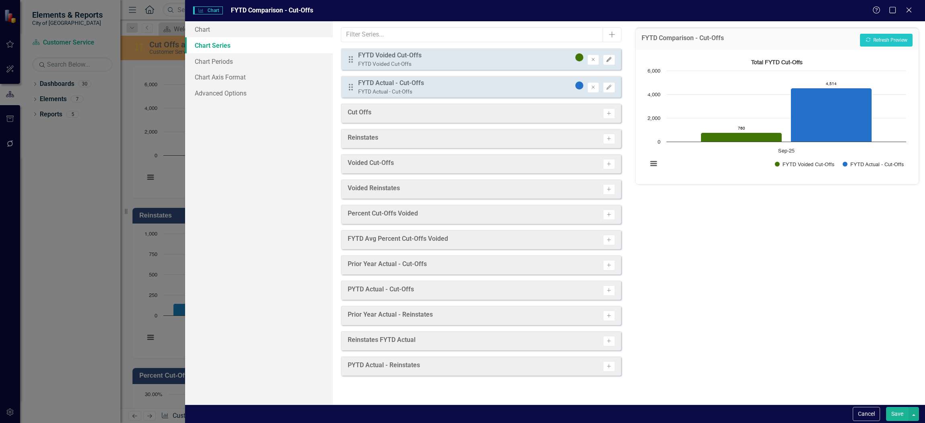
click at [606, 57] on icon "Edit" at bounding box center [609, 59] width 6 height 5
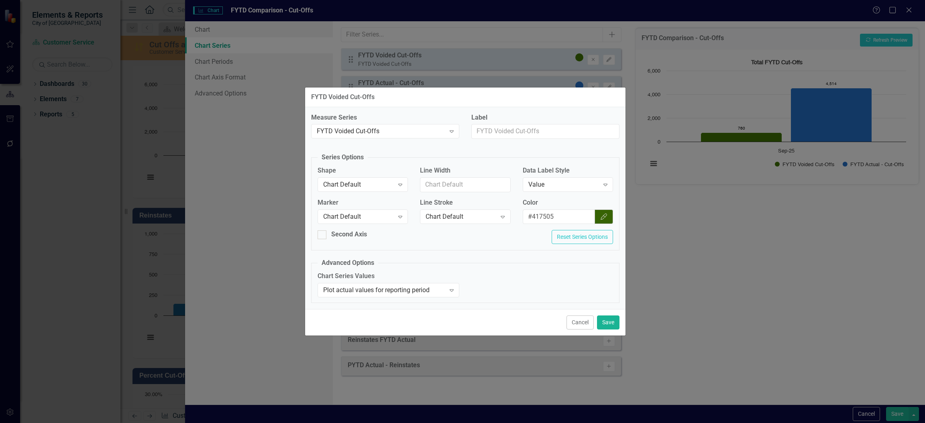
click at [604, 216] on icon "button" at bounding box center [603, 217] width 6 height 6
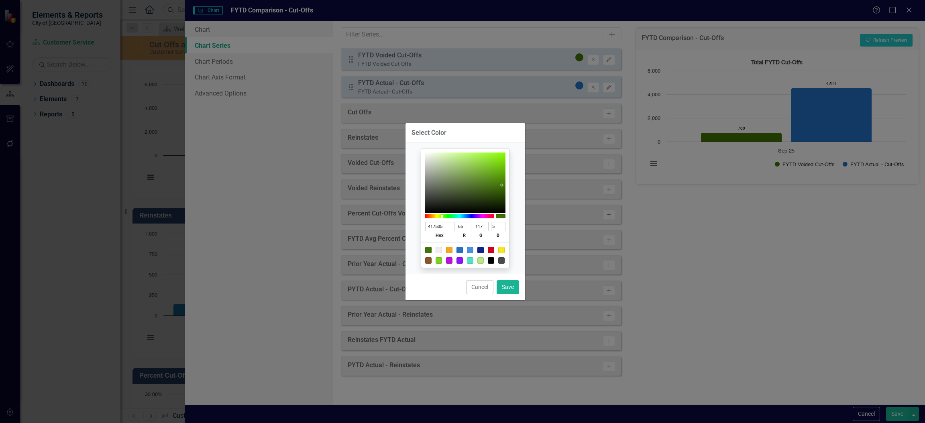
click at [449, 250] on div at bounding box center [449, 250] width 6 height 6
type input "F5A623"
type input "245"
type input "166"
type input "35"
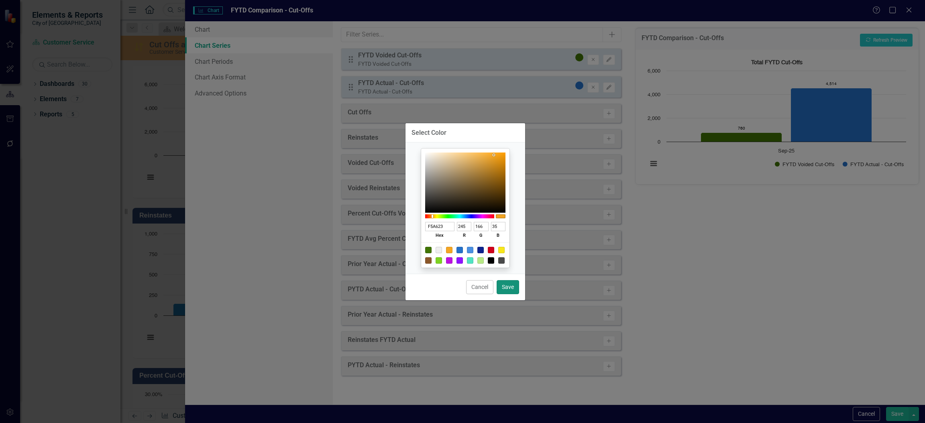
click at [513, 282] on button "Save" at bounding box center [508, 287] width 22 height 14
type input "#f5a623"
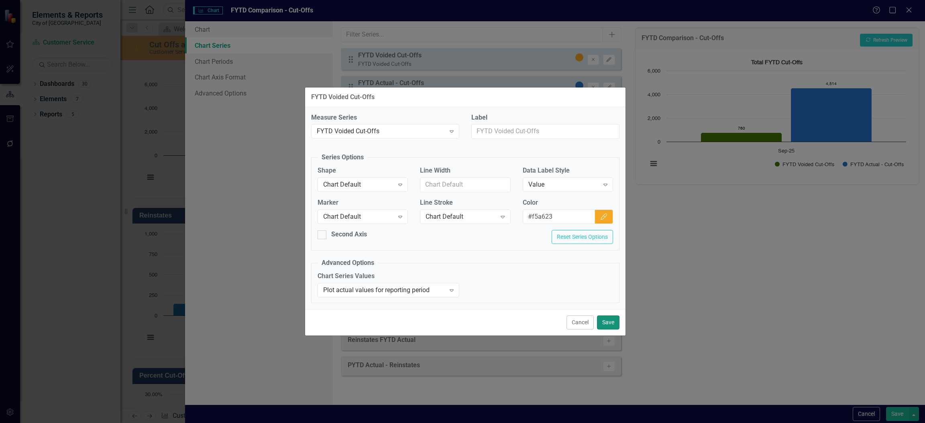
drag, startPoint x: 603, startPoint y: 324, endPoint x: 762, endPoint y: 378, distance: 167.9
click at [610, 325] on button "Save" at bounding box center [608, 322] width 22 height 14
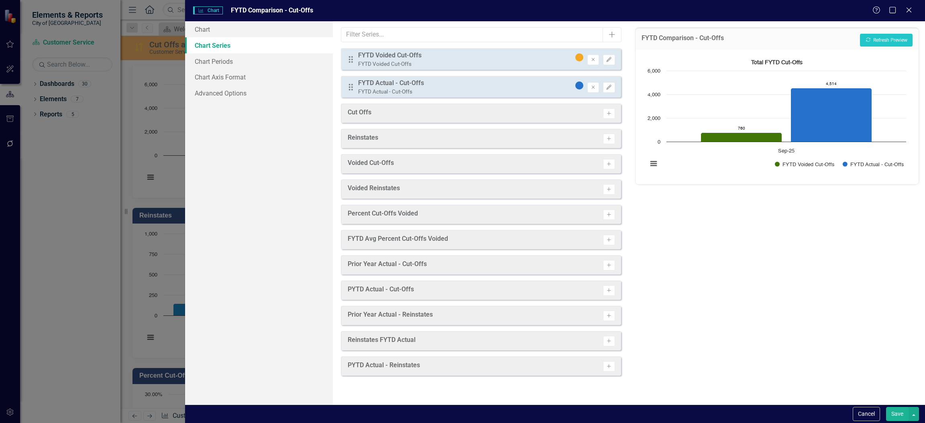
drag, startPoint x: 894, startPoint y: 414, endPoint x: 745, endPoint y: 386, distance: 152.3
click at [894, 414] on button "Save" at bounding box center [897, 414] width 22 height 14
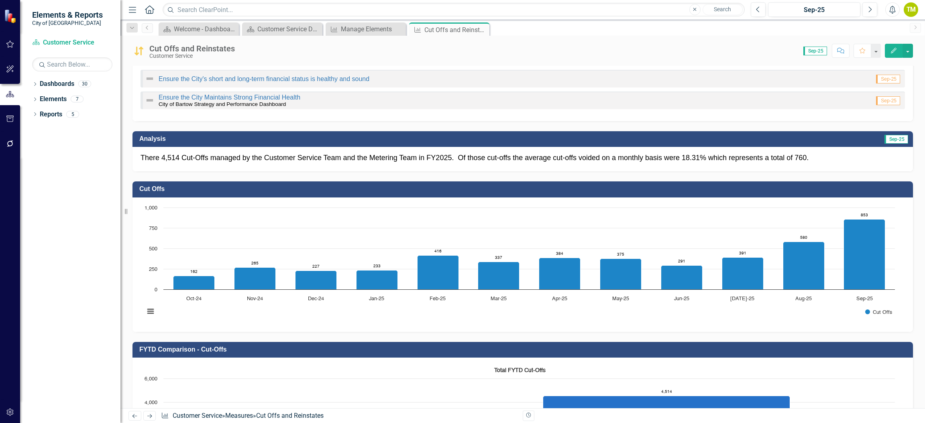
scroll to position [63, 0]
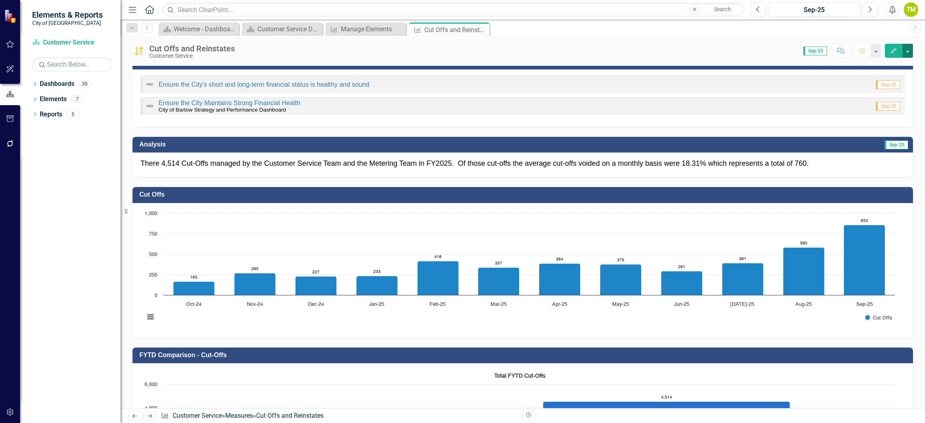
click at [904, 51] on button "button" at bounding box center [907, 51] width 10 height 14
click at [858, 141] on link "PDF Export to PDF" at bounding box center [873, 142] width 78 height 15
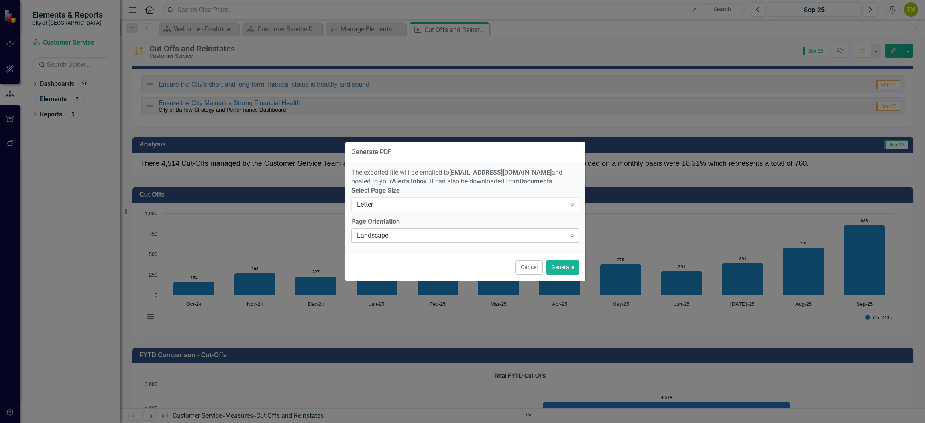
click at [434, 237] on div "Landscape" at bounding box center [461, 235] width 208 height 9
click at [565, 270] on button "Generate" at bounding box center [562, 268] width 33 height 14
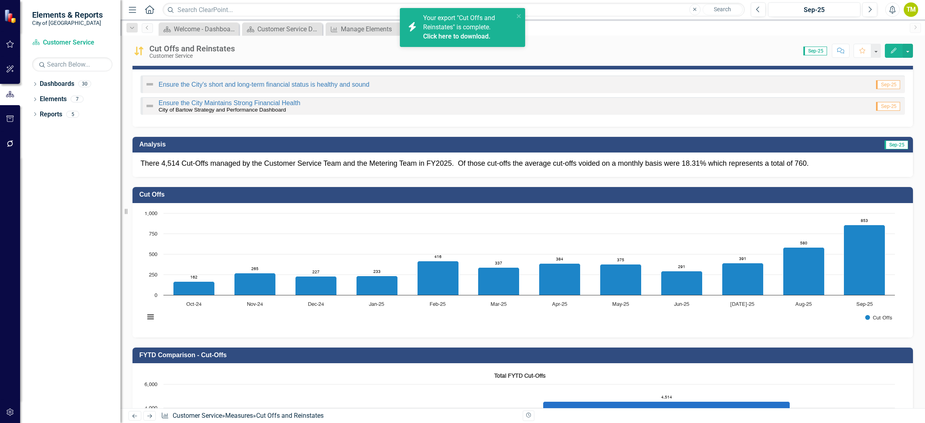
click at [435, 33] on link "Click here to download." at bounding box center [456, 37] width 67 height 8
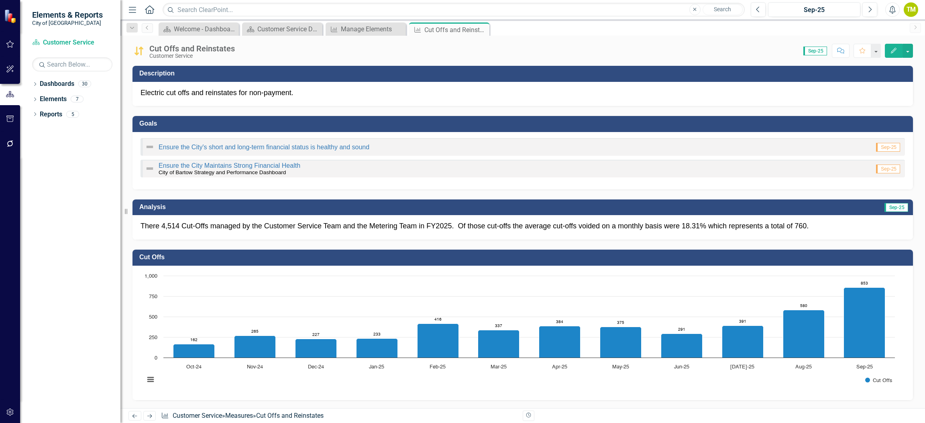
scroll to position [4, 0]
